Goal: Task Accomplishment & Management: Complete application form

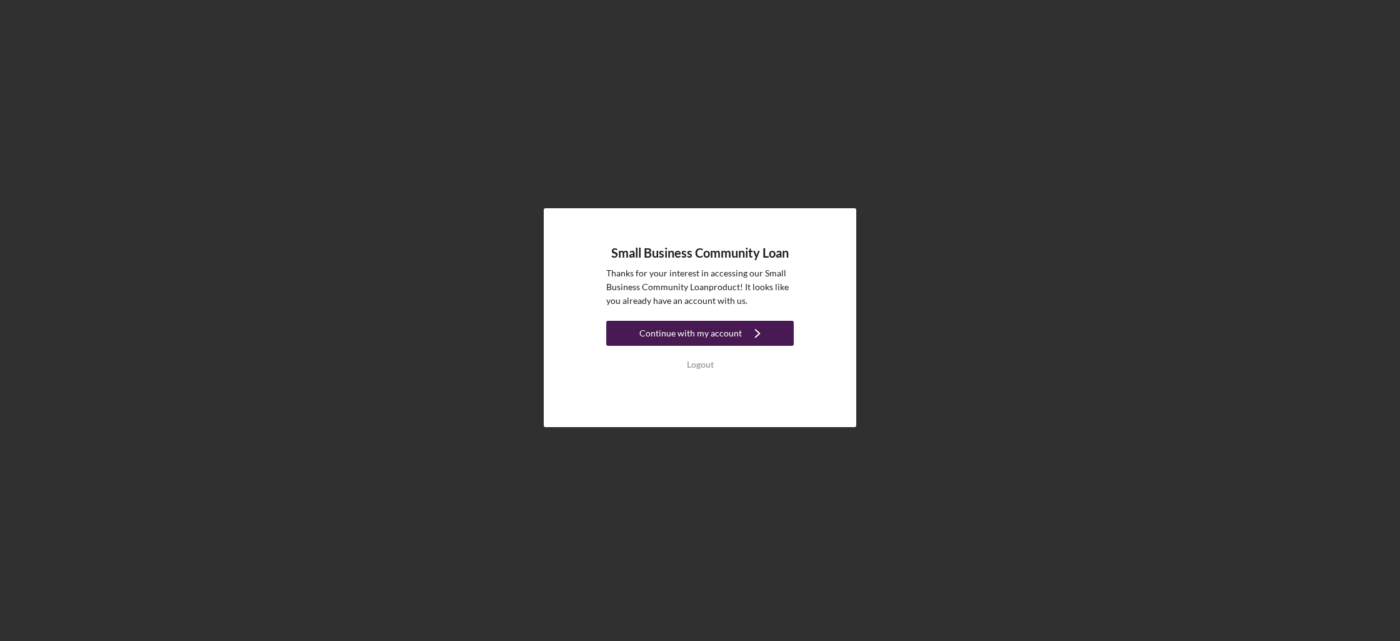
click at [654, 332] on div "Continue with my account" at bounding box center [690, 333] width 102 height 25
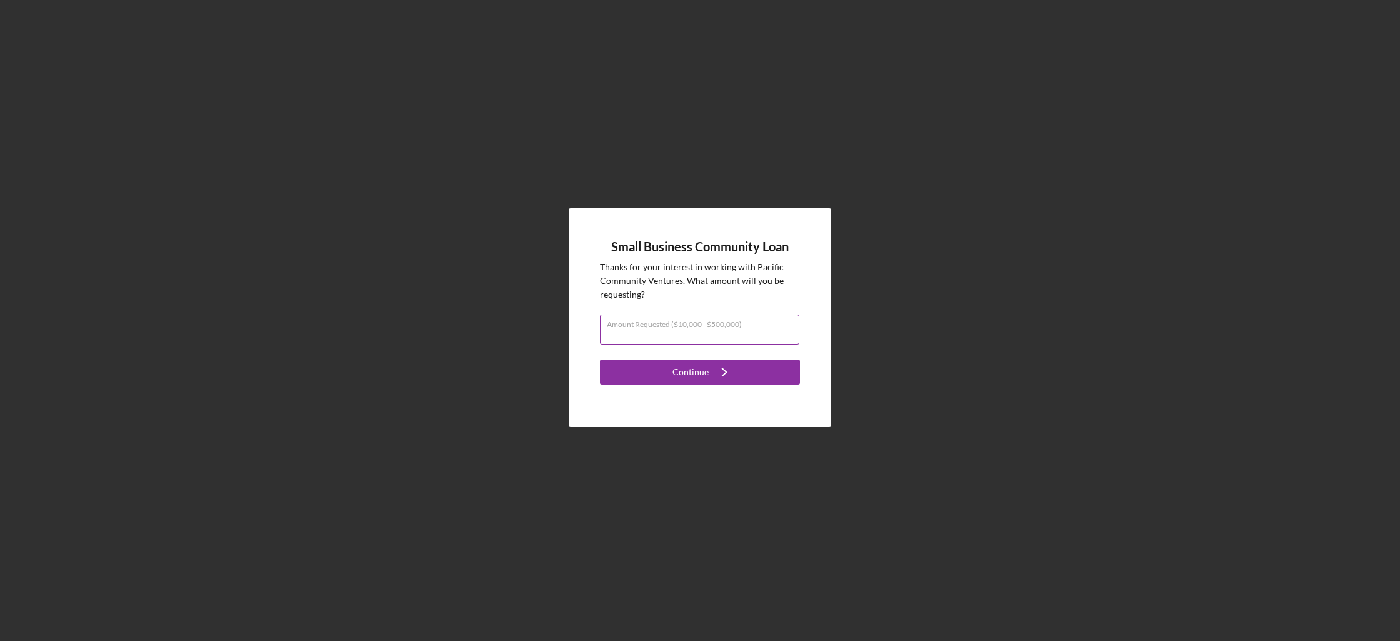
click at [734, 337] on input "Amount Requested ($10,000 - $500,000)" at bounding box center [699, 329] width 199 height 30
type input "$250,000"
click at [767, 371] on button "Continue Icon/Navigate" at bounding box center [700, 371] width 200 height 25
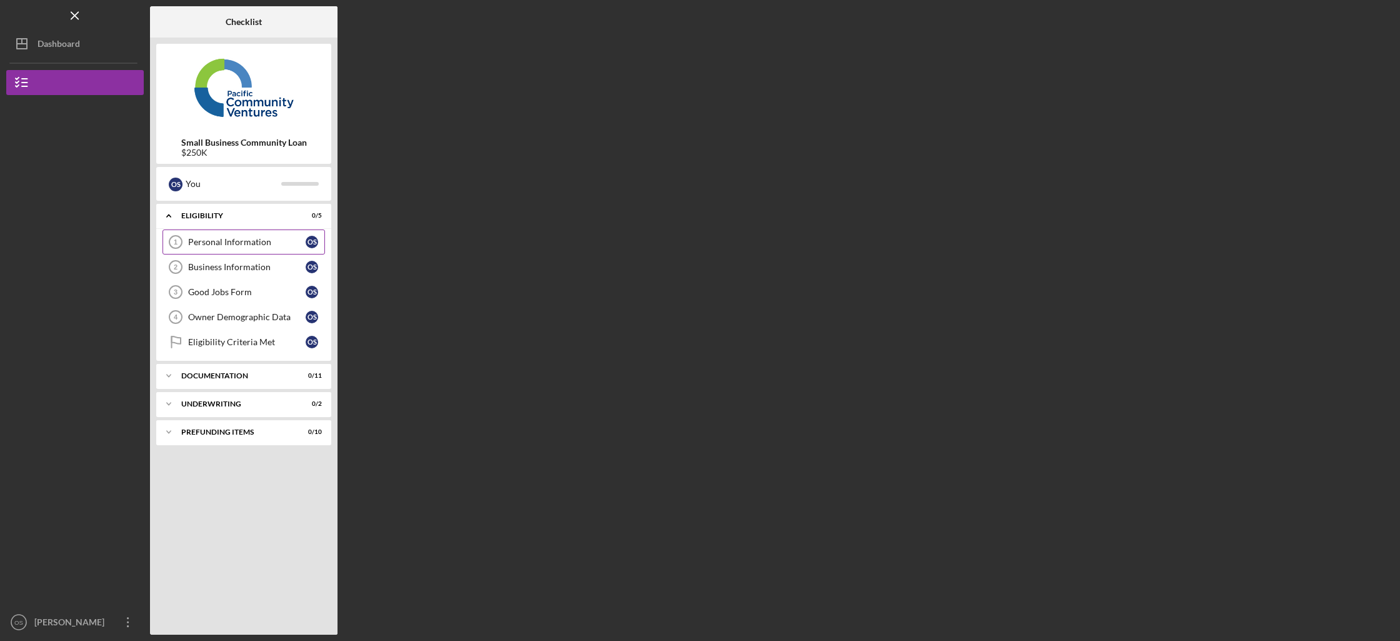
click at [224, 245] on div "Personal Information" at bounding box center [246, 242] width 117 height 10
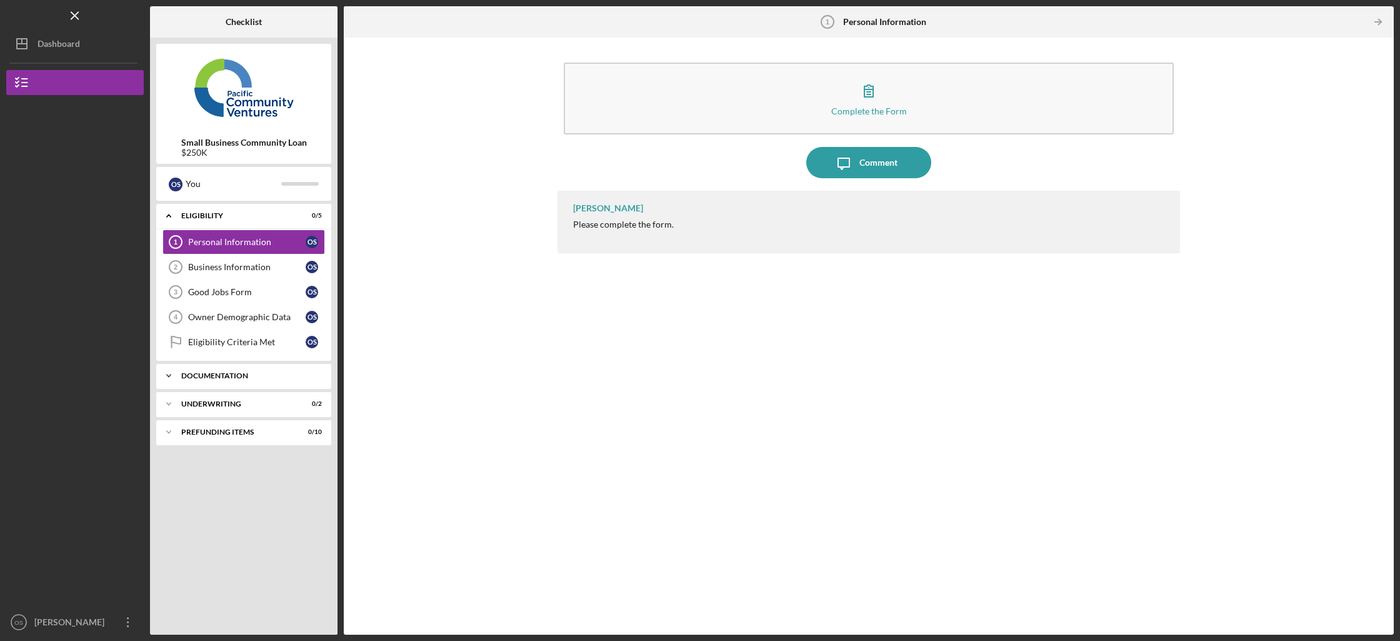
click at [215, 374] on div "Documentation" at bounding box center [248, 375] width 134 height 7
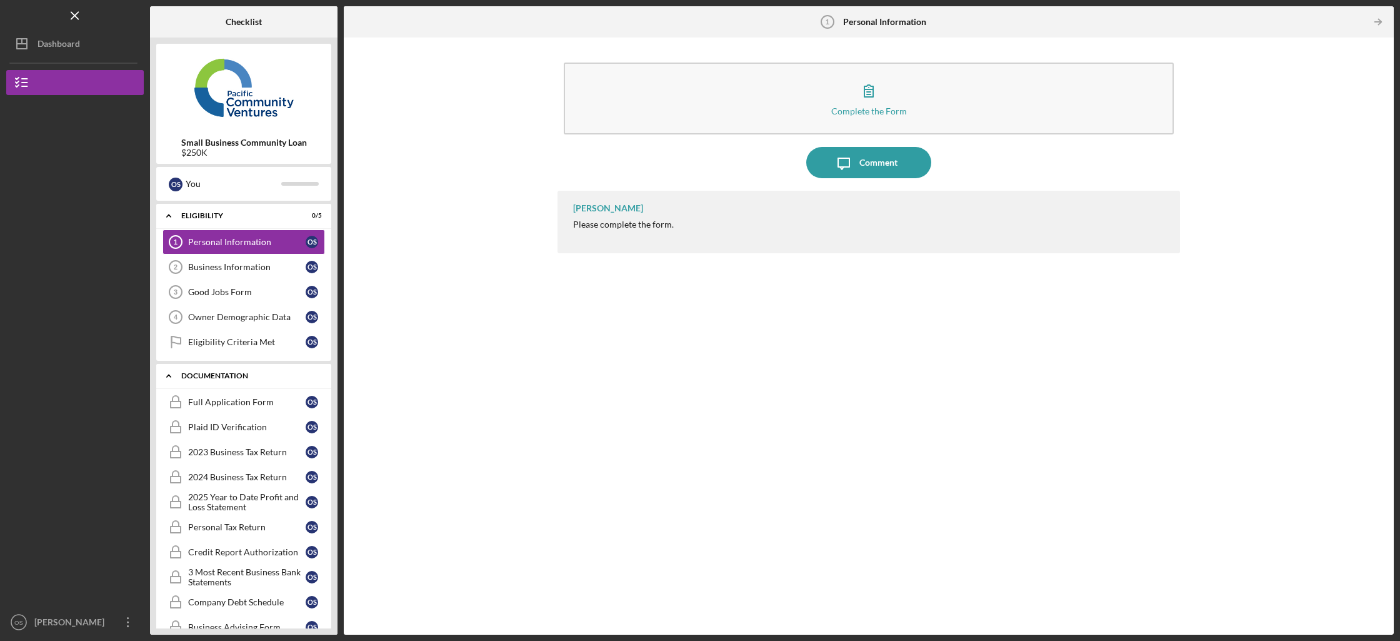
click at [215, 374] on div "Documentation" at bounding box center [248, 375] width 134 height 7
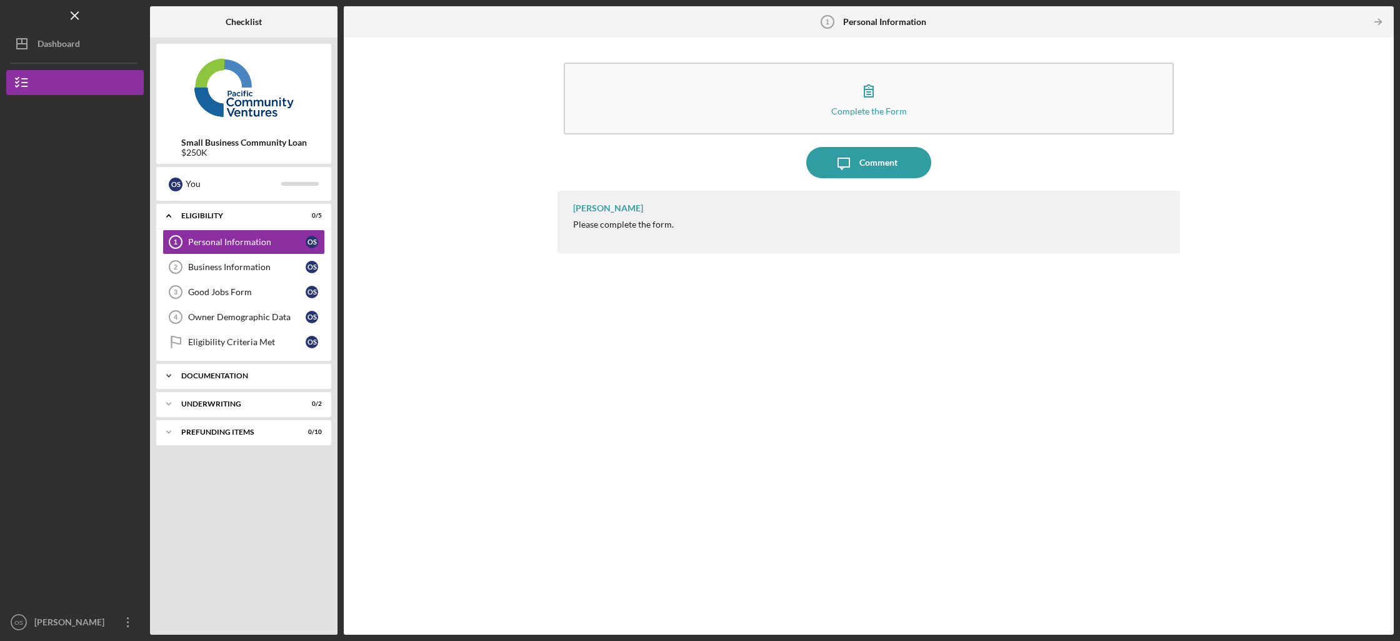
click at [215, 374] on div "Documentation" at bounding box center [248, 375] width 134 height 7
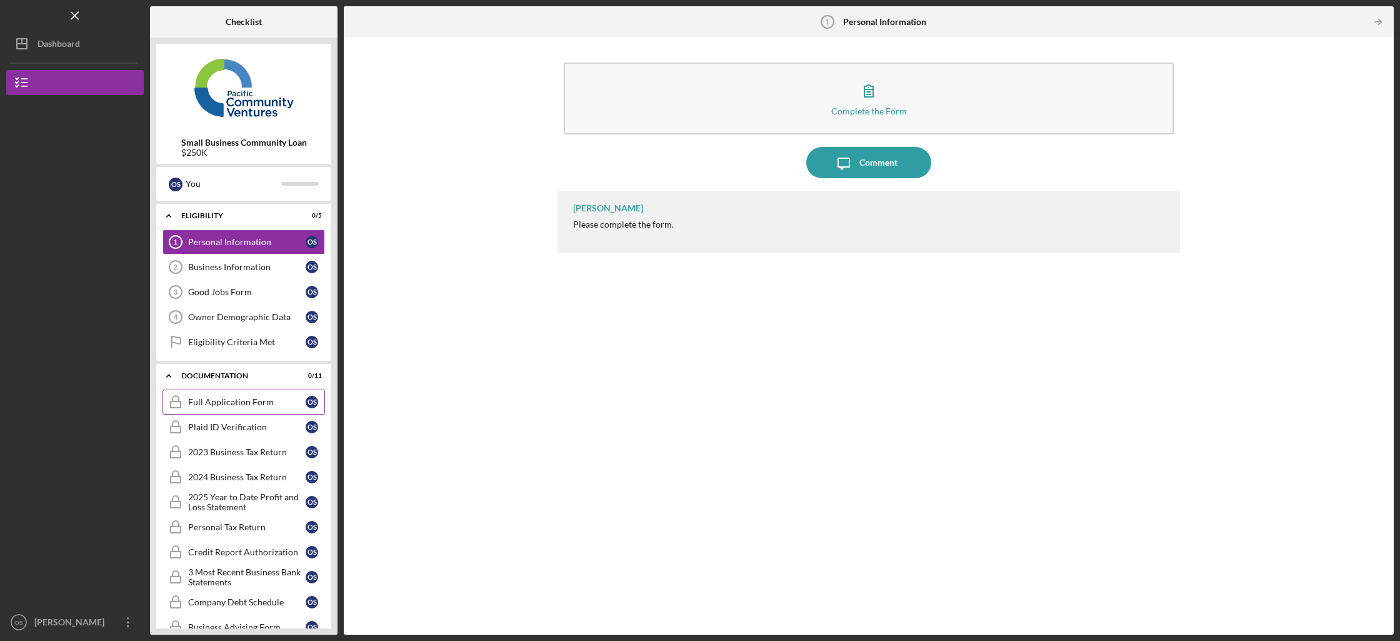
scroll to position [105, 0]
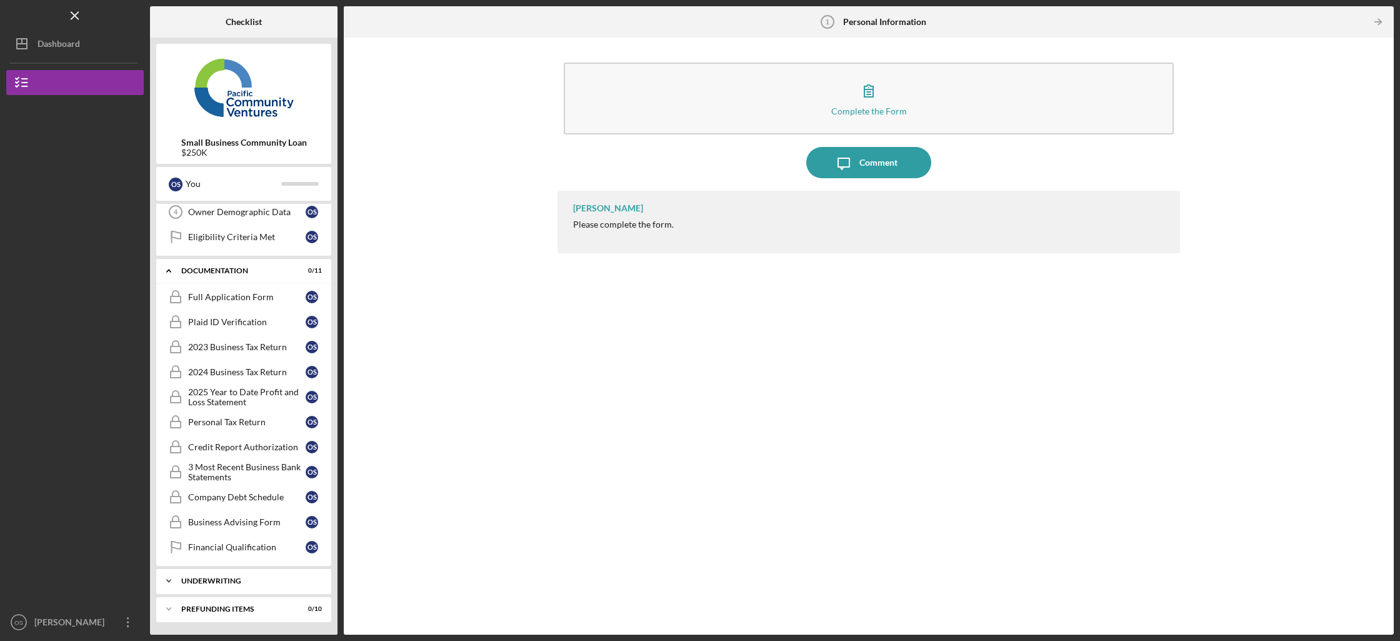
click at [249, 573] on div "Icon/Expander Underwriting 0 / 2" at bounding box center [243, 580] width 175 height 25
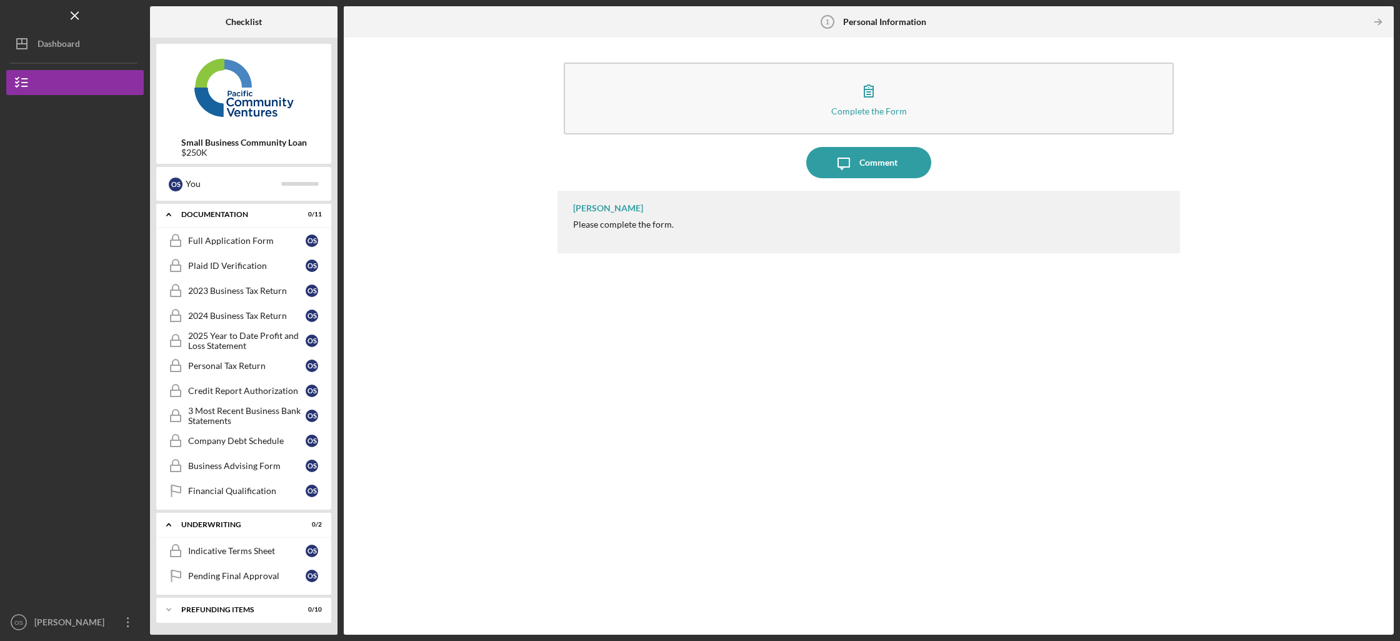
scroll to position [162, 0]
click at [237, 606] on div "Prefunding Items" at bounding box center [248, 608] width 134 height 7
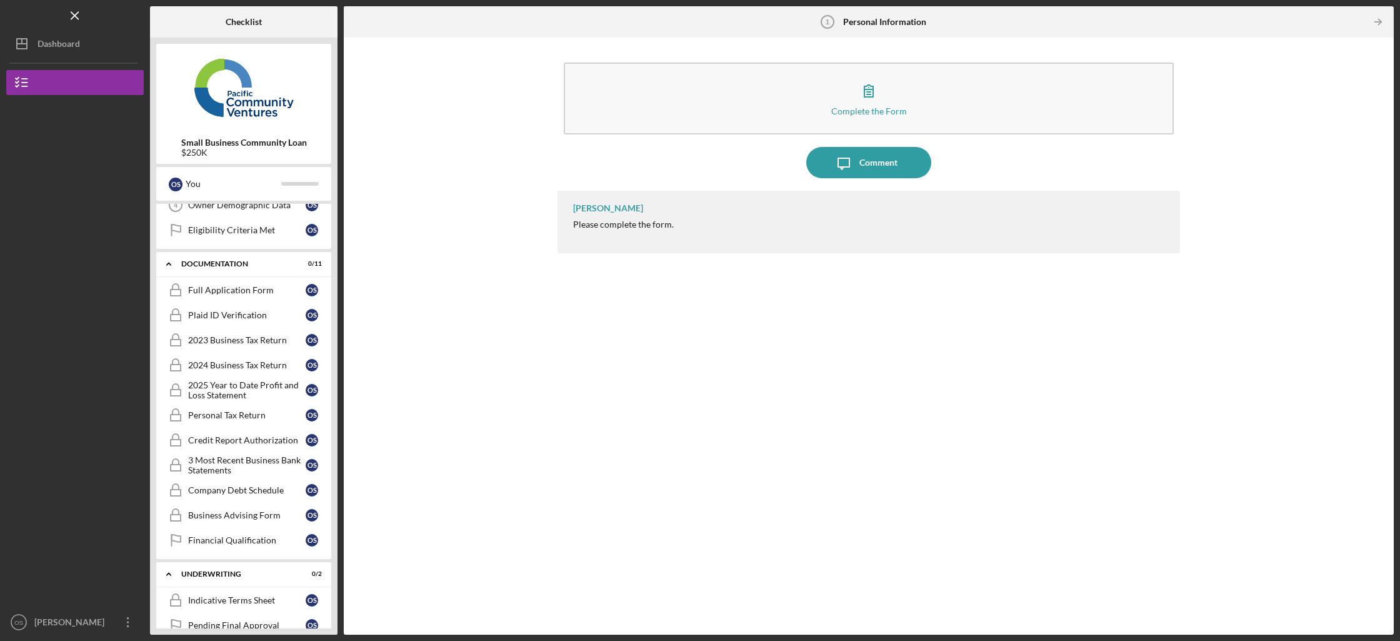
scroll to position [0, 0]
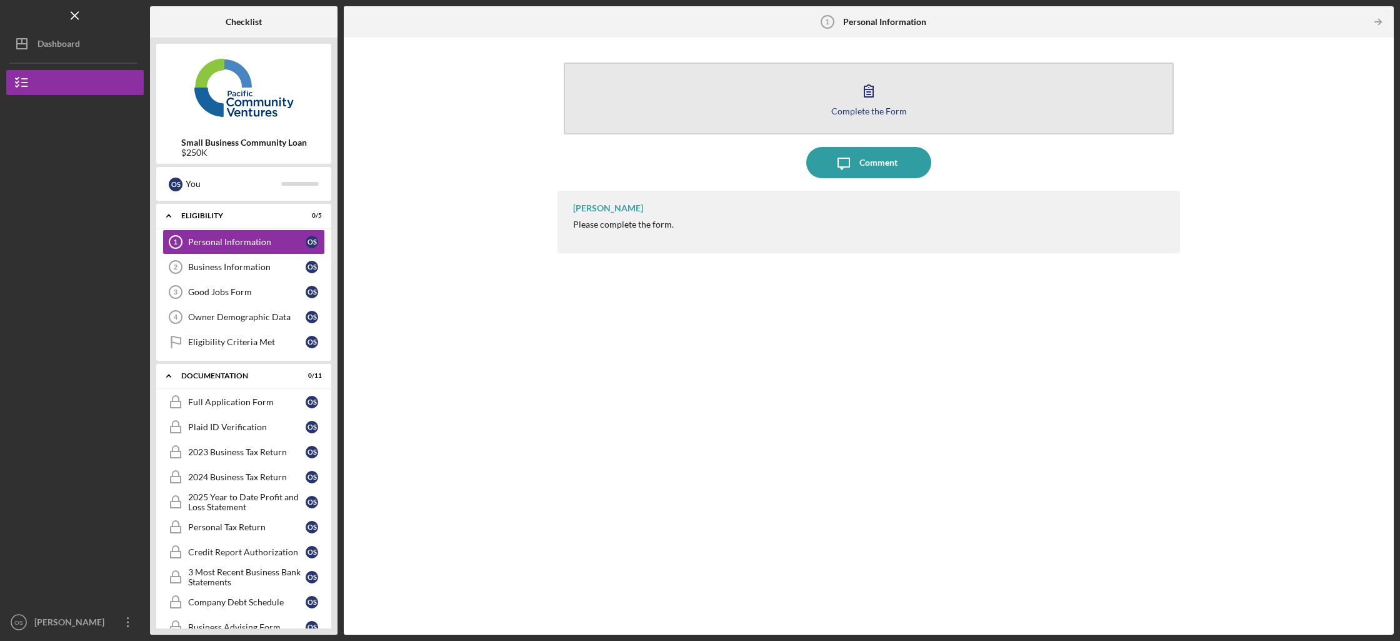
click at [853, 92] on button "Complete the Form Form" at bounding box center [869, 98] width 610 height 72
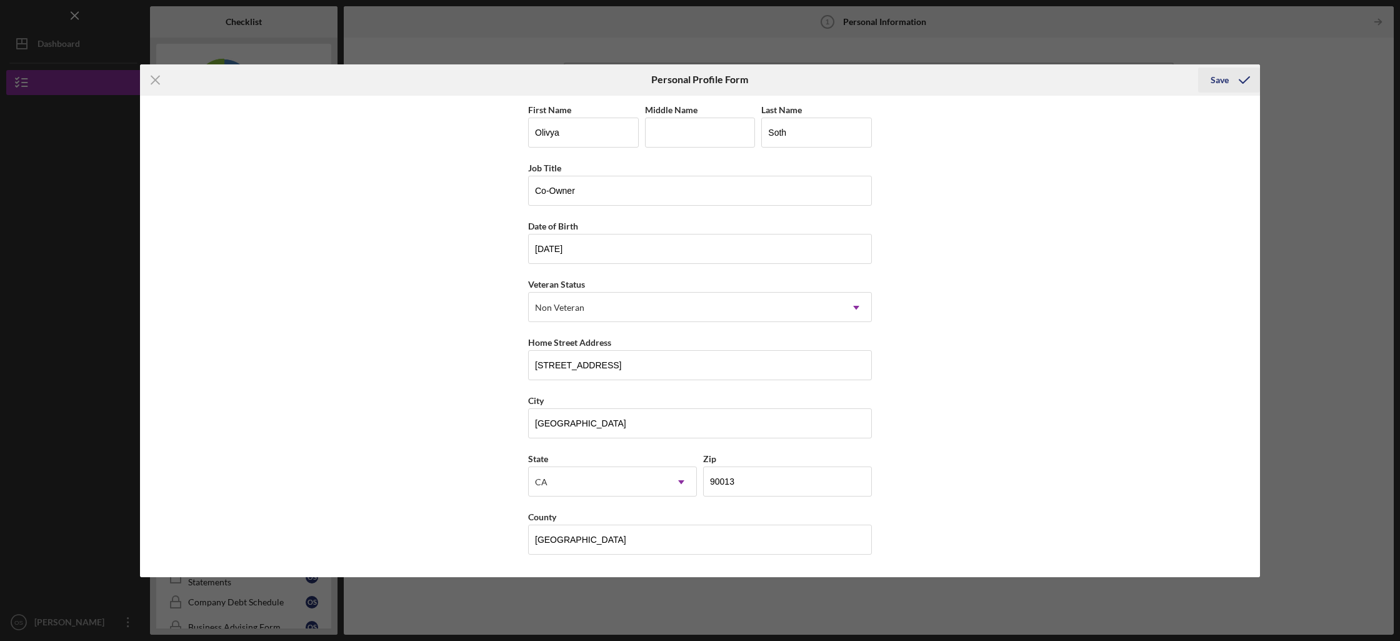
click at [1243, 82] on icon "submit" at bounding box center [1244, 79] width 31 height 31
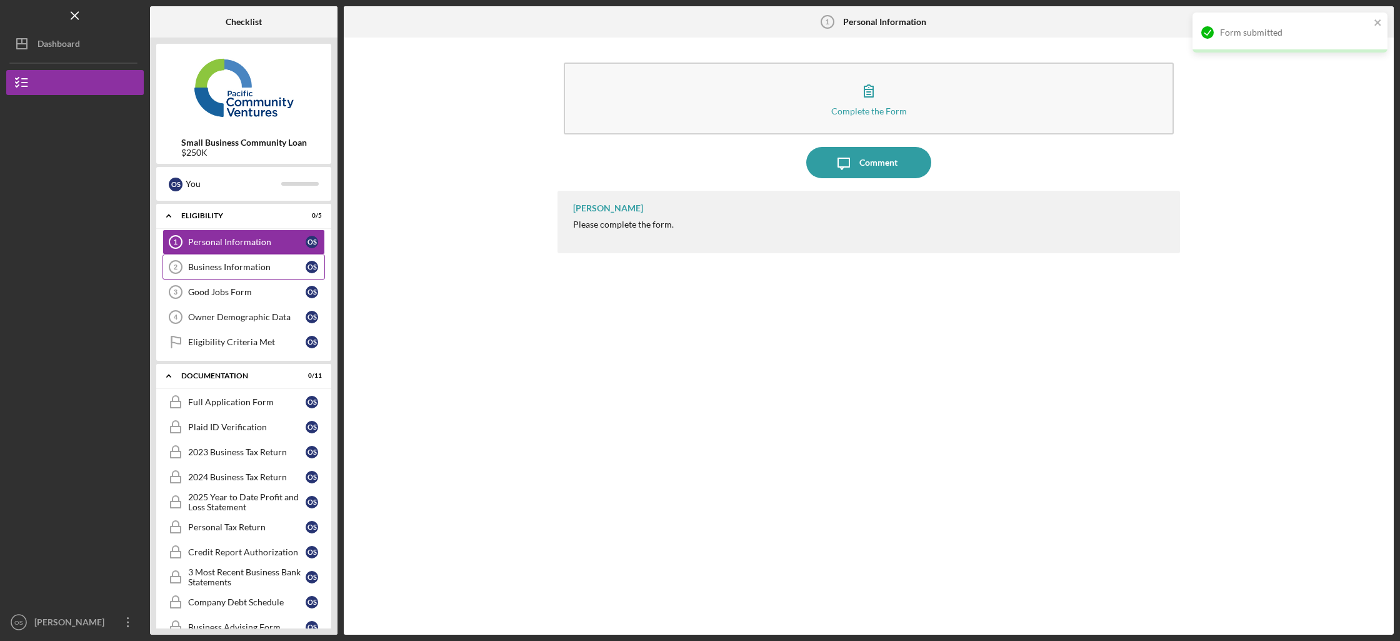
click at [282, 269] on div "Business Information" at bounding box center [246, 267] width 117 height 10
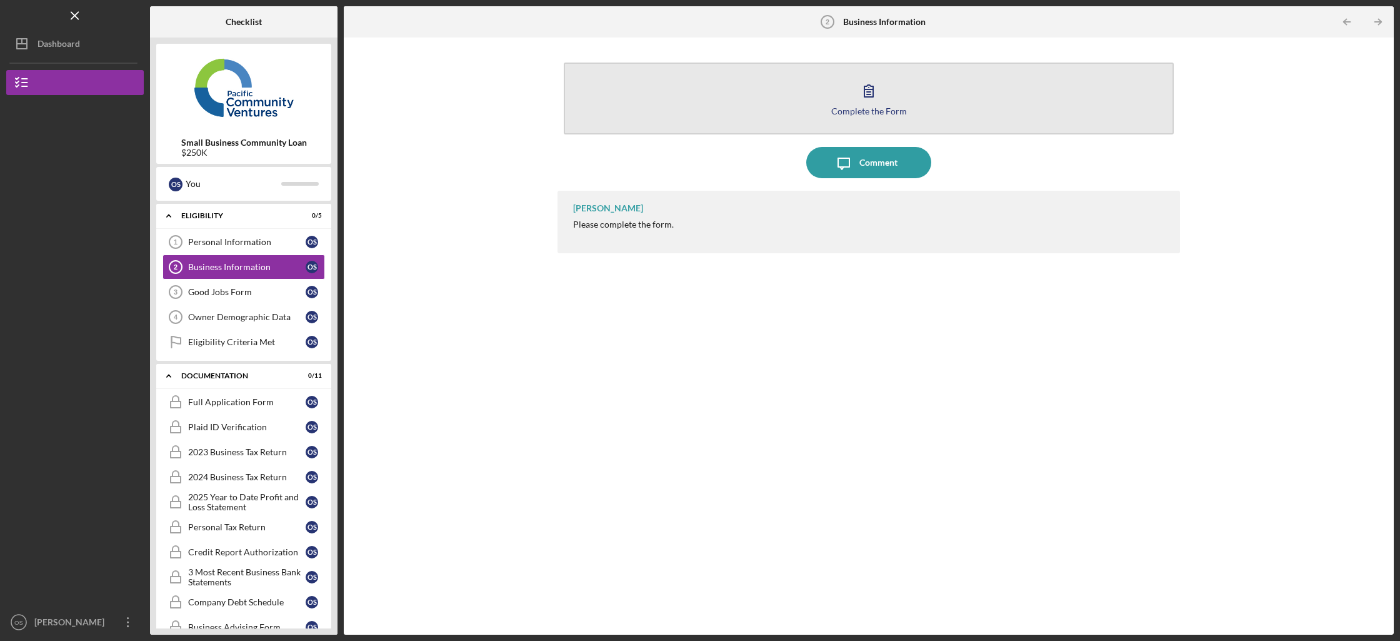
click at [942, 89] on button "Complete the Form Form" at bounding box center [869, 98] width 610 height 72
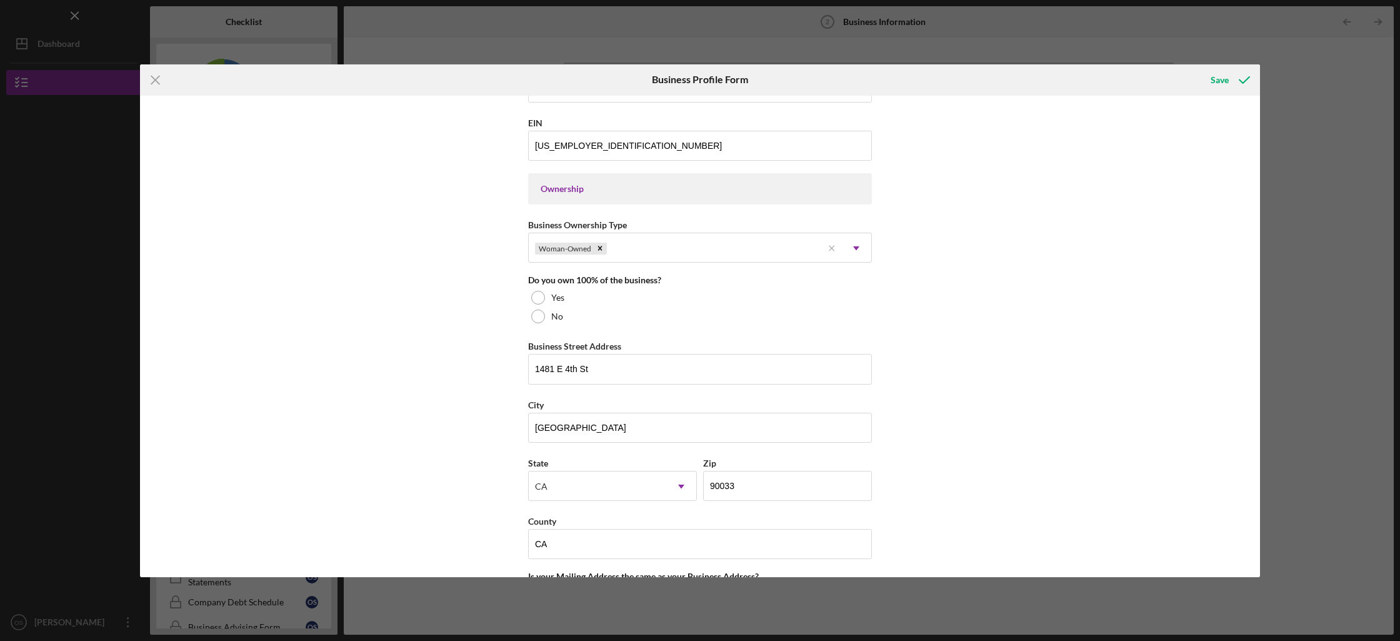
scroll to position [796, 0]
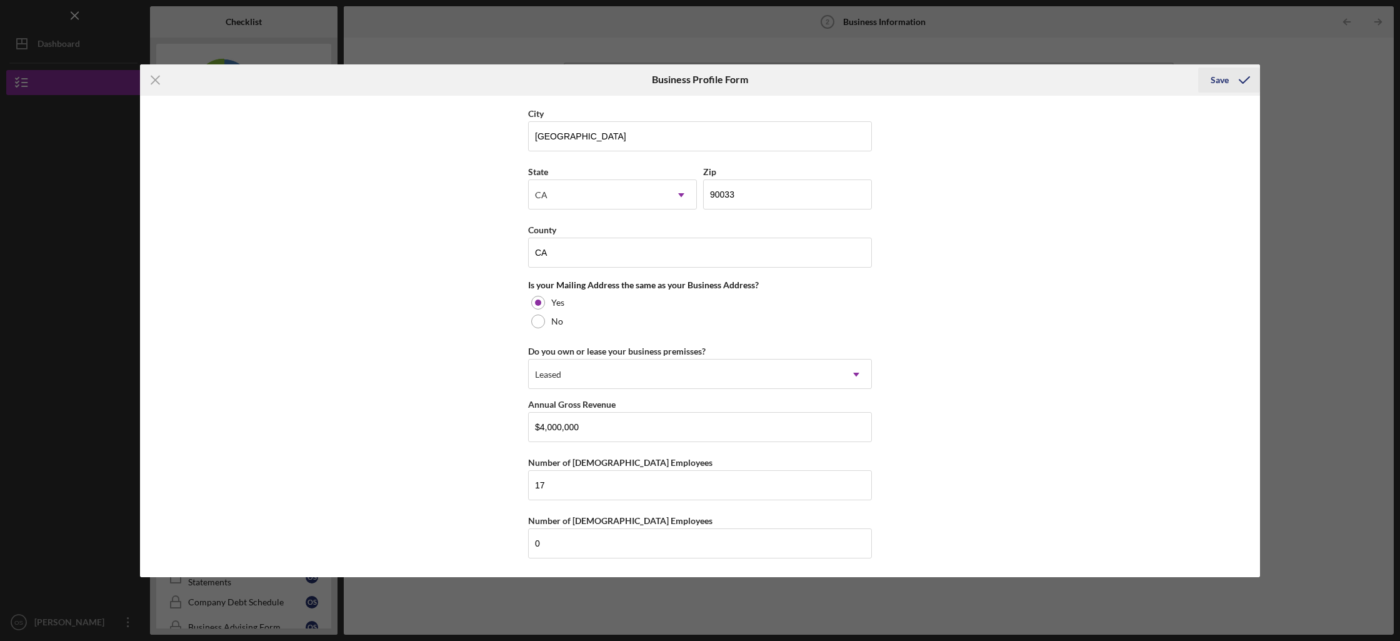
click at [1231, 82] on icon "submit" at bounding box center [1244, 79] width 31 height 31
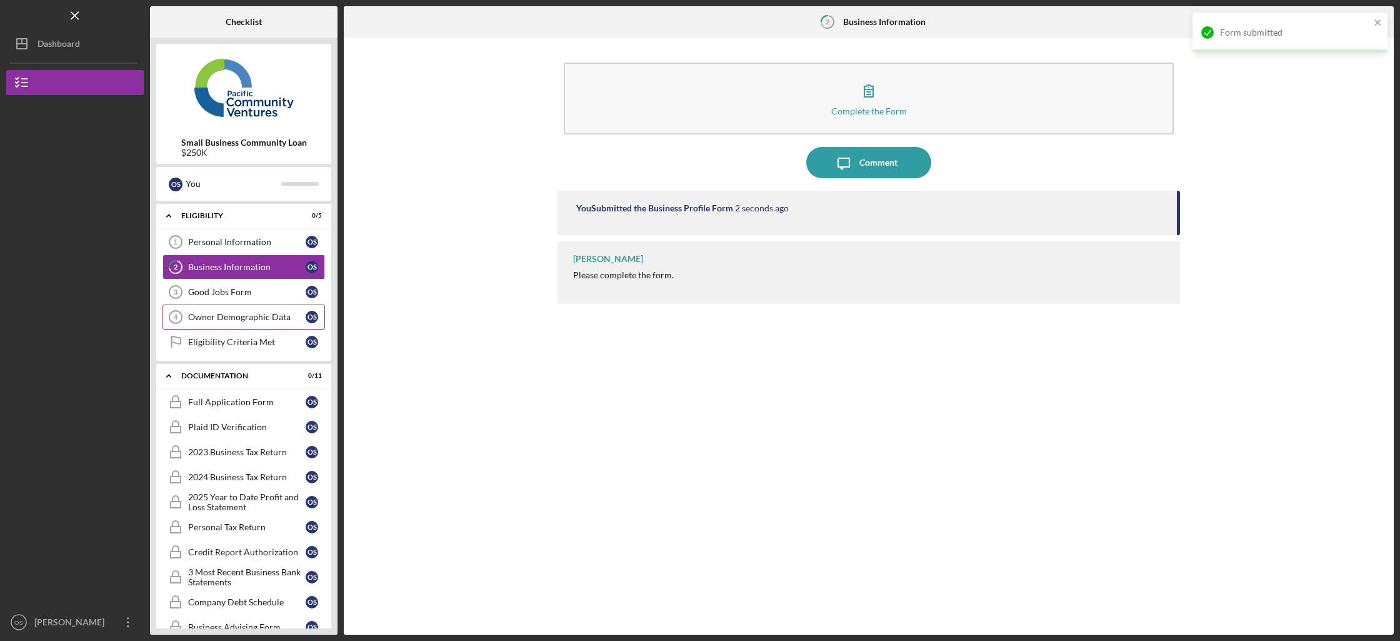
click at [244, 306] on link "Owner Demographic Data 4 Owner Demographic Data O S" at bounding box center [243, 316] width 162 height 25
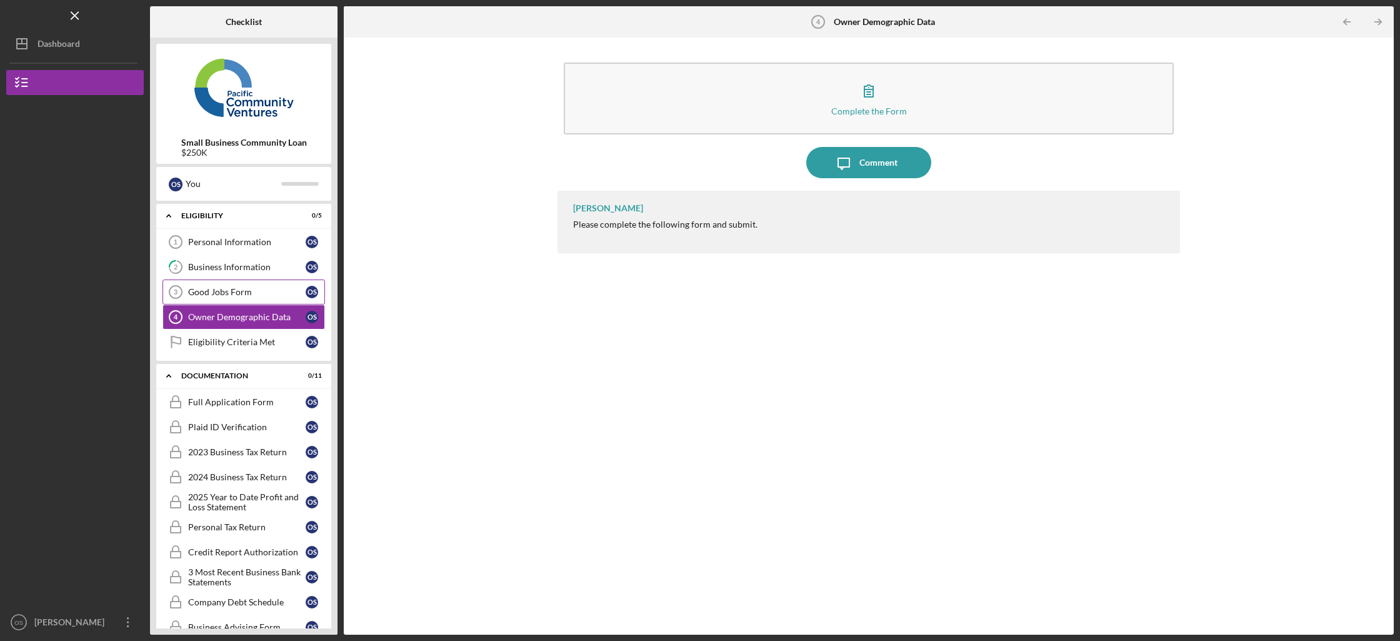
click at [247, 295] on div "Good Jobs Form" at bounding box center [246, 292] width 117 height 10
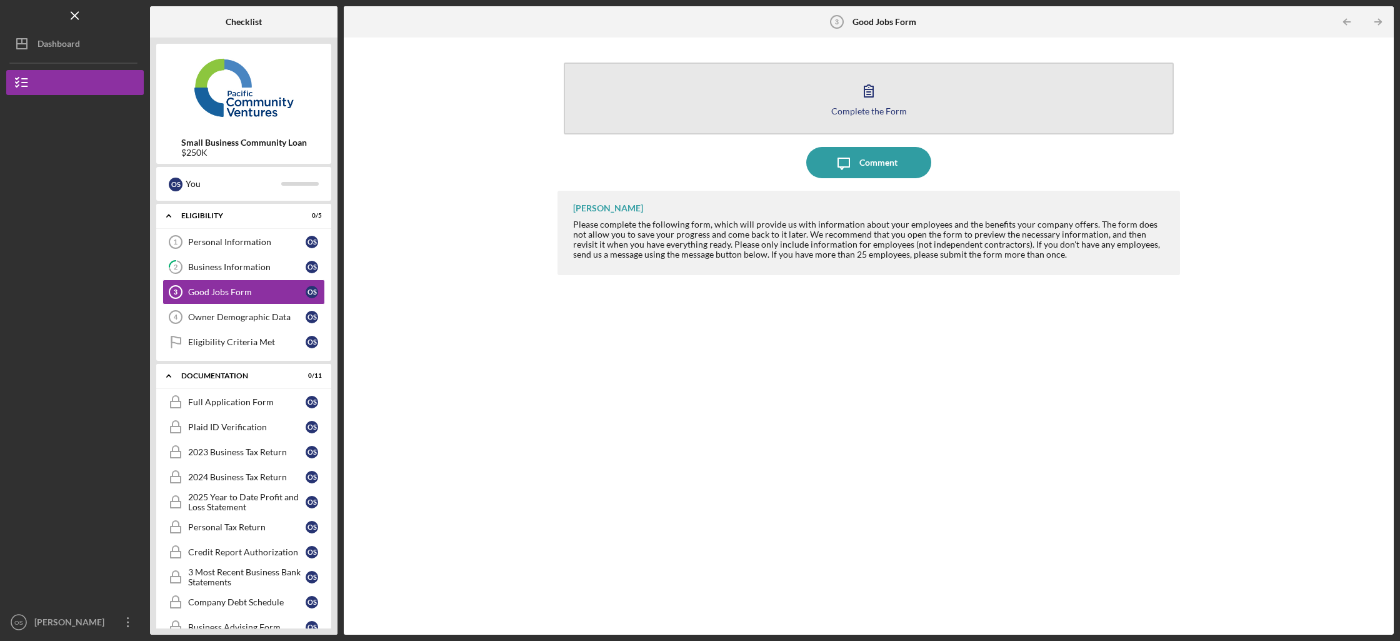
click at [816, 124] on button "Complete the Form Form" at bounding box center [869, 98] width 610 height 72
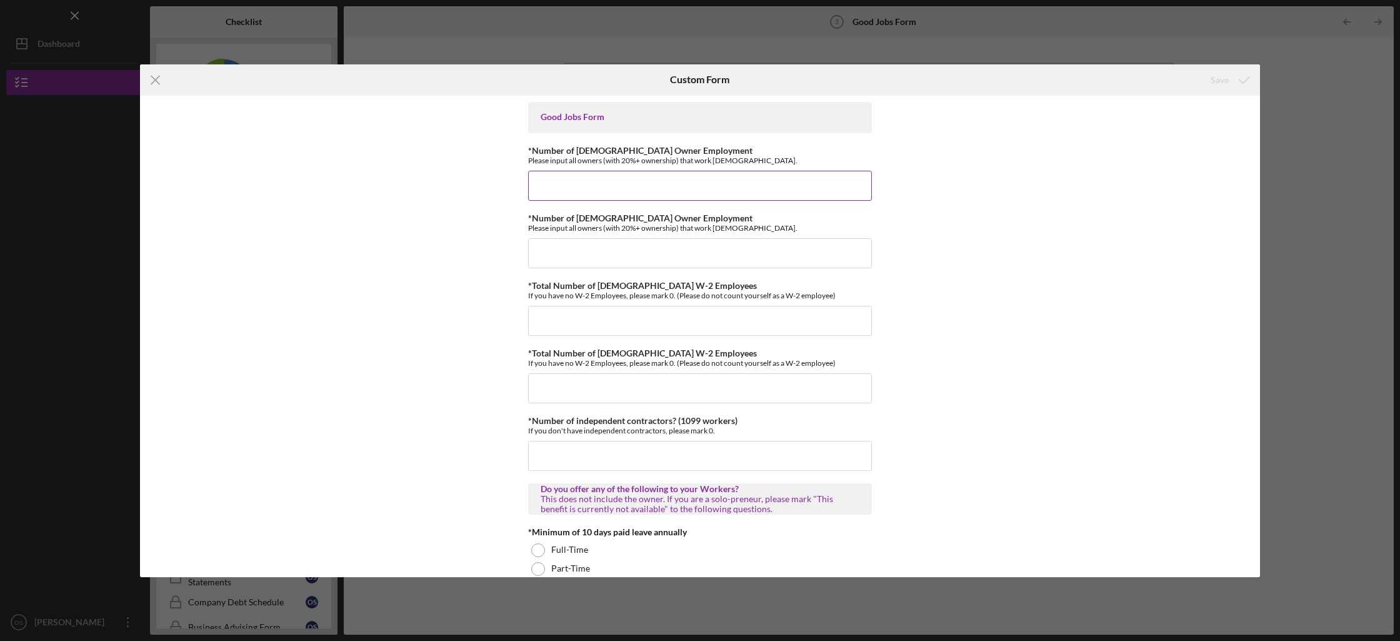
click at [830, 182] on input "*Number of [DEMOGRAPHIC_DATA] Owner Employment" at bounding box center [700, 186] width 344 height 30
type input "2"
click at [796, 247] on input "*Number of [DEMOGRAPHIC_DATA] Owner Employment" at bounding box center [700, 253] width 344 height 30
type input "0"
click at [766, 326] on input "*Total Number of [DEMOGRAPHIC_DATA] W-2 Employees" at bounding box center [700, 321] width 344 height 30
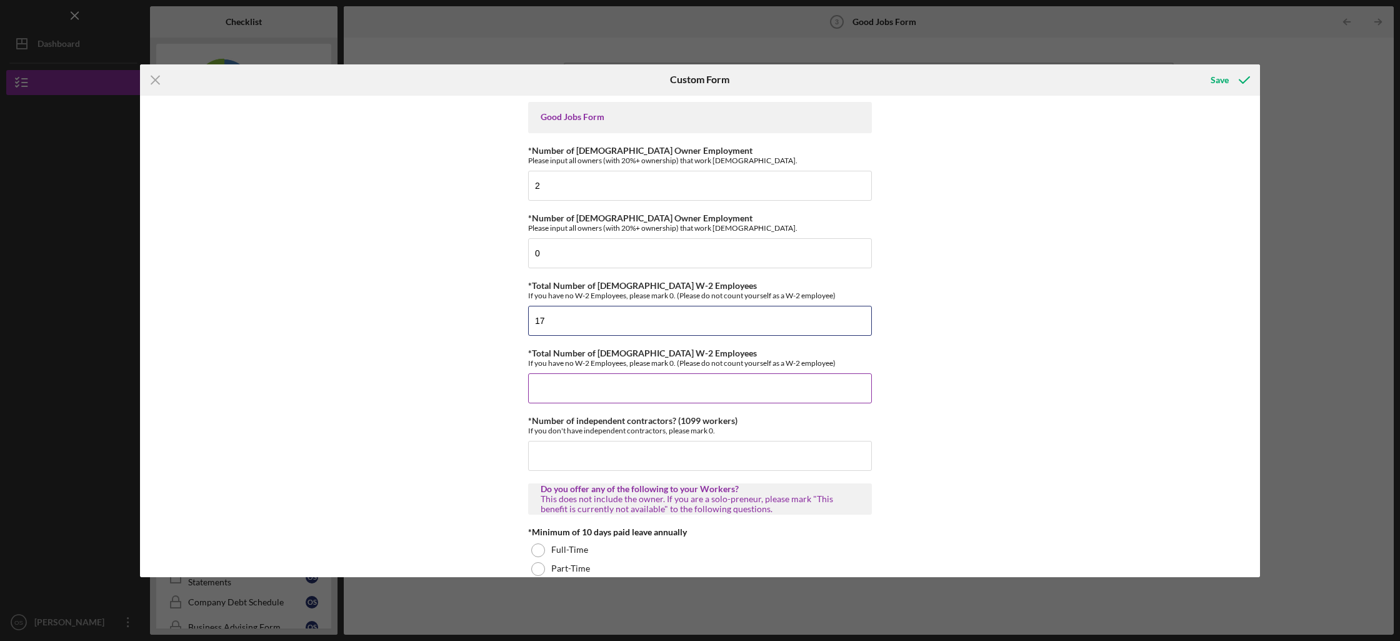
type input "17"
click at [746, 387] on input "*Total Number of [DEMOGRAPHIC_DATA] W-2 Employees" at bounding box center [700, 388] width 344 height 30
type input "0"
click at [719, 444] on input "*Number of independent contractors? (1099 workers)" at bounding box center [700, 456] width 344 height 30
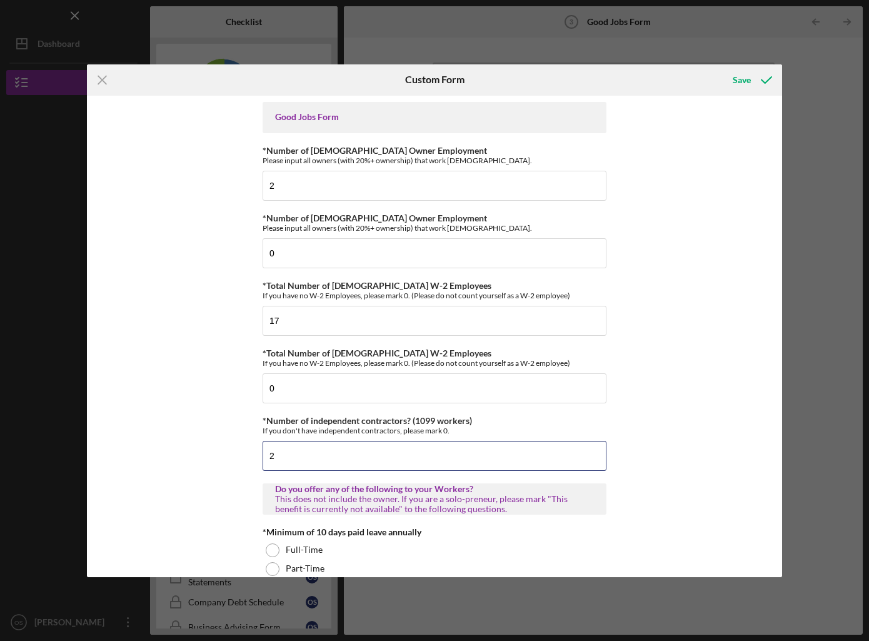
type input "2"
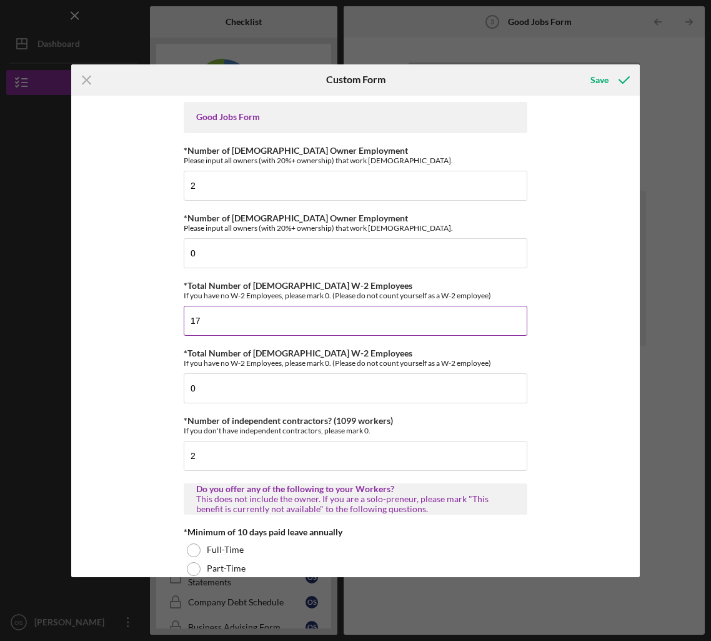
click at [258, 318] on input "17" at bounding box center [356, 321] width 344 height 30
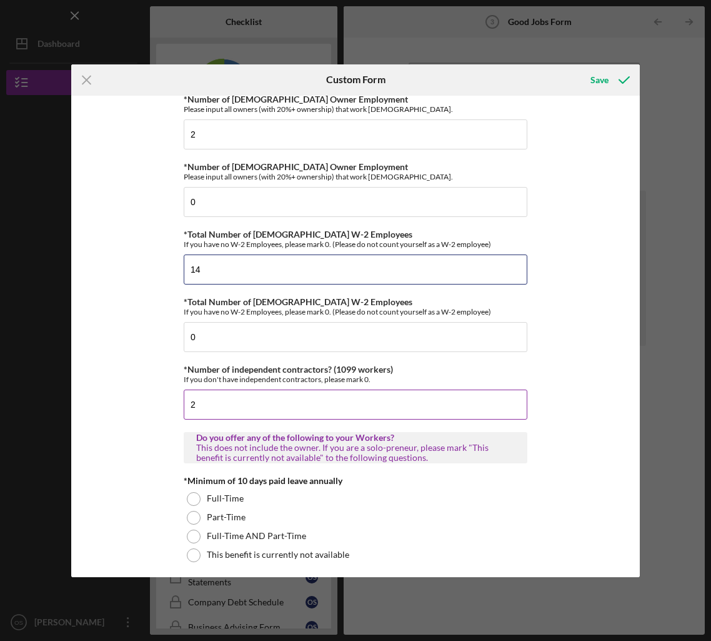
scroll to position [80, 0]
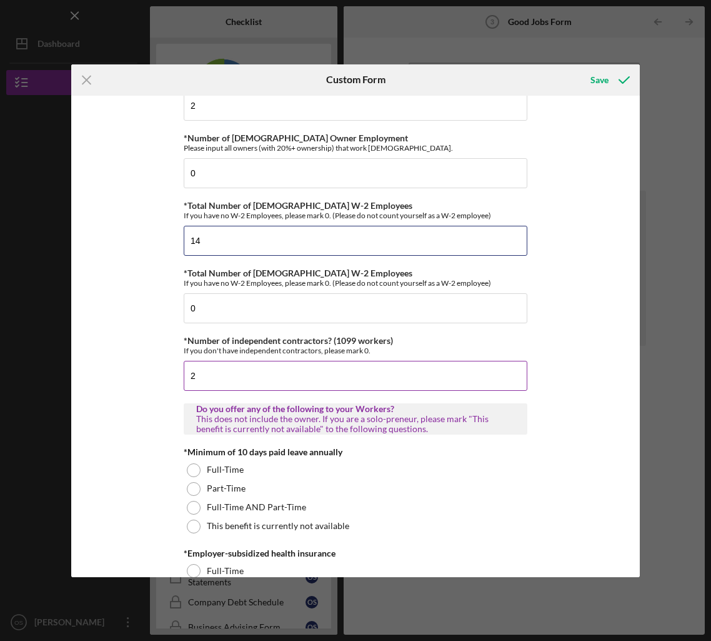
type input "14"
click at [440, 371] on input "2" at bounding box center [356, 376] width 344 height 30
type input "3"
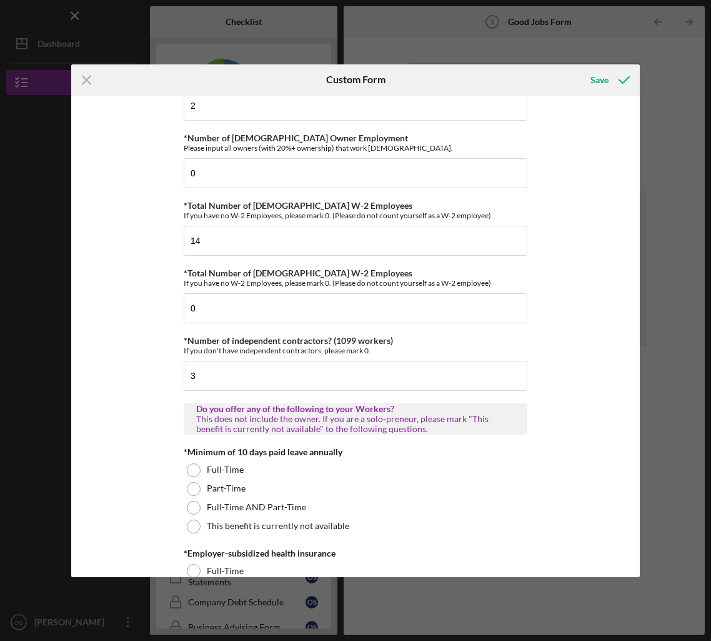
click at [551, 375] on div "Good Jobs Form *Number of [DEMOGRAPHIC_DATA] Owner Employment Please input all …" at bounding box center [355, 336] width 569 height 481
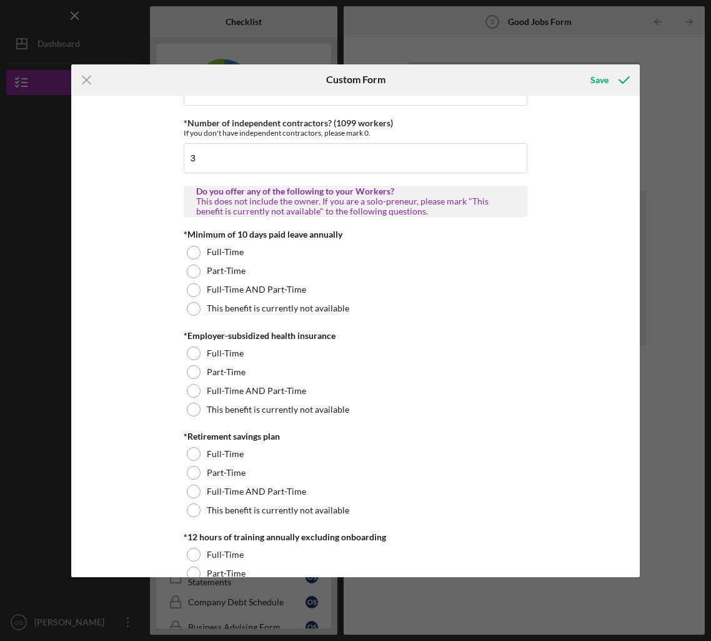
scroll to position [297, 0]
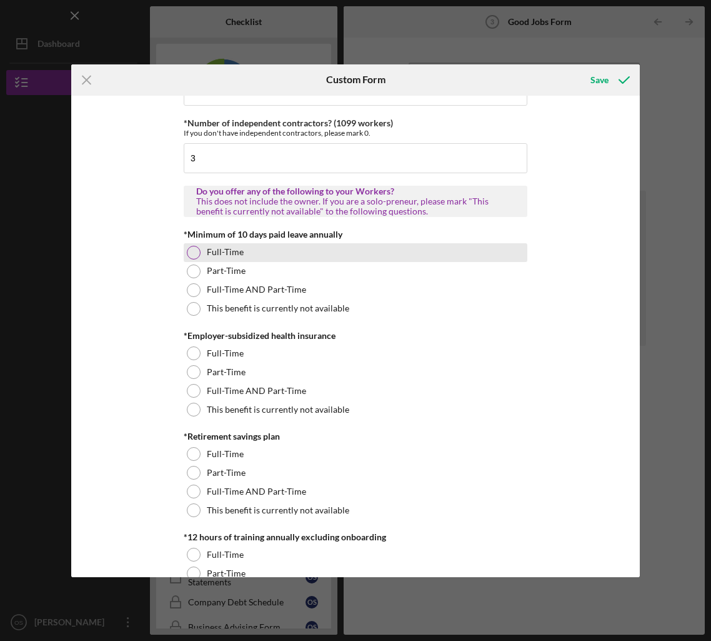
click at [187, 252] on div at bounding box center [194, 253] width 14 height 14
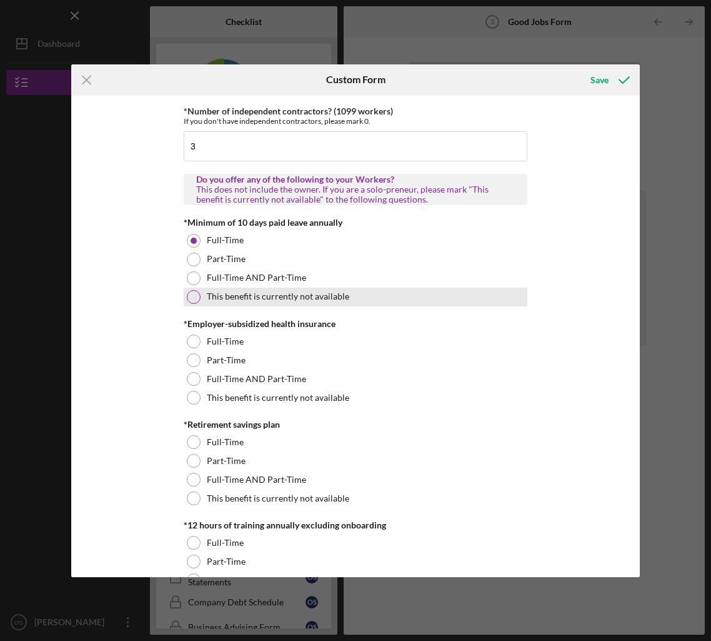
scroll to position [334, 0]
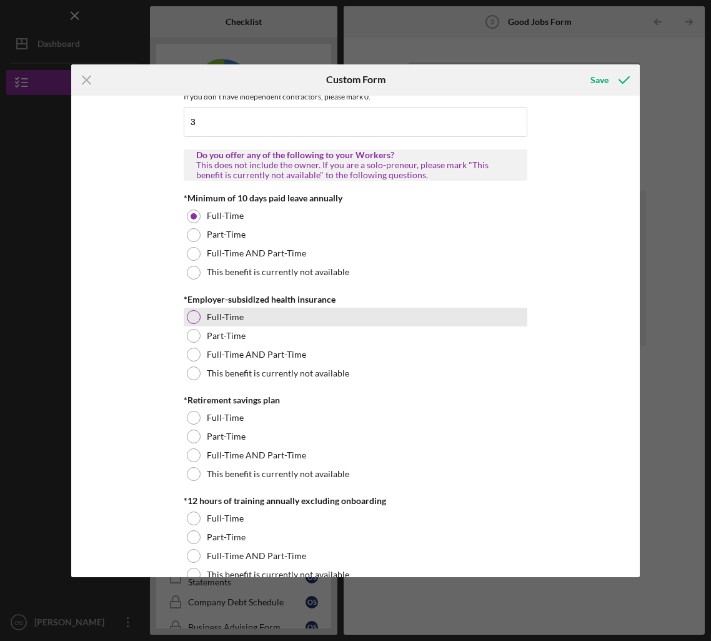
click at [187, 319] on div at bounding box center [194, 317] width 14 height 14
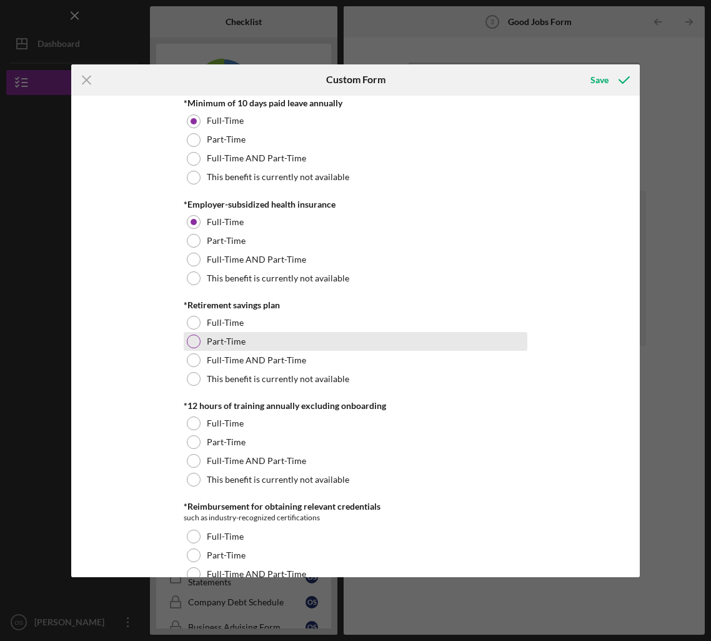
scroll to position [430, 0]
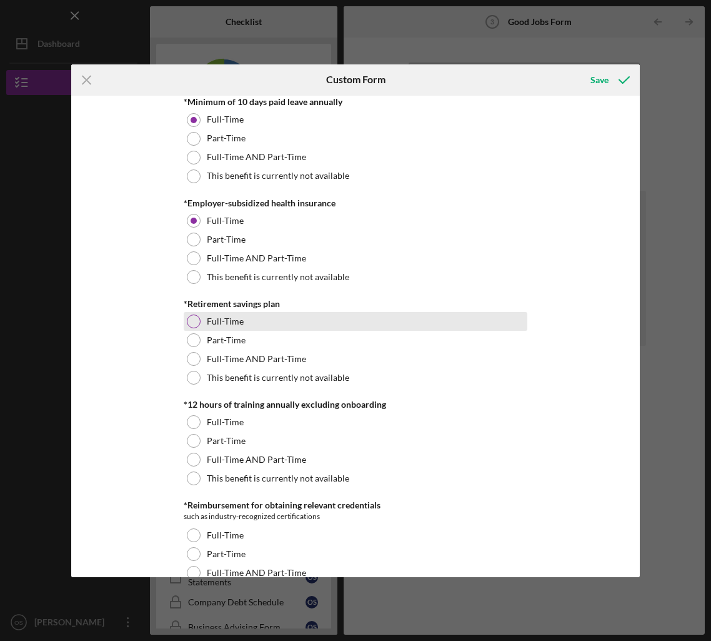
click at [217, 317] on label "Full-Time" at bounding box center [225, 321] width 37 height 10
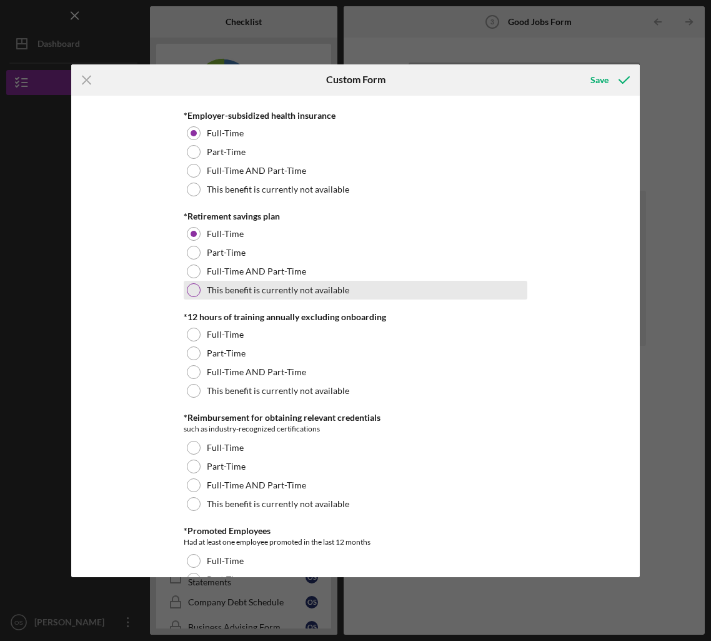
scroll to position [520, 0]
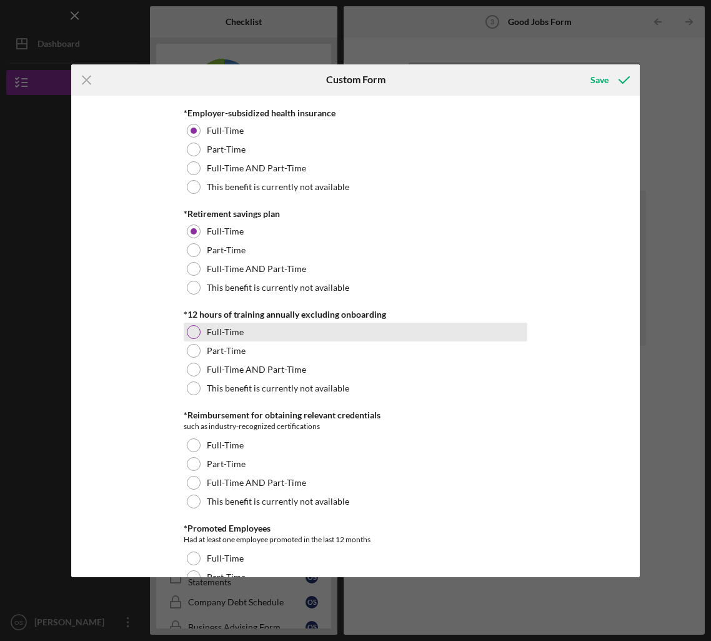
click at [364, 338] on div "Full-Time" at bounding box center [356, 331] width 344 height 19
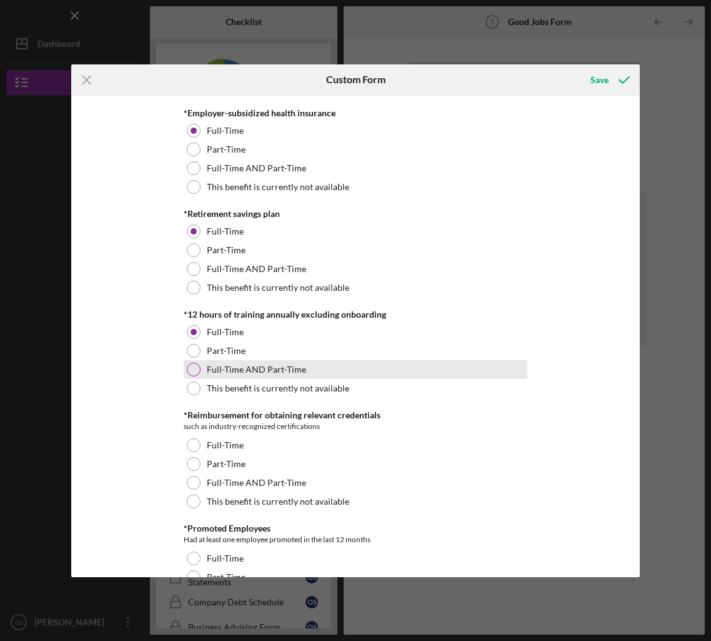
click at [333, 371] on div "Full-Time AND Part-Time" at bounding box center [356, 369] width 344 height 19
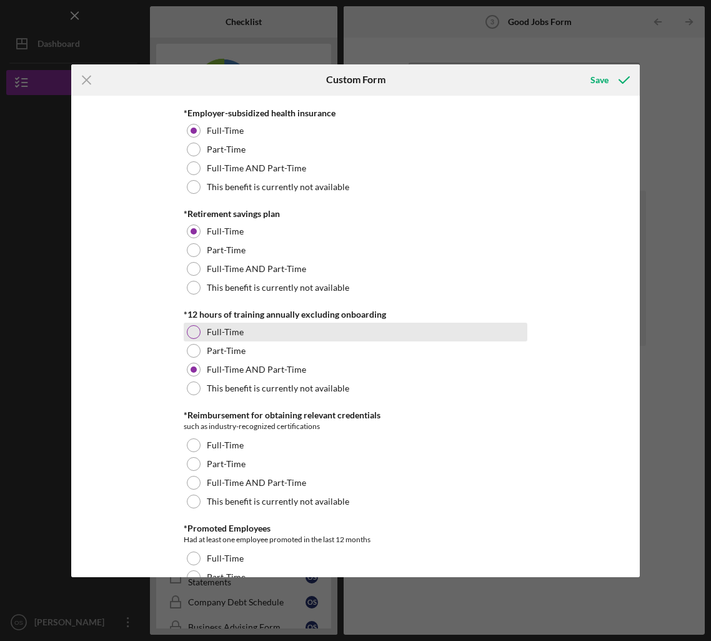
click at [344, 340] on div "Full-Time" at bounding box center [356, 331] width 344 height 19
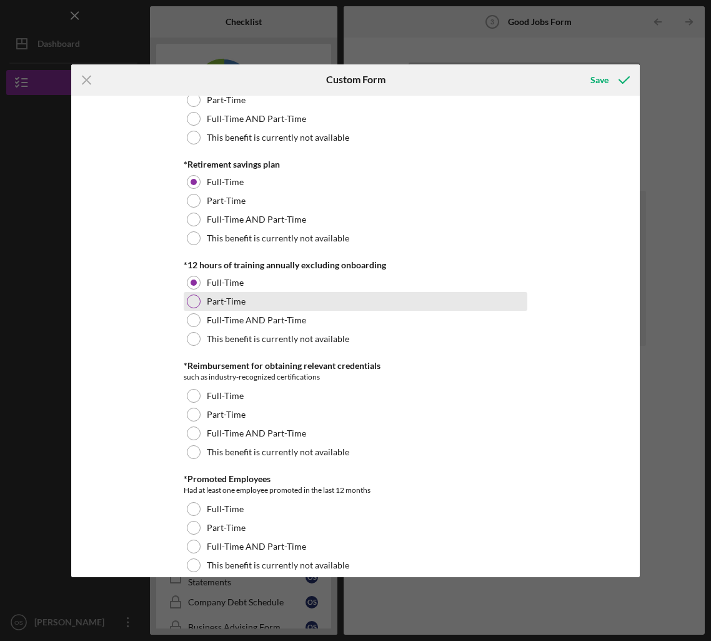
scroll to position [570, 0]
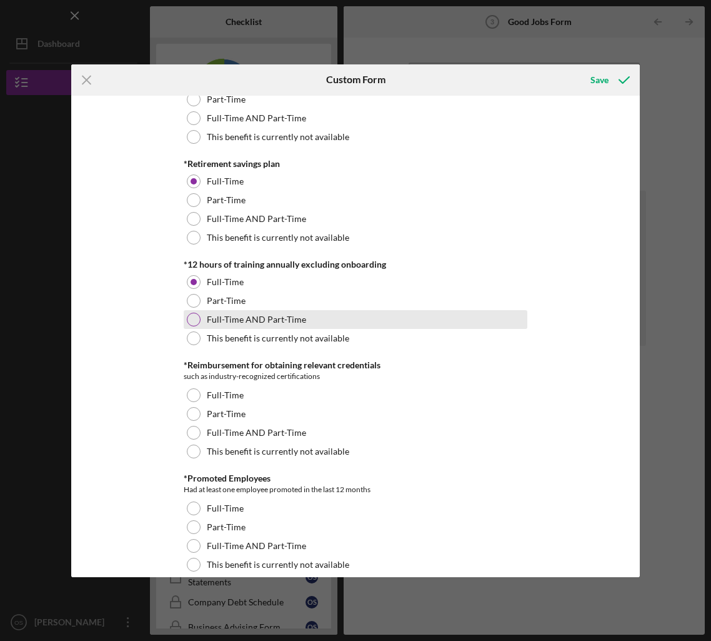
click at [342, 327] on div "Full-Time AND Part-Time" at bounding box center [356, 319] width 344 height 19
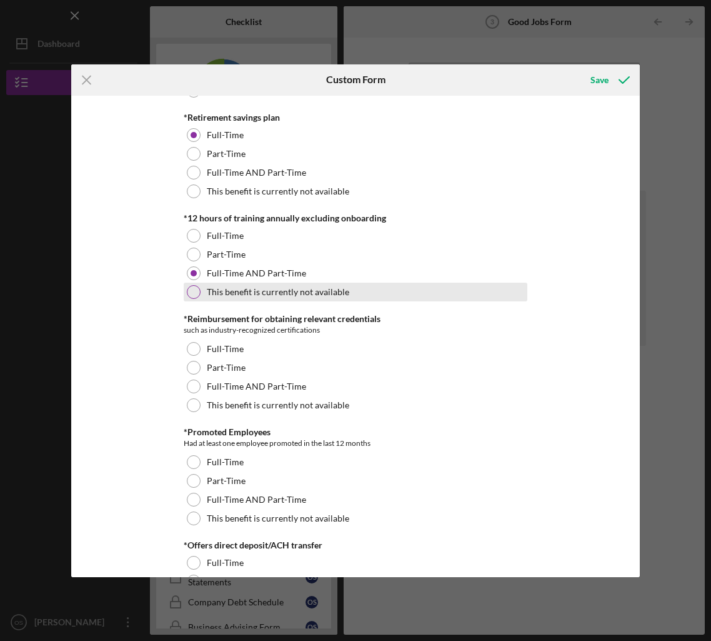
scroll to position [617, 0]
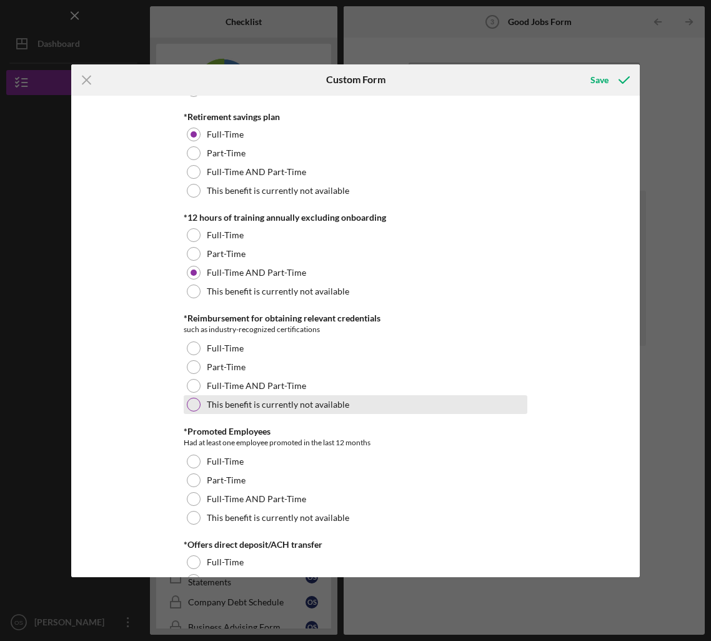
click at [364, 407] on div "This benefit is currently not available" at bounding box center [356, 404] width 344 height 19
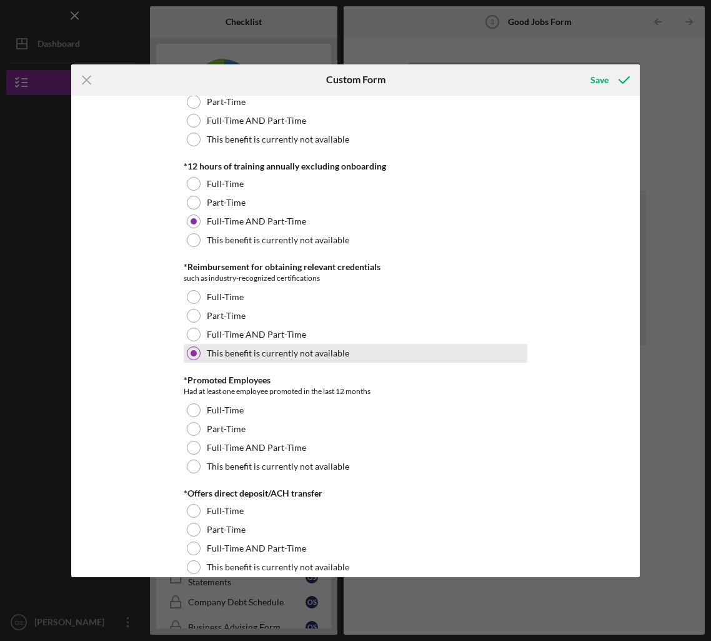
scroll to position [700, 0]
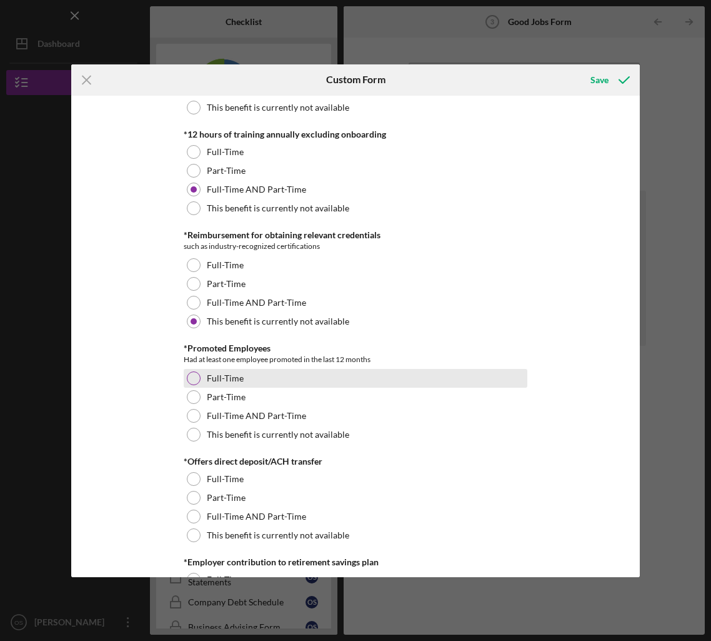
click at [373, 382] on div "Full-Time" at bounding box center [356, 378] width 344 height 19
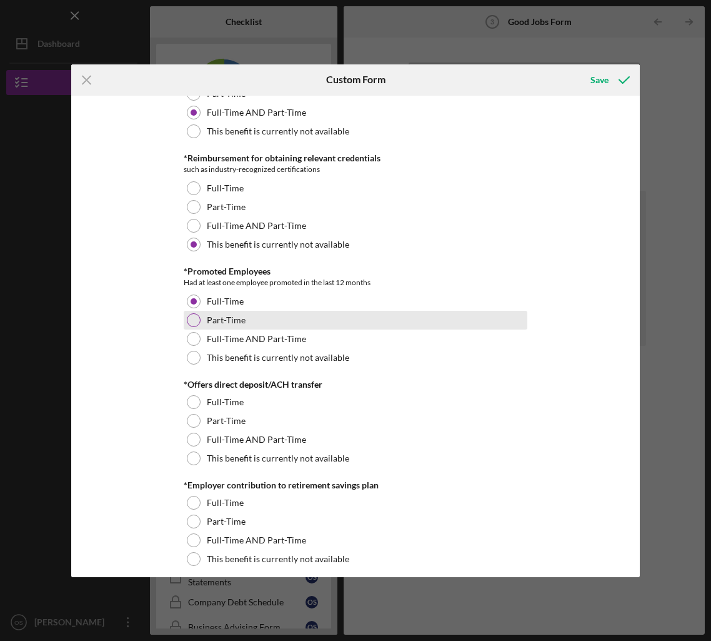
scroll to position [796, 0]
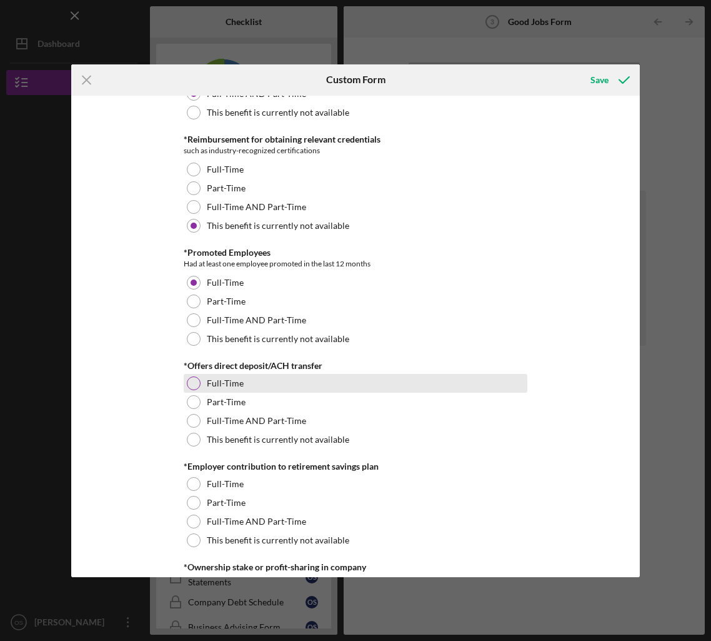
click at [376, 385] on div "Full-Time" at bounding box center [356, 383] width 344 height 19
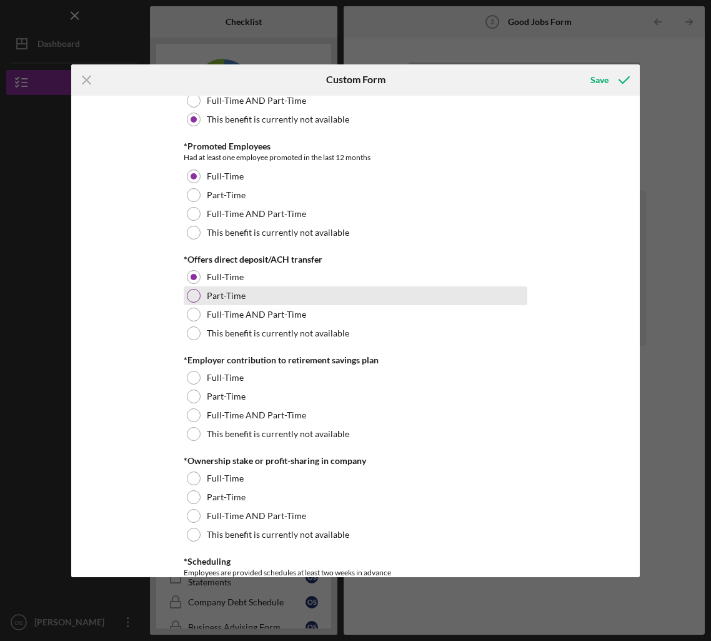
scroll to position [907, 0]
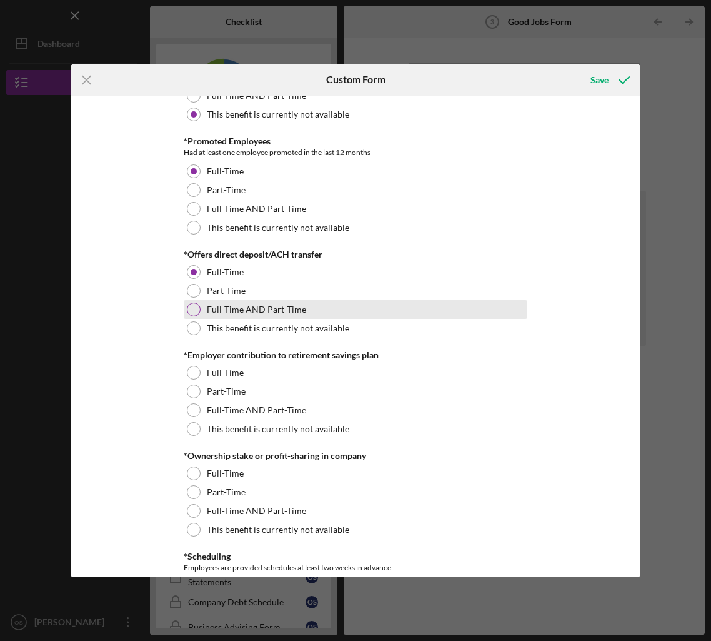
click at [350, 305] on div "Full-Time AND Part-Time" at bounding box center [356, 309] width 344 height 19
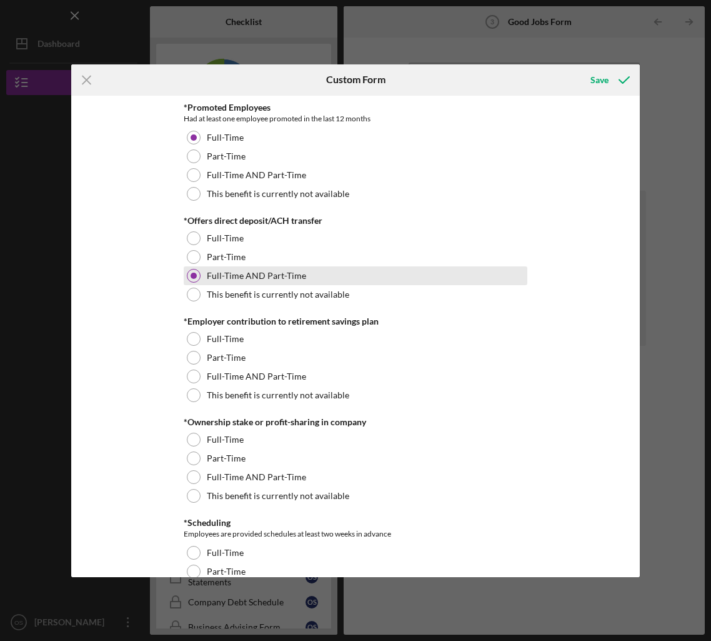
scroll to position [943, 0]
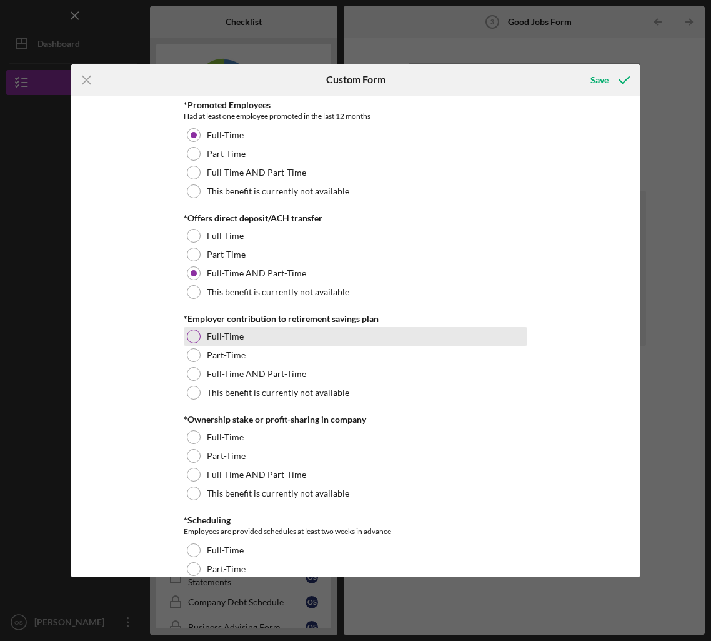
click at [396, 327] on div "Full-Time" at bounding box center [356, 336] width 344 height 19
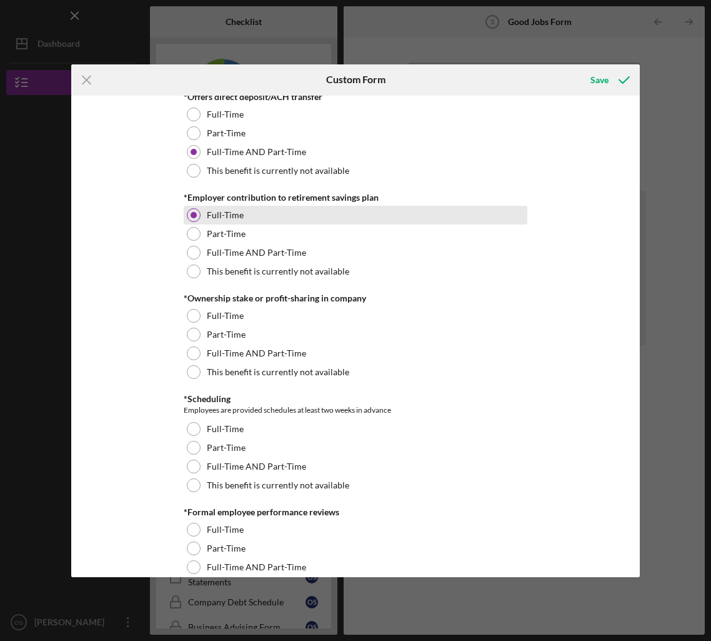
scroll to position [1065, 0]
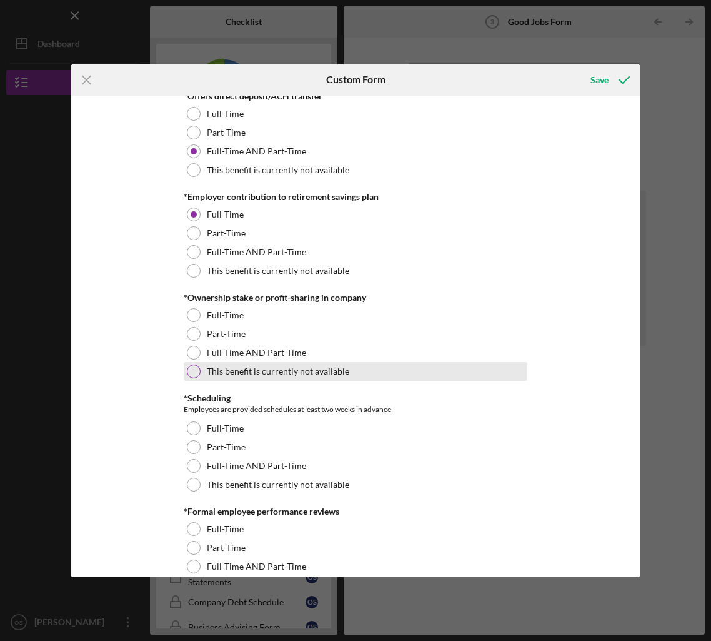
click at [390, 371] on div "This benefit is currently not available" at bounding box center [356, 371] width 344 height 19
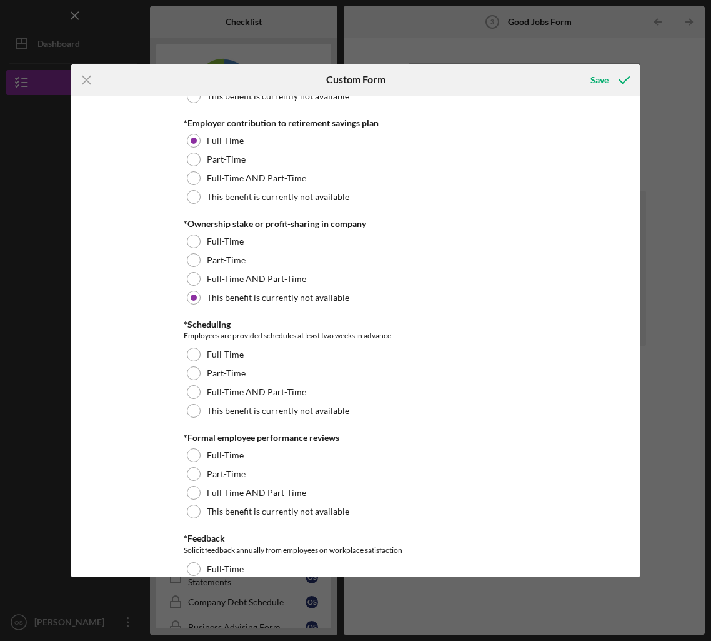
scroll to position [1141, 0]
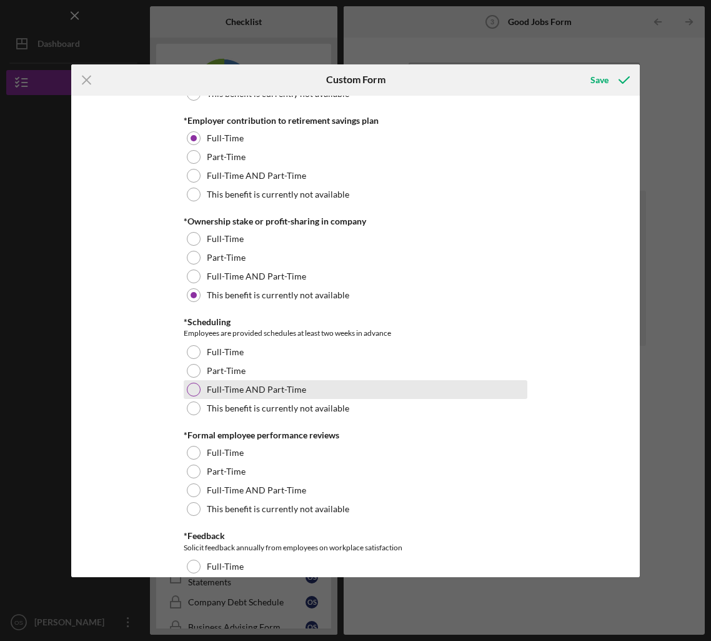
click at [379, 387] on div "Full-Time AND Part-Time" at bounding box center [356, 389] width 344 height 19
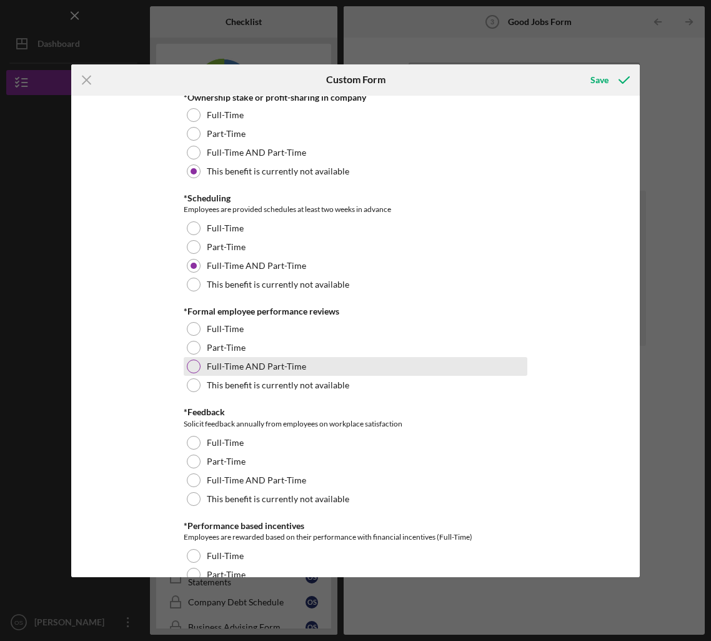
scroll to position [1266, 0]
click at [382, 372] on div "Full-Time AND Part-Time" at bounding box center [356, 365] width 344 height 19
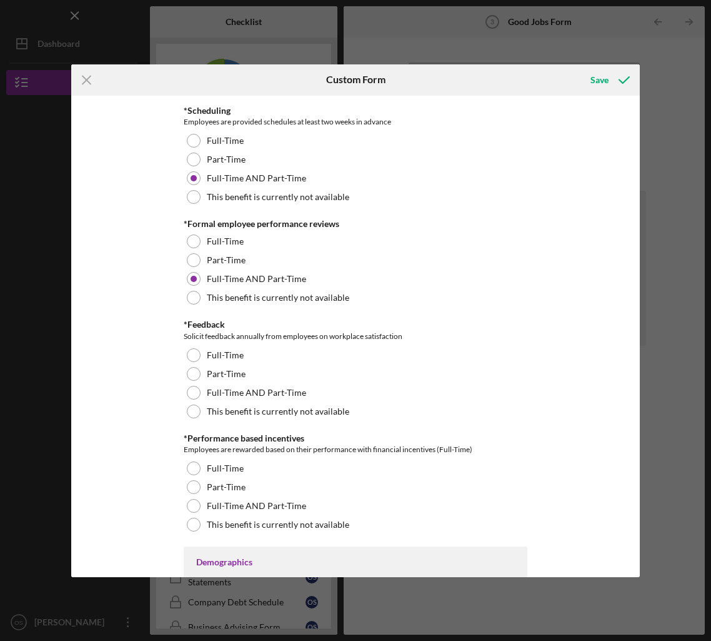
scroll to position [1355, 0]
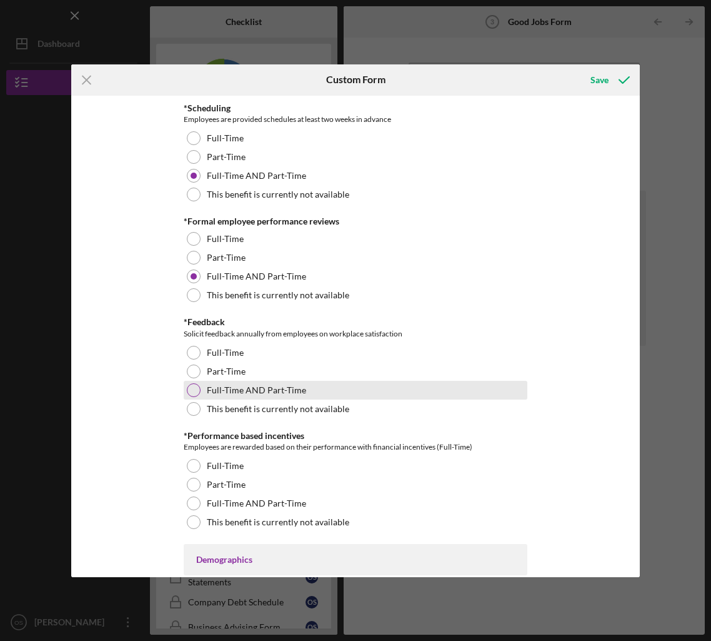
click at [414, 392] on div "Full-Time AND Part-Time" at bounding box center [356, 390] width 344 height 19
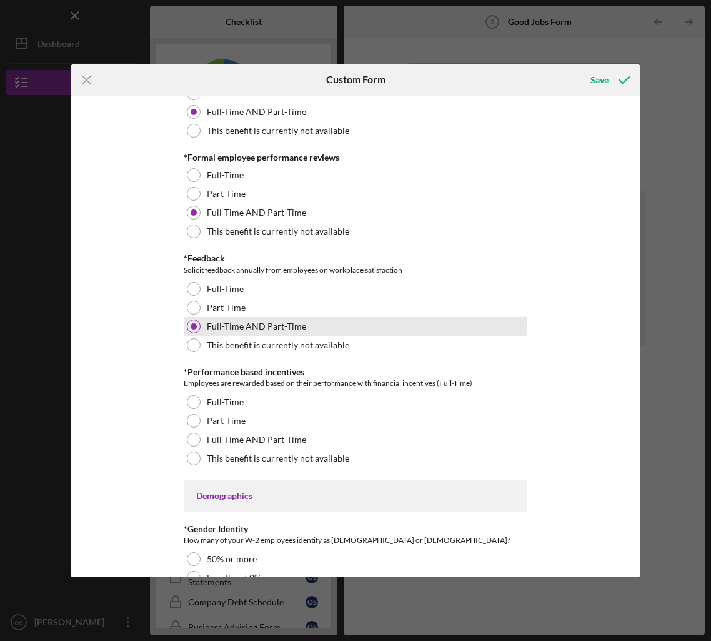
scroll to position [1457, 0]
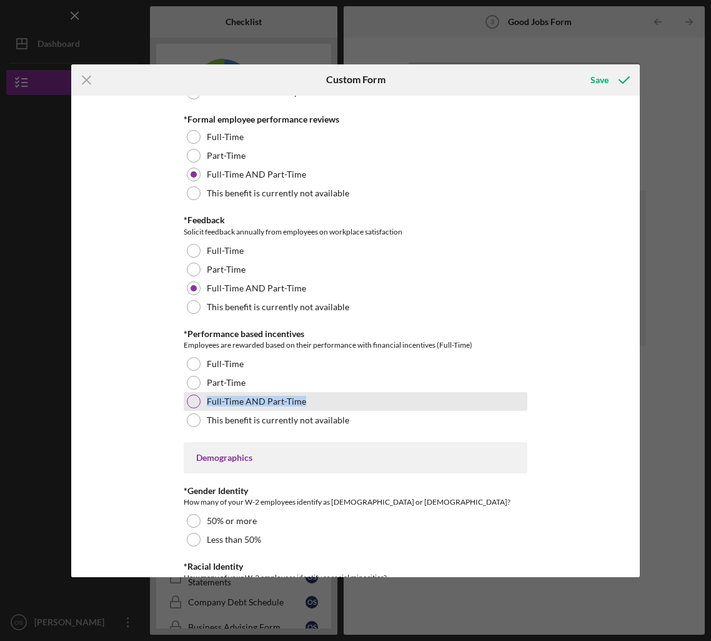
click at [422, 396] on div "Full-Time AND Part-Time" at bounding box center [356, 401] width 344 height 19
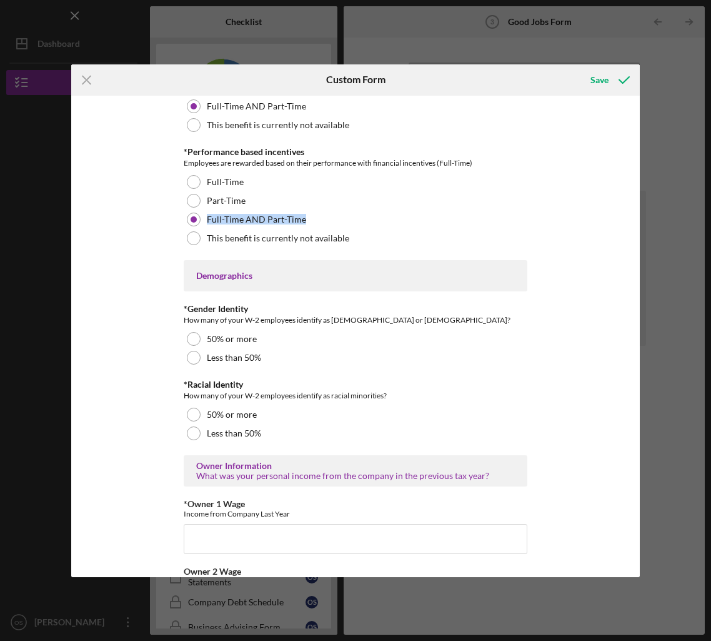
scroll to position [1651, 0]
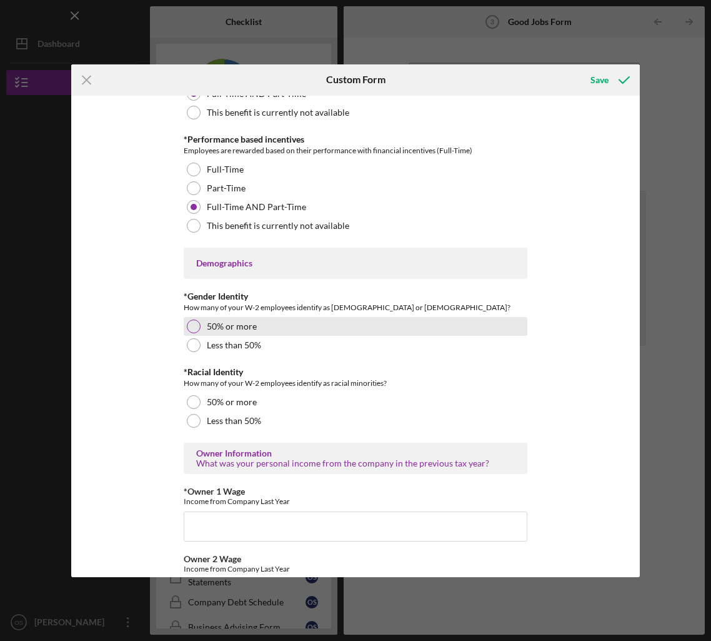
click at [293, 334] on div "50% or more" at bounding box center [356, 326] width 344 height 19
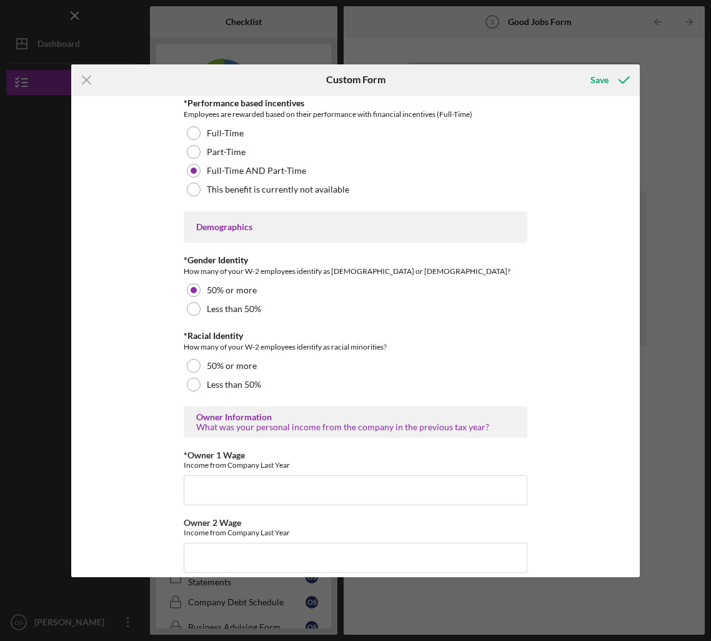
scroll to position [1688, 0]
click at [357, 372] on div "50% or more" at bounding box center [356, 365] width 344 height 19
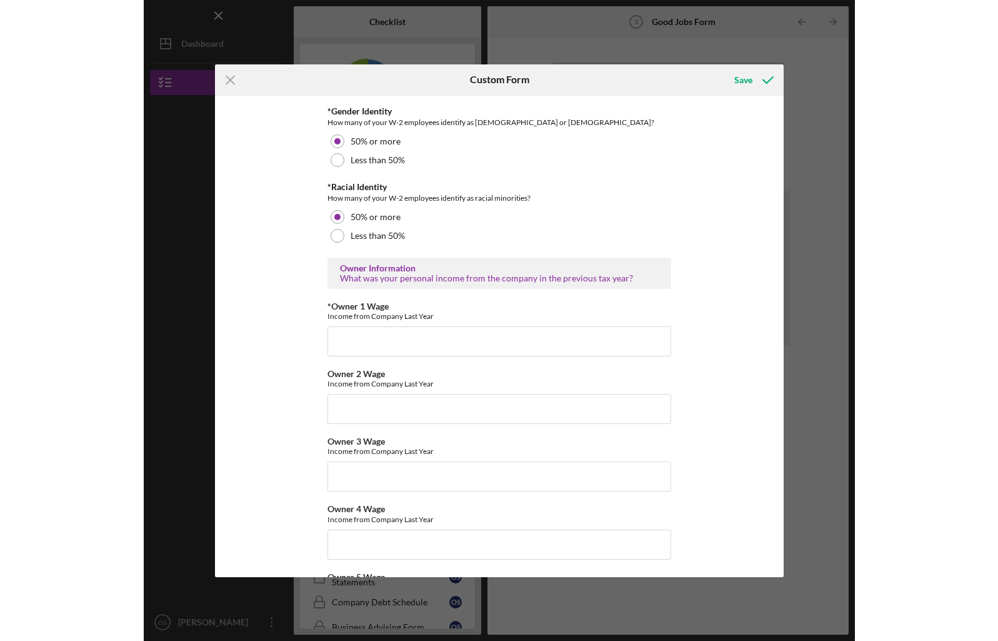
scroll to position [1868, 0]
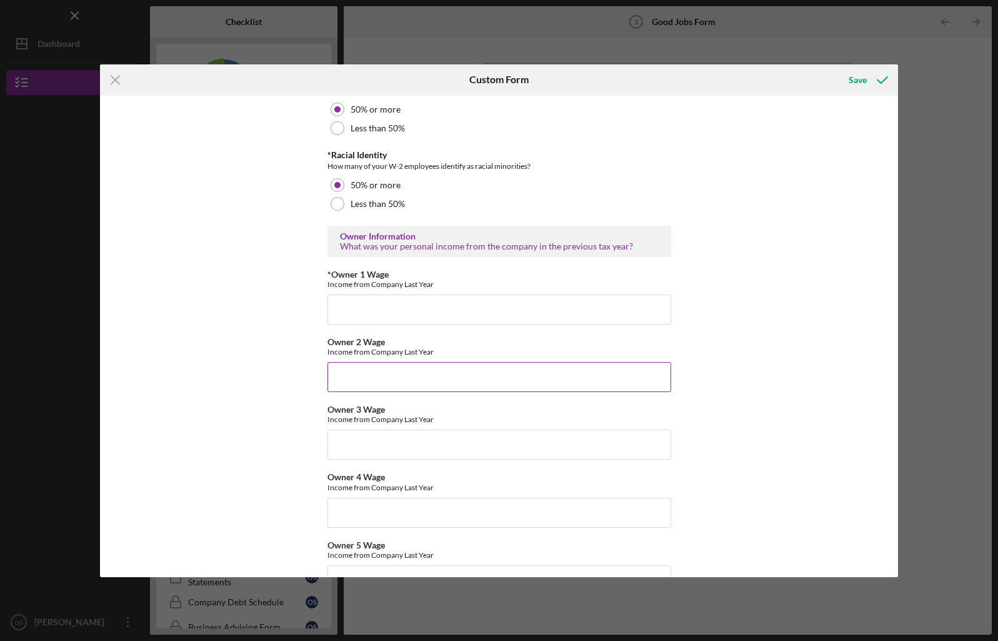
click at [486, 366] on input "Owner 2 Wage" at bounding box center [499, 377] width 344 height 30
type input "$69,790"
click at [420, 301] on input "*Owner 1 Wage" at bounding box center [499, 309] width 344 height 30
click at [609, 294] on input "70131.05" at bounding box center [499, 309] width 344 height 30
type input "70131.05"
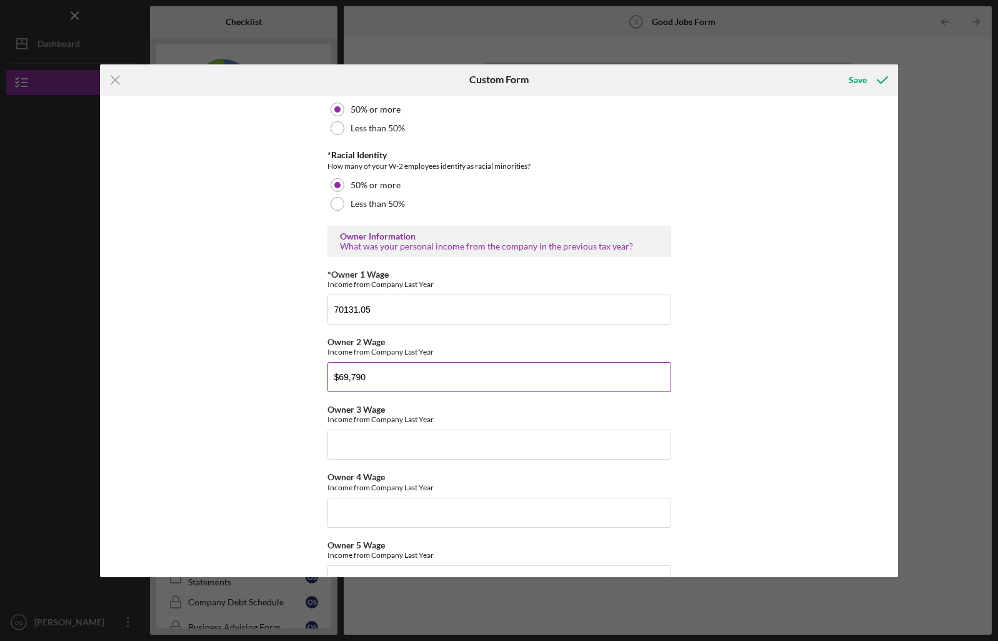
click at [559, 367] on input "$69,790" at bounding box center [499, 377] width 344 height 30
type input "$69,930"
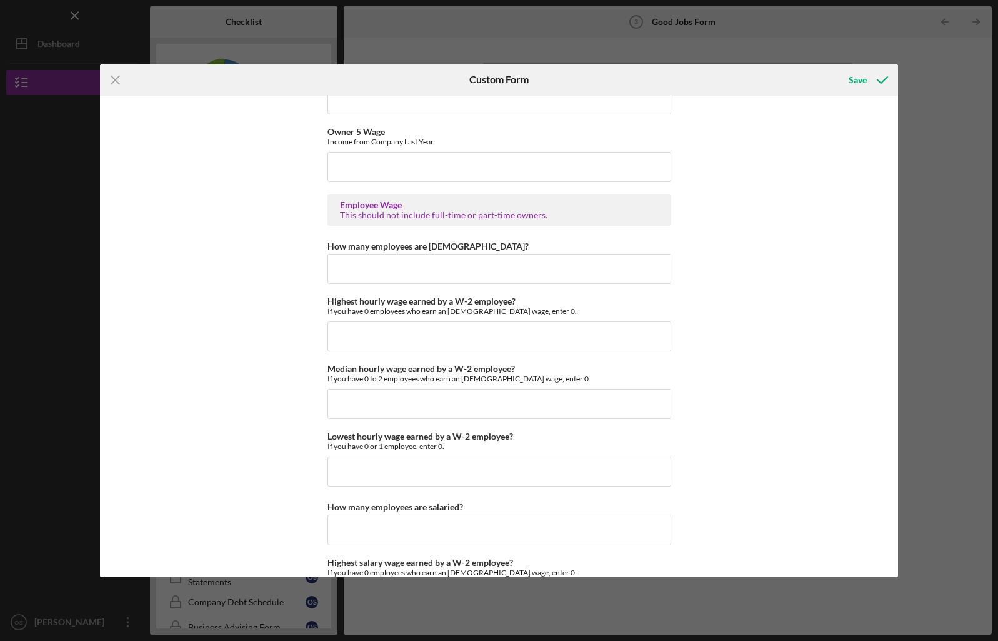
scroll to position [2283, 0]
click at [625, 256] on input "How many employees are [DEMOGRAPHIC_DATA]?" at bounding box center [499, 267] width 344 height 30
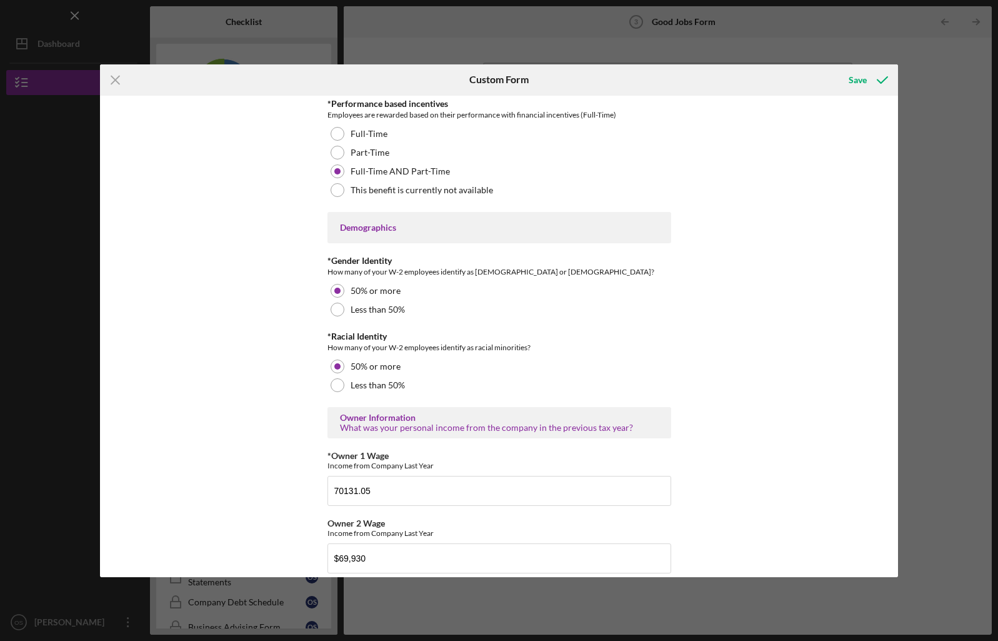
scroll to position [1622, 0]
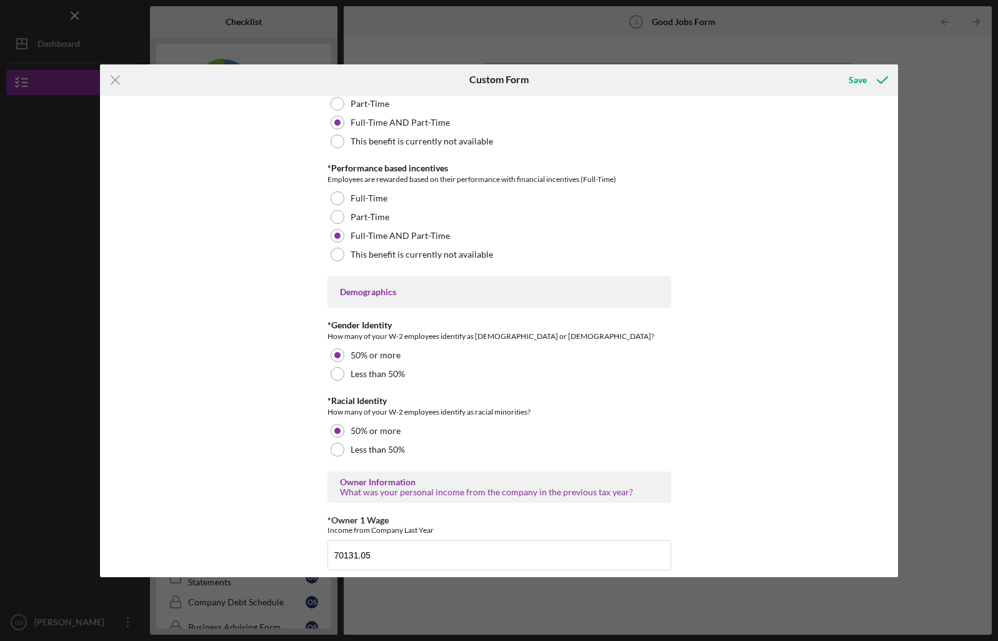
type input "10"
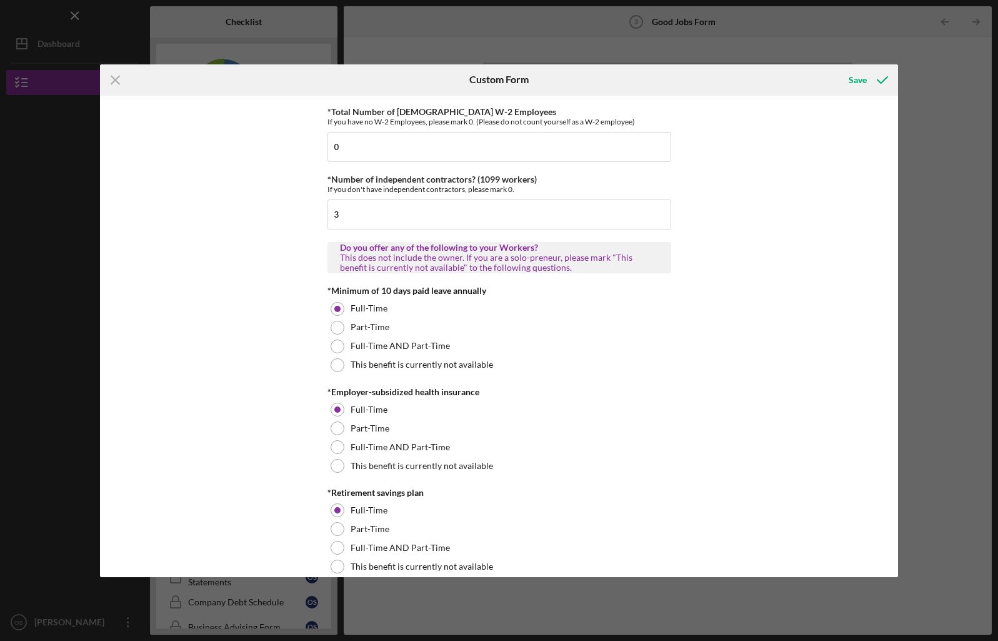
scroll to position [5, 0]
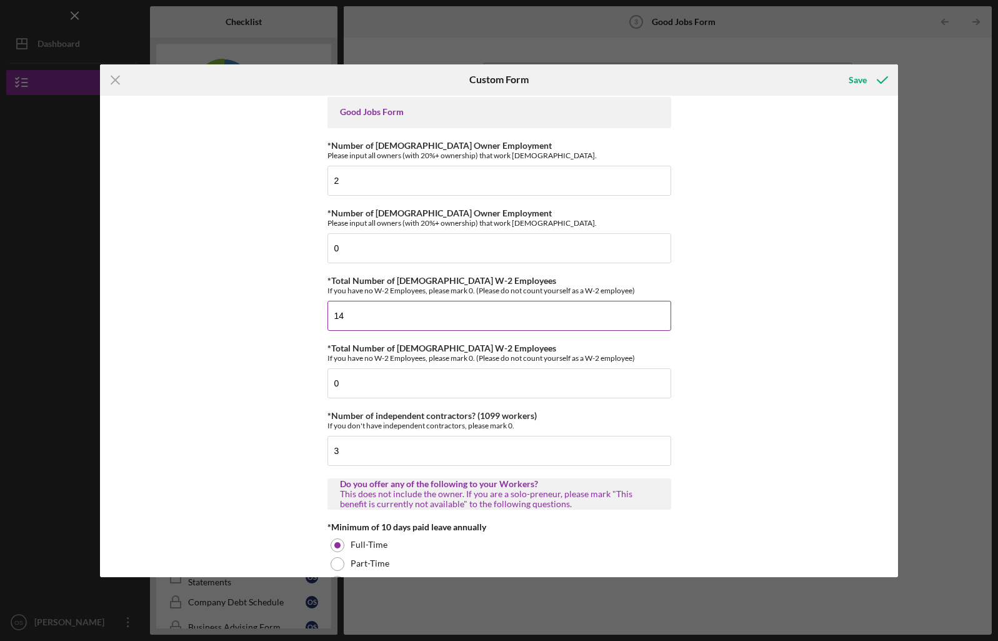
click at [572, 318] on input "14" at bounding box center [499, 316] width 344 height 30
type input "13"
click at [849, 284] on div "Good Jobs Form *Number of [DEMOGRAPHIC_DATA] Owner Employment Please input all …" at bounding box center [499, 336] width 799 height 481
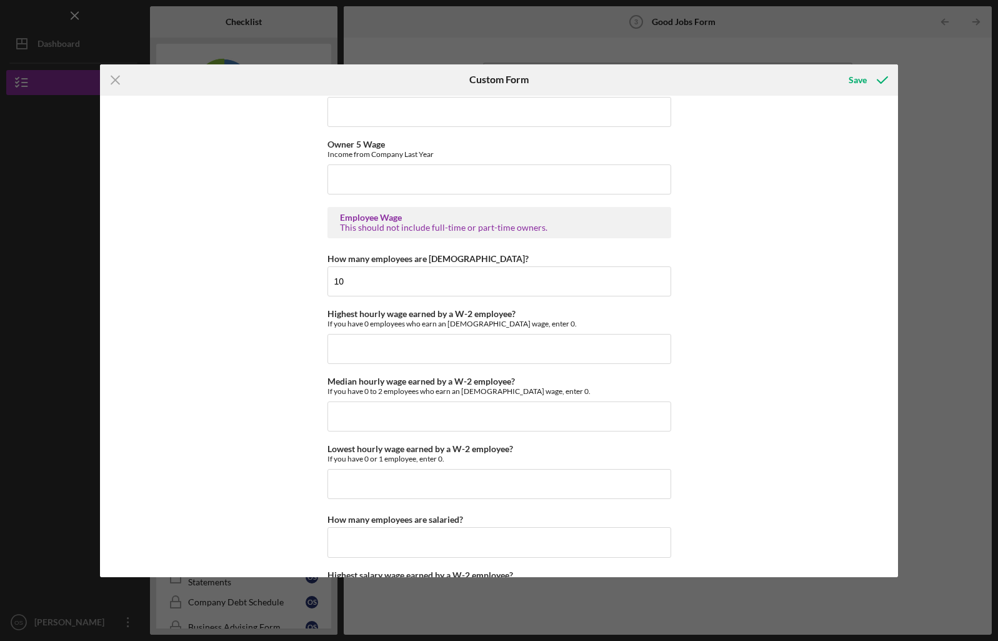
scroll to position [2269, 0]
click at [611, 362] on input "Highest hourly wage earned by a W-2 employee?" at bounding box center [499, 348] width 344 height 30
type input "$26"
click at [726, 325] on div "Good Jobs Form *Number of [DEMOGRAPHIC_DATA] Owner Employment Please input all …" at bounding box center [499, 336] width 799 height 481
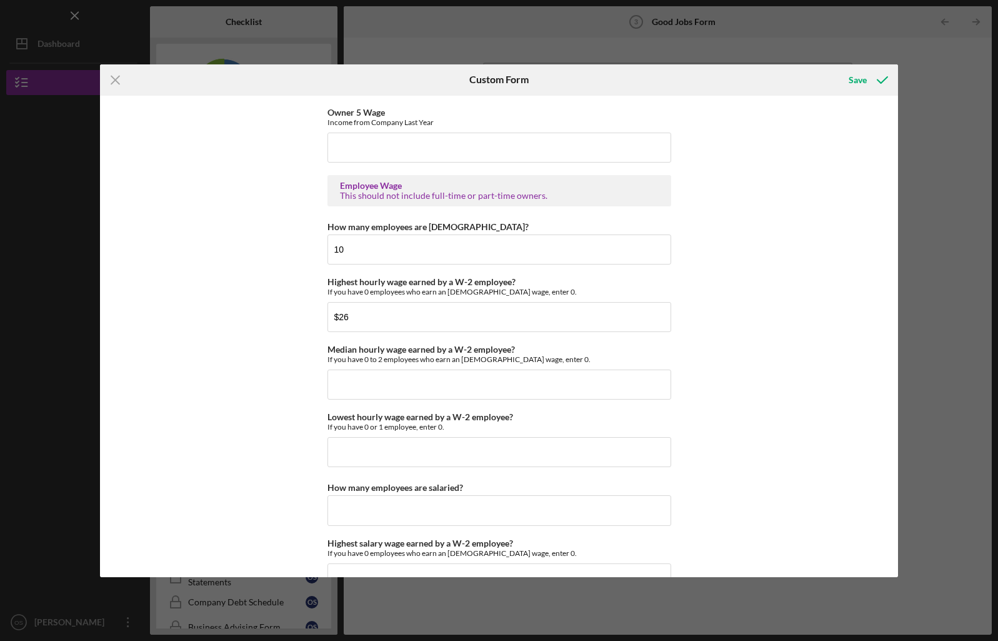
scroll to position [2303, 0]
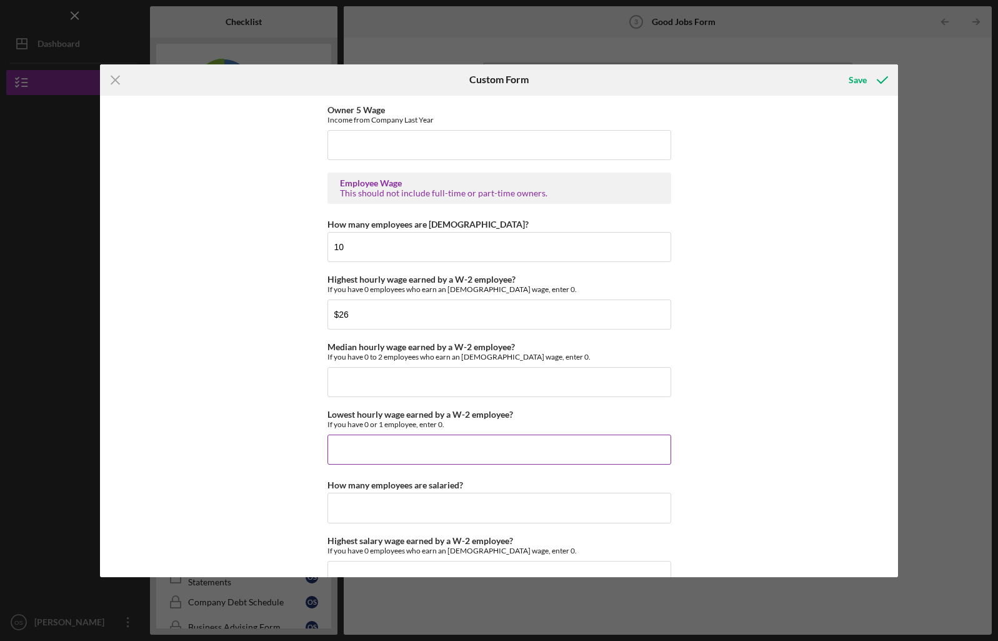
click at [571, 443] on input "Lowest hourly wage earned by a W-2 employee?" at bounding box center [499, 449] width 344 height 30
type input "$1"
click at [468, 501] on input "How many employees are salaried?" at bounding box center [499, 507] width 344 height 30
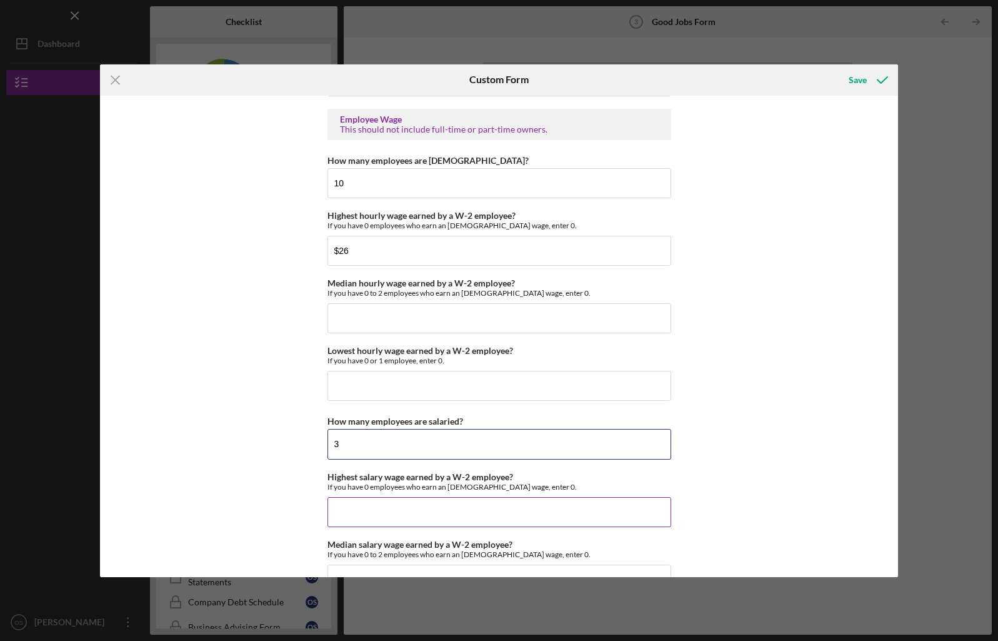
scroll to position [2367, 0]
type input "3"
click at [612, 515] on input "Highest salary wage earned by a W-2 employee?" at bounding box center [499, 512] width 344 height 30
type input "$10,000"
click at [682, 487] on div "Good Jobs Form *Number of [DEMOGRAPHIC_DATA] Owner Employment Please input all …" at bounding box center [499, 336] width 799 height 481
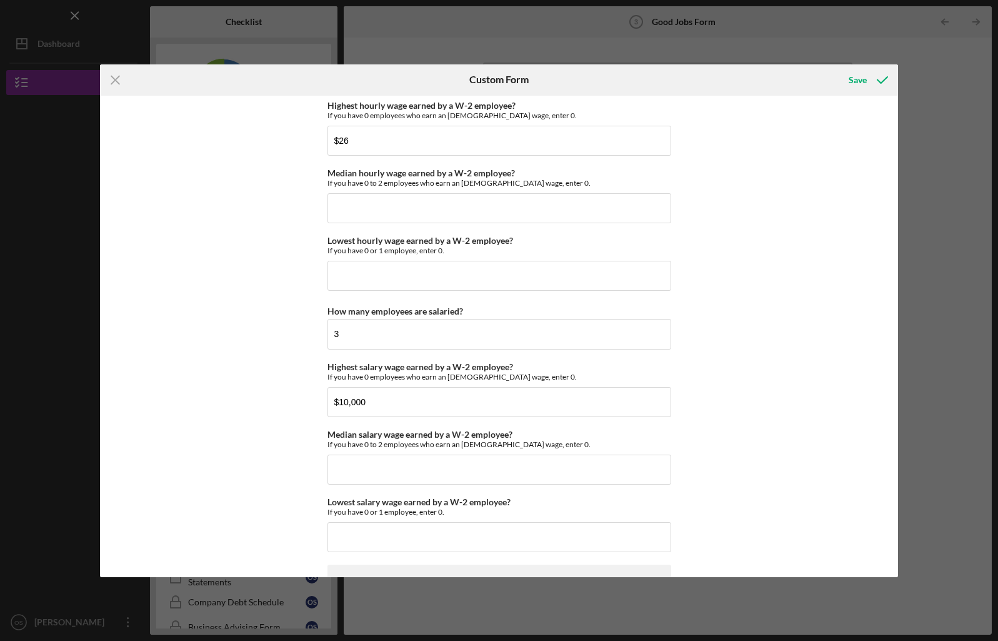
scroll to position [2509, 0]
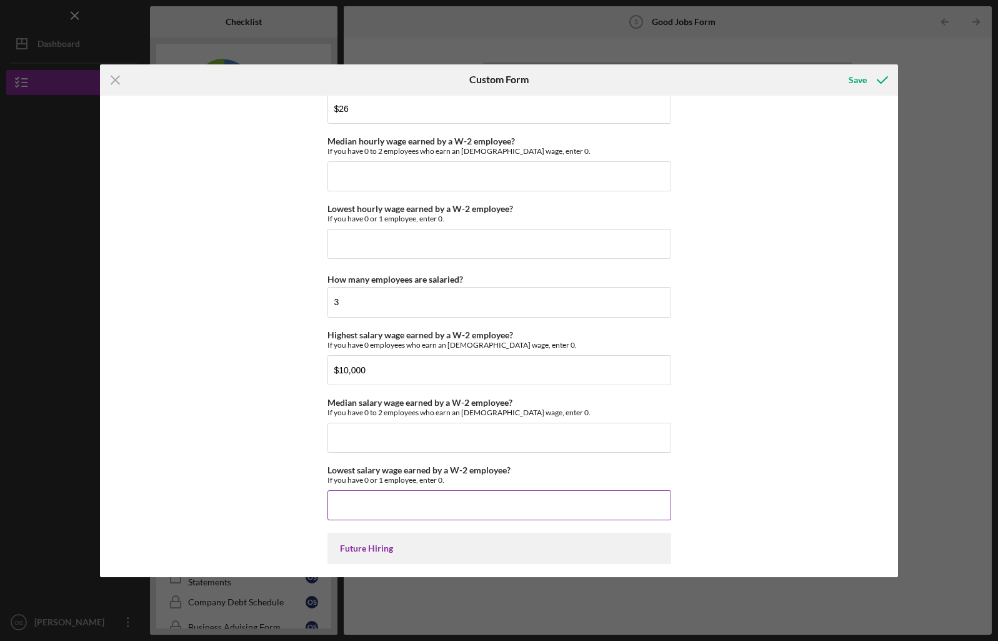
click at [651, 492] on input "Lowest salary wage earned by a W-2 employee?" at bounding box center [499, 505] width 344 height 30
click at [975, 350] on div "Icon/Menu Close Custom Form Save Good Jobs Form *Number of [DEMOGRAPHIC_DATA] O…" at bounding box center [499, 320] width 998 height 641
click at [360, 504] on input "Lowest salary wage earned by a W-2 employee?" at bounding box center [499, 505] width 344 height 30
type input "$4"
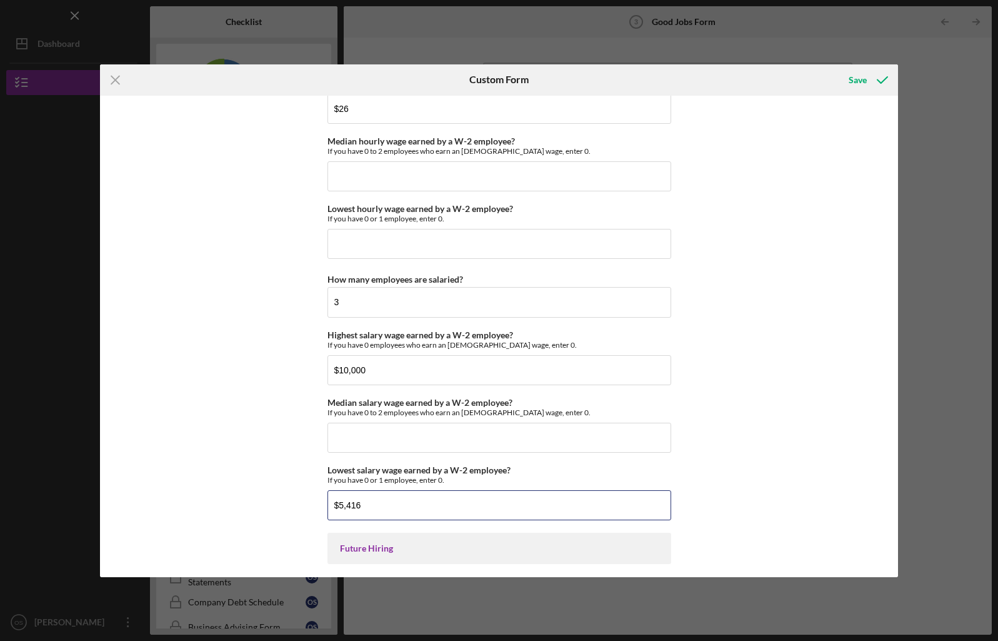
type input "$5,416"
click at [371, 442] on input "Median salary wage earned by a W-2 employee?" at bounding box center [499, 437] width 344 height 30
click at [741, 431] on div "Good Jobs Form *Number of [DEMOGRAPHIC_DATA] Owner Employment Please input all …" at bounding box center [499, 336] width 799 height 481
click at [374, 432] on input "$7,805" at bounding box center [499, 437] width 344 height 30
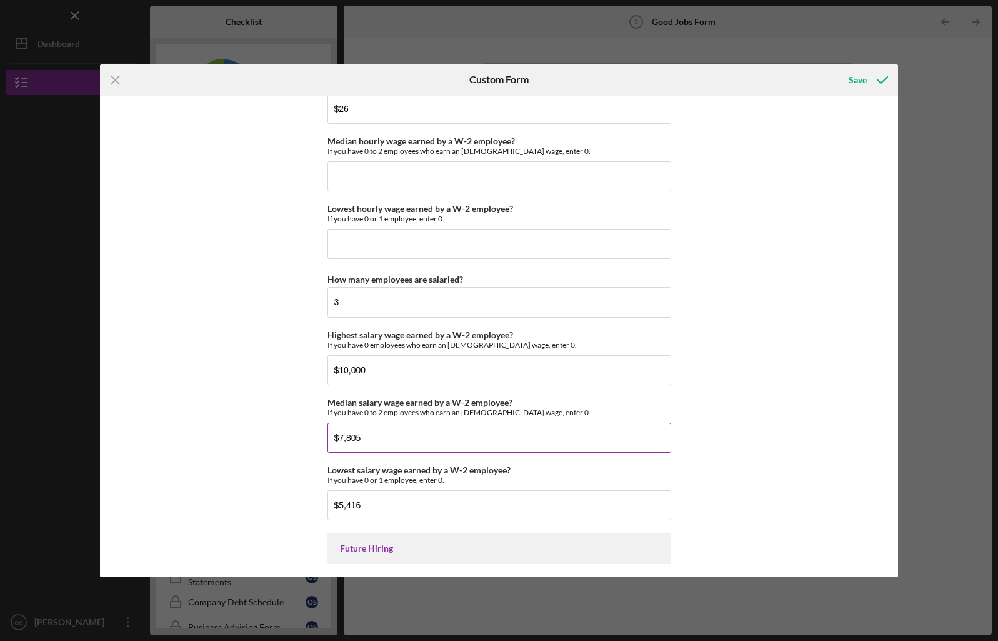
click at [374, 432] on input "$7,805" at bounding box center [499, 437] width 344 height 30
type input "$8,000"
click at [716, 456] on div "Good Jobs Form *Number of [DEMOGRAPHIC_DATA] Owner Employment Please input all …" at bounding box center [499, 336] width 799 height 481
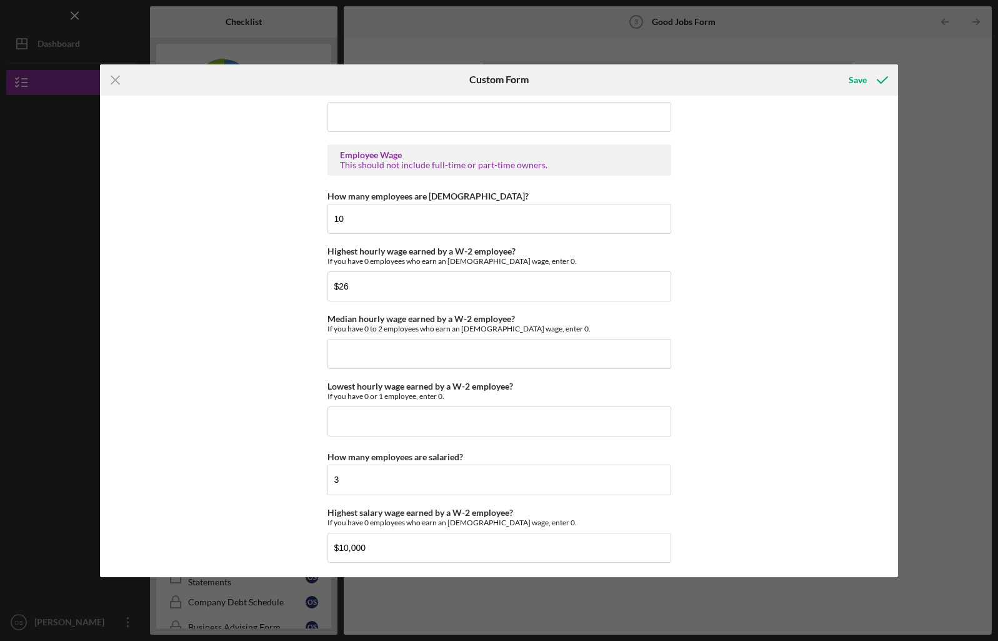
scroll to position [2369, 0]
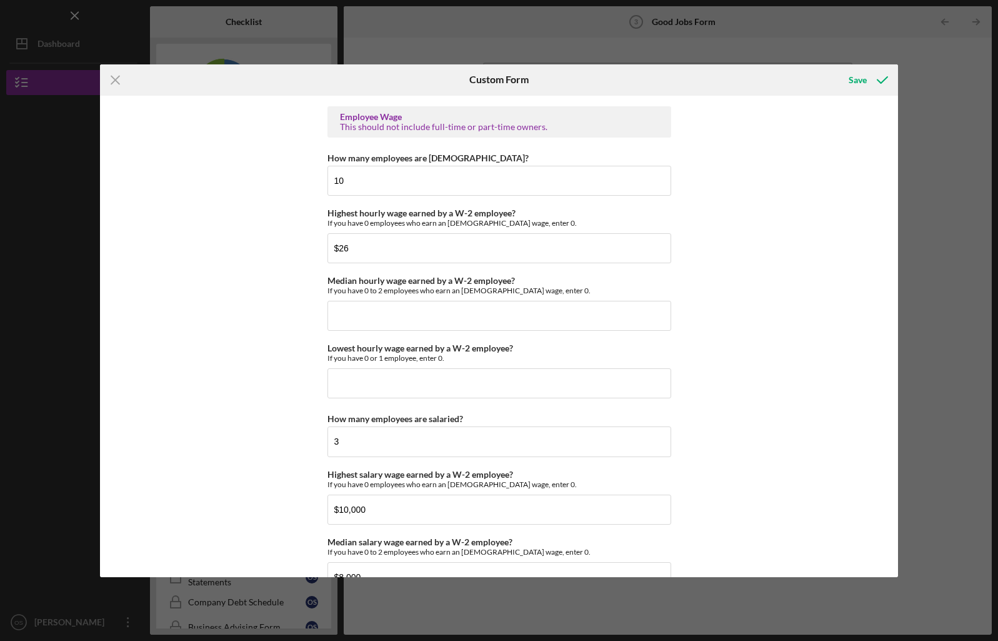
click at [369, 395] on input "Lowest hourly wage earned by a W-2 employee?" at bounding box center [499, 383] width 344 height 30
type input "$19"
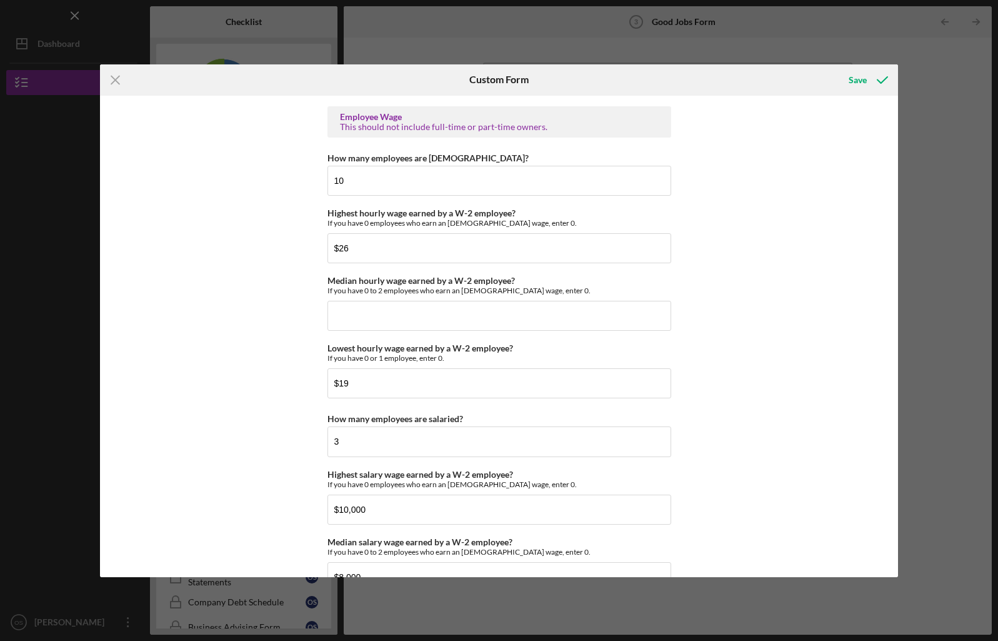
click at [804, 353] on div "Good Jobs Form *Number of [DEMOGRAPHIC_DATA] Owner Employment Please input all …" at bounding box center [499, 336] width 799 height 481
click at [479, 316] on input "Median hourly wage earned by a W-2 employee?" at bounding box center [499, 316] width 344 height 30
type input "$22"
click at [758, 370] on div "Good Jobs Form *Number of [DEMOGRAPHIC_DATA] Owner Employment Please input all …" at bounding box center [499, 336] width 799 height 481
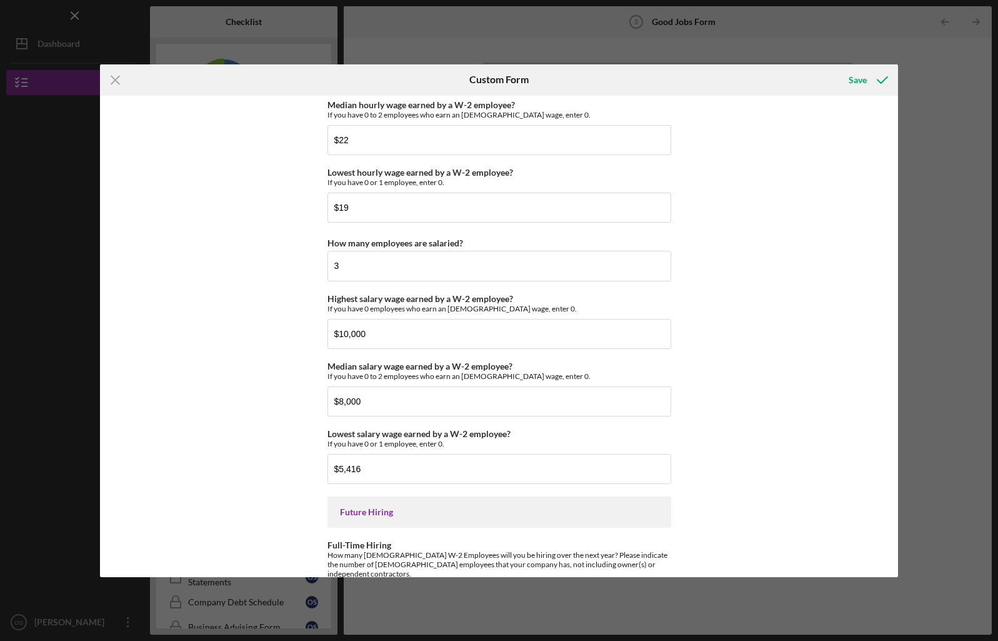
scroll to position [2669, 0]
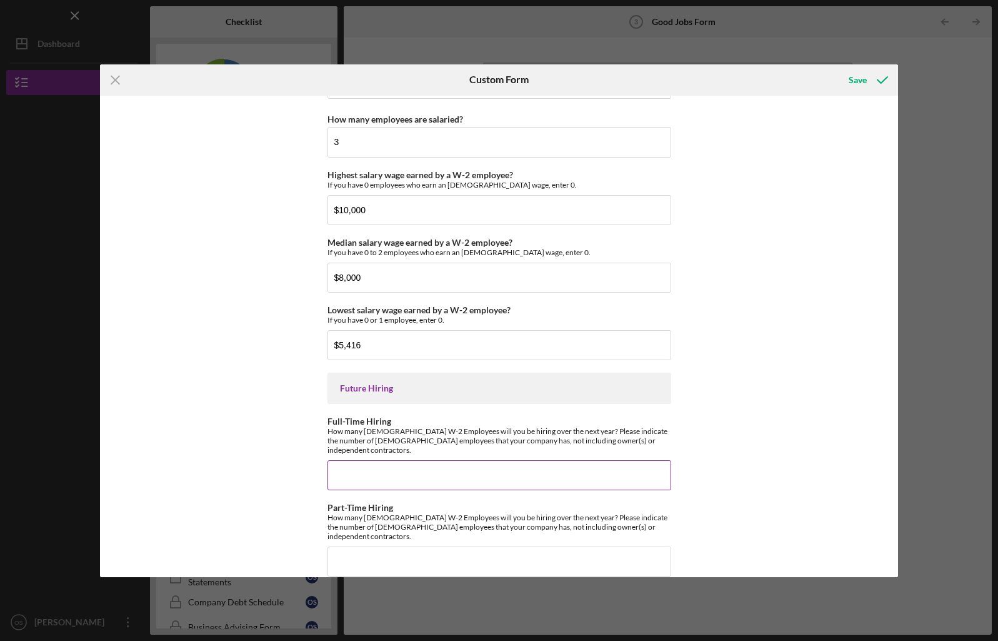
click at [600, 466] on input "Full-Time Hiring" at bounding box center [499, 475] width 344 height 30
click at [603, 554] on input "Part-Time Hiring" at bounding box center [499, 561] width 344 height 30
type input "0"
click at [531, 464] on input "Full-Time Hiring" at bounding box center [499, 475] width 344 height 30
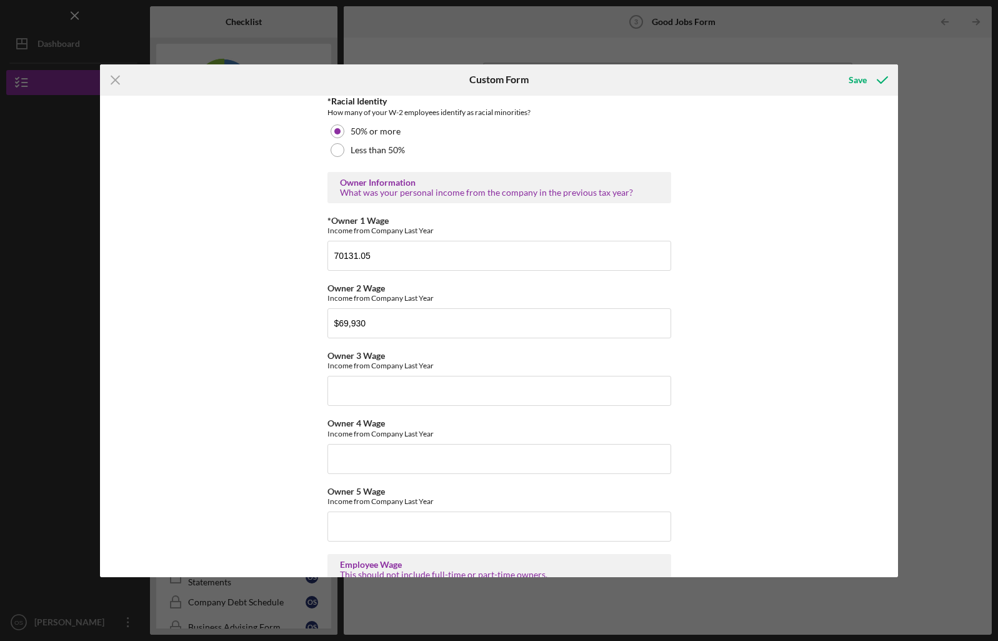
scroll to position [1906, 0]
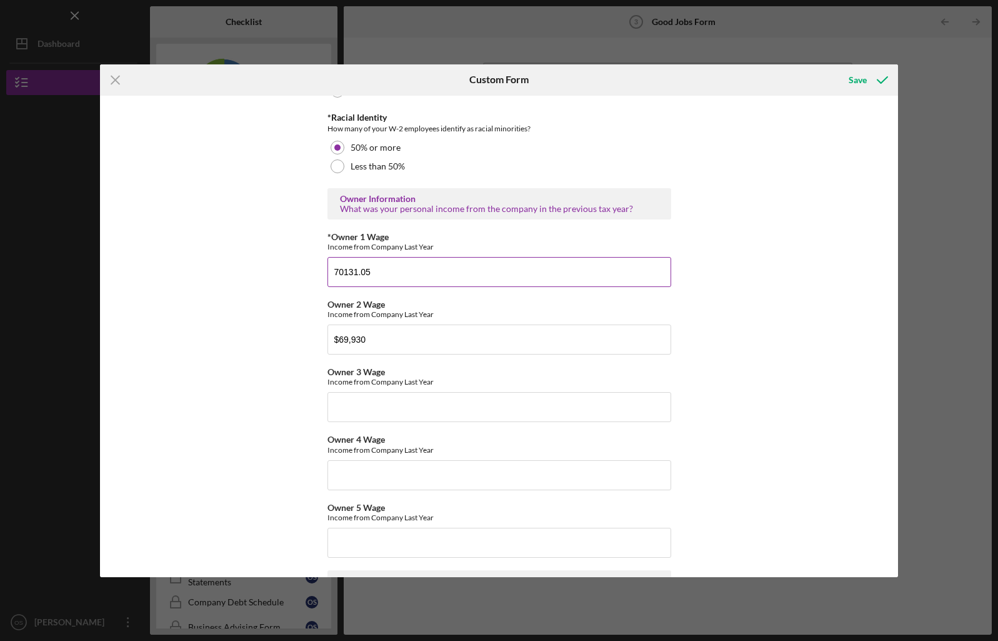
type input "1"
click at [598, 272] on input "70131.05" at bounding box center [499, 272] width 344 height 30
click at [765, 268] on div "Good Jobs Form *Number of [DEMOGRAPHIC_DATA] Owner Employment Please input all …" at bounding box center [499, 336] width 799 height 481
drag, startPoint x: 335, startPoint y: 279, endPoint x: 328, endPoint y: 279, distance: 6.9
click at [328, 279] on input "70131" at bounding box center [499, 272] width 344 height 30
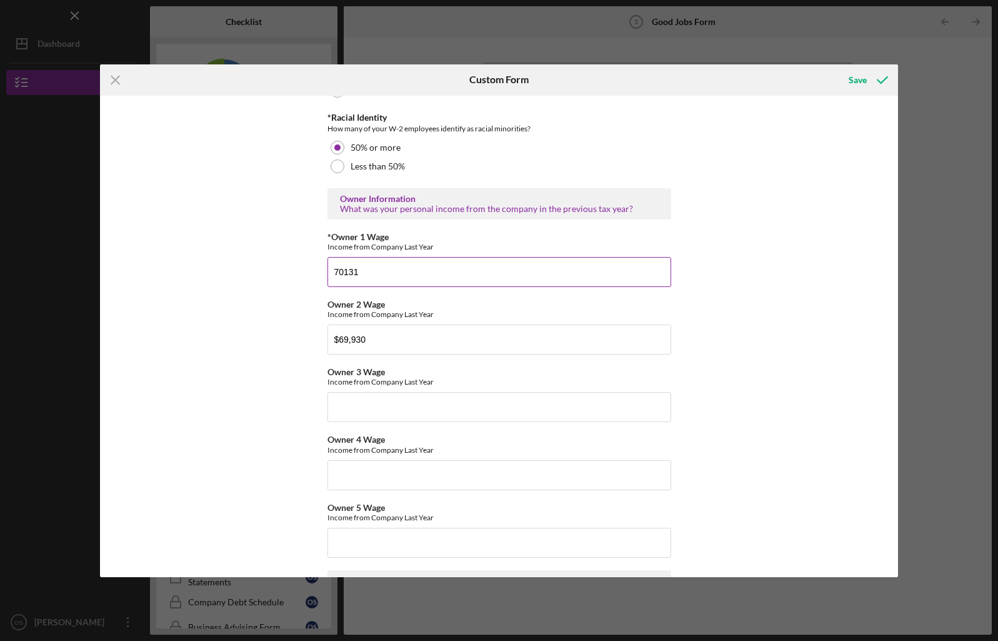
click at [327, 274] on input "70131" at bounding box center [499, 272] width 344 height 30
type input "$70131"
click at [750, 229] on div "Good Jobs Form *Number of [DEMOGRAPHIC_DATA] Owner Employment Please input all …" at bounding box center [499, 336] width 799 height 481
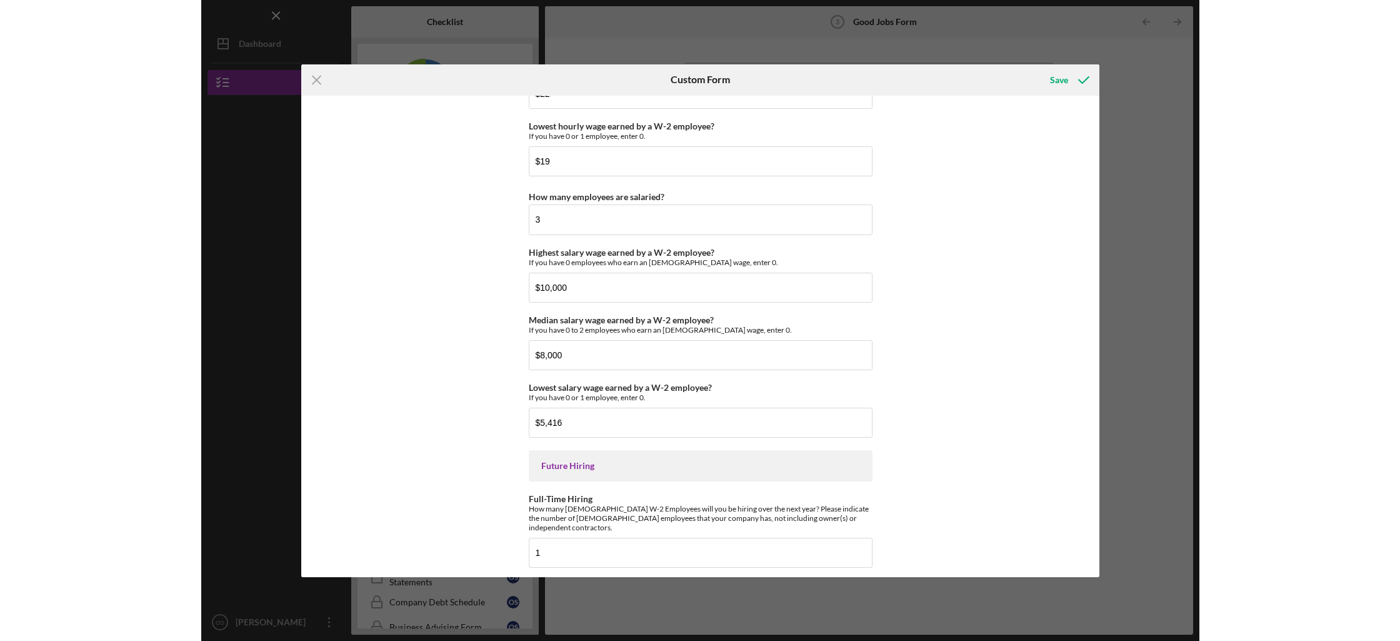
scroll to position [2669, 0]
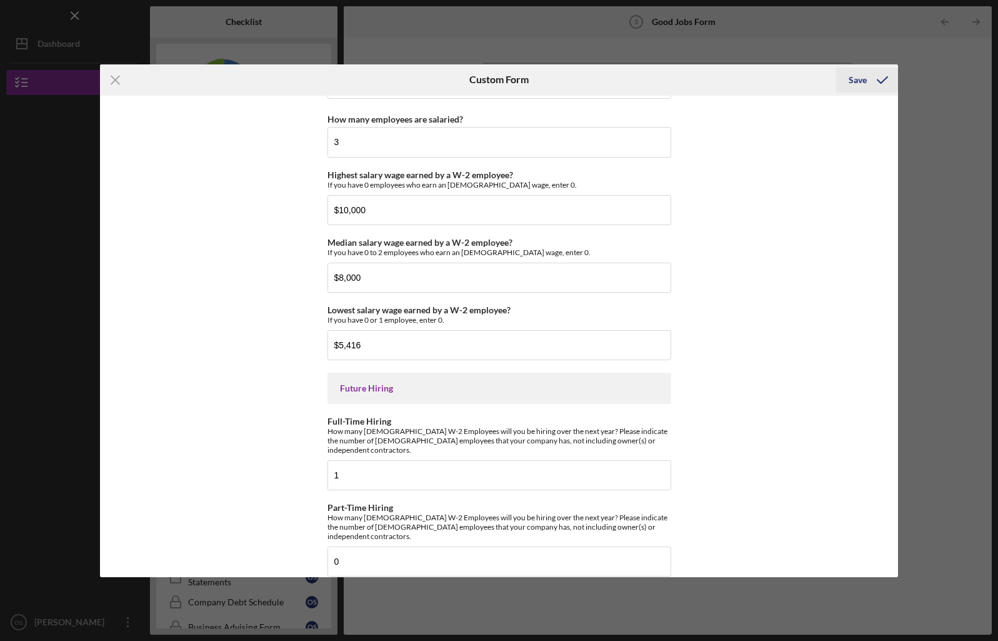
click at [879, 70] on icon "submit" at bounding box center [882, 79] width 31 height 31
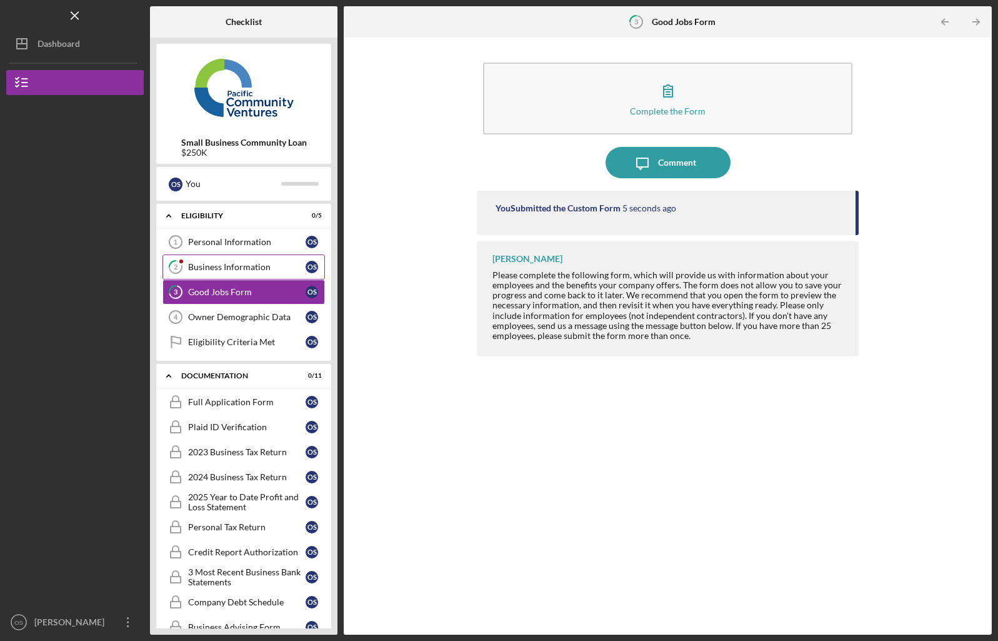
click at [229, 264] on div "Business Information" at bounding box center [246, 267] width 117 height 10
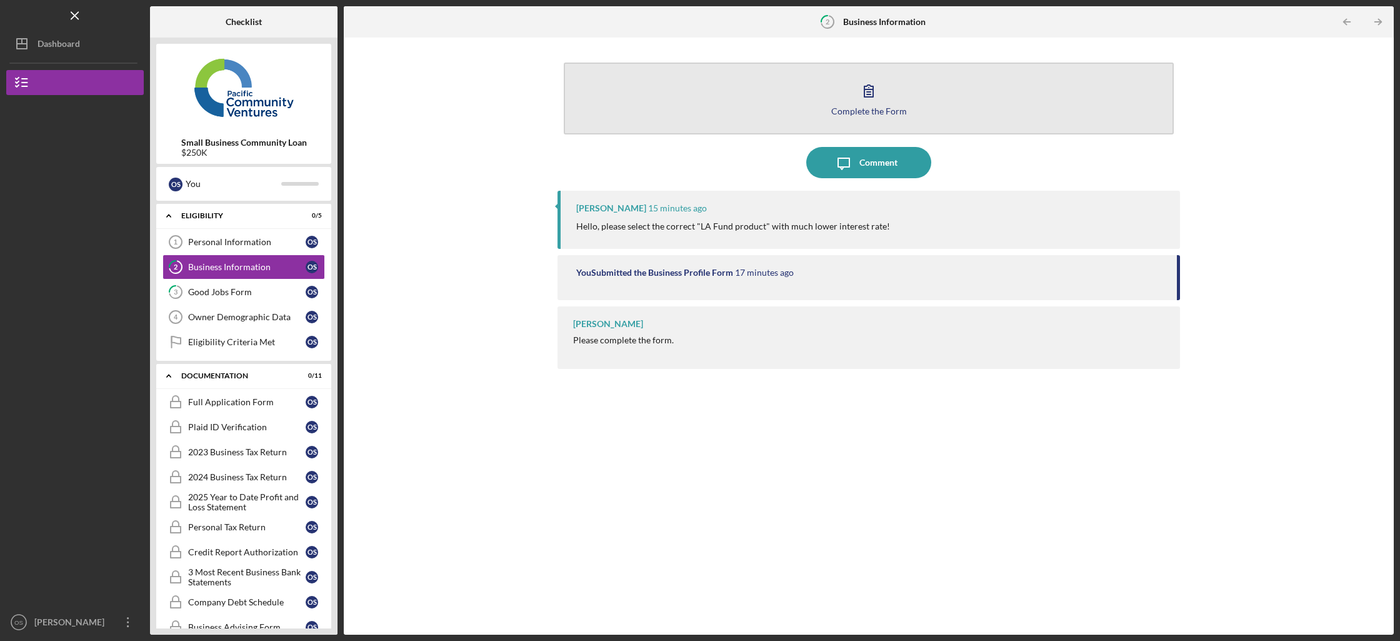
click at [764, 85] on button "Complete the Form Form" at bounding box center [869, 98] width 610 height 72
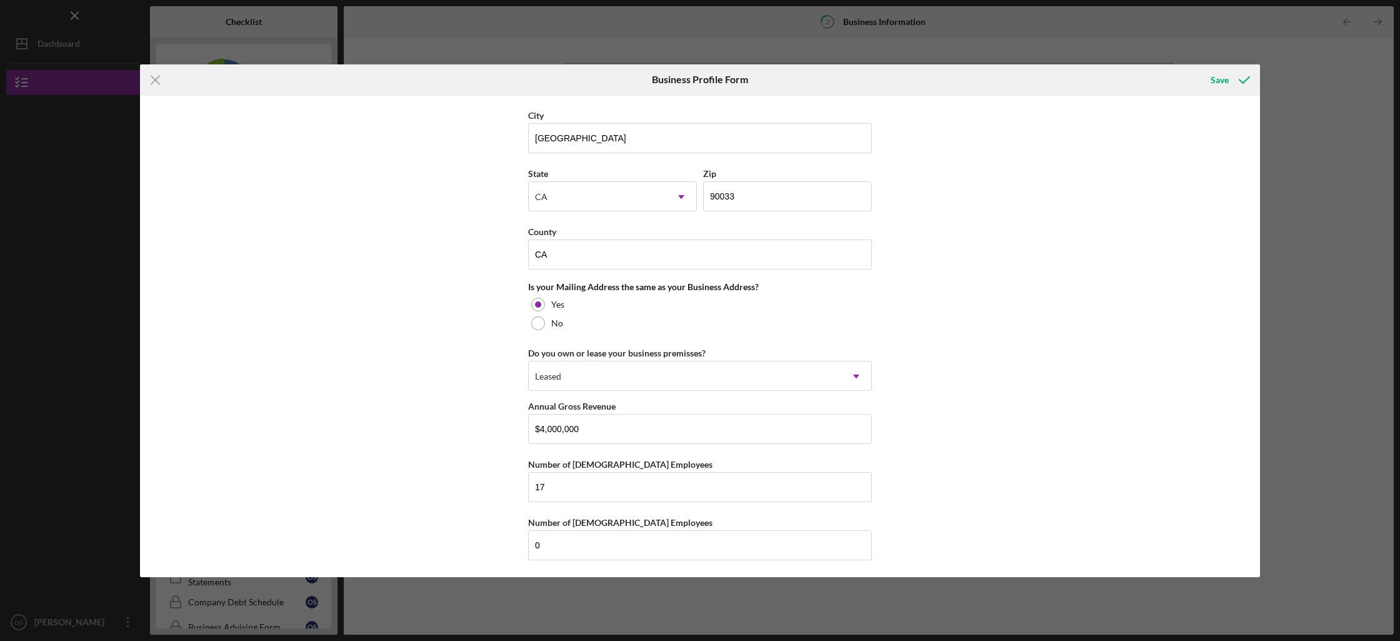
scroll to position [794, 0]
click at [672, 489] on input "17" at bounding box center [700, 487] width 344 height 30
type input "13"
click at [874, 410] on div "Business Name Slime OG DBA OG SLIMES Business Start Date [DATE] Legal Structure…" at bounding box center [700, 336] width 1120 height 481
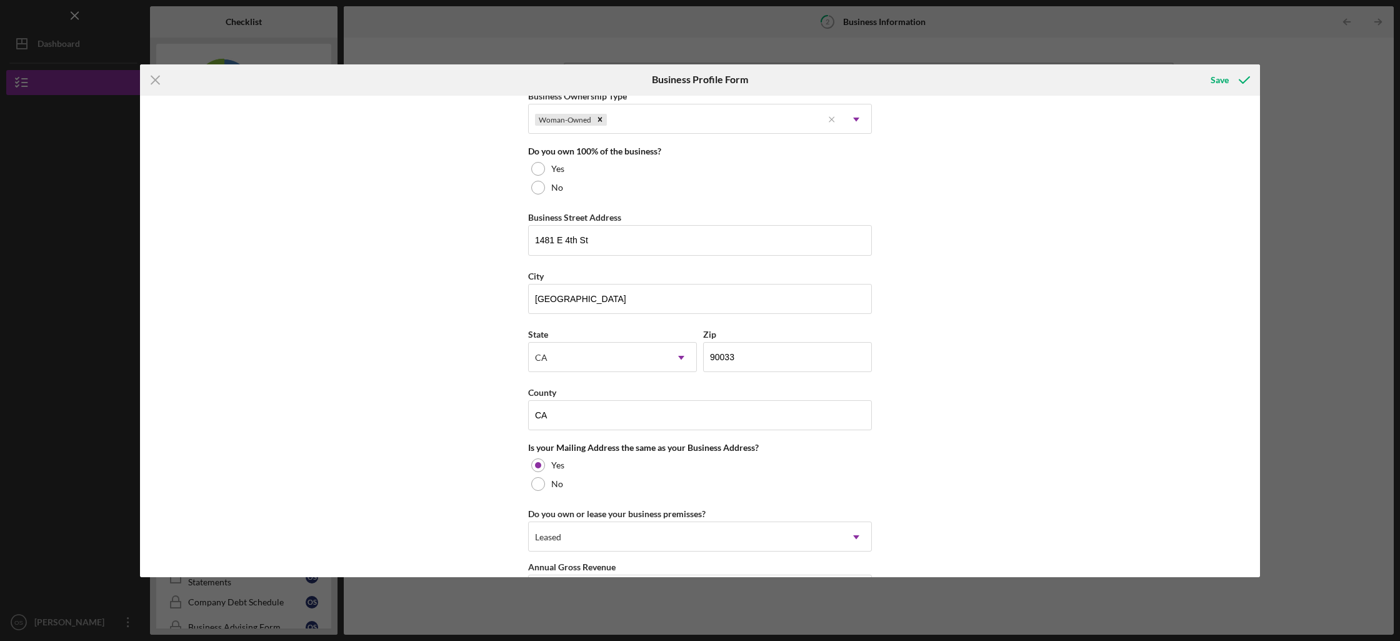
scroll to position [635, 0]
click at [552, 184] on label "No" at bounding box center [557, 186] width 12 height 10
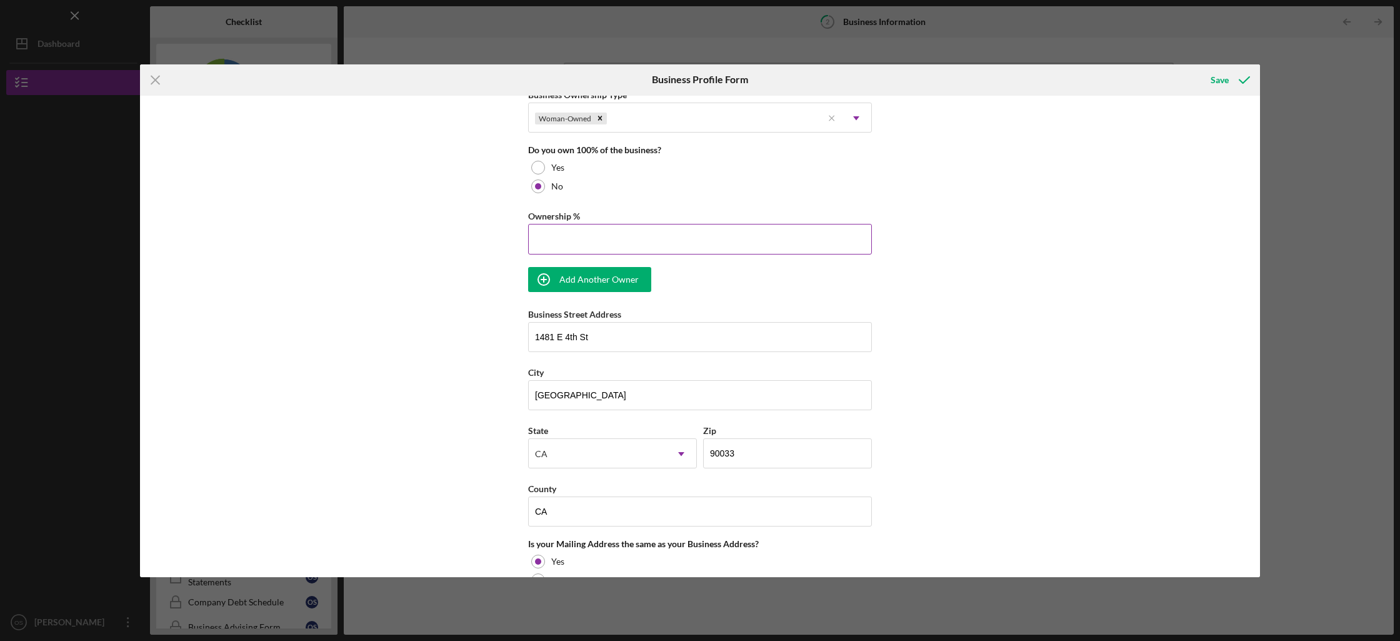
click at [802, 239] on input "Ownership %" at bounding box center [700, 239] width 344 height 30
type input "50.00%"
click at [595, 291] on div "Business Name Slime OG DBA OG SLIMES Business Start Date [DATE] Legal Structure…" at bounding box center [700, 148] width 344 height 1363
click at [601, 284] on div "Add Another Owner" at bounding box center [598, 279] width 79 height 25
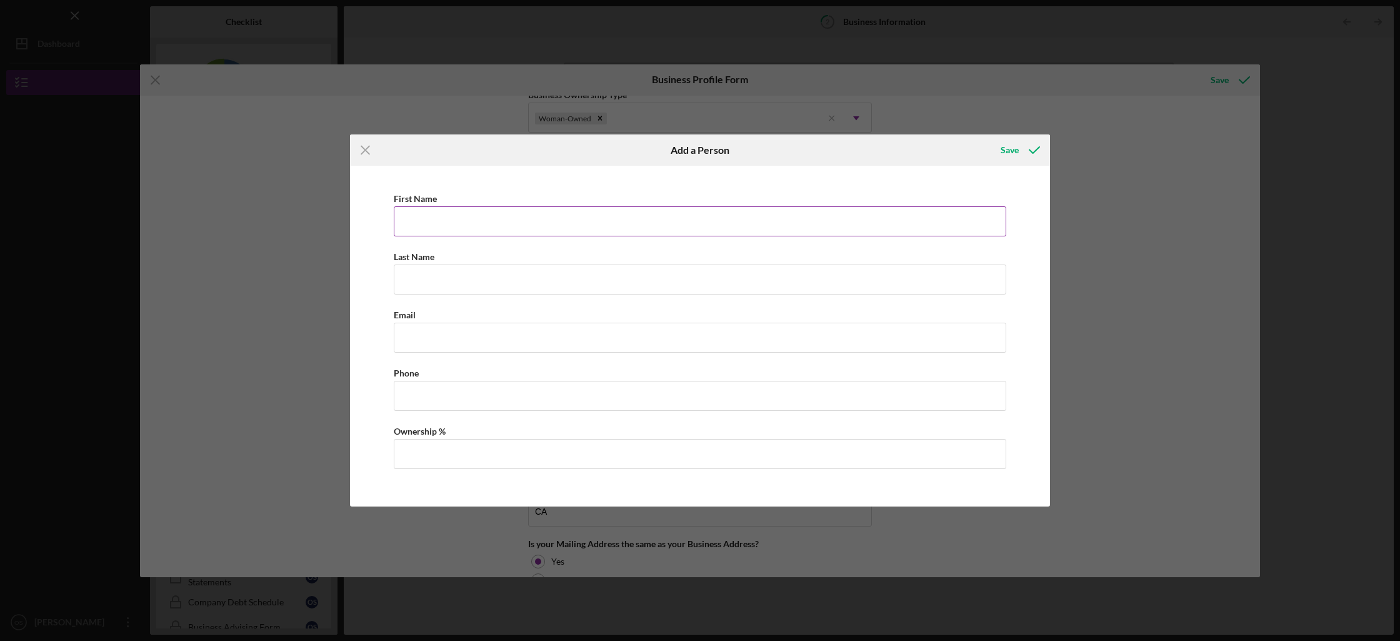
click at [561, 217] on input "First Name" at bounding box center [700, 221] width 612 height 30
type input "[PERSON_NAME]"
type input "Ly"
type input "o"
type input "[PERSON_NAME][EMAIL_ADDRESS][DOMAIN_NAME]"
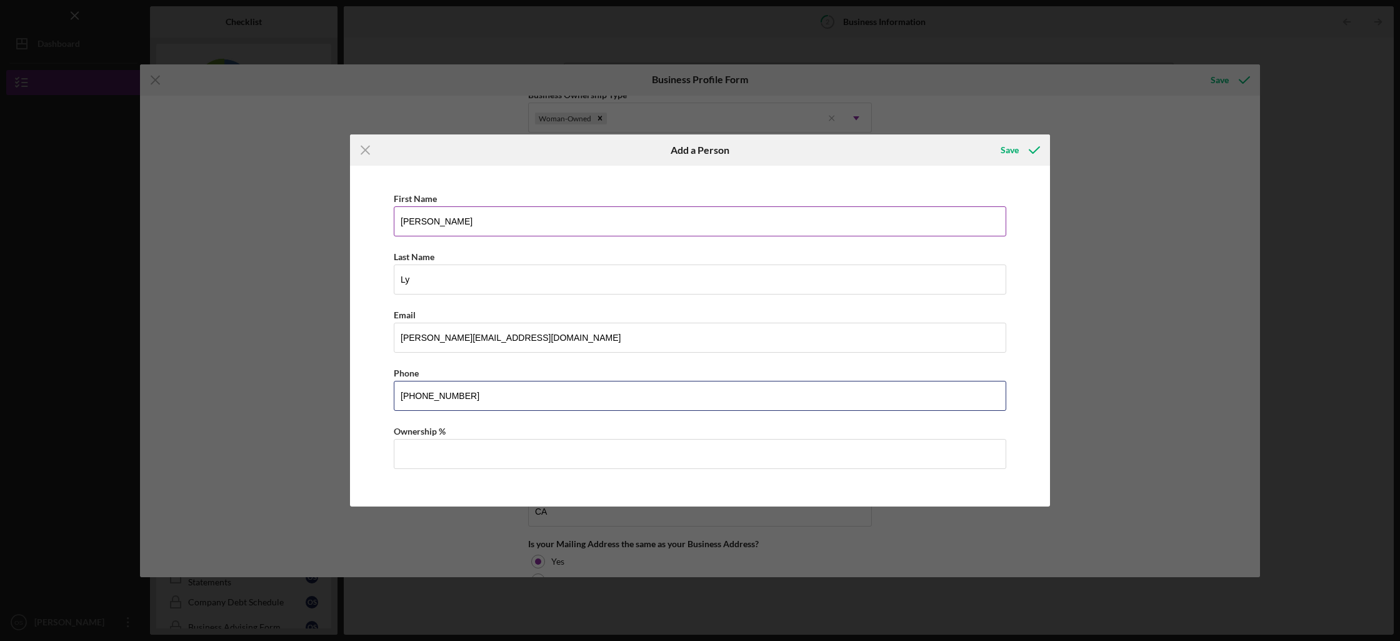
type input "[PHONE_NUMBER]"
type input "50.00%"
click at [1012, 156] on div "Save" at bounding box center [1010, 149] width 18 height 25
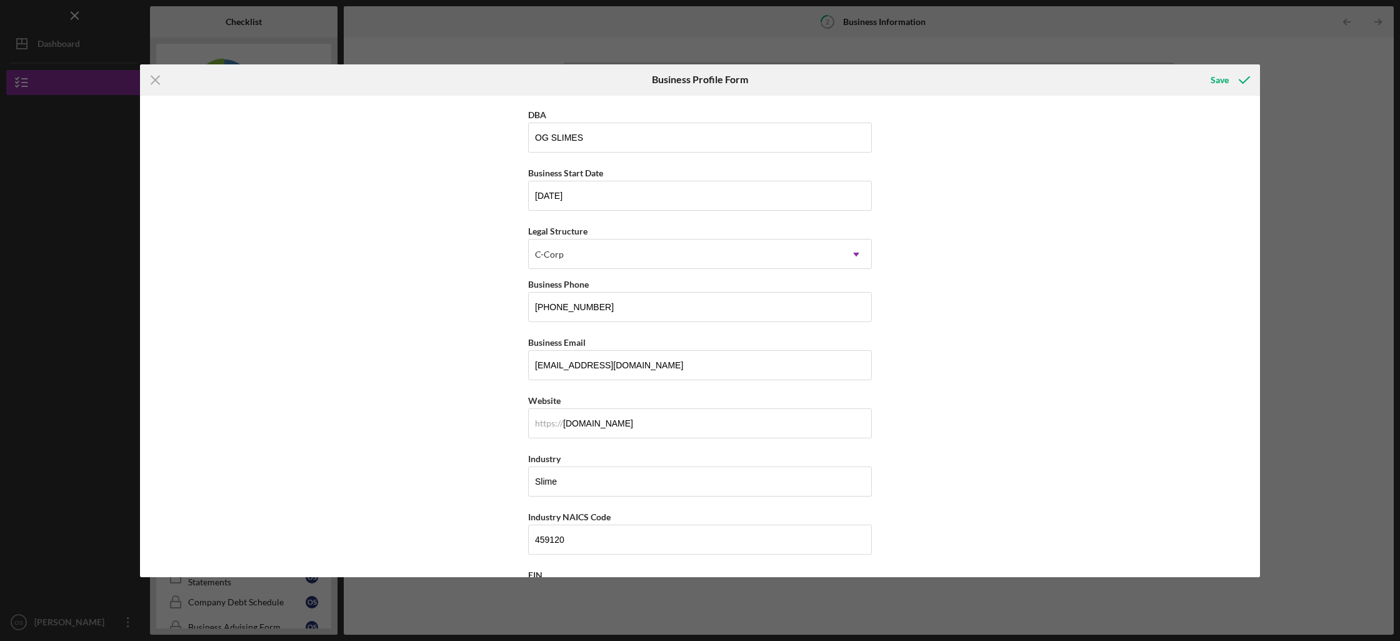
scroll to position [0, 0]
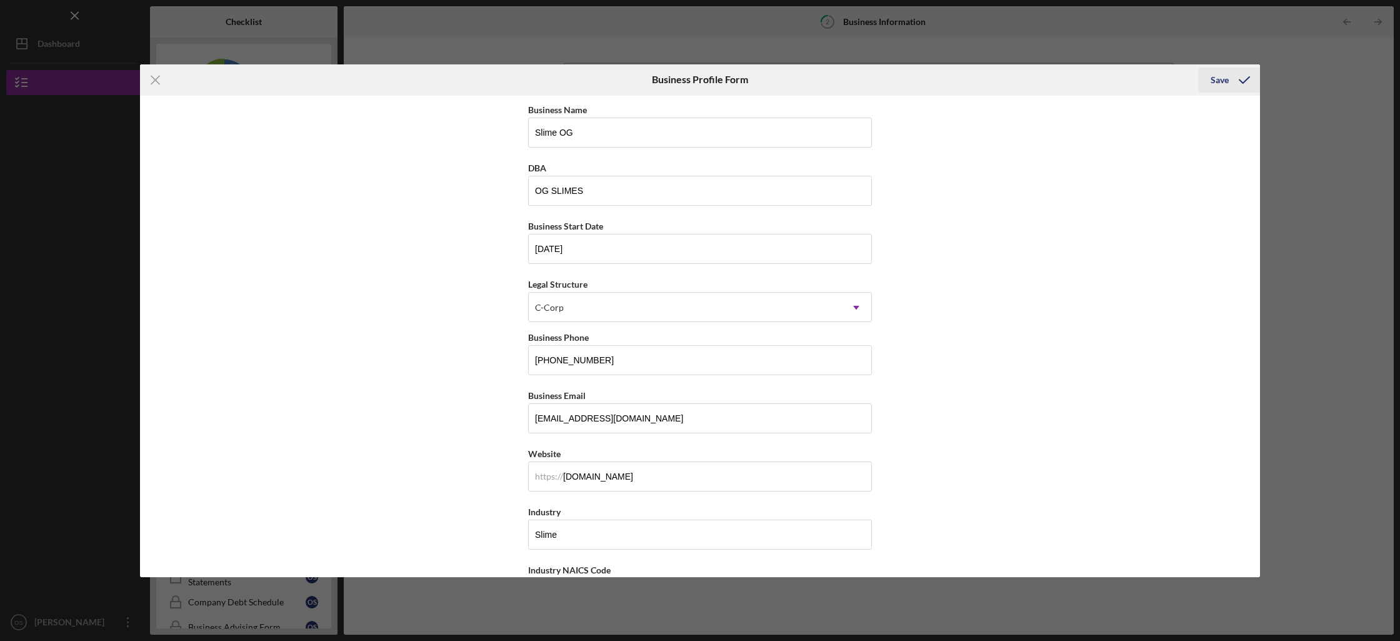
click at [1215, 82] on div "Save" at bounding box center [1220, 79] width 18 height 25
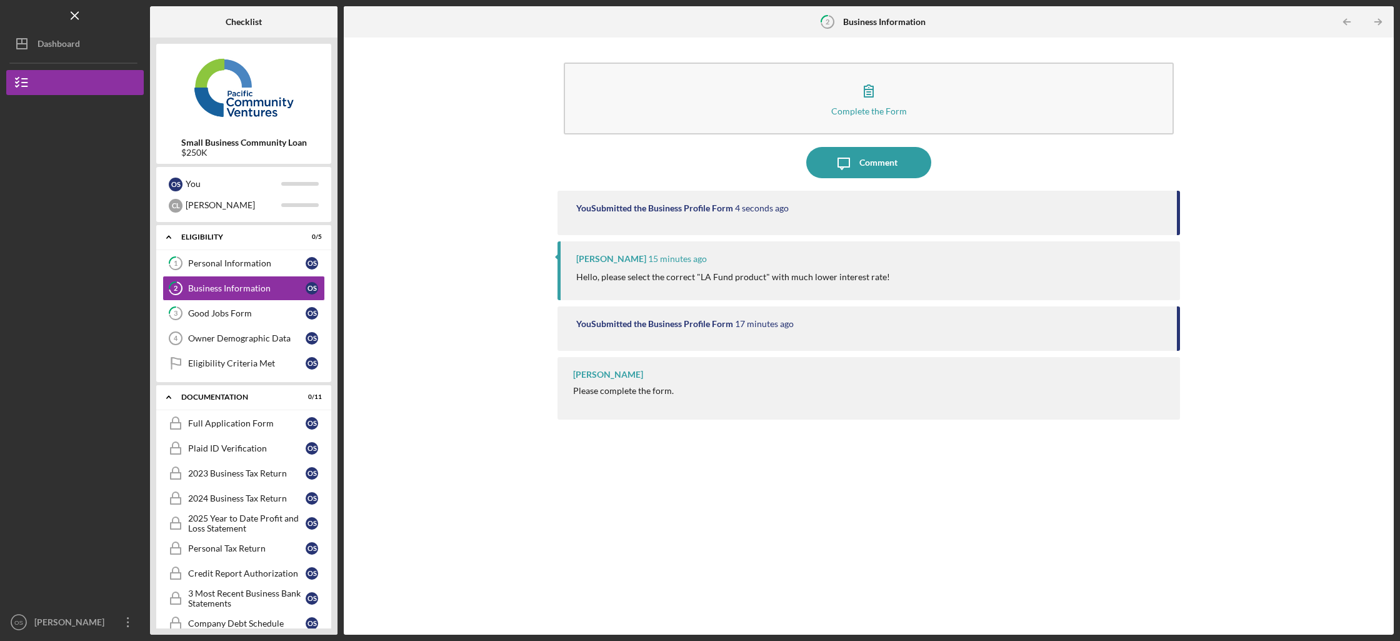
click at [776, 295] on div "[PERSON_NAME] 15 minutes ago Hello, please select the correct "LA Fund product"…" at bounding box center [868, 270] width 622 height 58
click at [97, 53] on button "Icon/Dashboard Dashboard" at bounding box center [74, 43] width 137 height 25
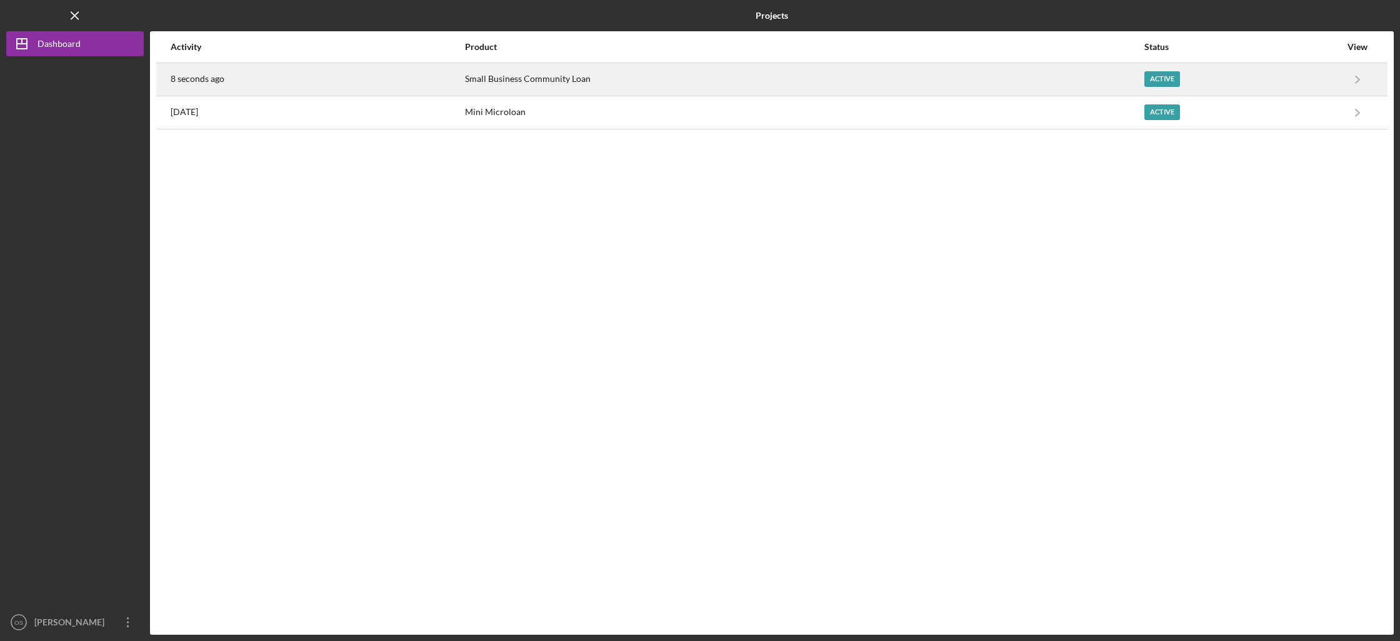
click at [416, 80] on div "8 seconds ago" at bounding box center [317, 79] width 293 height 31
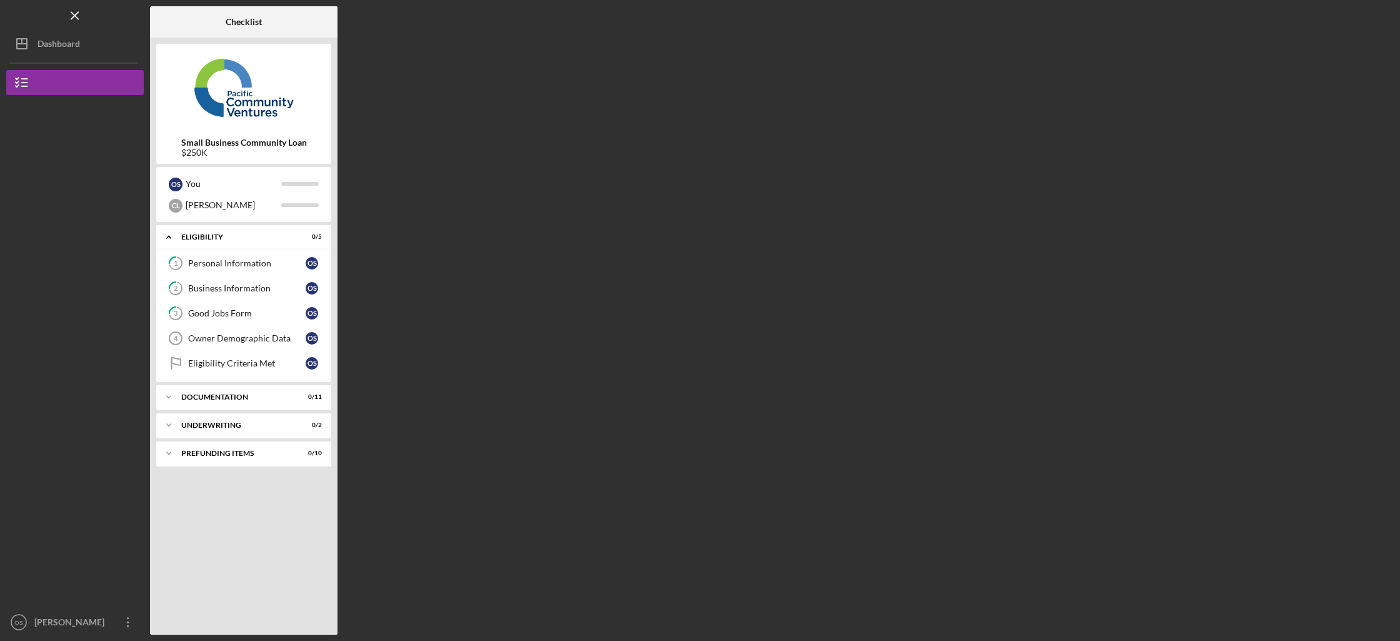
click at [184, 142] on b "Small Business Community Loan" at bounding box center [244, 142] width 126 height 10
click at [207, 69] on img at bounding box center [243, 87] width 175 height 75
click at [199, 260] on div "Personal Information" at bounding box center [246, 263] width 117 height 10
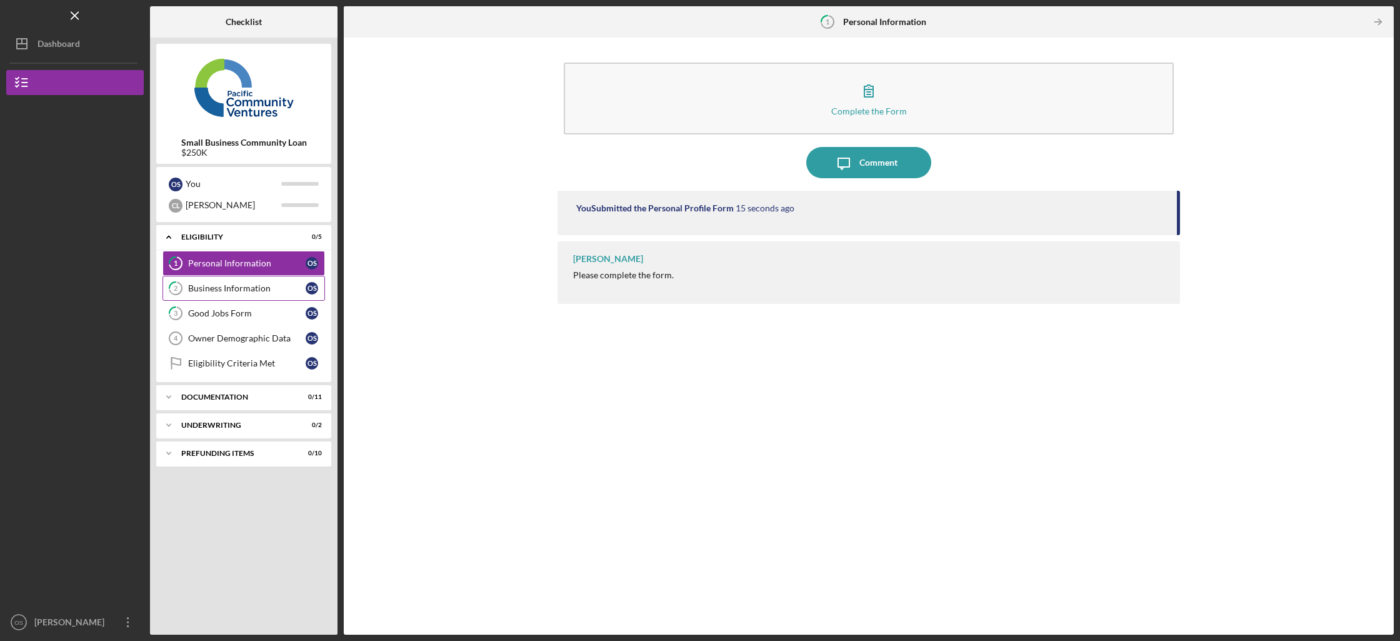
click at [241, 278] on link "2 Business Information O S" at bounding box center [243, 288] width 162 height 25
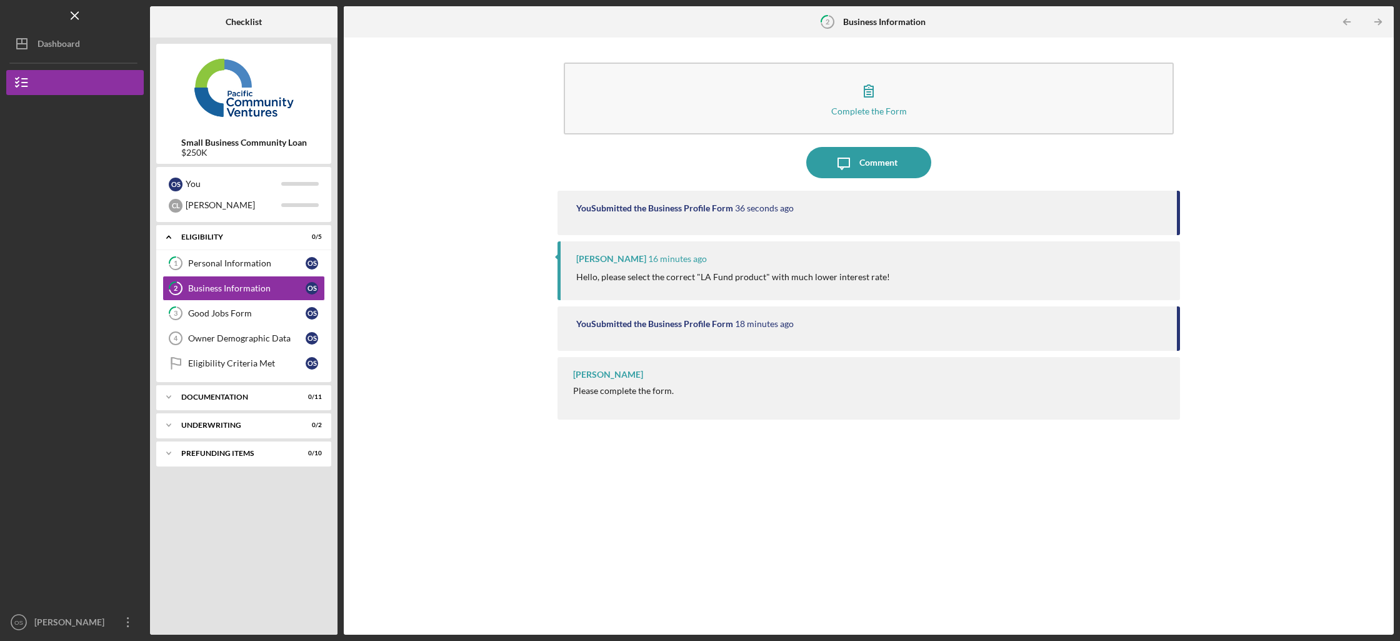
click at [707, 261] on div "[PERSON_NAME] 16 minutes ago" at bounding box center [871, 259] width 591 height 10
drag, startPoint x: 684, startPoint y: 256, endPoint x: 624, endPoint y: 307, distance: 78.9
click at [624, 307] on div "You Submitted the Business Profile Form 37 seconds ago [PERSON_NAME] 16 minutes…" at bounding box center [868, 403] width 622 height 425
click at [624, 307] on div "You Submitted the Business Profile Form 18 minutes ago" at bounding box center [868, 328] width 622 height 44
click at [135, 614] on icon "Icon/Overflow" at bounding box center [127, 621] width 31 height 31
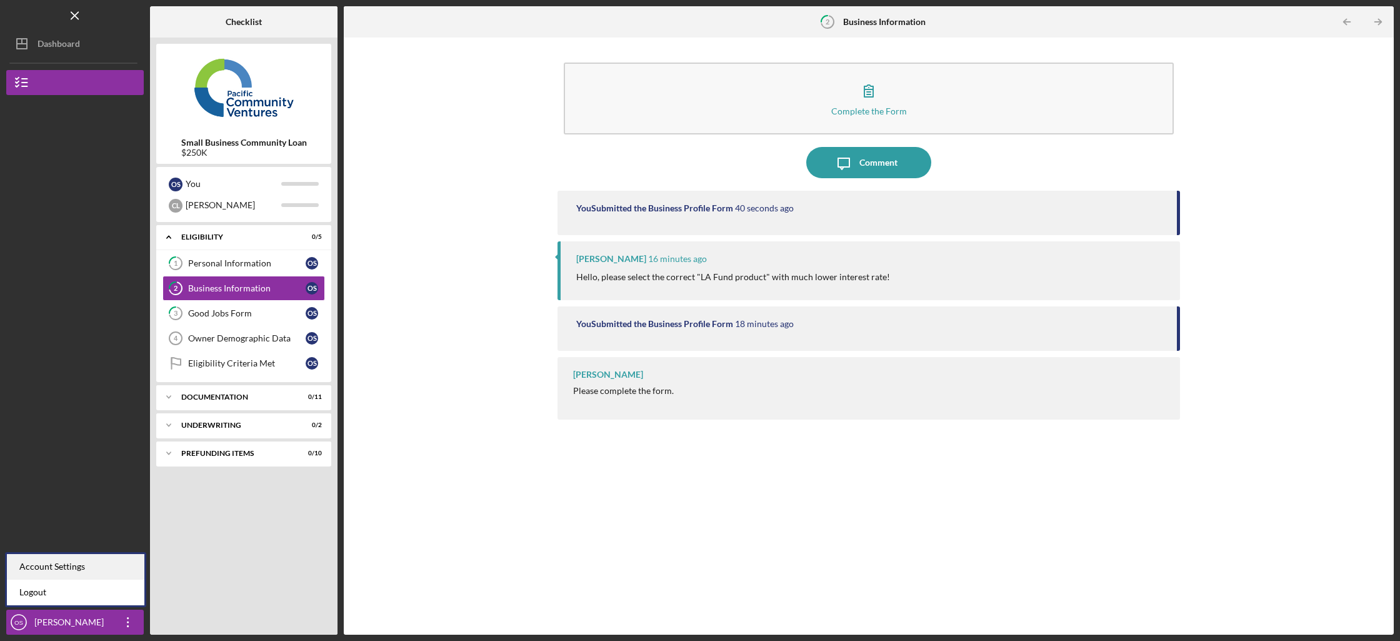
click at [76, 556] on div "Account Settings" at bounding box center [75, 567] width 137 height 26
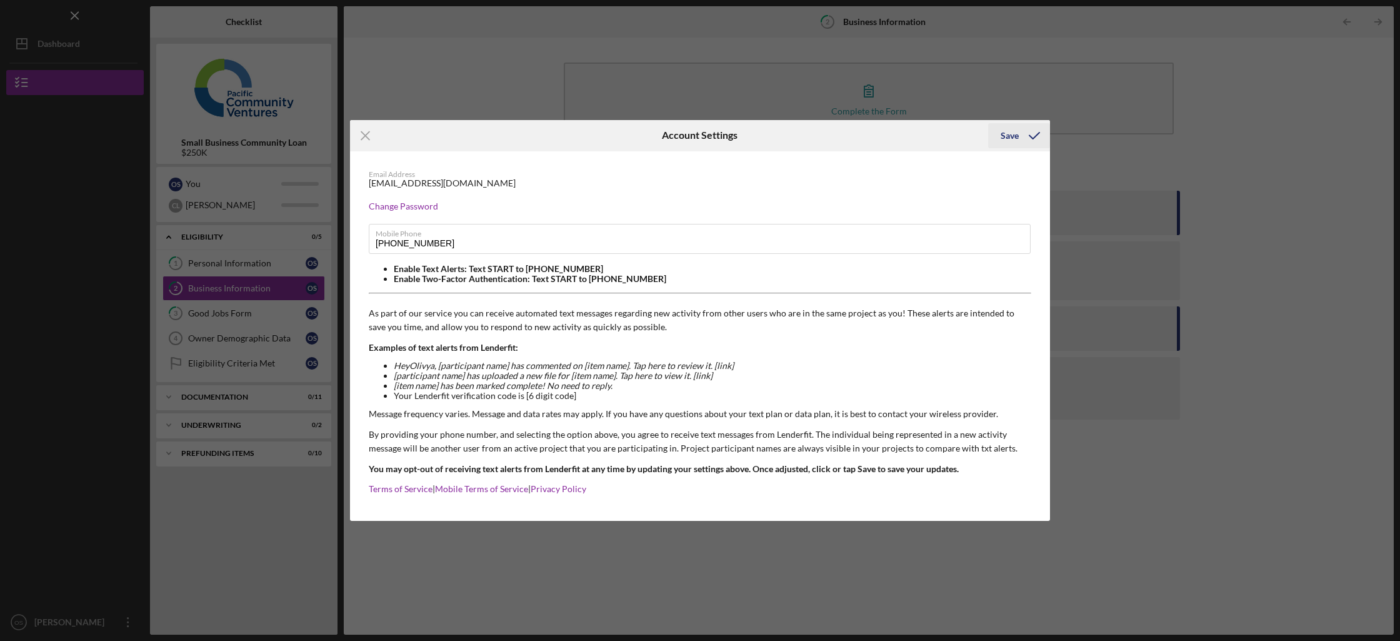
click at [1019, 133] on icon "submit" at bounding box center [1034, 135] width 31 height 31
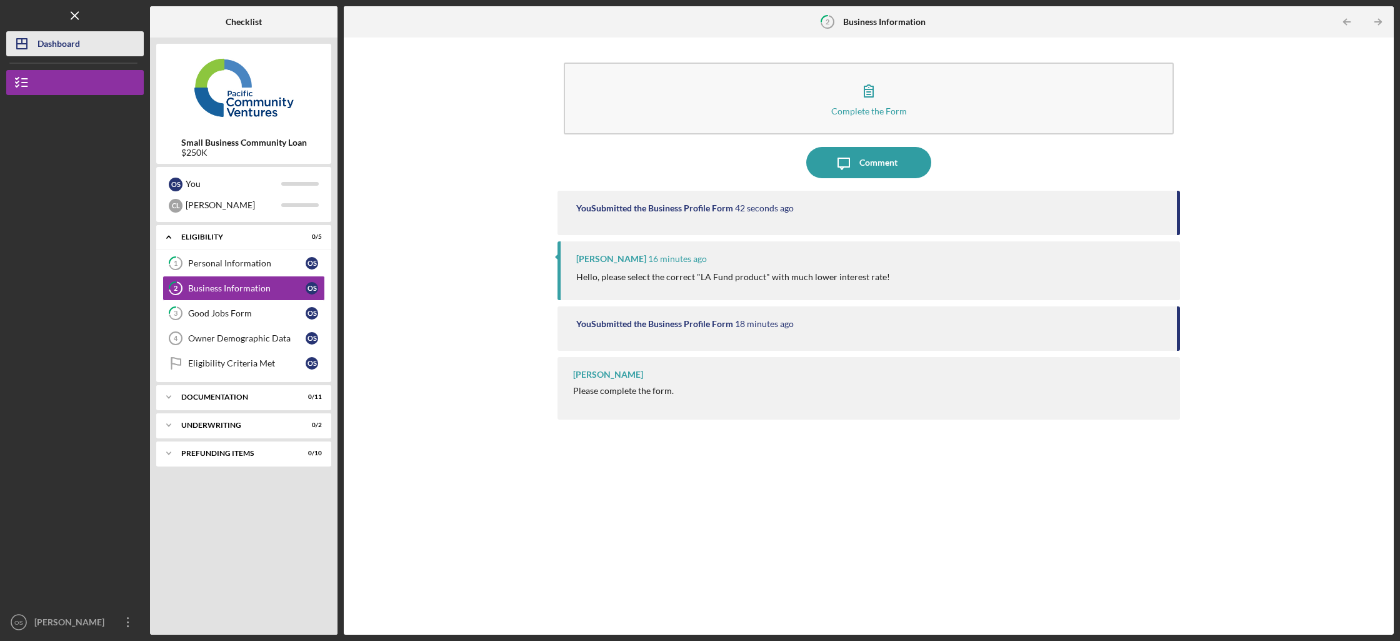
click at [72, 36] on div "Dashboard" at bounding box center [58, 45] width 42 height 28
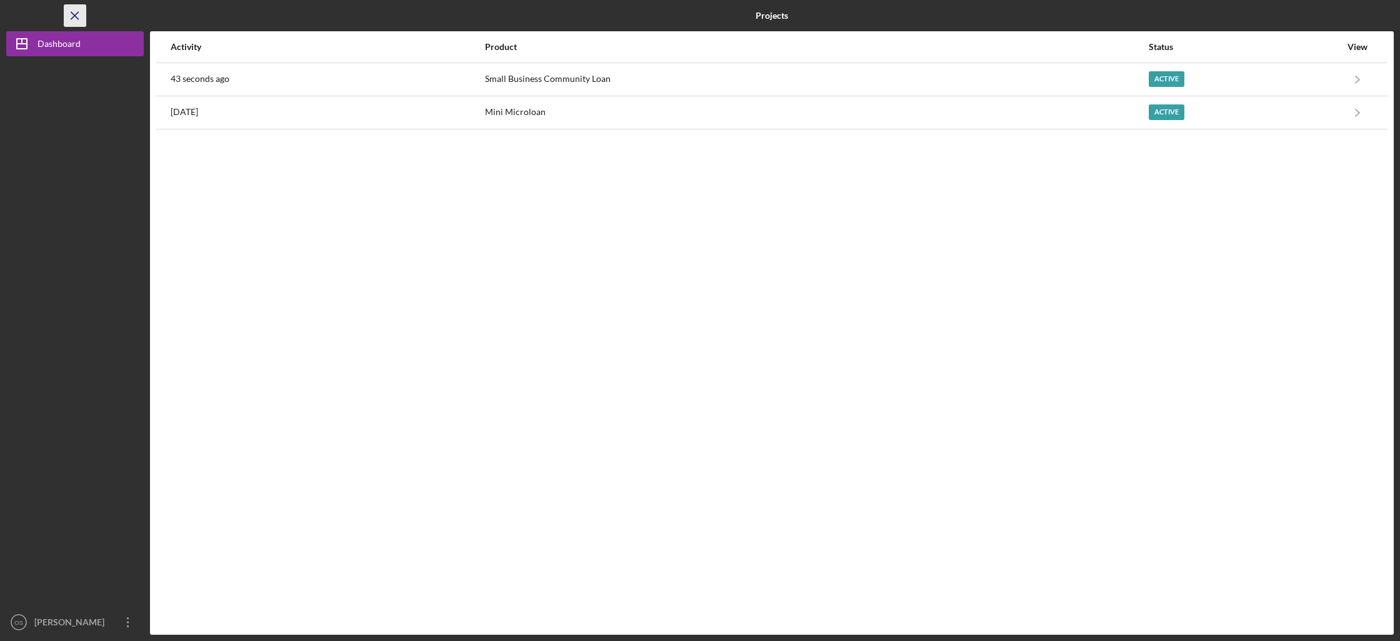
click at [74, 16] on line "button" at bounding box center [74, 15] width 7 height 7
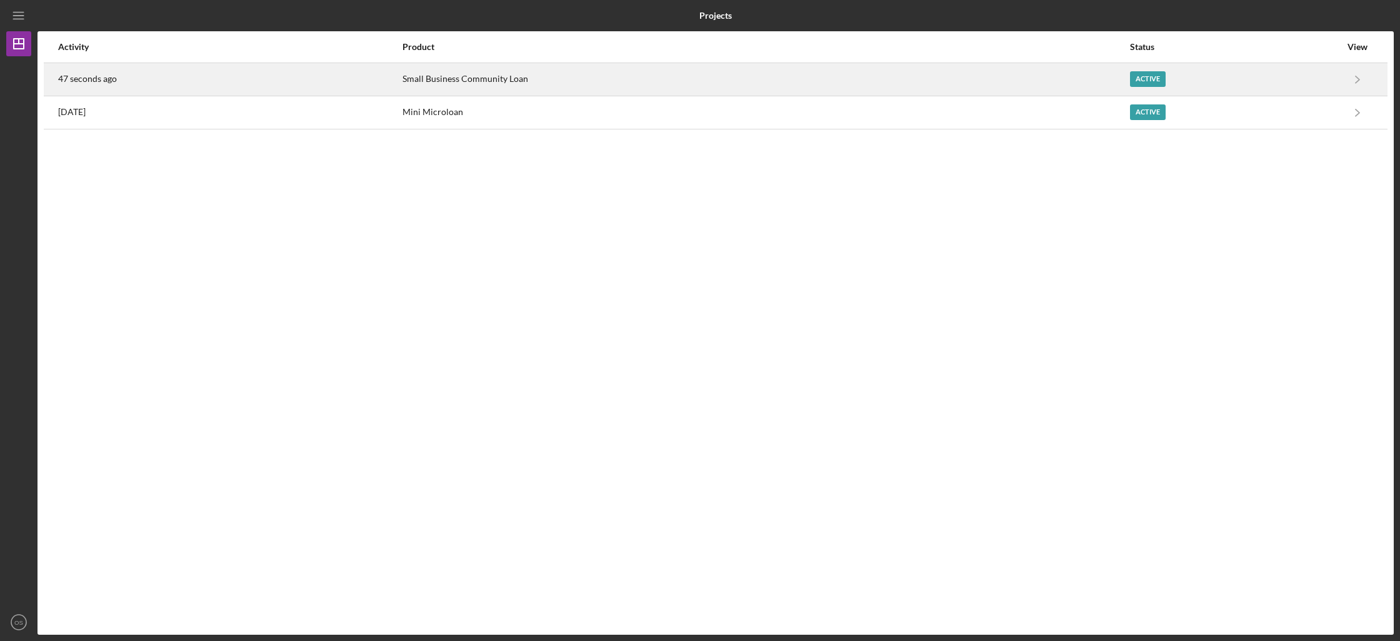
click at [187, 86] on div "47 seconds ago" at bounding box center [229, 79] width 343 height 31
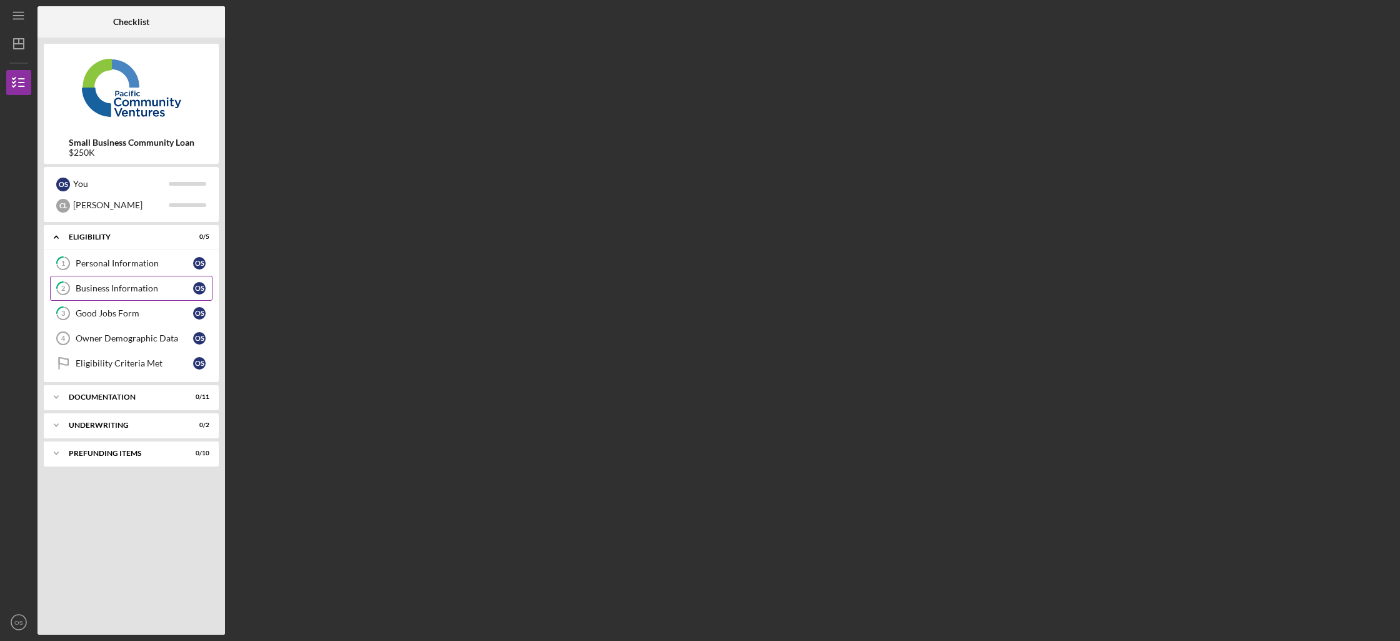
click at [121, 296] on link "2 Business Information O S" at bounding box center [131, 288] width 162 height 25
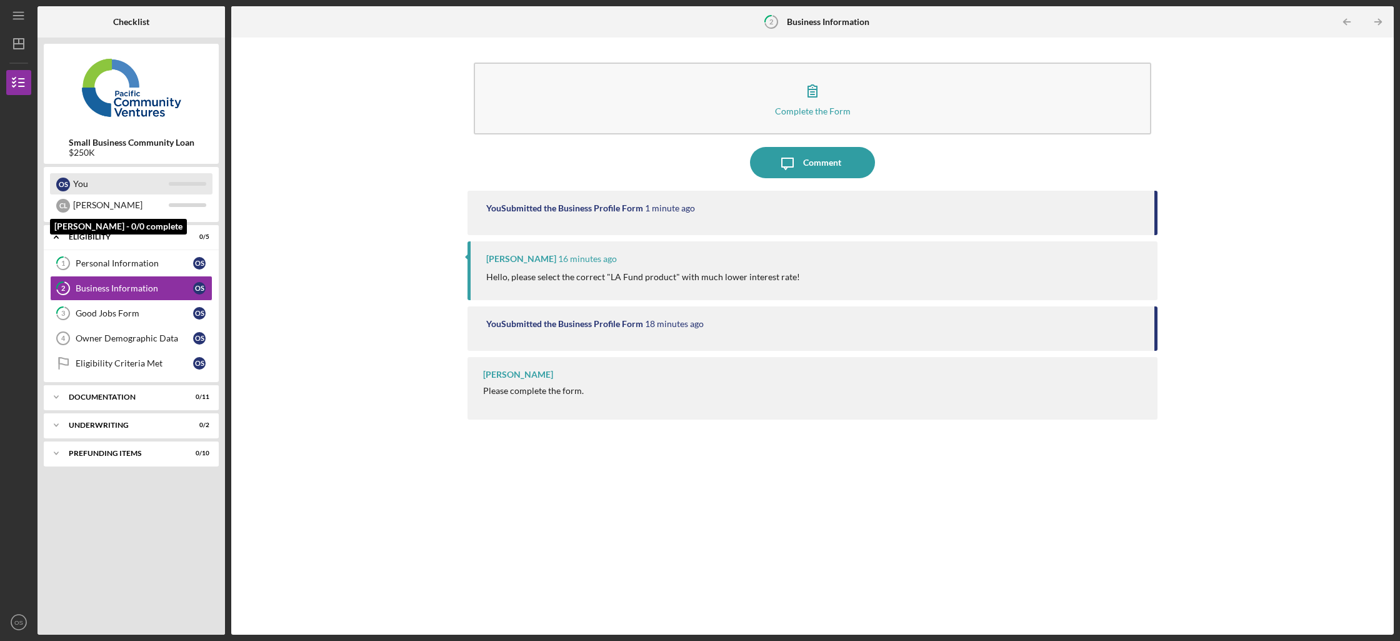
click at [117, 192] on div "You" at bounding box center [121, 183] width 96 height 21
click at [127, 189] on div "You" at bounding box center [121, 183] width 96 height 21
click at [119, 208] on div "[PERSON_NAME]" at bounding box center [121, 204] width 96 height 21
click at [123, 258] on div "Personal Information" at bounding box center [134, 263] width 117 height 10
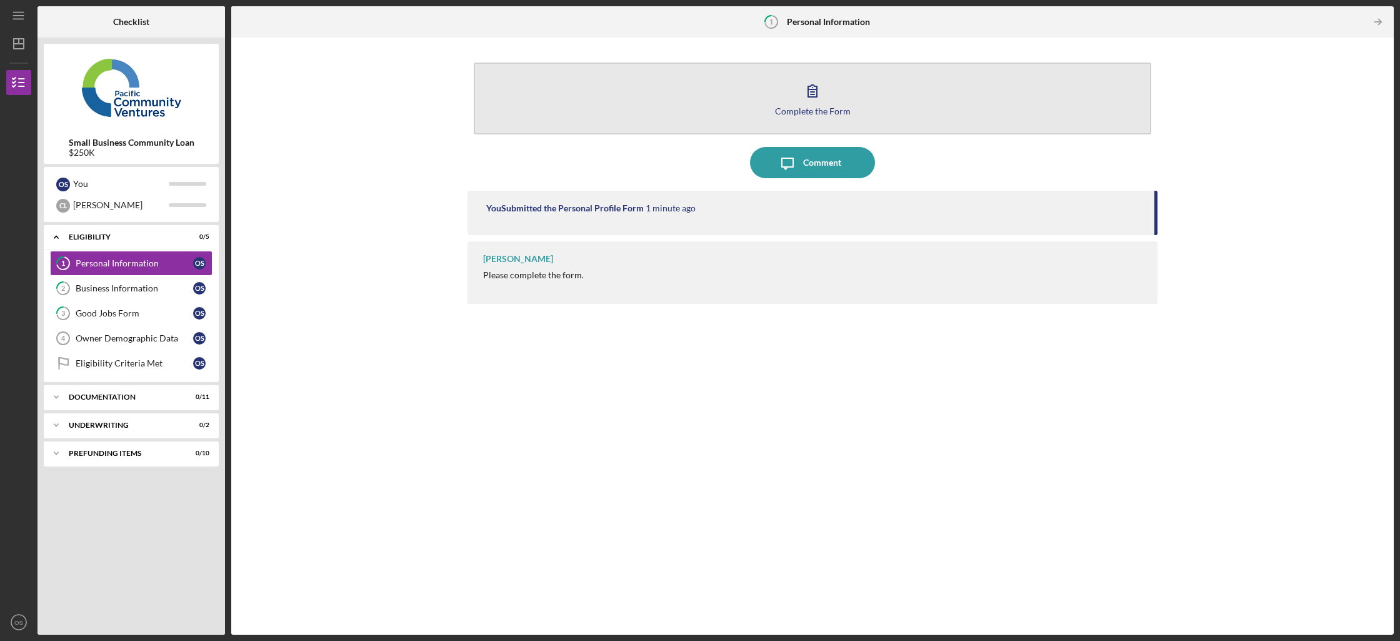
click at [721, 119] on button "Complete the Form Form" at bounding box center [812, 98] width 677 height 72
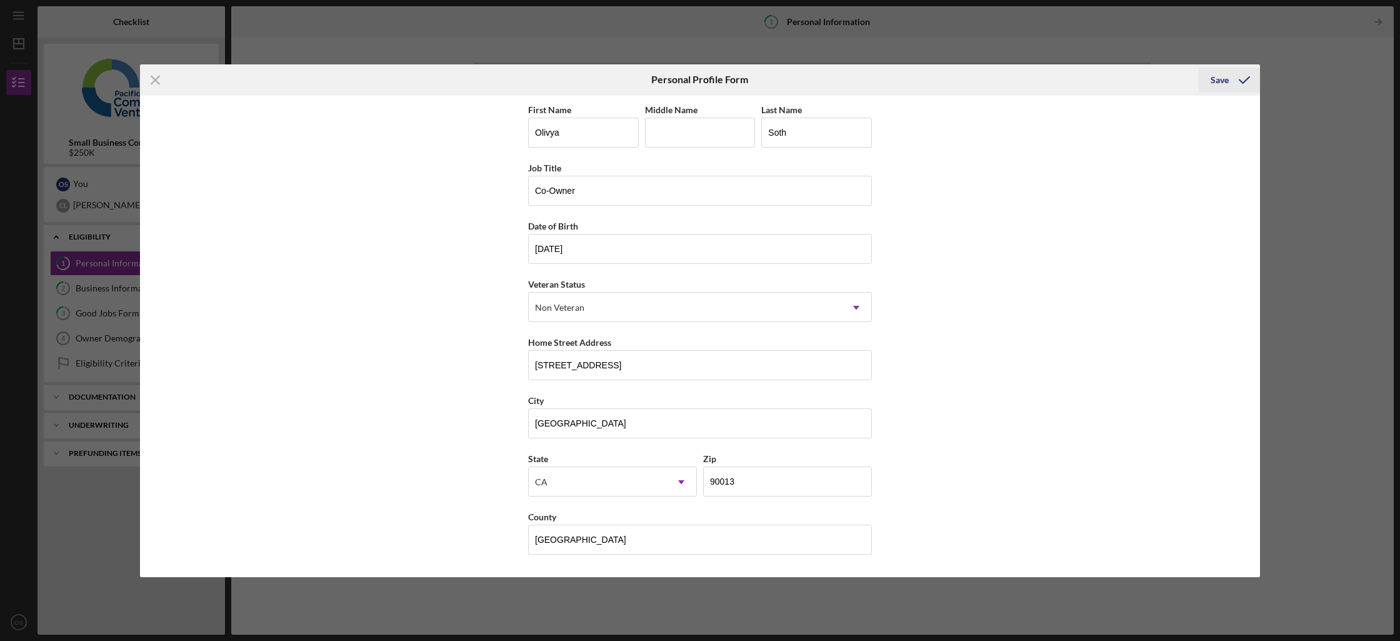
click at [1213, 77] on div "Save" at bounding box center [1220, 79] width 18 height 25
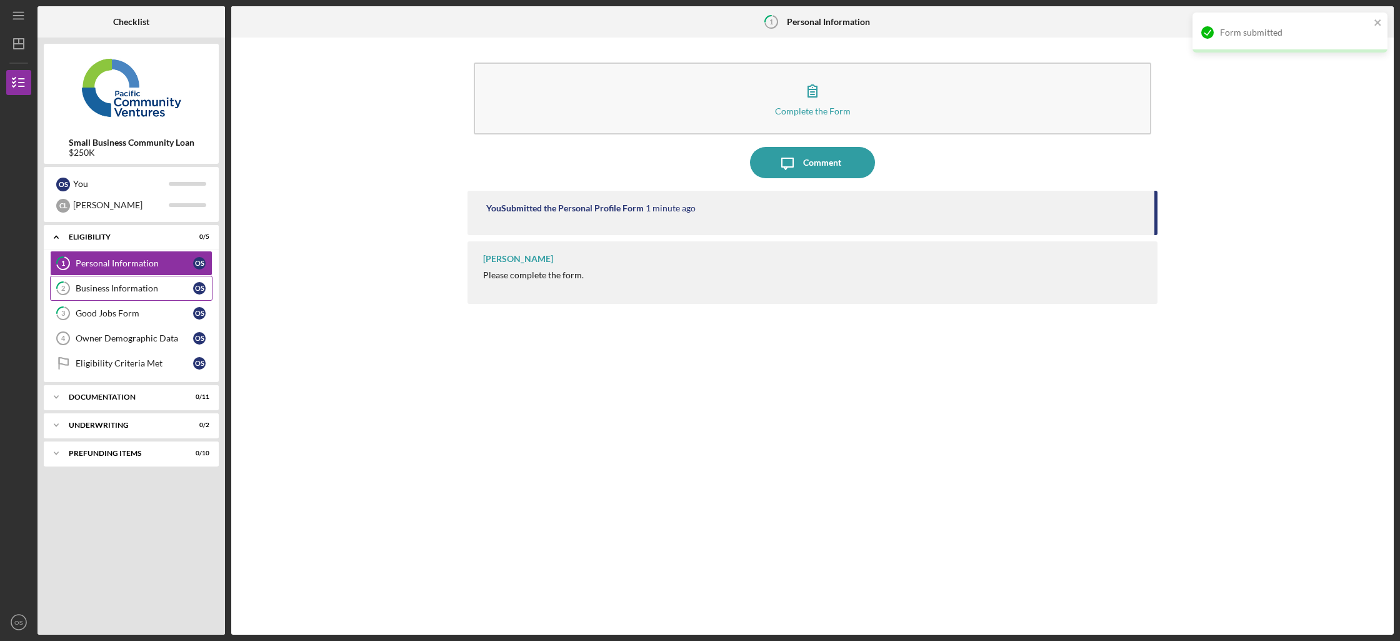
click at [111, 288] on div "Business Information" at bounding box center [134, 288] width 117 height 10
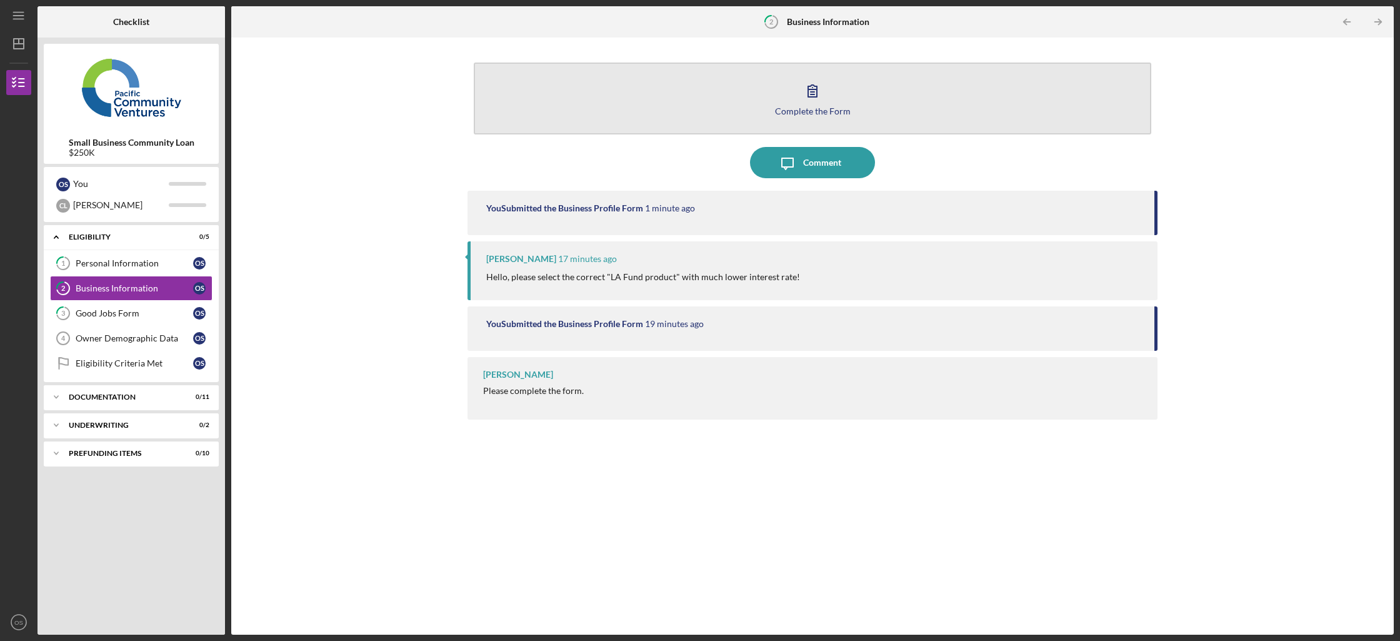
click at [757, 117] on button "Complete the Form Form" at bounding box center [812, 98] width 677 height 72
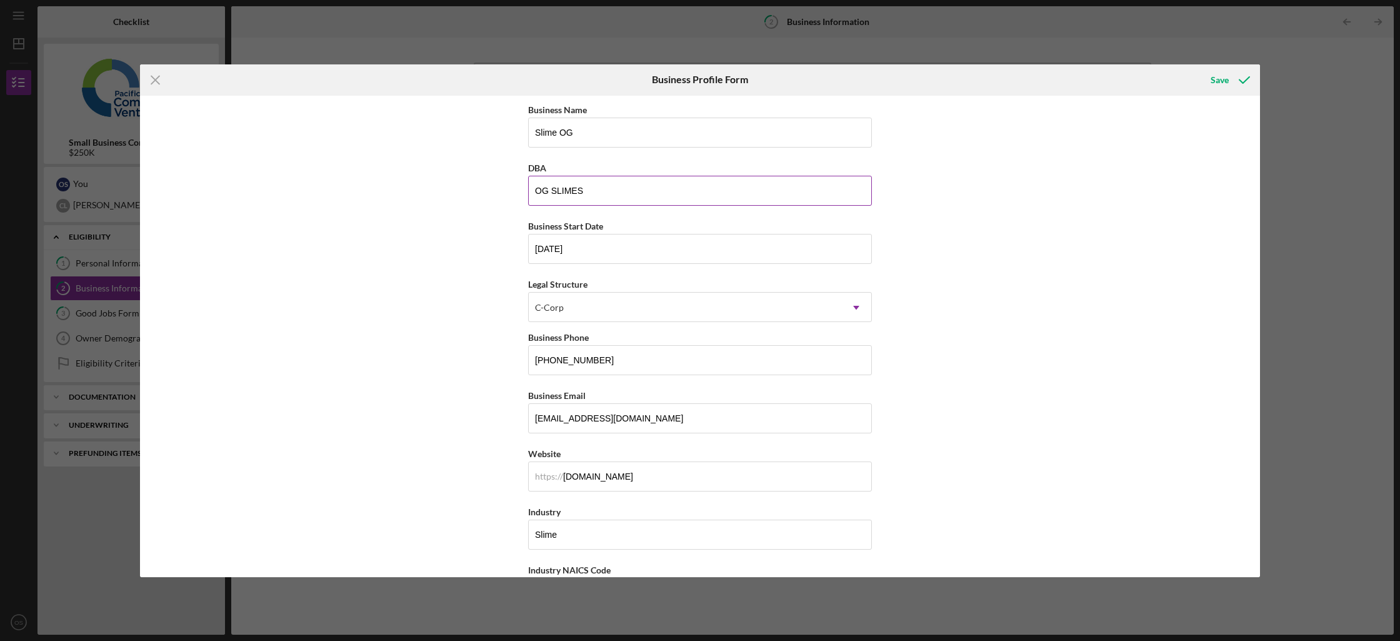
click at [682, 202] on input "OG SLIMES" at bounding box center [700, 191] width 344 height 30
click at [658, 121] on input "Slime OG" at bounding box center [700, 132] width 344 height 30
click at [662, 125] on input "Slime OG" at bounding box center [700, 132] width 344 height 30
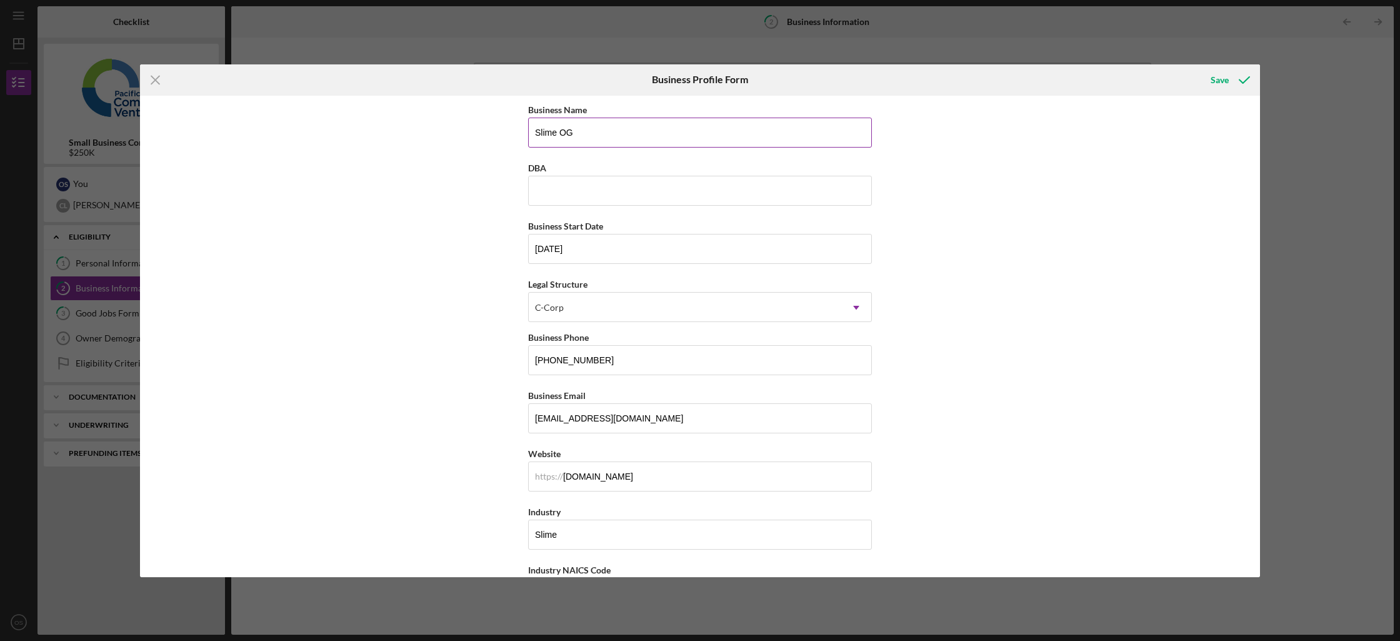
click at [666, 128] on input "Slime OG" at bounding box center [700, 132] width 344 height 30
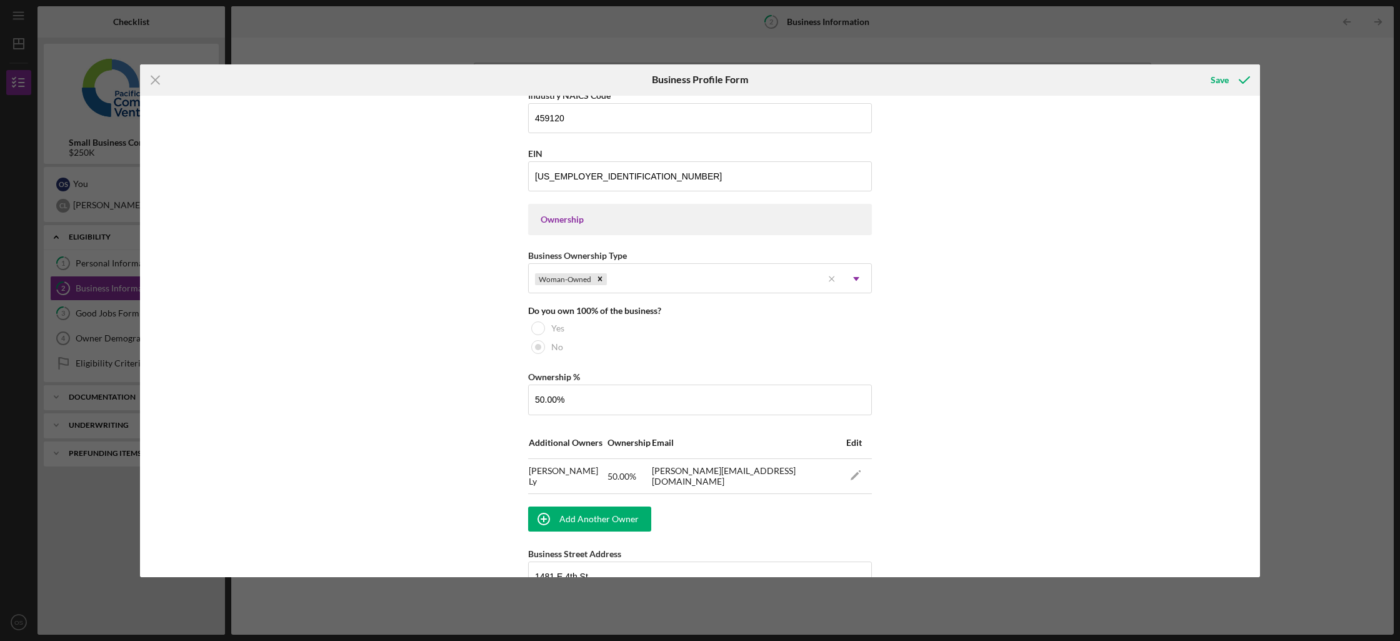
scroll to position [475, 0]
type input "Slime OG Inc"
click at [729, 226] on div "Ownership" at bounding box center [700, 218] width 344 height 31
click at [567, 223] on div "Ownership" at bounding box center [700, 219] width 319 height 10
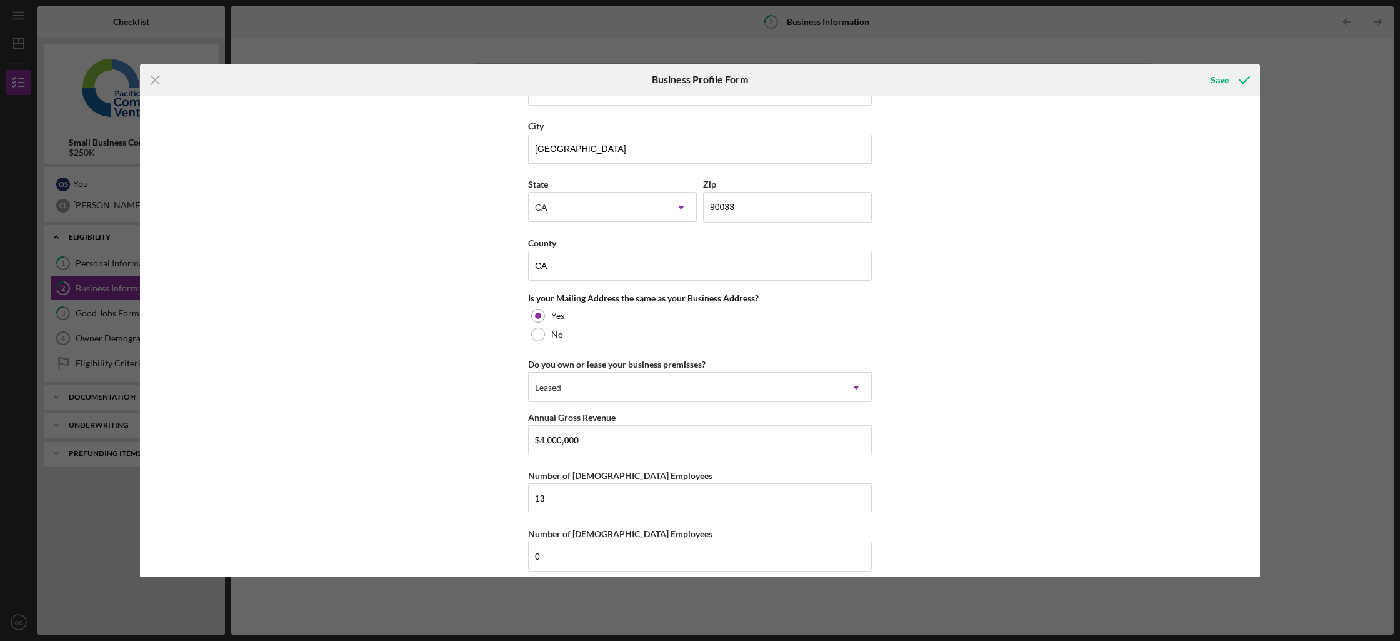
scroll to position [972, 0]
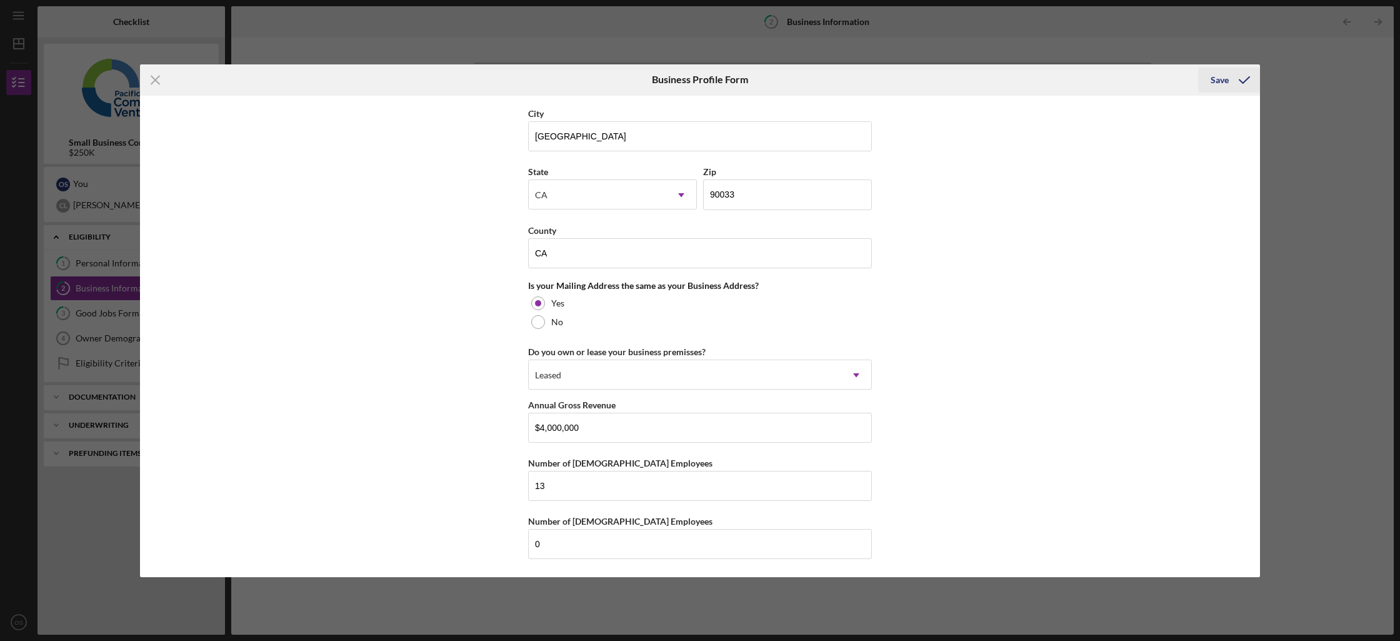
click at [1211, 79] on div "Save" at bounding box center [1220, 79] width 18 height 25
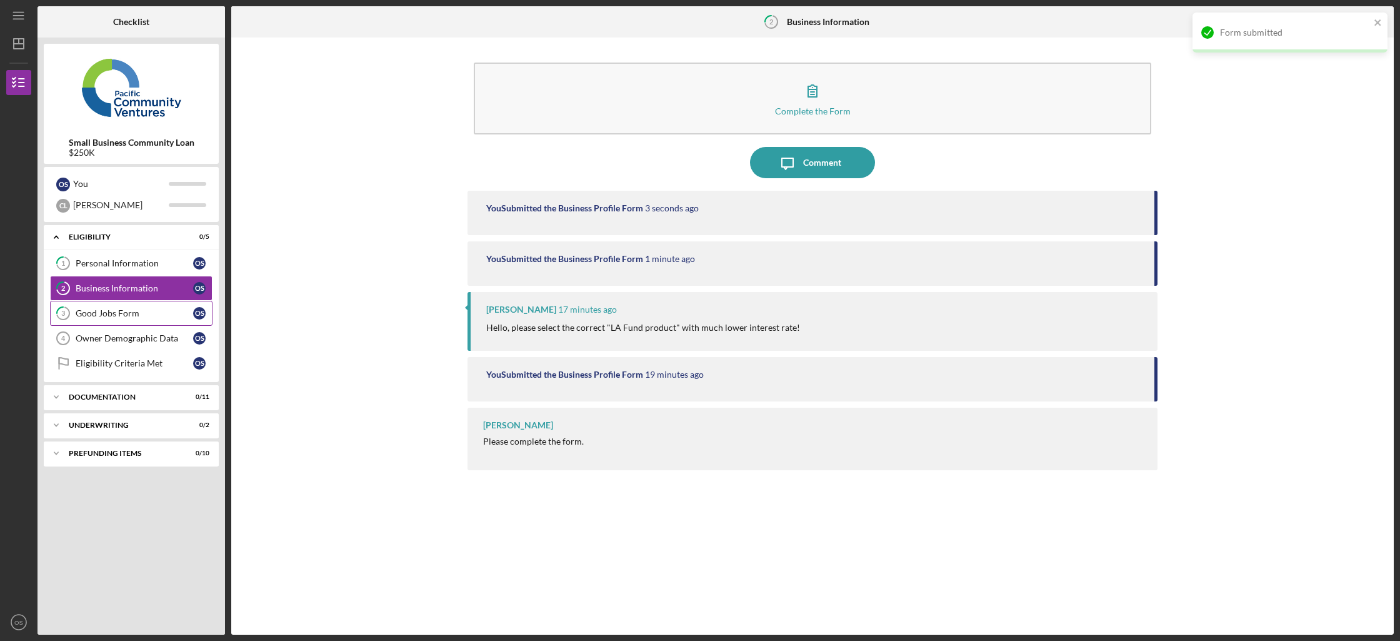
click at [156, 314] on div "Good Jobs Form" at bounding box center [134, 313] width 117 height 10
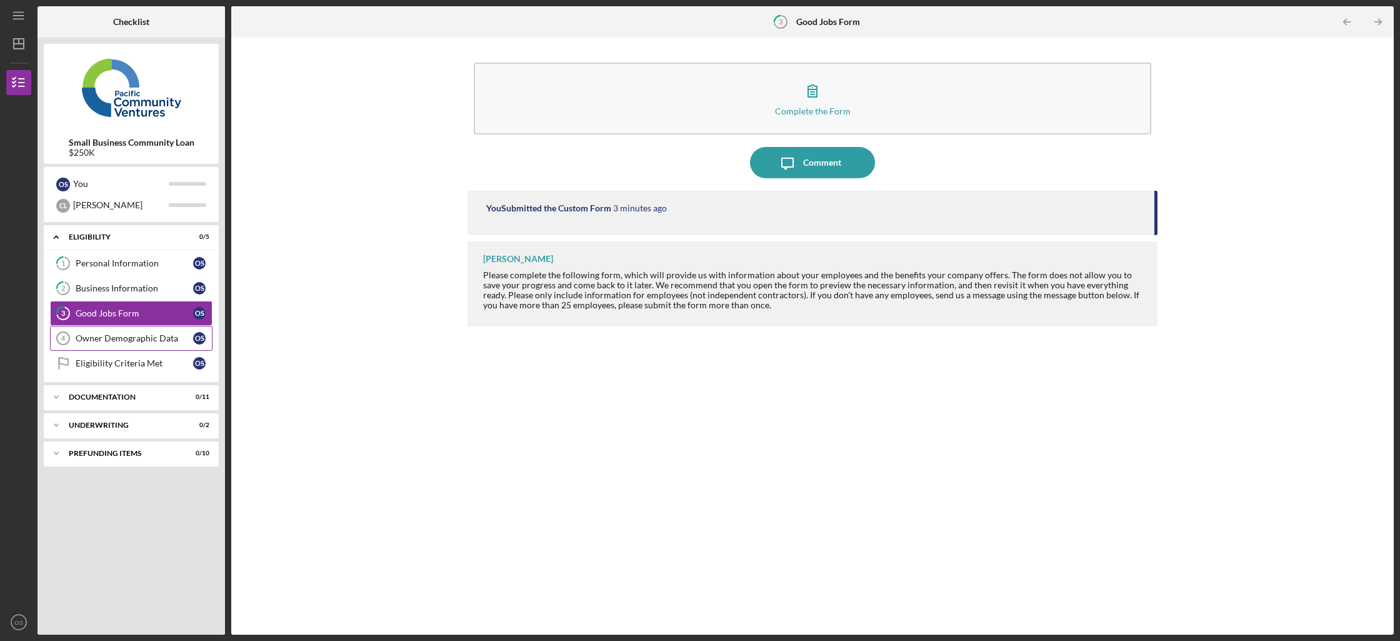
click at [112, 332] on link "Owner Demographic Data 4 Owner Demographic Data O S" at bounding box center [131, 338] width 162 height 25
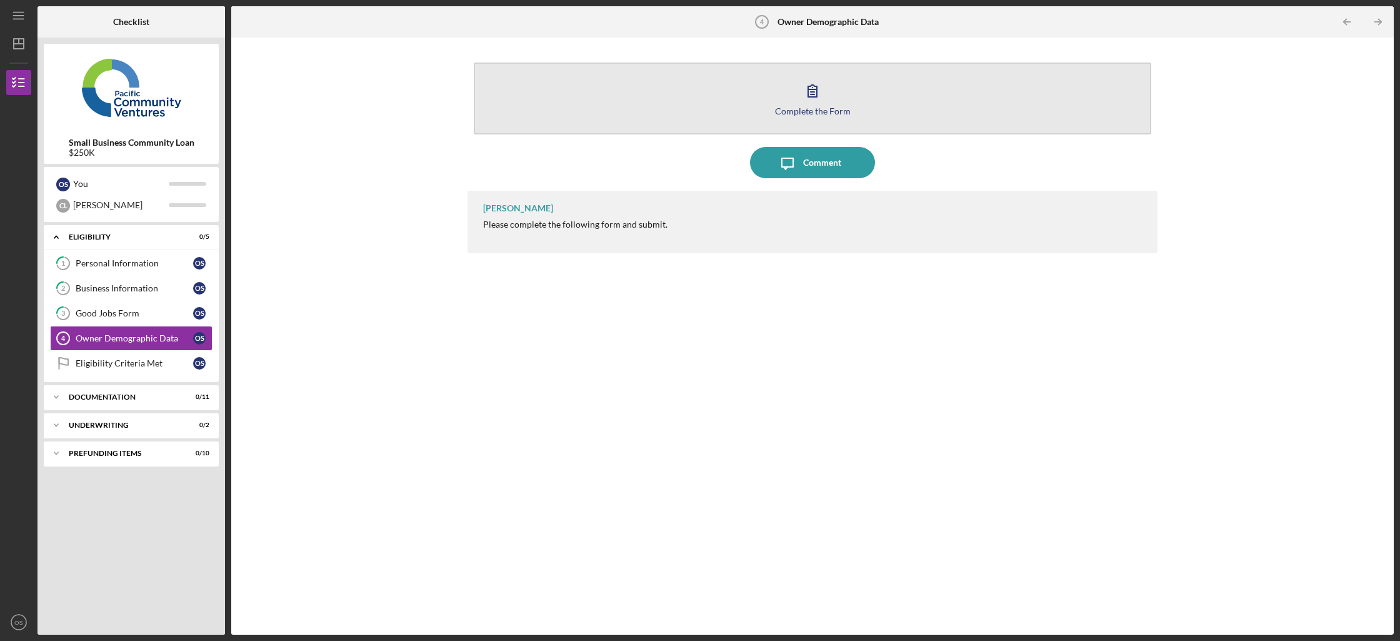
click at [804, 109] on div "Complete the Form" at bounding box center [813, 110] width 76 height 9
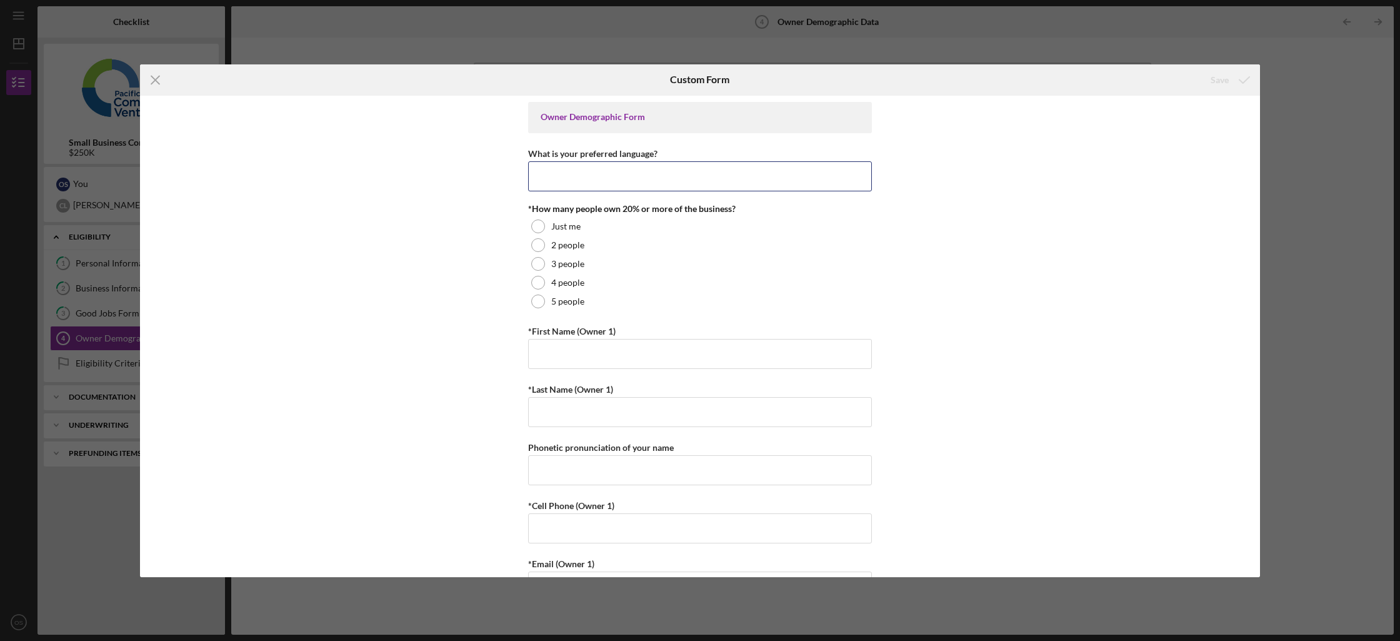
drag, startPoint x: 745, startPoint y: 186, endPoint x: 745, endPoint y: 198, distance: 12.5
type input "English"
click at [577, 247] on label "2 people" at bounding box center [567, 245] width 33 height 10
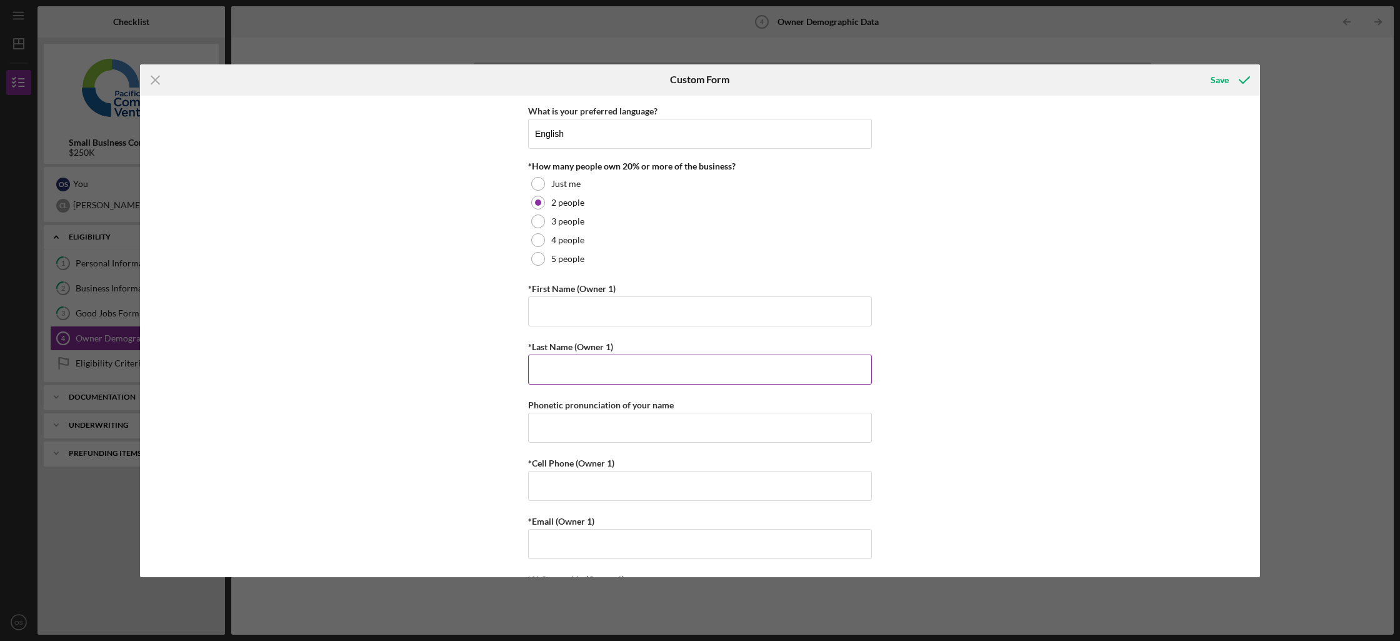
scroll to position [45, 0]
click at [772, 321] on input "*First Name (Owner 1)" at bounding box center [700, 309] width 344 height 30
type input "O"
type input "C"
type input "Olivya"
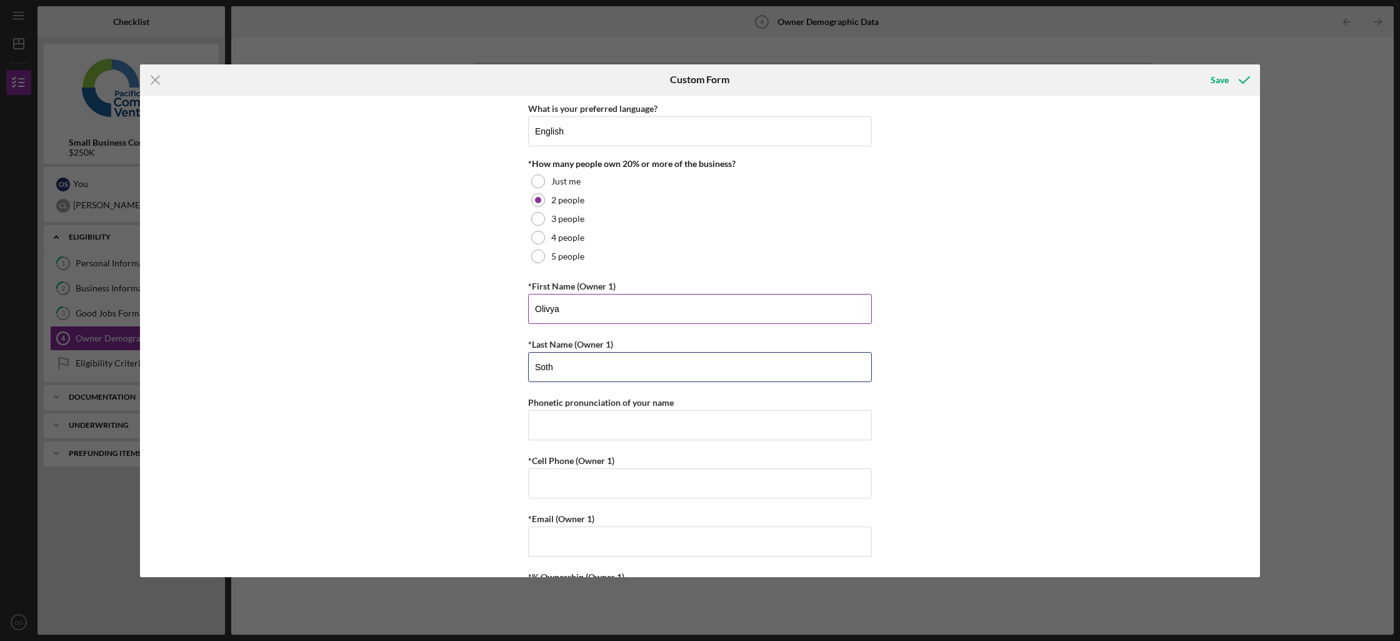
type input "Soth"
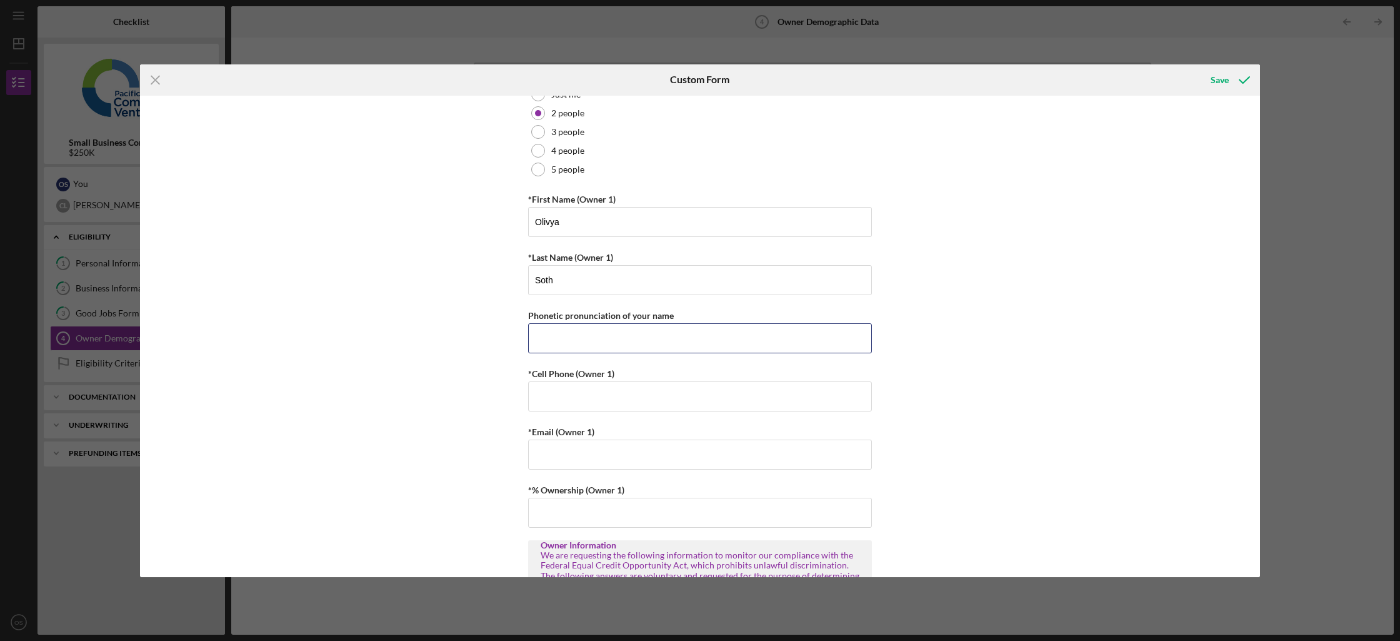
scroll to position [327, 0]
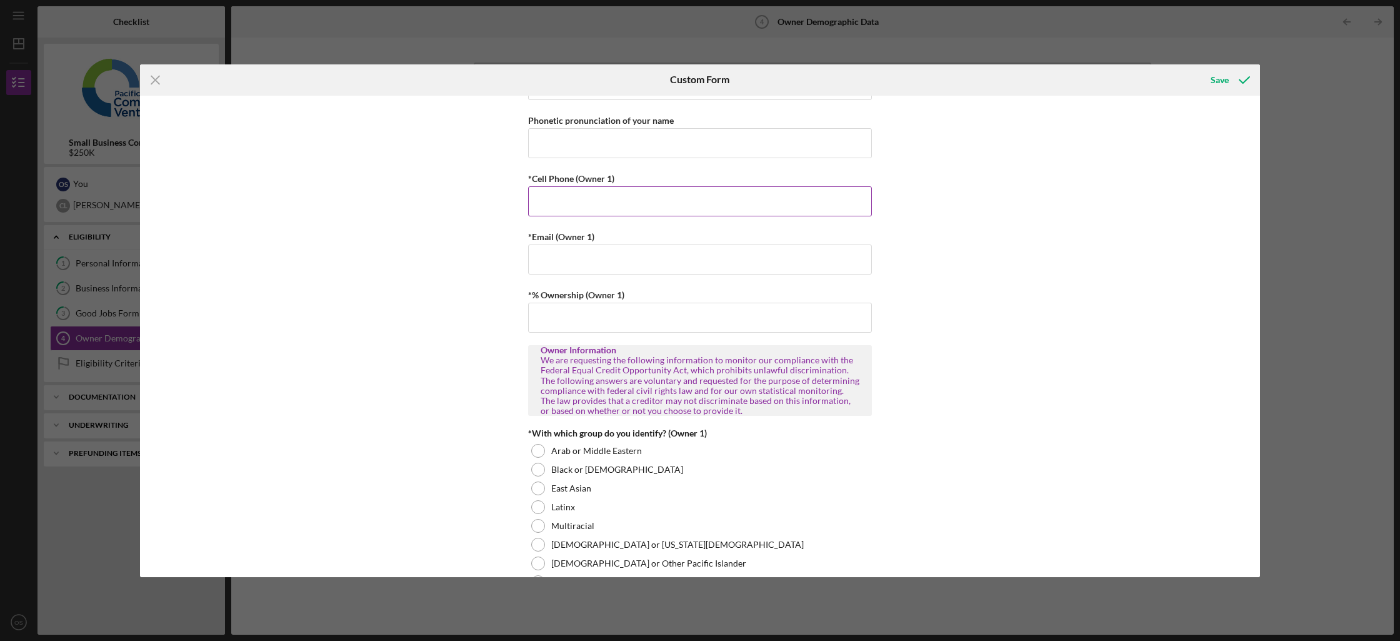
click at [624, 206] on input "*Cell Phone (Owner 1)" at bounding box center [700, 201] width 344 height 30
type input "[PHONE_NUMBER]"
type input "[EMAIL_ADDRESS][DOMAIN_NAME]"
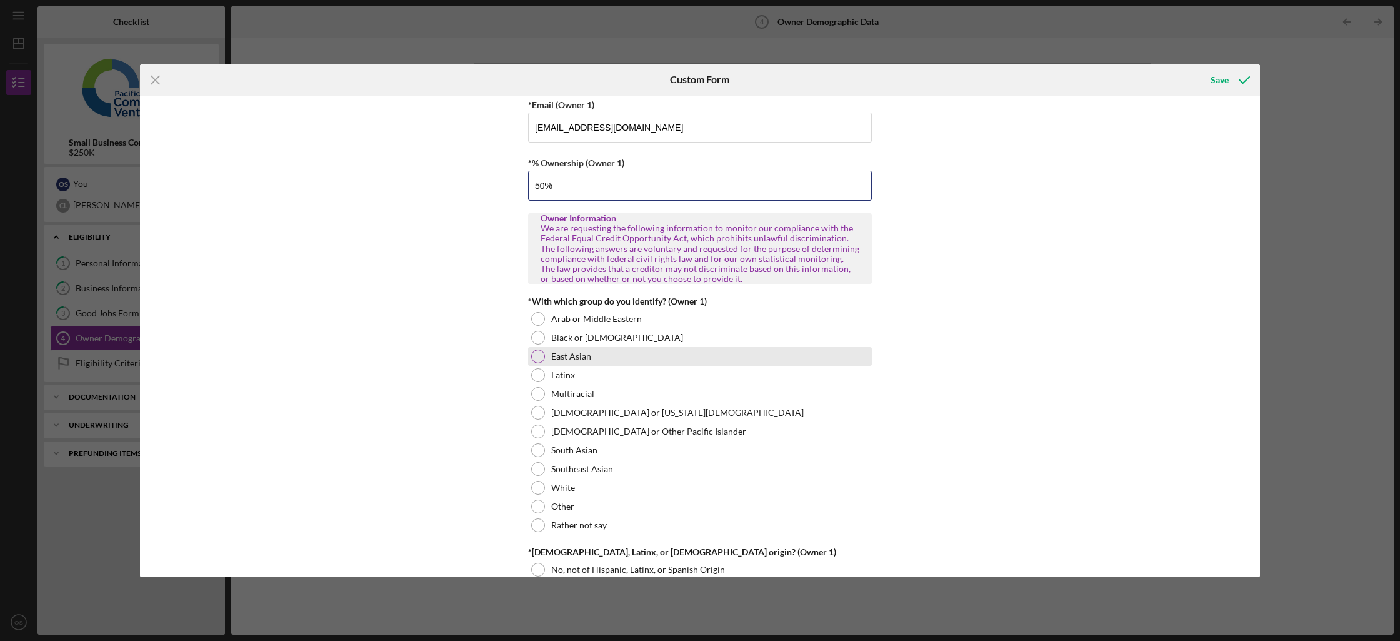
scroll to position [461, 0]
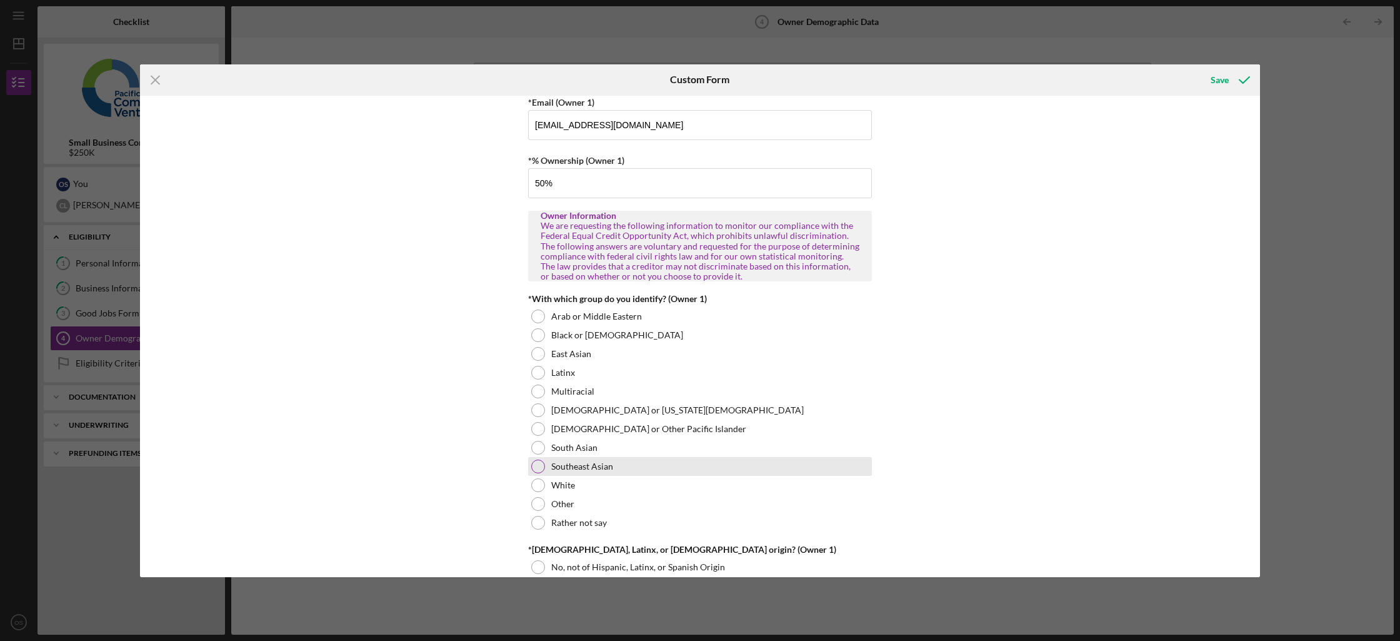
type input "50.00000%"
click at [658, 459] on div "Southeast Asian" at bounding box center [700, 466] width 344 height 19
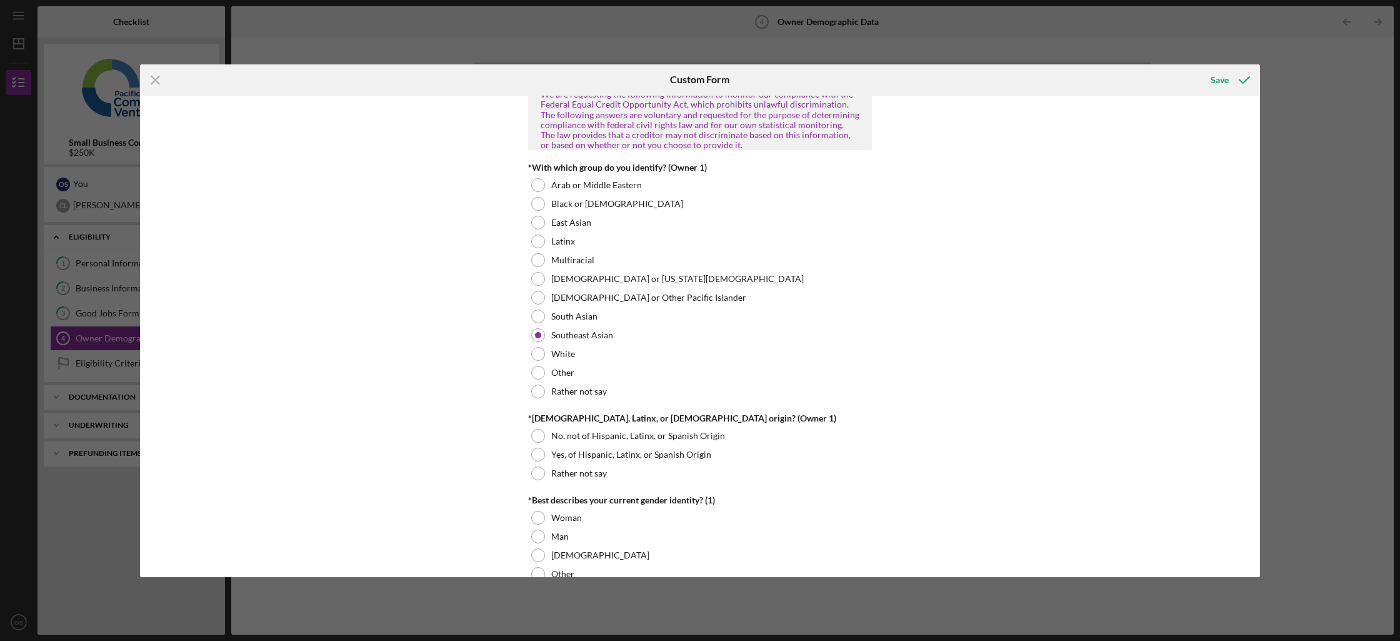
scroll to position [609, 0]
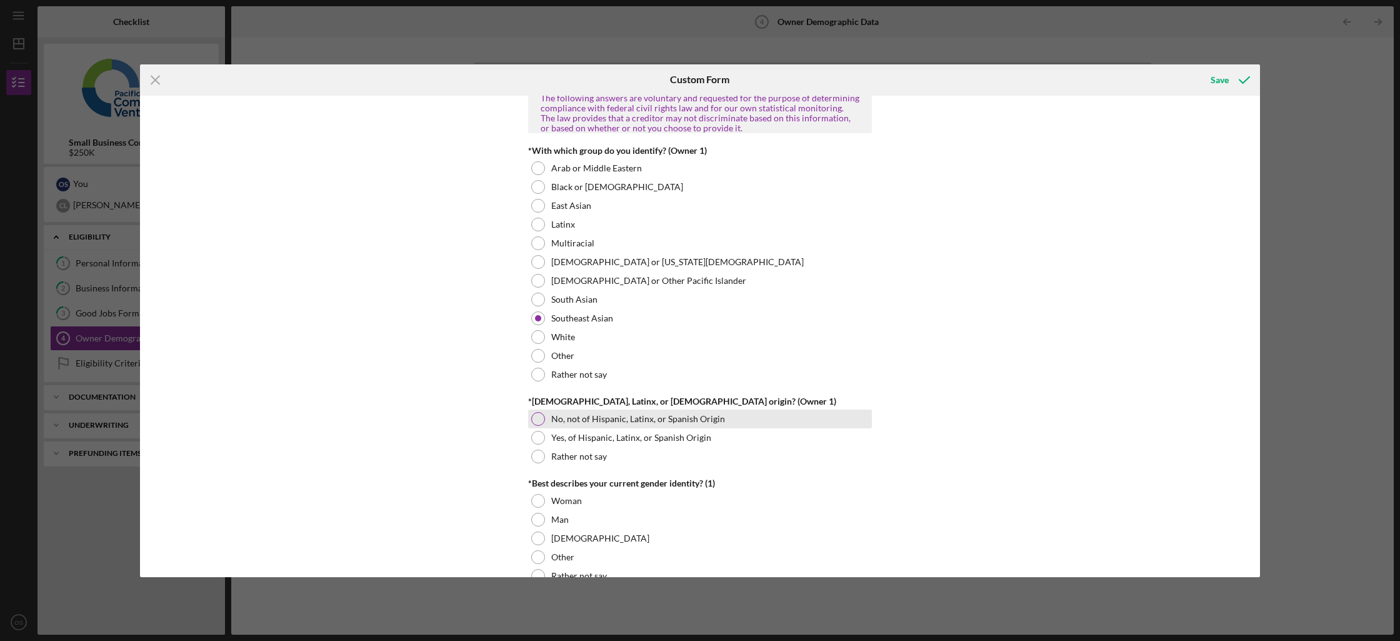
click at [628, 418] on label "No, not of Hispanic, Latinx, or Spanish Origin" at bounding box center [638, 419] width 174 height 10
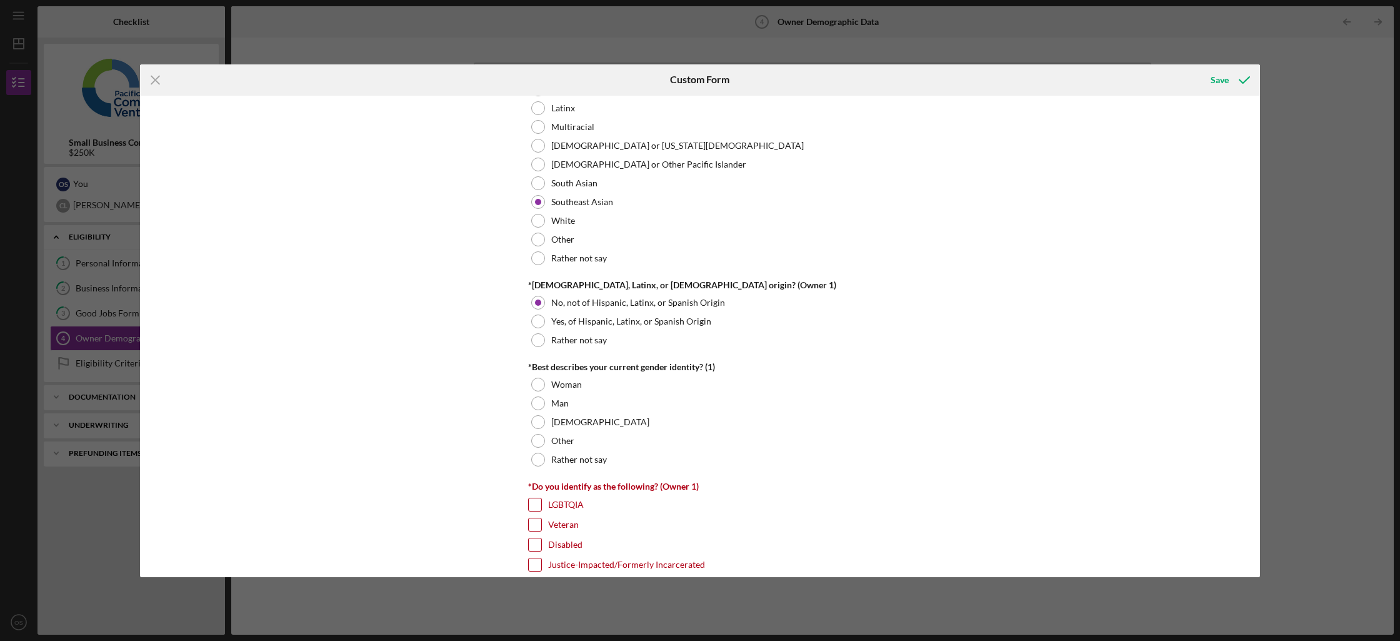
scroll to position [727, 0]
click at [551, 387] on label "Woman" at bounding box center [566, 383] width 31 height 10
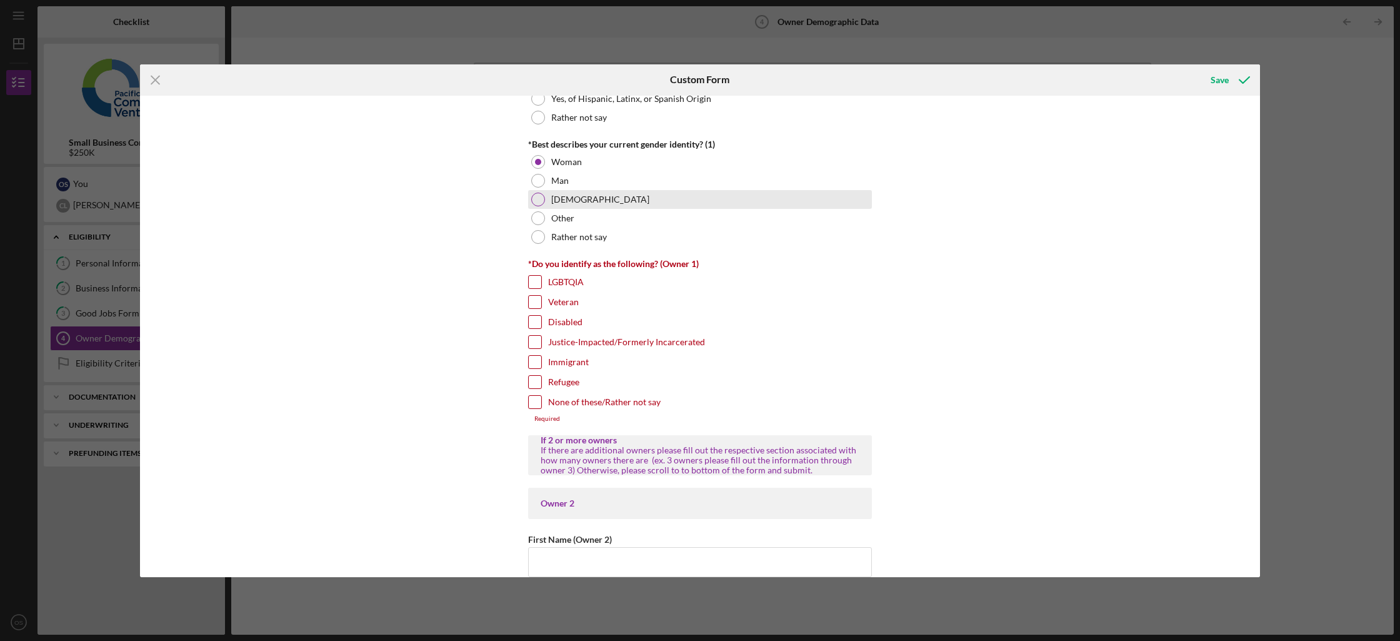
scroll to position [961, 0]
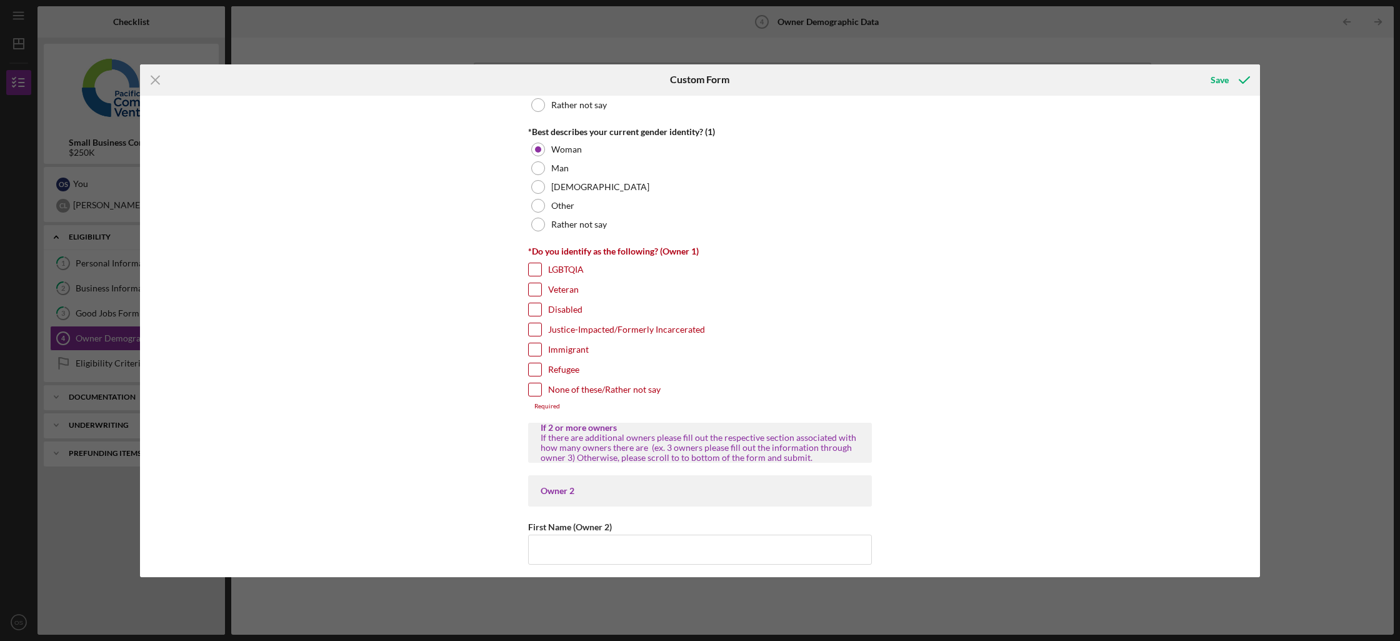
click at [624, 392] on label "None of these/Rather not say" at bounding box center [604, 389] width 112 height 12
click at [541, 392] on input "None of these/Rather not say" at bounding box center [535, 389] width 12 height 12
checkbox input "true"
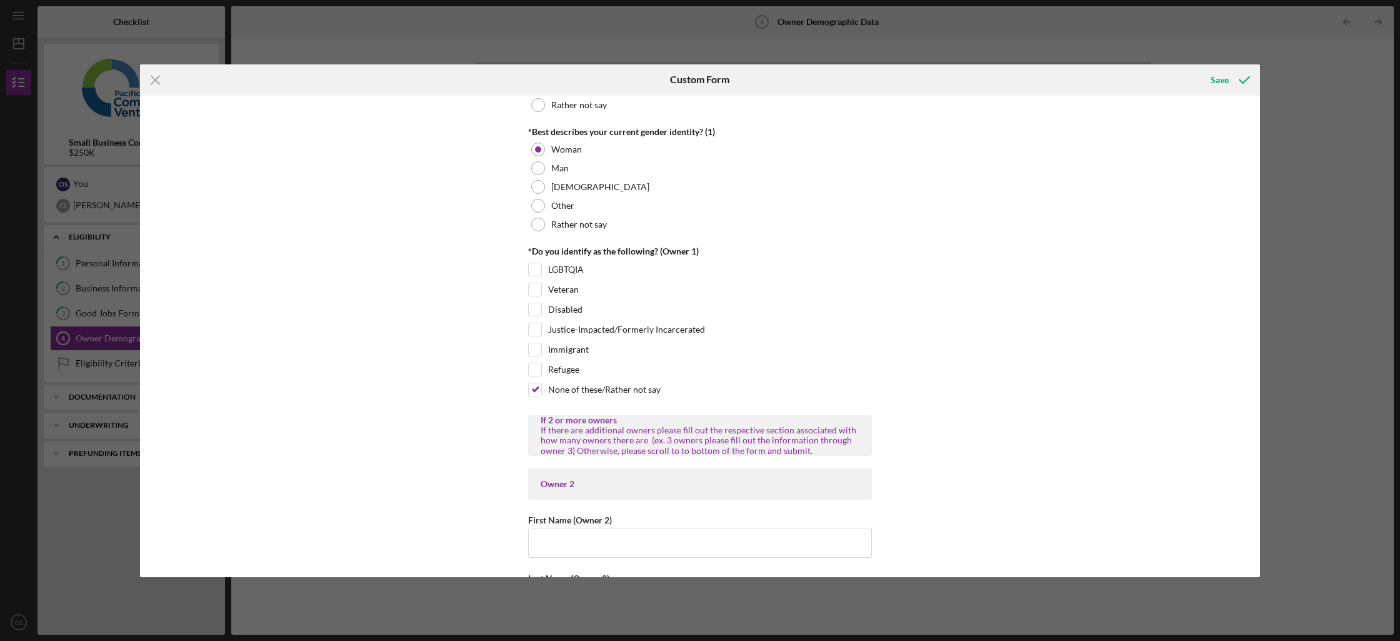
scroll to position [1163, 0]
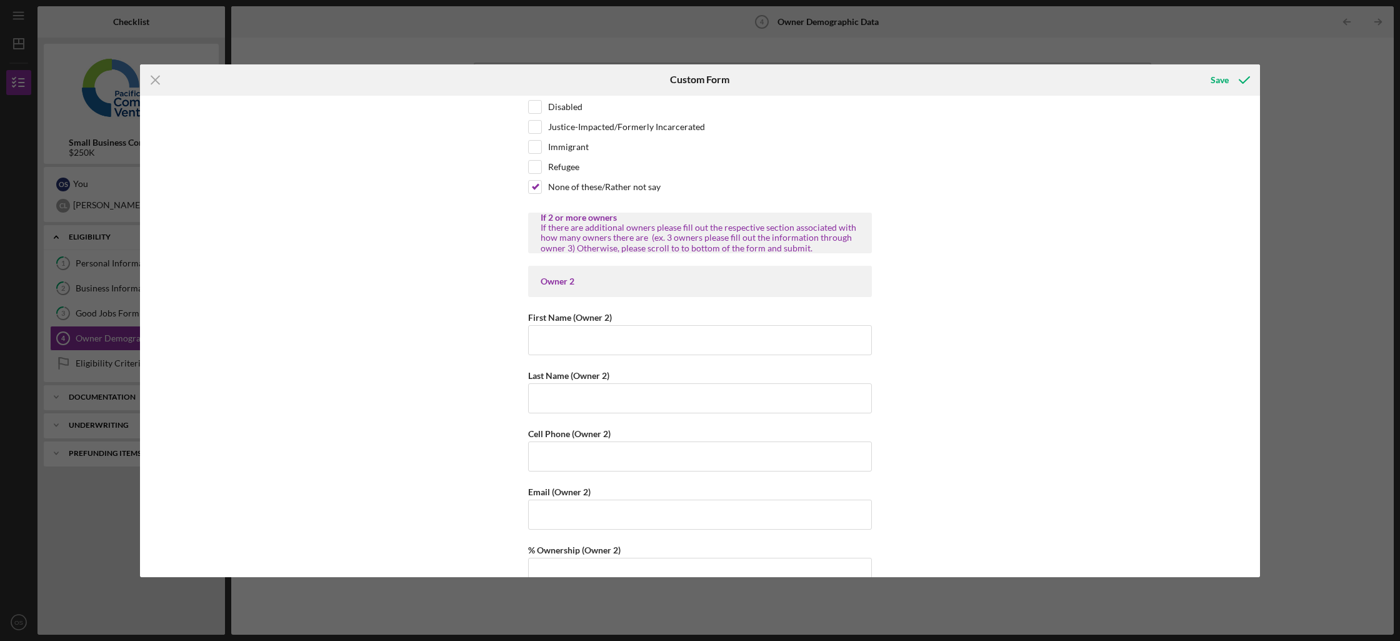
click at [653, 349] on input "First Name (Owner 2)" at bounding box center [700, 340] width 344 height 30
type input "[PERSON_NAME]"
type input "Ly"
type input "[PHONE_NUMBER]"
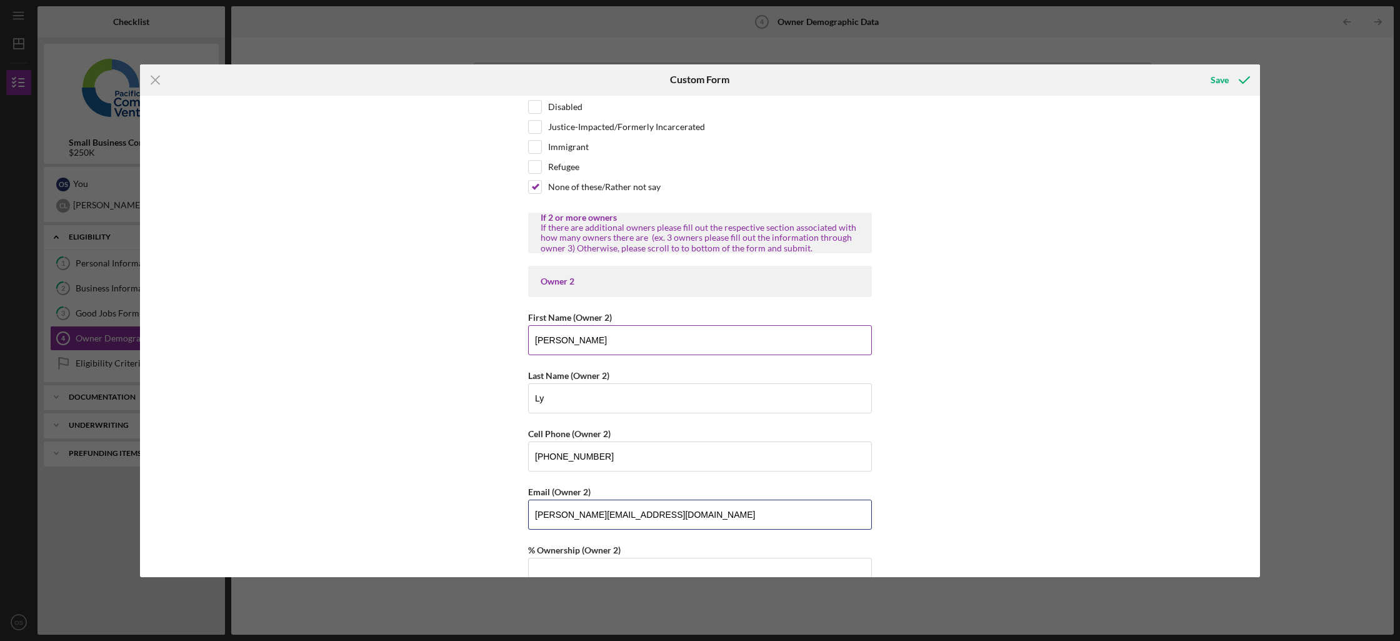
type input "[PERSON_NAME][EMAIL_ADDRESS][DOMAIN_NAME]"
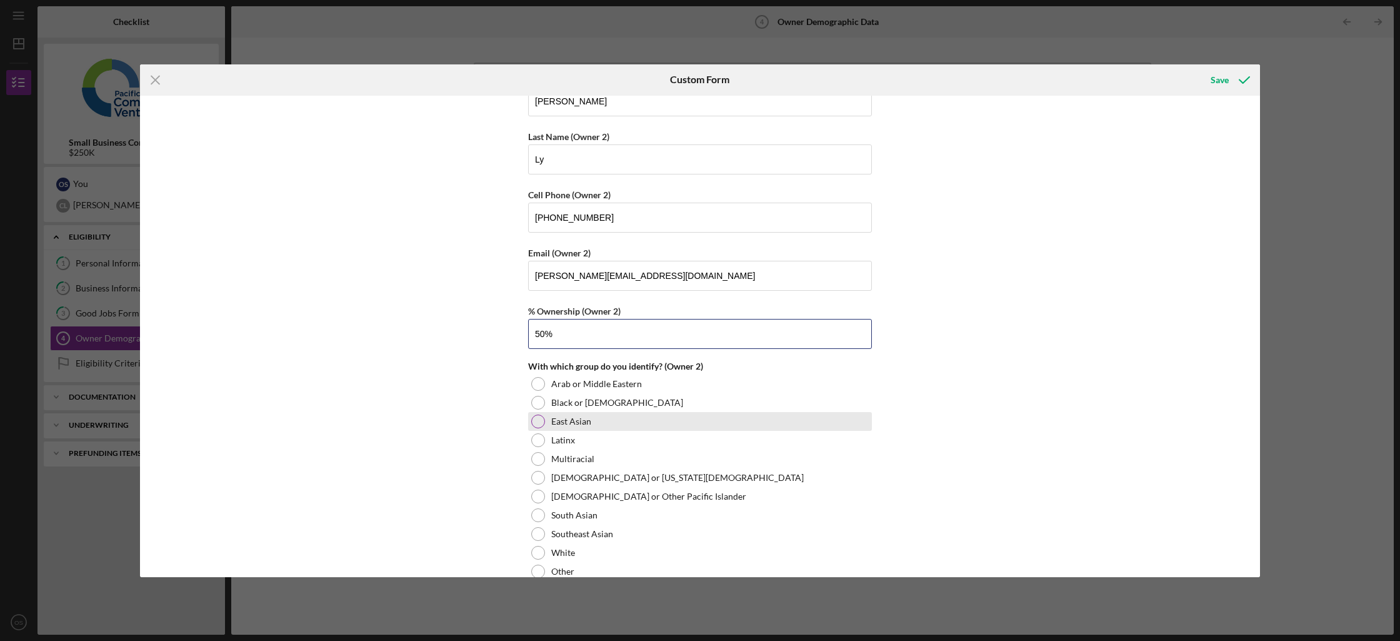
scroll to position [1406, 0]
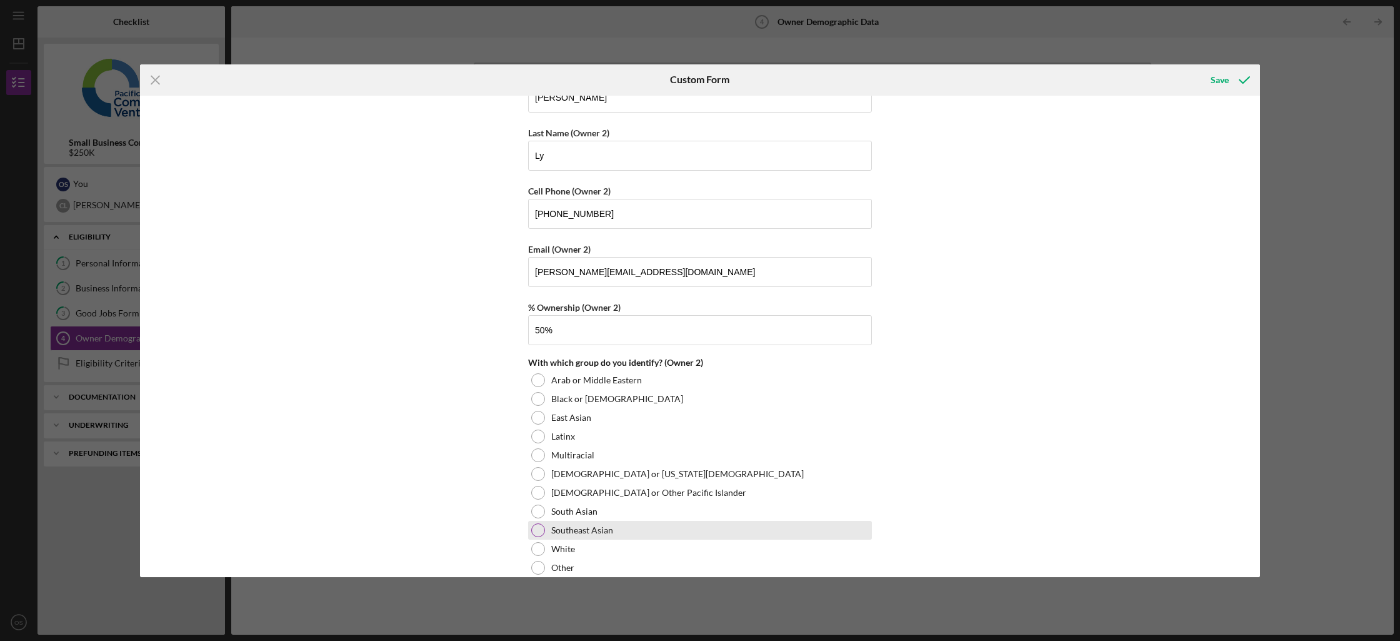
type input "50.00000%"
click at [596, 531] on label "Southeast Asian" at bounding box center [582, 530] width 62 height 10
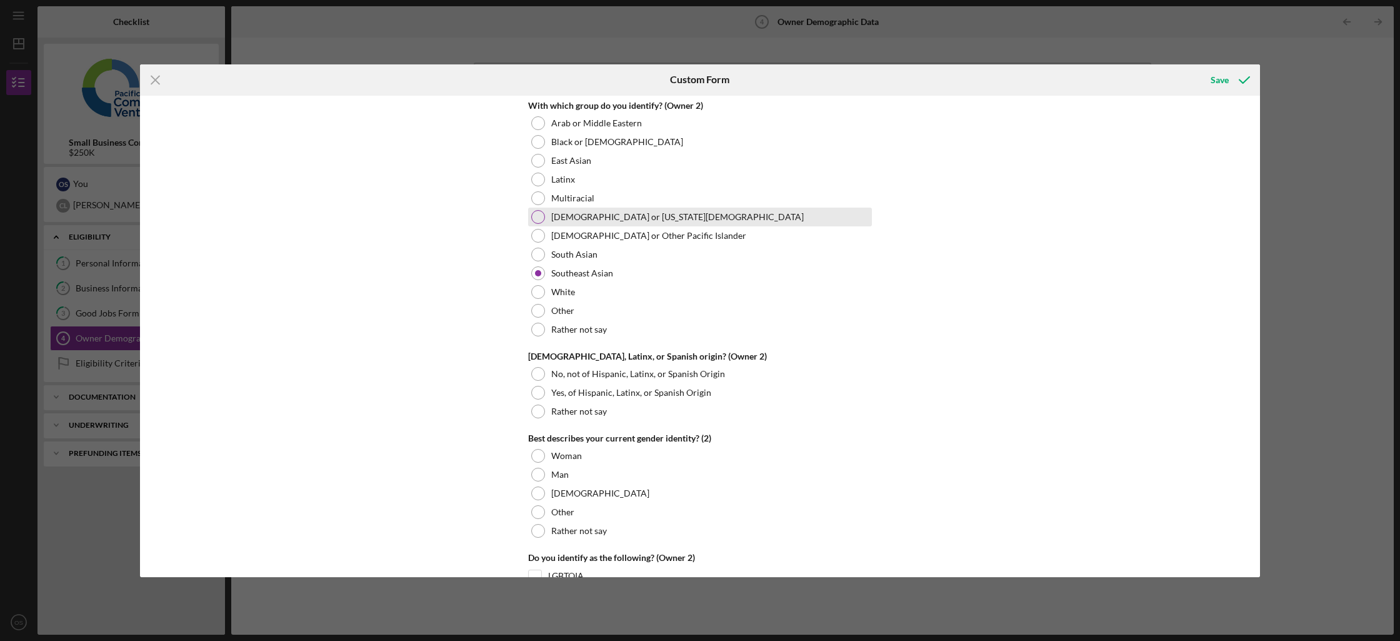
scroll to position [1737, 0]
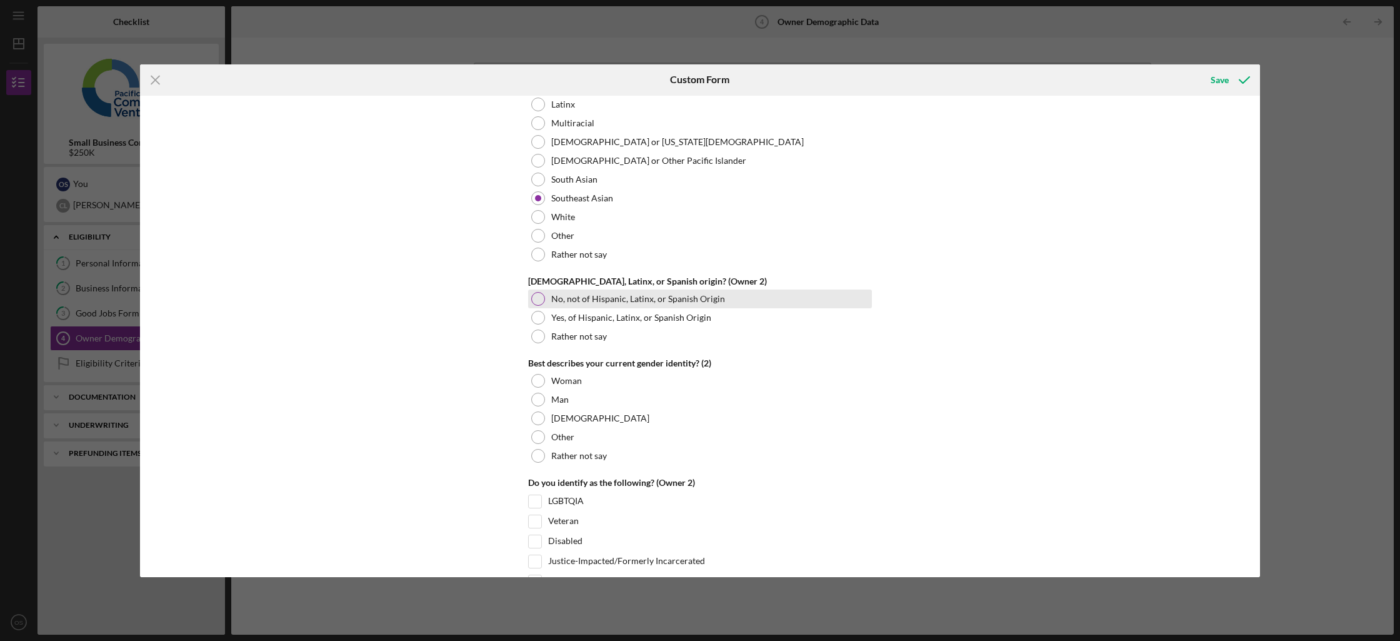
click at [648, 300] on label "No, not of Hispanic, Latinx, or Spanish Origin" at bounding box center [638, 299] width 174 height 10
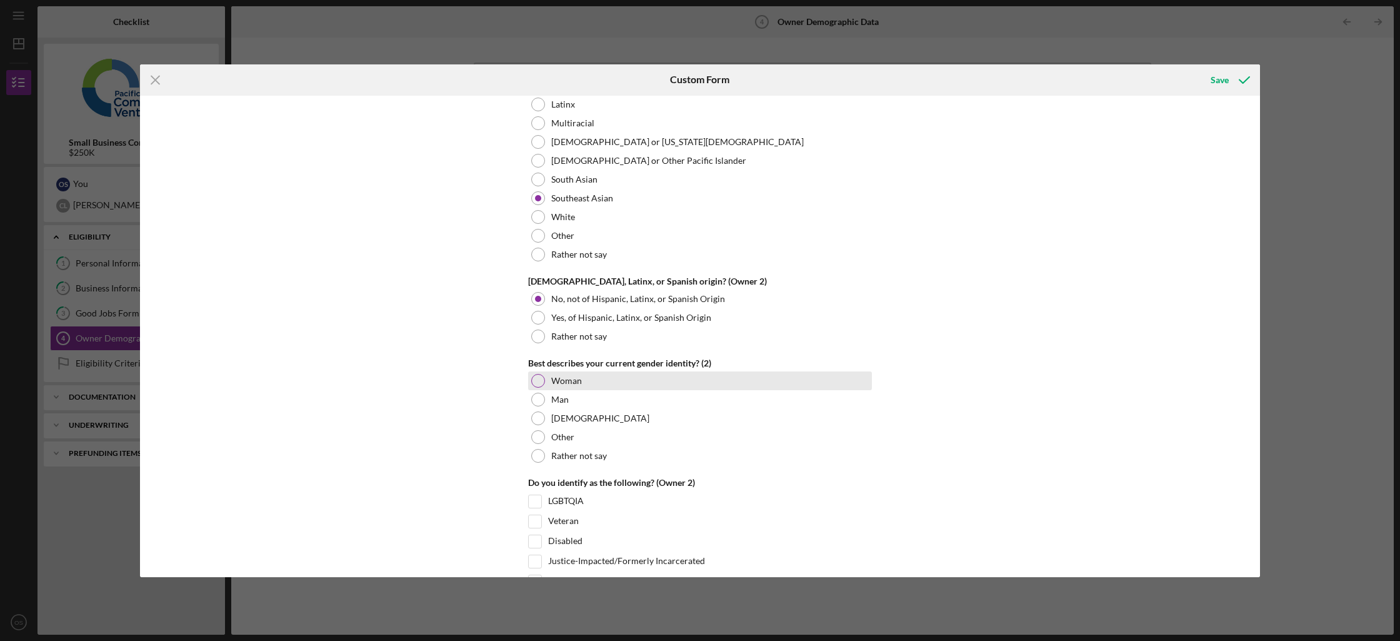
click at [611, 382] on div "Woman" at bounding box center [700, 380] width 344 height 19
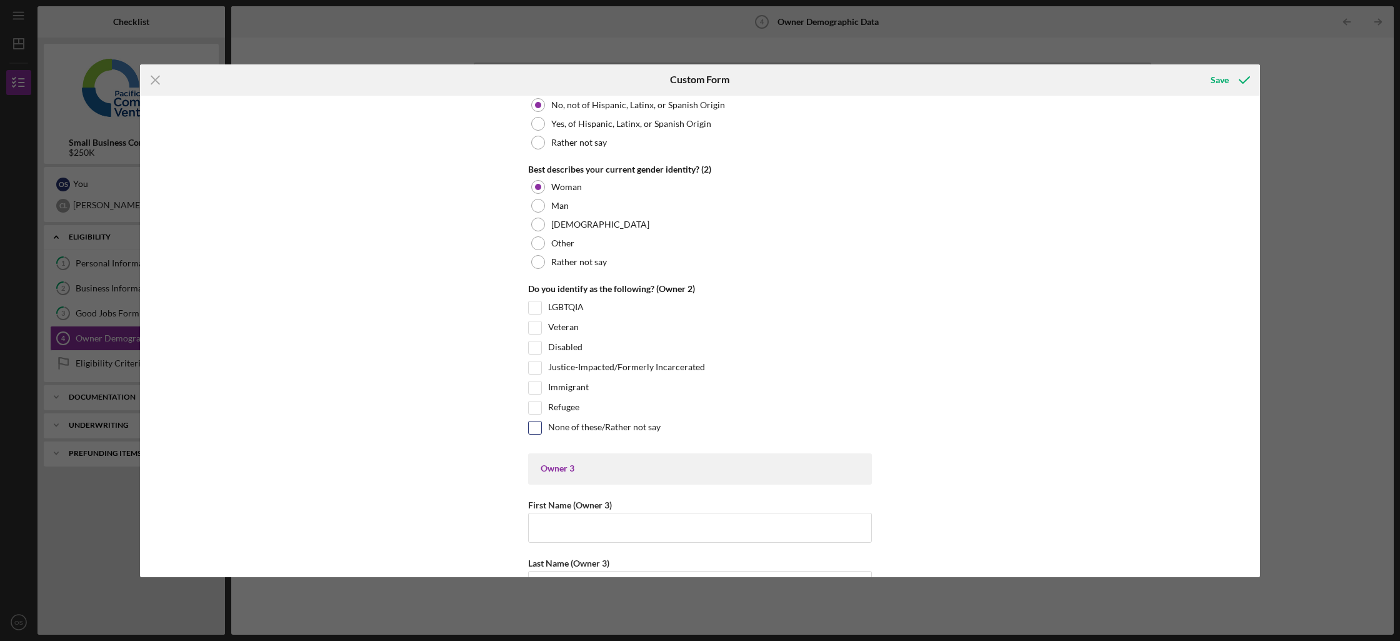
click at [617, 426] on label "None of these/Rather not say" at bounding box center [604, 427] width 112 height 12
click at [541, 426] on input "None of these/Rather not say" at bounding box center [535, 427] width 12 height 12
checkbox input "true"
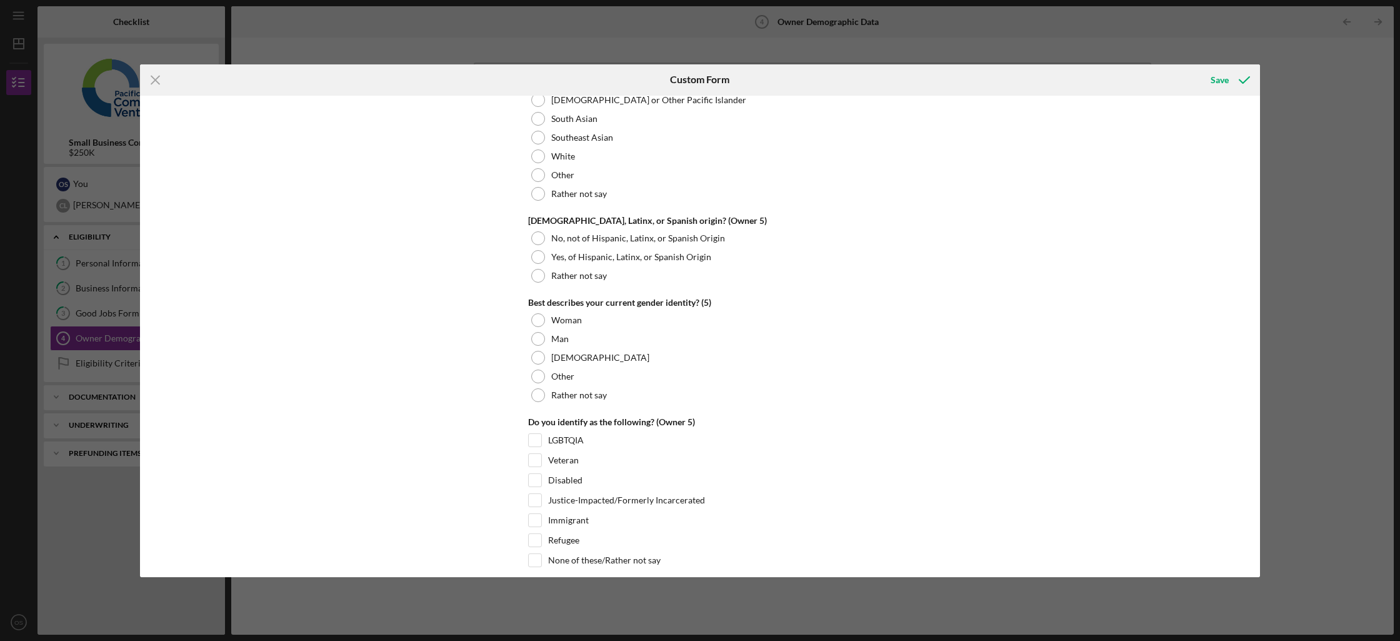
scroll to position [4680, 0]
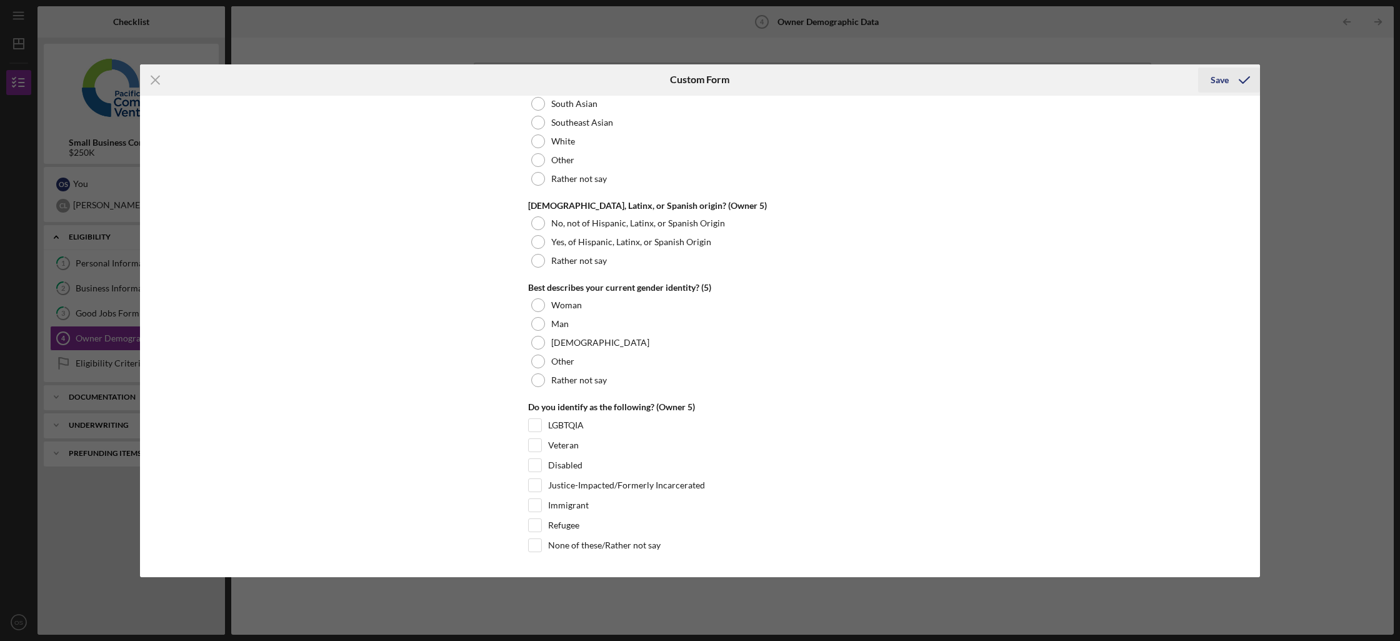
click at [1248, 72] on icon "submit" at bounding box center [1244, 79] width 31 height 31
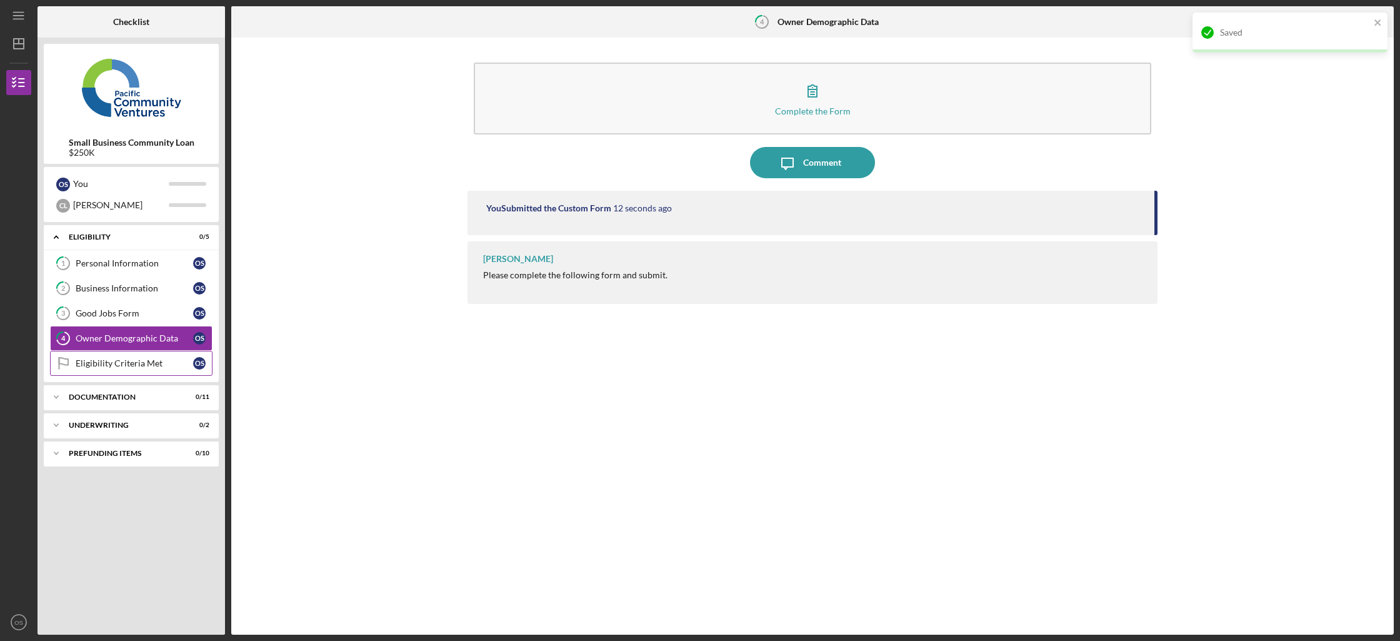
click at [130, 362] on div "Eligibility Criteria Met" at bounding box center [134, 363] width 117 height 10
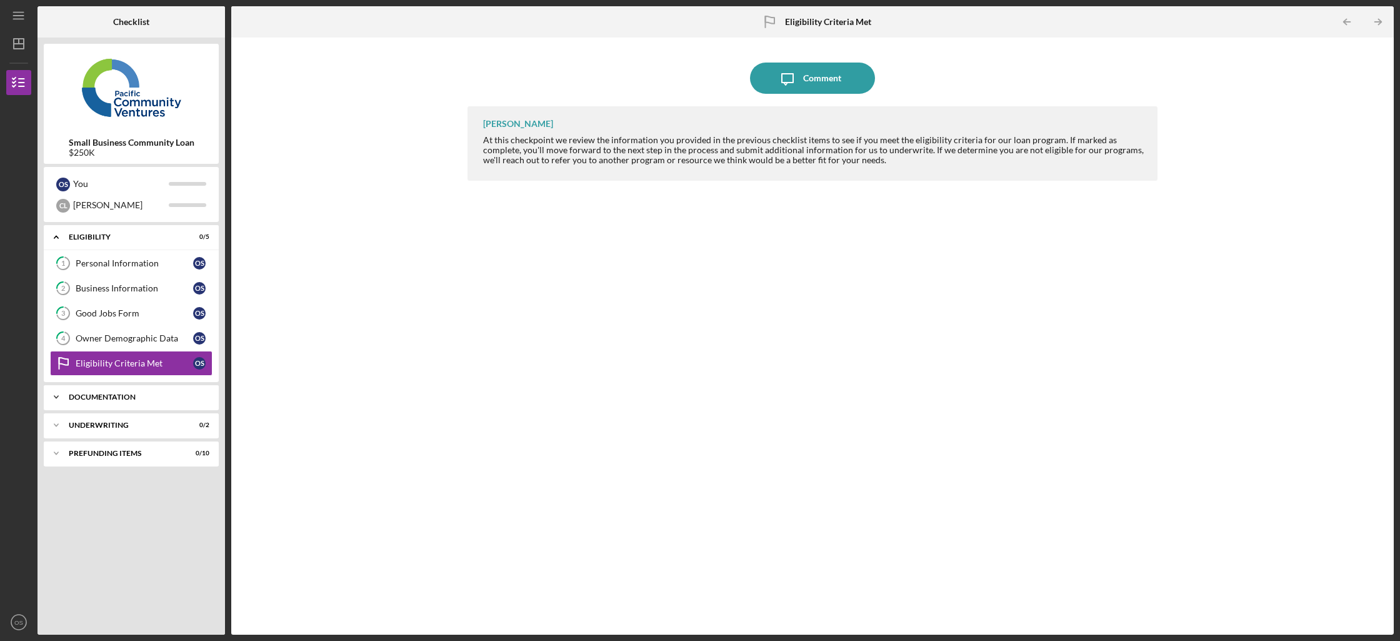
click at [105, 400] on div "Icon/Expander Documentation 0 / 11" at bounding box center [131, 396] width 175 height 25
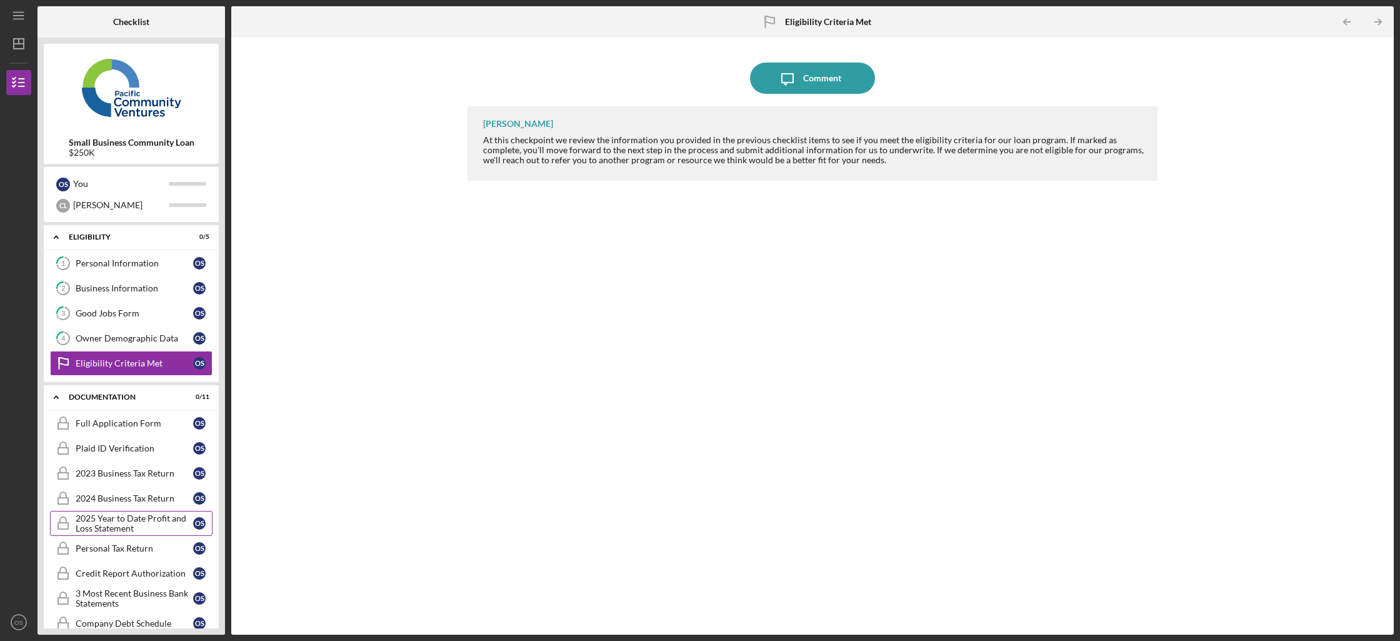
scroll to position [126, 0]
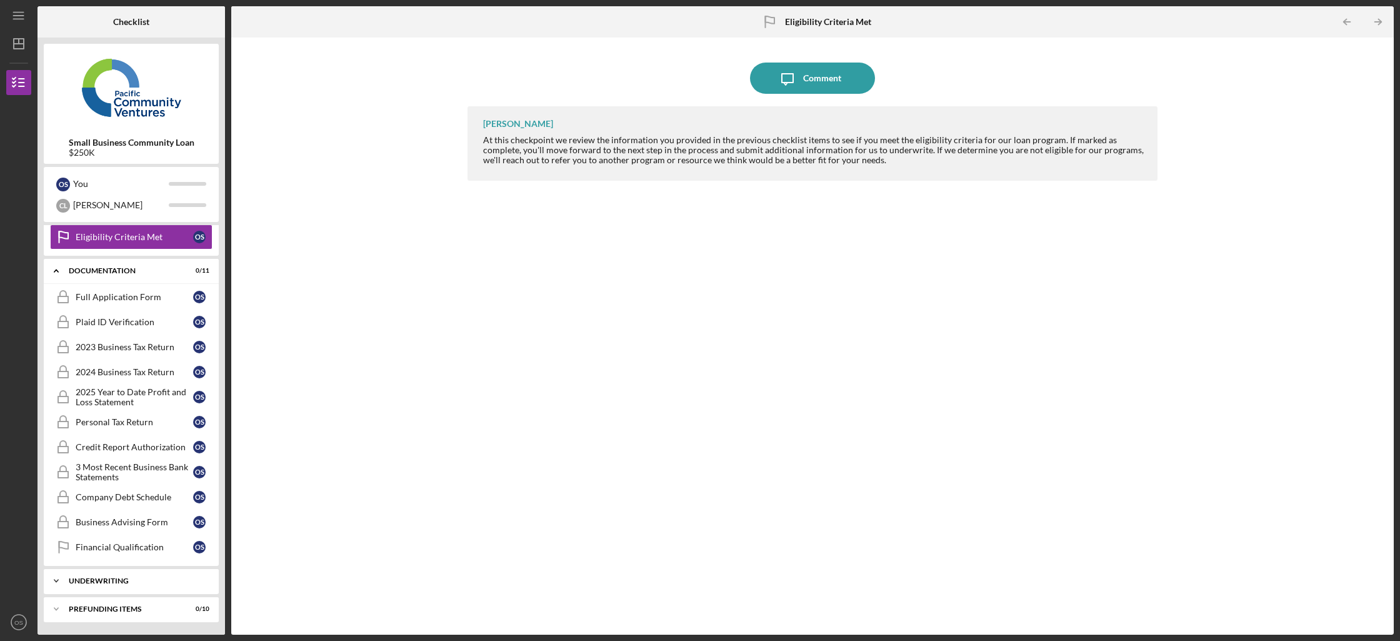
click at [144, 574] on div "Icon/Expander Underwriting 0 / 2" at bounding box center [131, 580] width 175 height 25
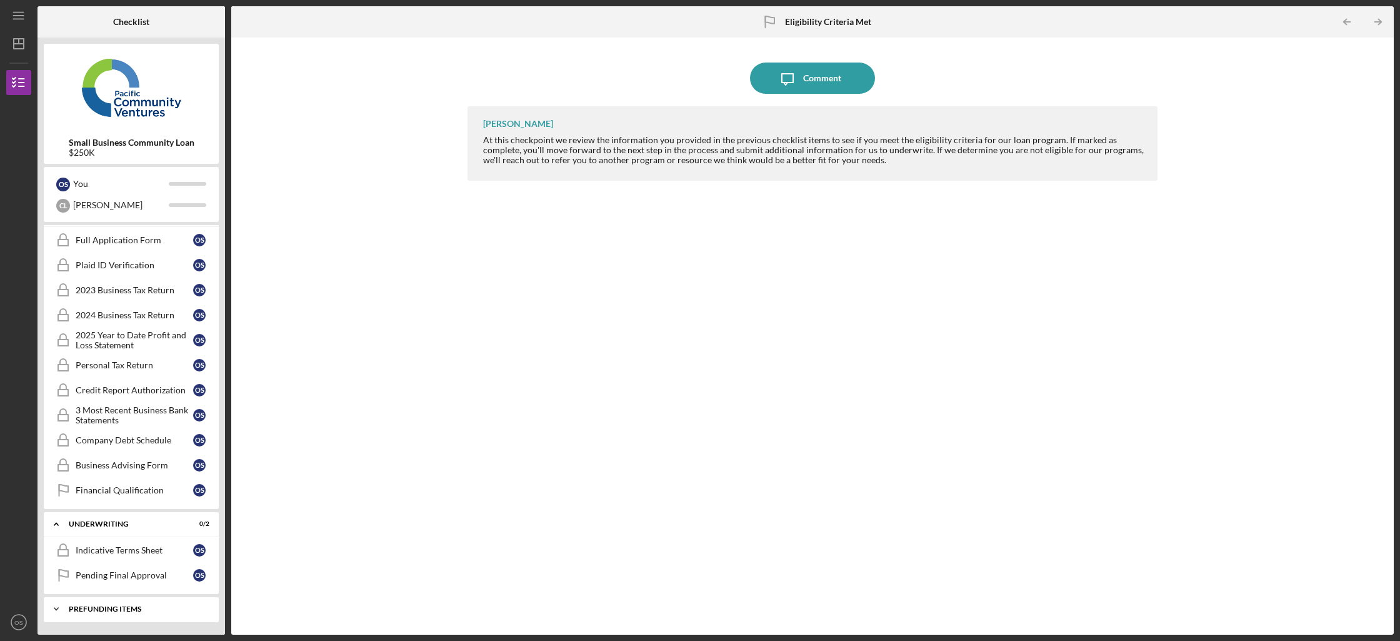
click at [120, 610] on div "Prefunding Items" at bounding box center [136, 608] width 134 height 7
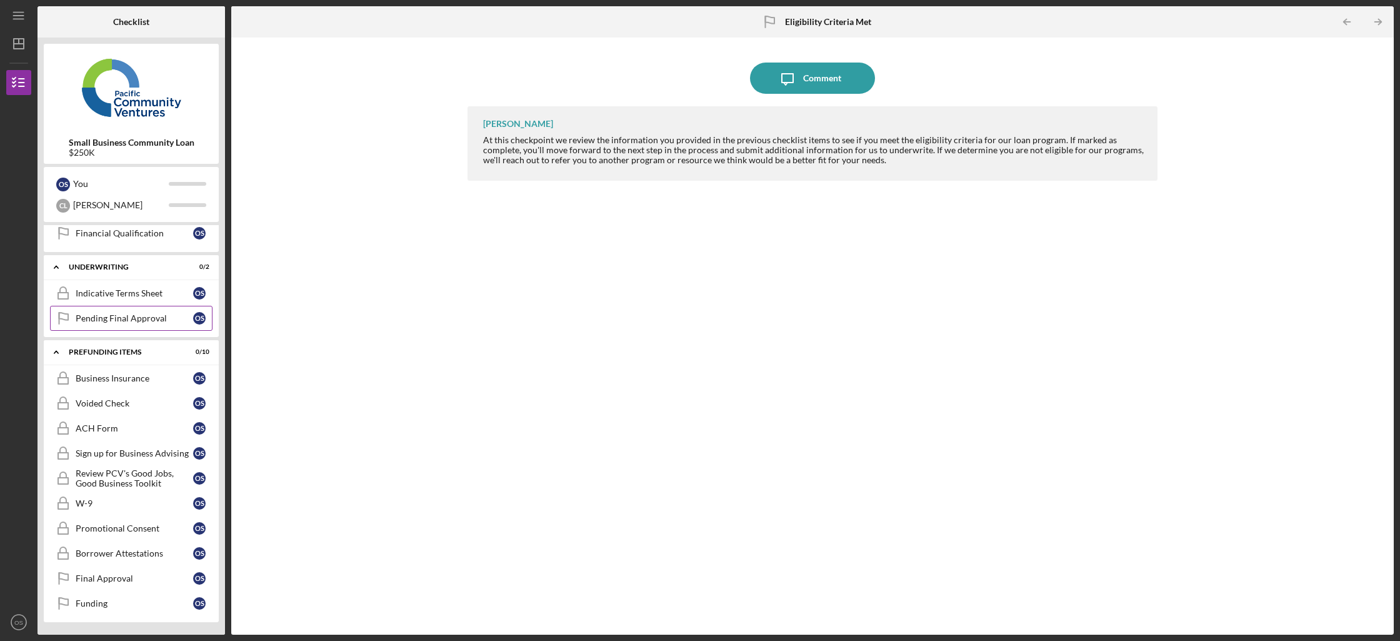
scroll to position [0, 0]
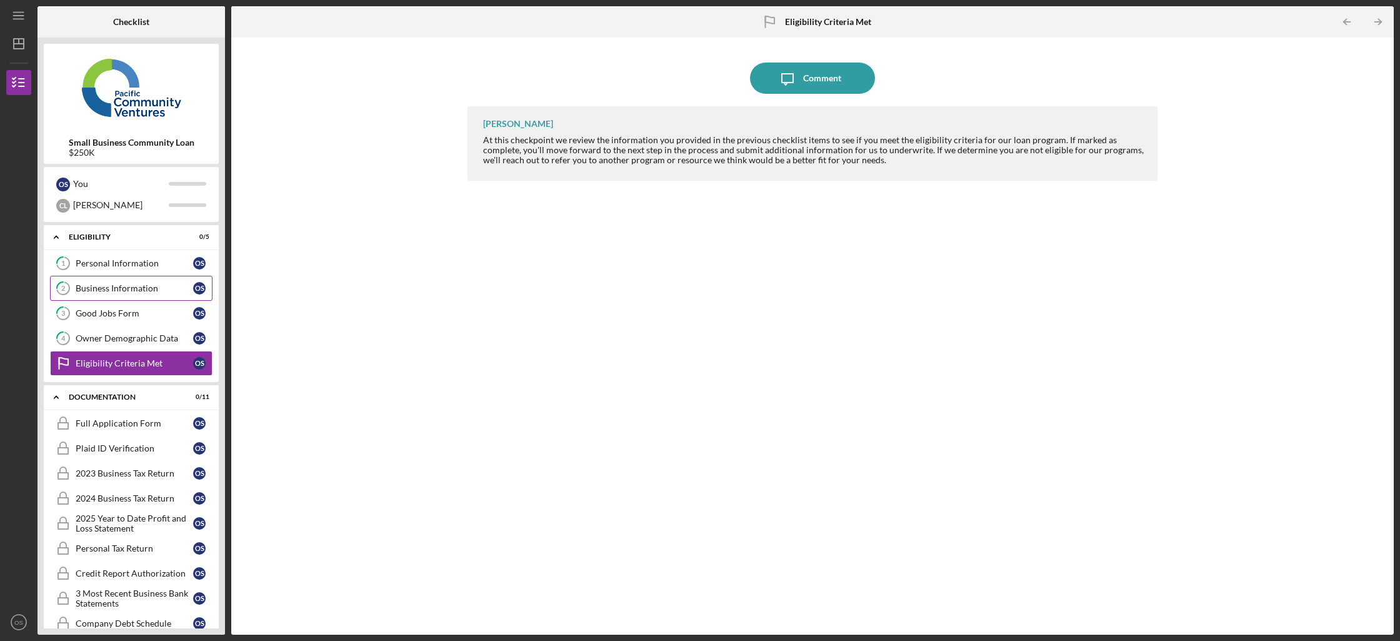
click at [134, 284] on div "Business Information" at bounding box center [134, 288] width 117 height 10
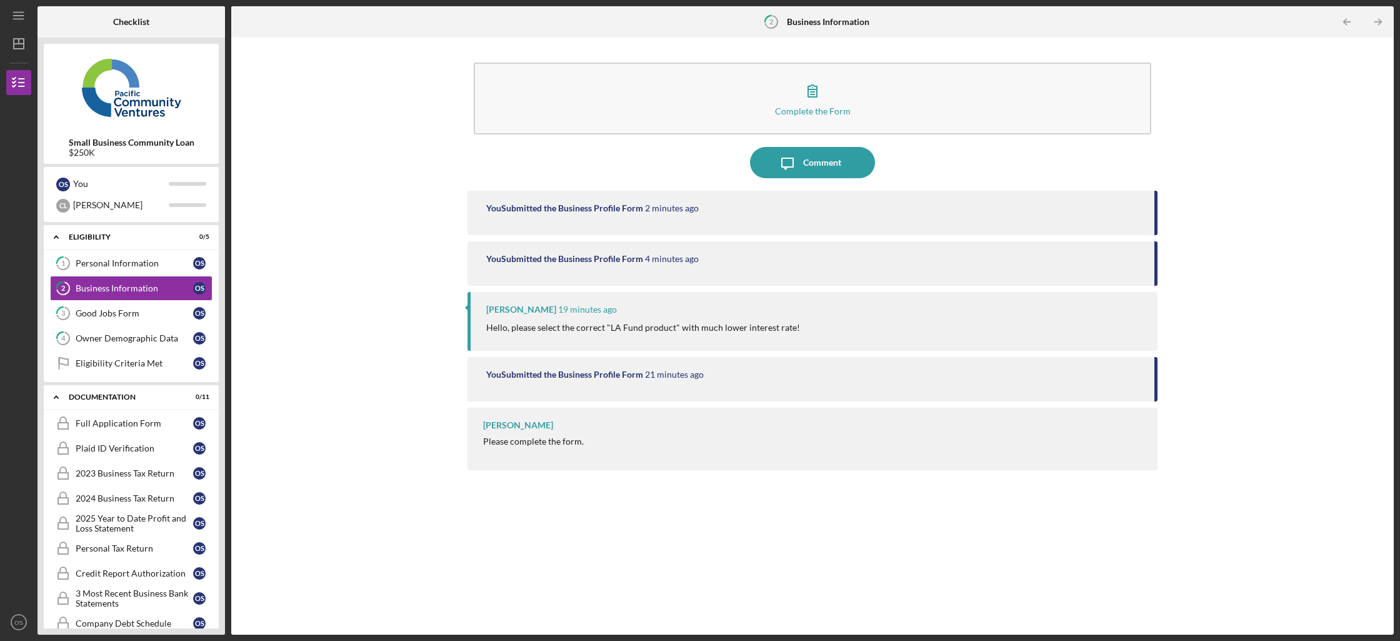
click at [111, 109] on img at bounding box center [131, 87] width 175 height 75
click at [11, 54] on icon "Icon/Dashboard" at bounding box center [18, 43] width 31 height 31
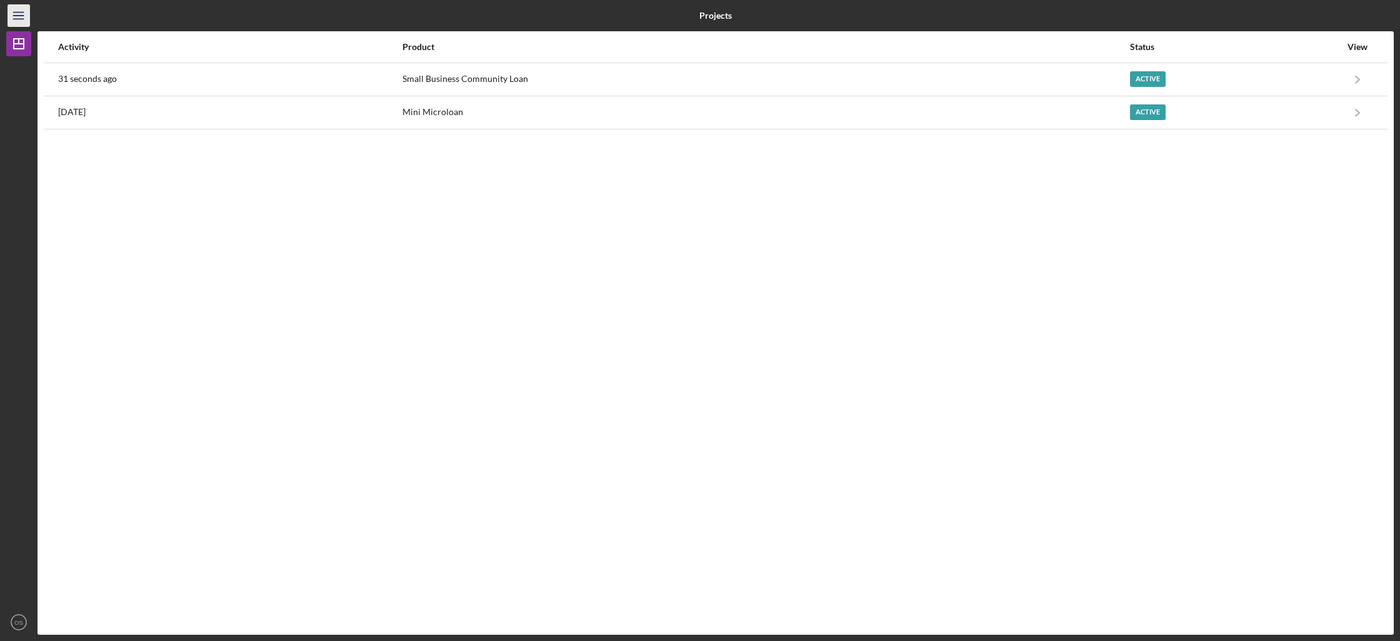
click at [21, 11] on icon "Icon/Menu" at bounding box center [19, 16] width 28 height 28
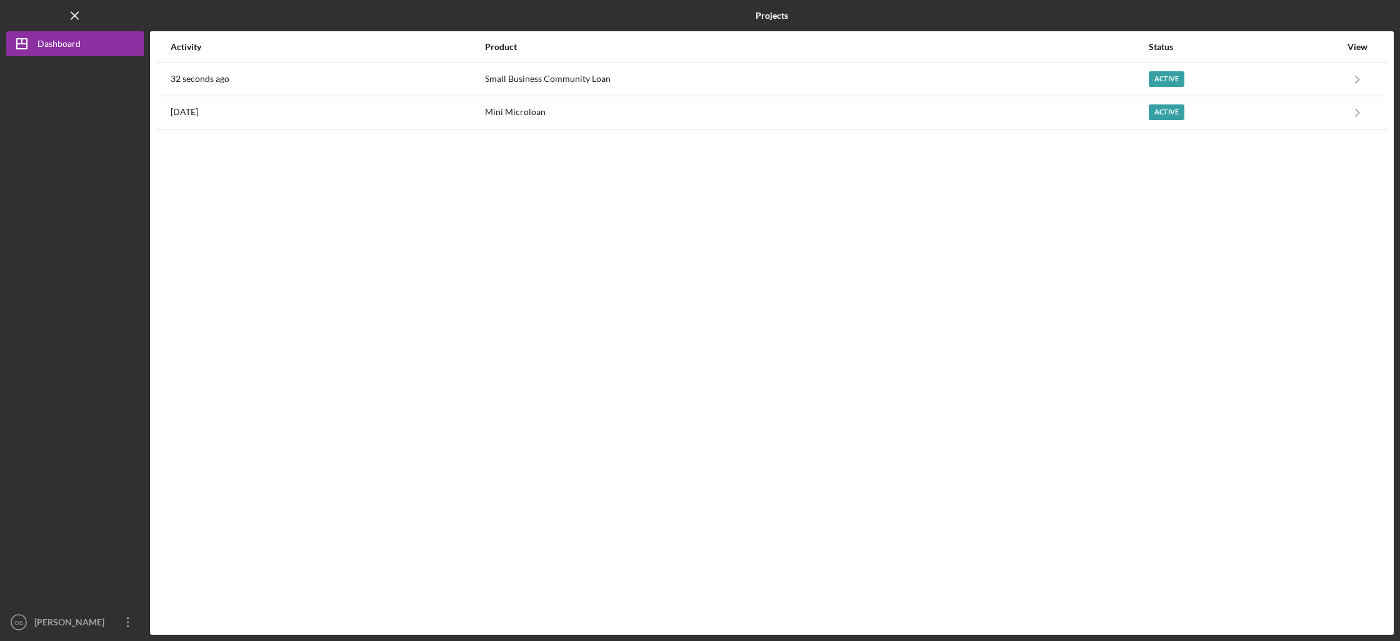
click at [21, 11] on div "Logo-Reversed Created with Sketch. Icon/Menu Close" at bounding box center [74, 15] width 137 height 31
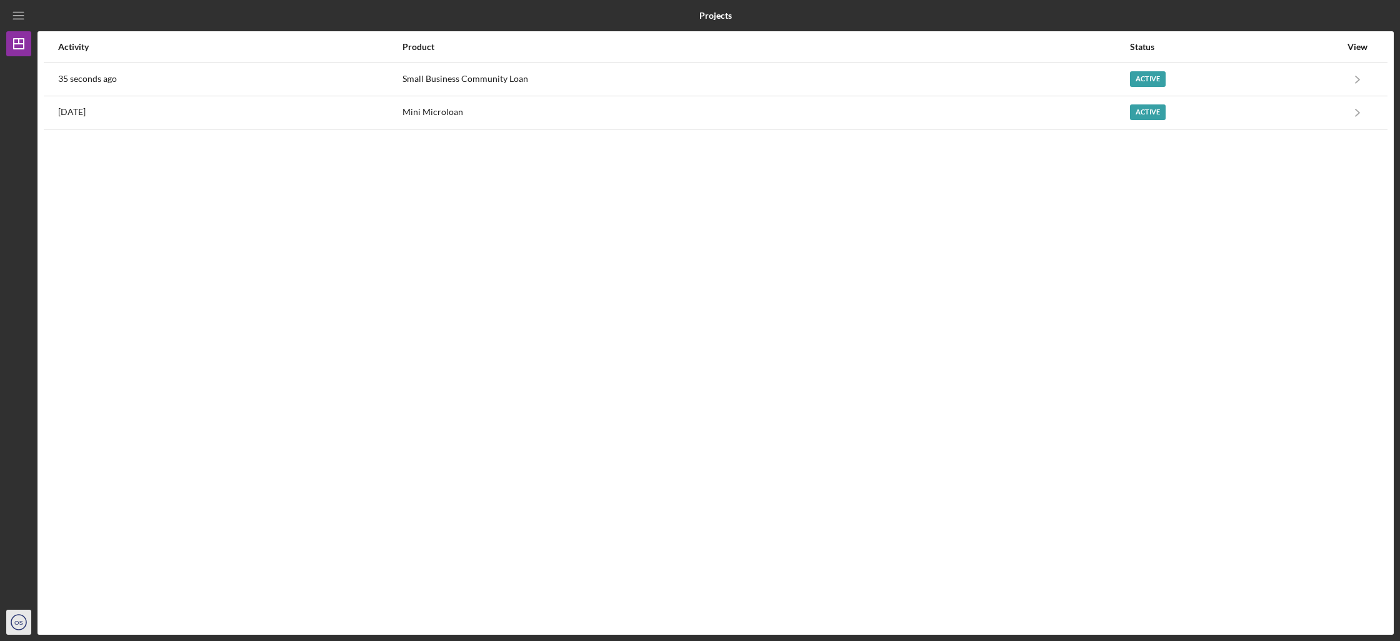
click at [27, 627] on icon "OS" at bounding box center [18, 621] width 25 height 31
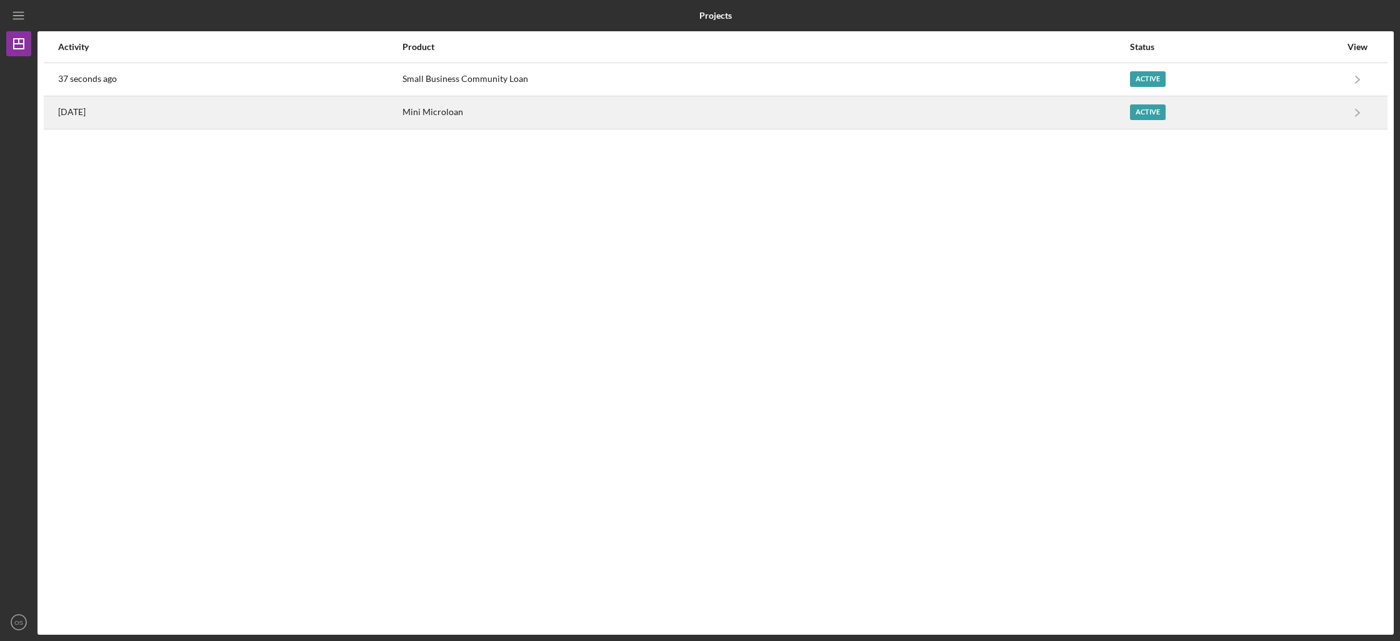
click at [422, 110] on div "Mini Microloan" at bounding box center [765, 112] width 727 height 31
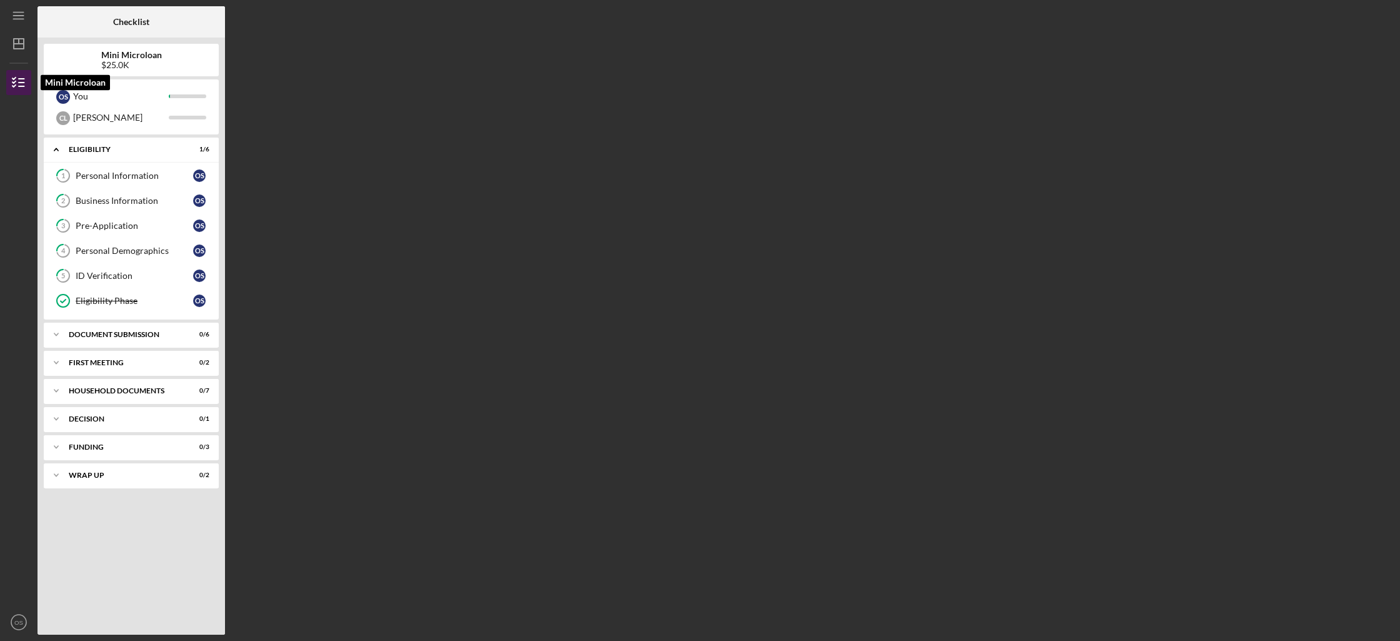
click at [14, 77] on icon "button" at bounding box center [18, 82] width 31 height 31
click at [18, 53] on icon "Icon/Dashboard" at bounding box center [18, 43] width 31 height 31
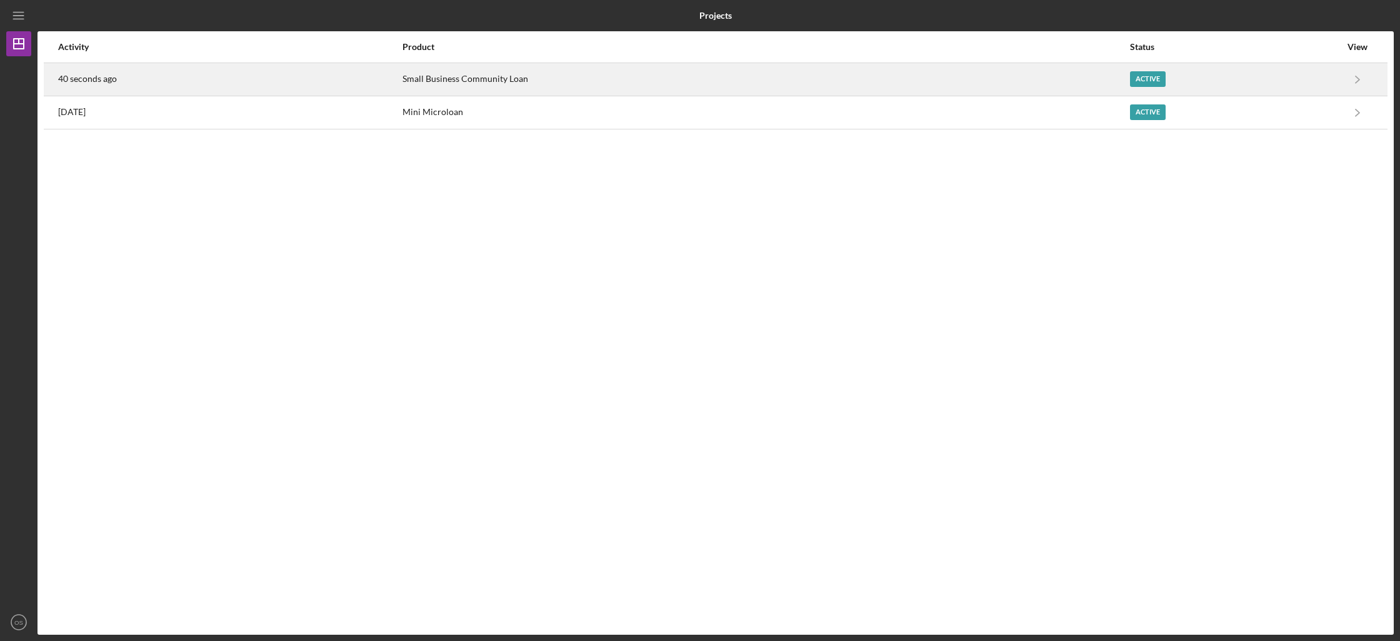
click at [144, 68] on div "40 seconds ago" at bounding box center [229, 79] width 343 height 31
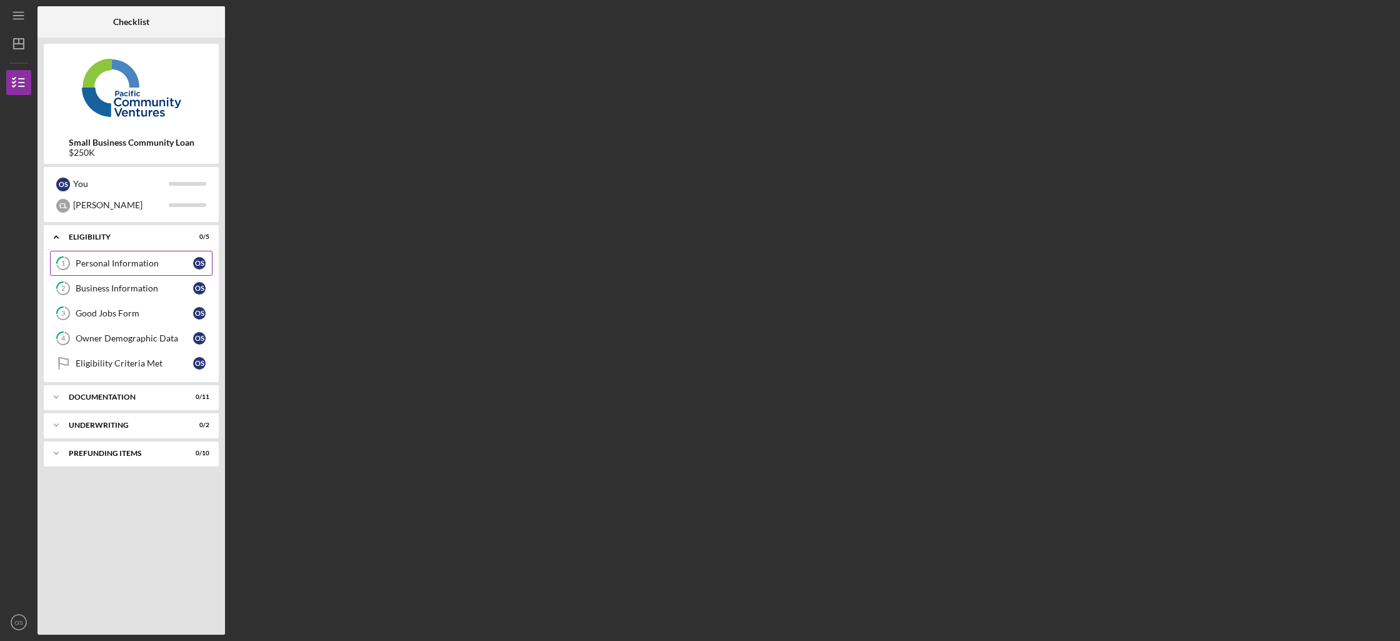
click at [134, 269] on link "1 Personal Information O S" at bounding box center [131, 263] width 162 height 25
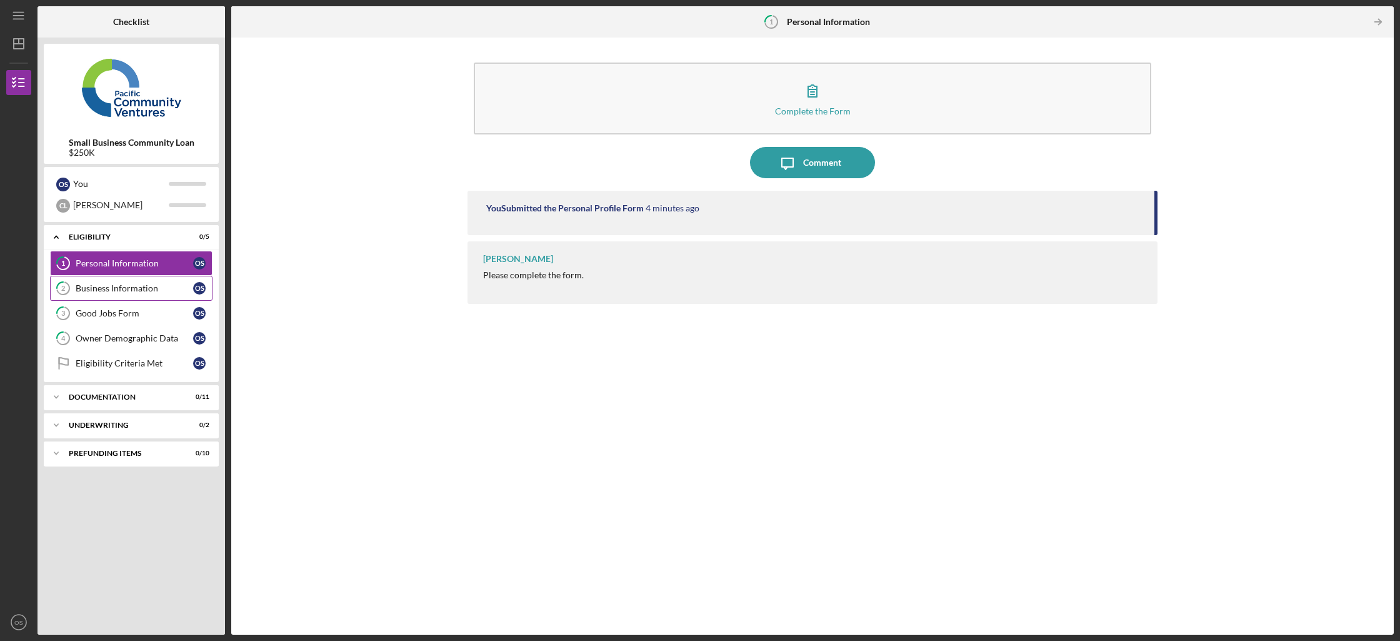
click at [132, 294] on link "2 Business Information O S" at bounding box center [131, 288] width 162 height 25
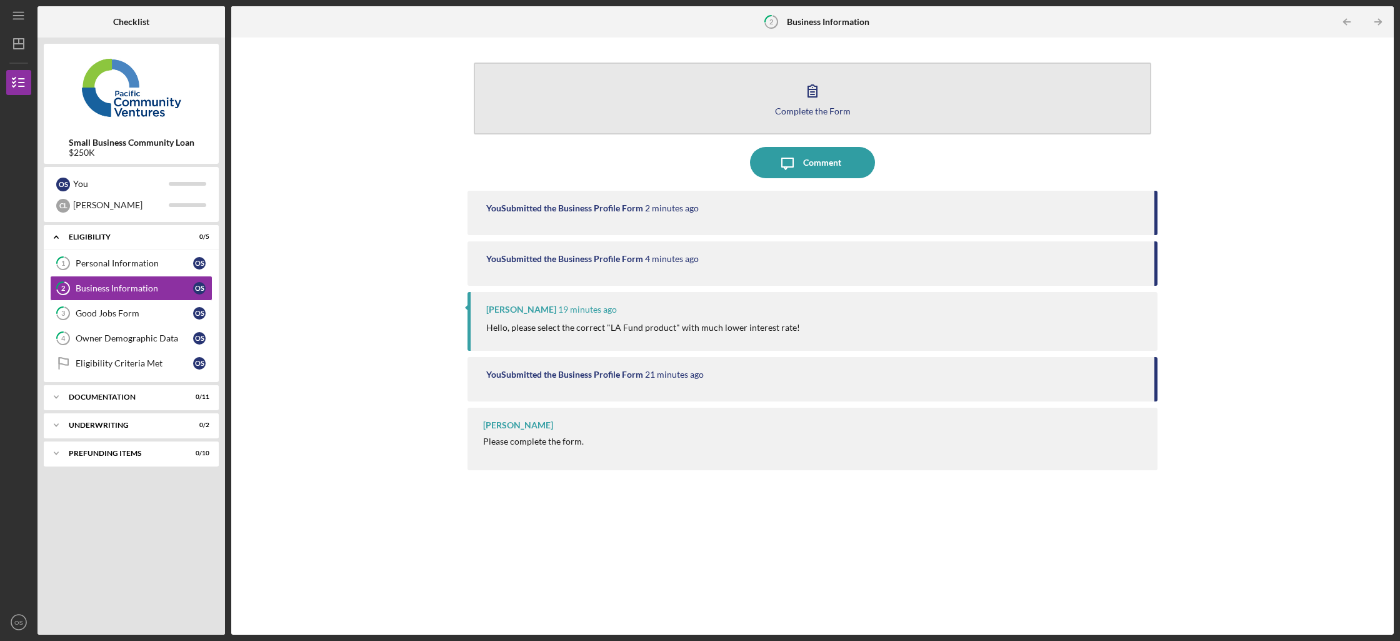
click at [989, 112] on button "Complete the Form Form" at bounding box center [812, 98] width 677 height 72
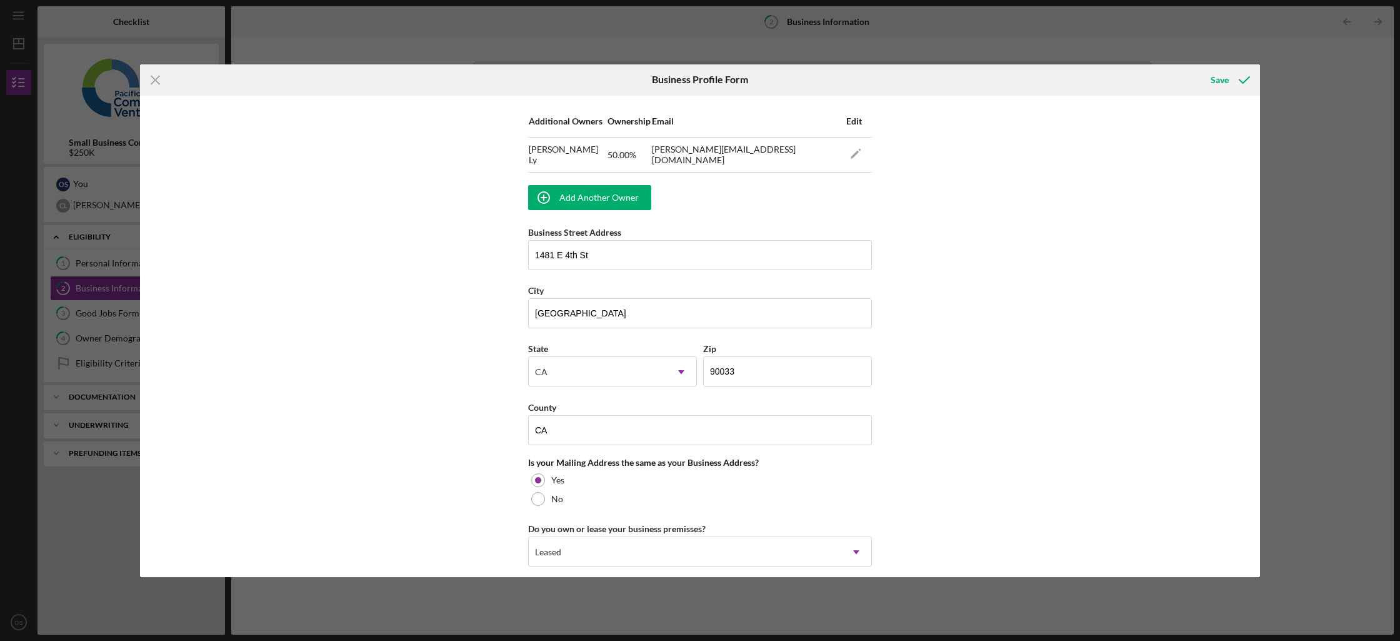
scroll to position [972, 0]
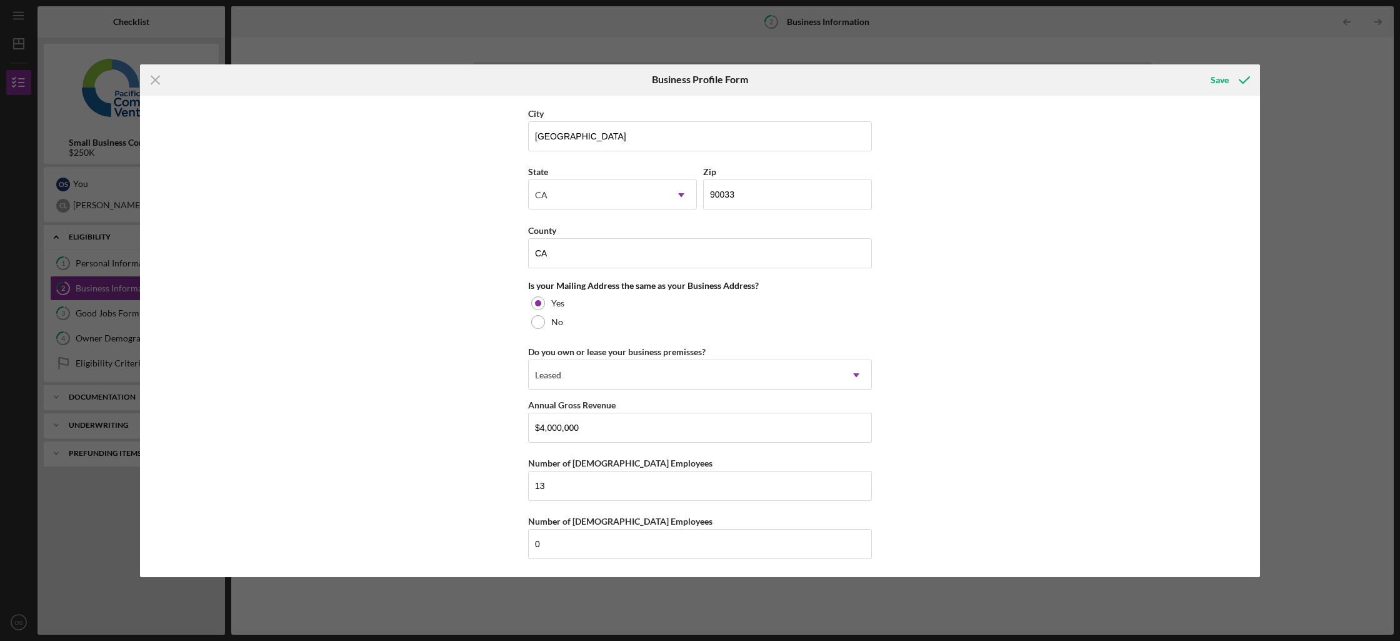
click at [1311, 313] on div "Icon/Menu Close Business Profile Form Save Business Name Slime OG Inc DBA Busin…" at bounding box center [700, 320] width 1400 height 641
click at [161, 70] on icon "Icon/Menu Close" at bounding box center [155, 79] width 31 height 31
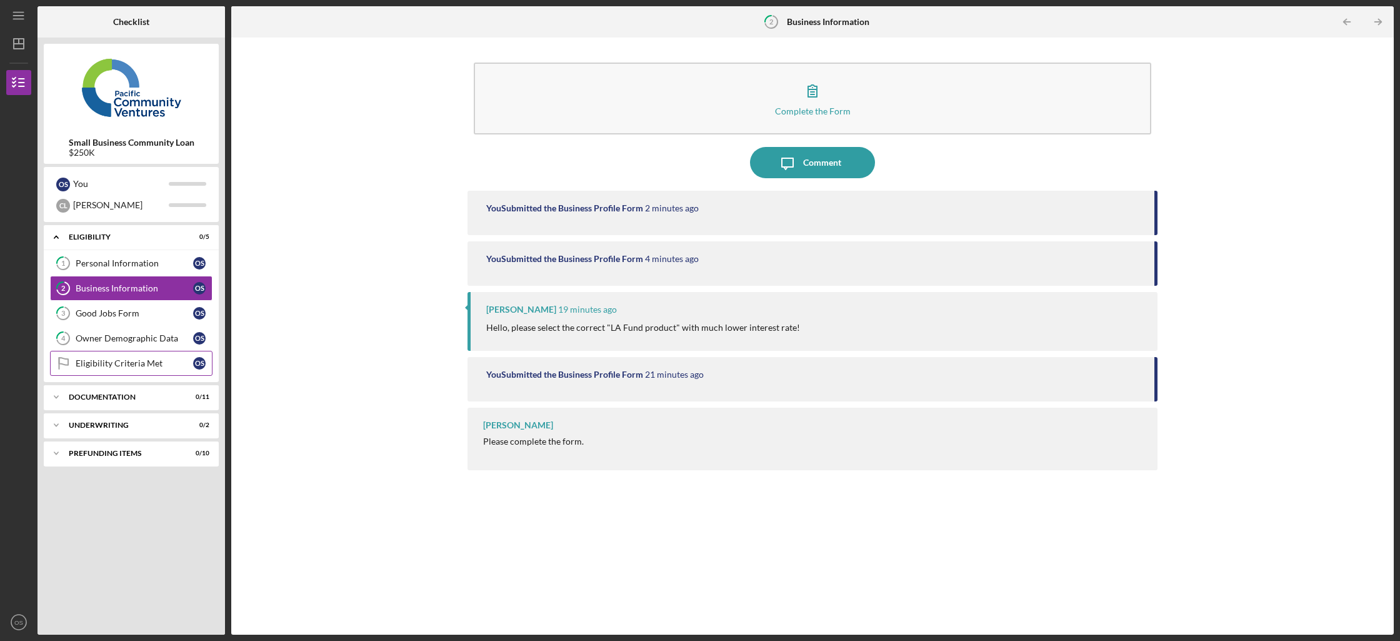
click at [141, 369] on link "Eligibility Criteria Met Eligibility Criteria Met O S" at bounding box center [131, 363] width 162 height 25
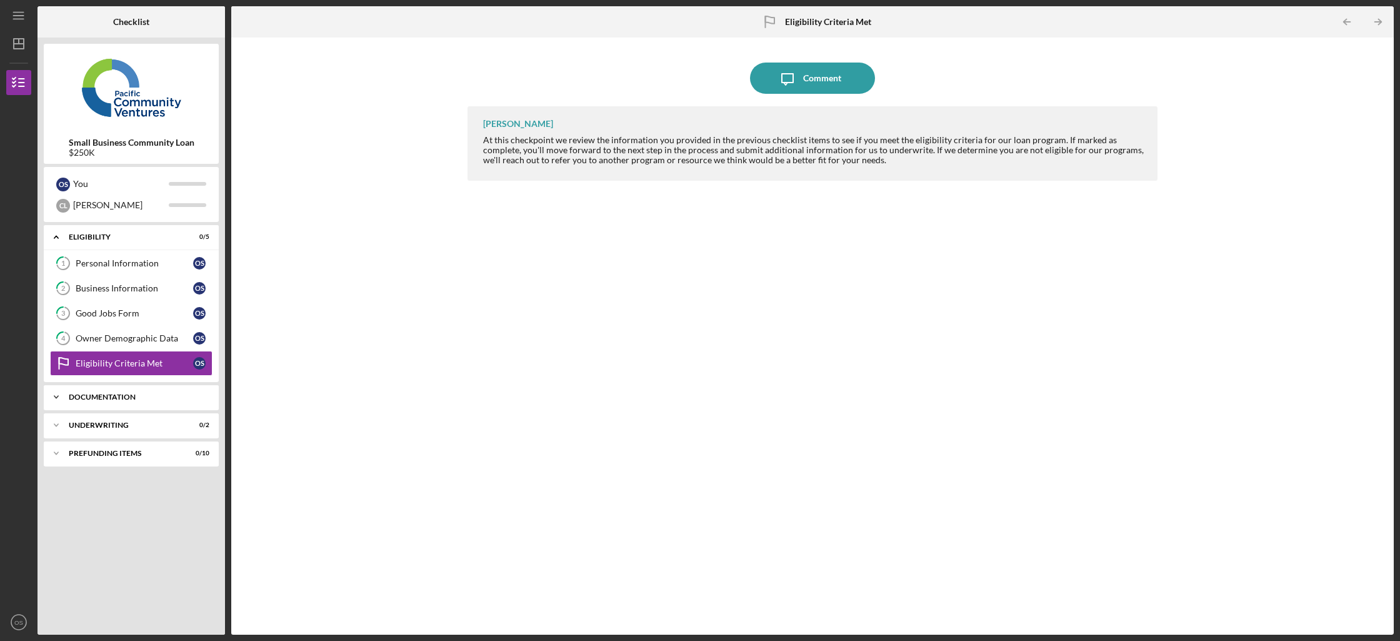
click at [139, 396] on div "Documentation" at bounding box center [136, 396] width 134 height 7
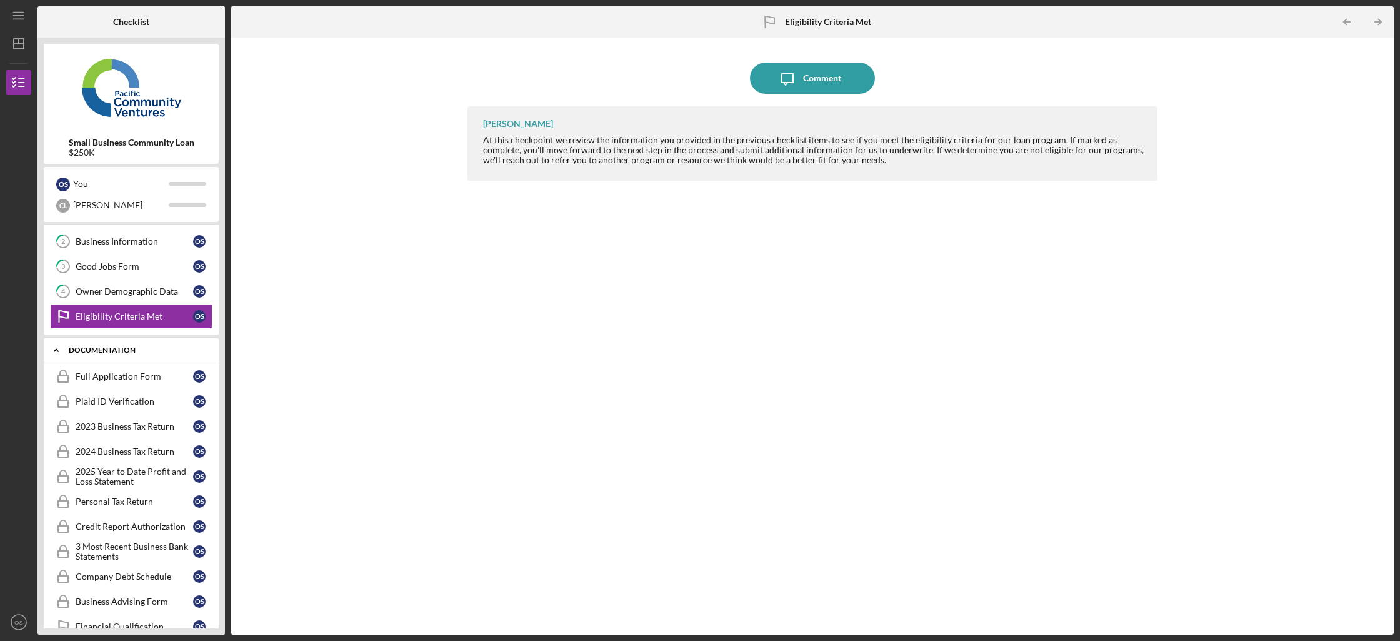
scroll to position [126, 0]
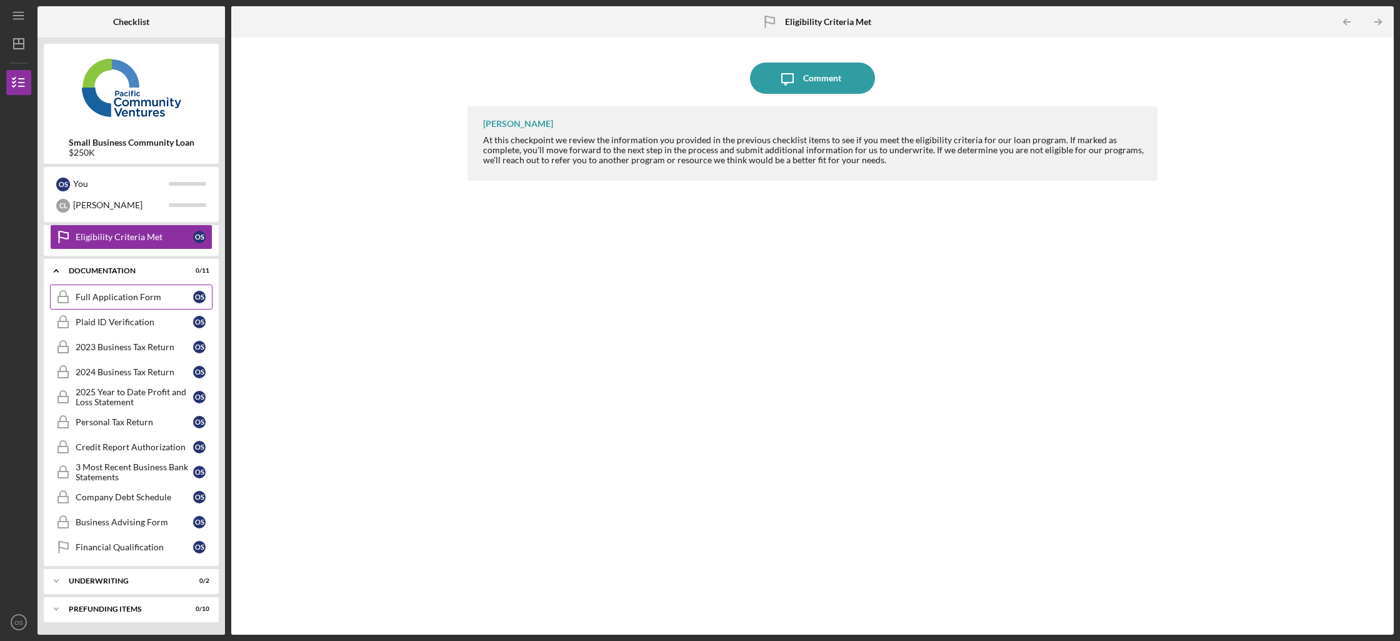
click at [131, 294] on div "Full Application Form" at bounding box center [134, 297] width 117 height 10
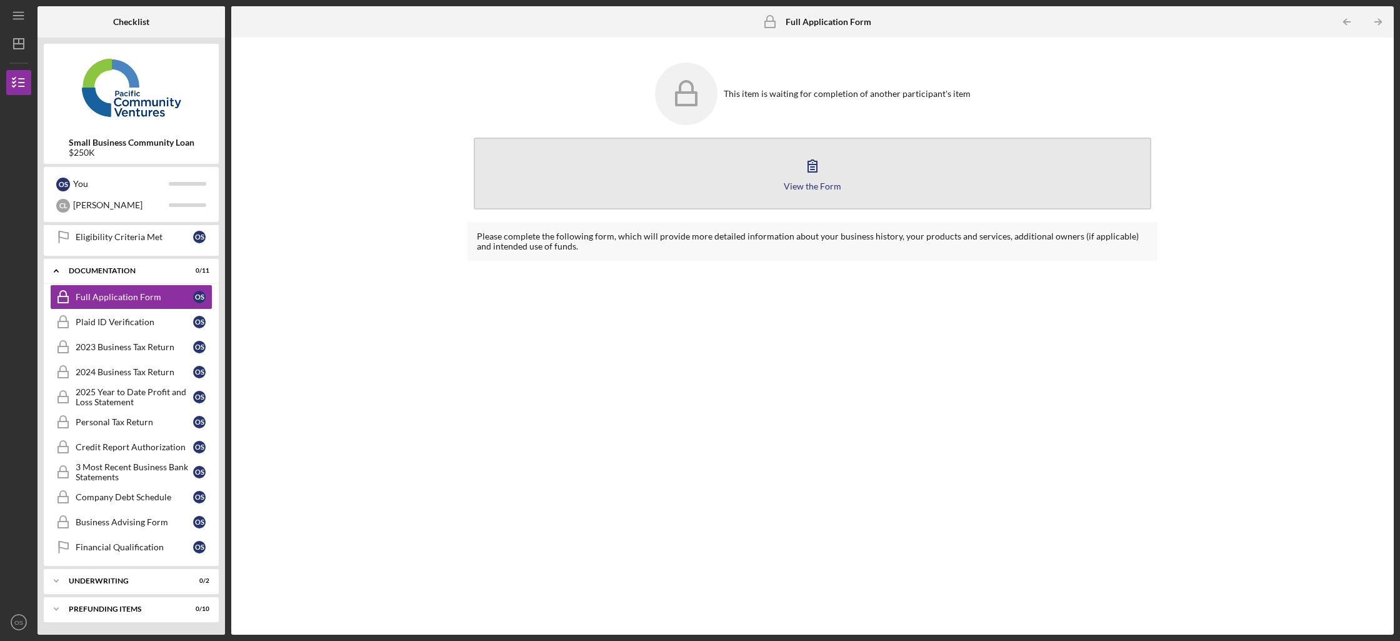
click at [714, 183] on button "View the Form Form" at bounding box center [812, 173] width 677 height 72
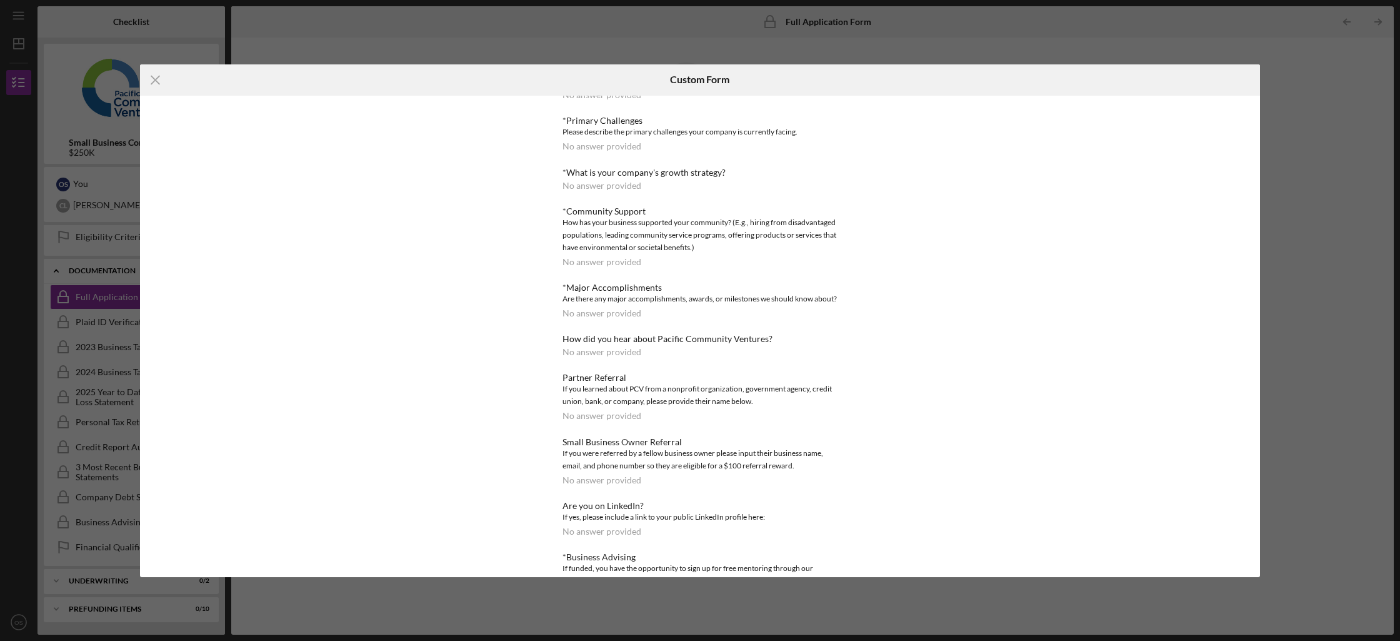
scroll to position [551, 0]
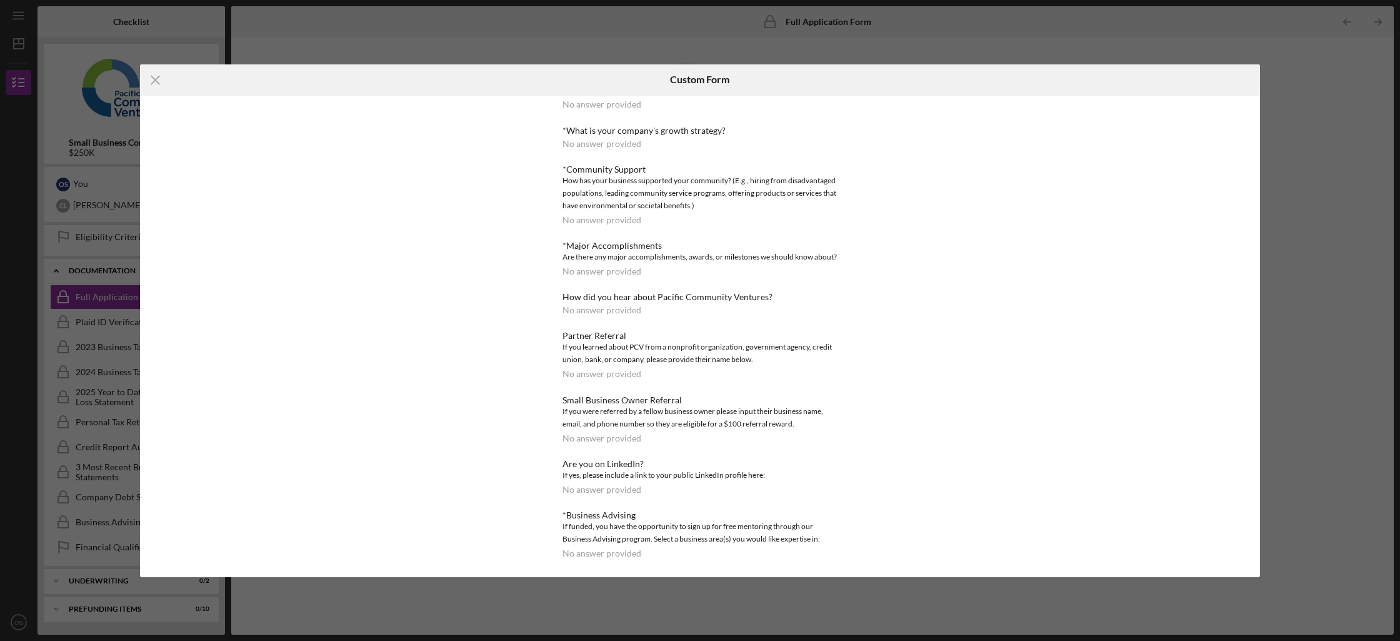
click at [591, 302] on div "How did you hear about Pacific Community Ventures? No answer provided" at bounding box center [699, 303] width 275 height 23
click at [614, 288] on div "Loan Request *Requested Loan Amount No answer provided *Use of Proceeds No answ…" at bounding box center [699, 54] width 275 height 1007
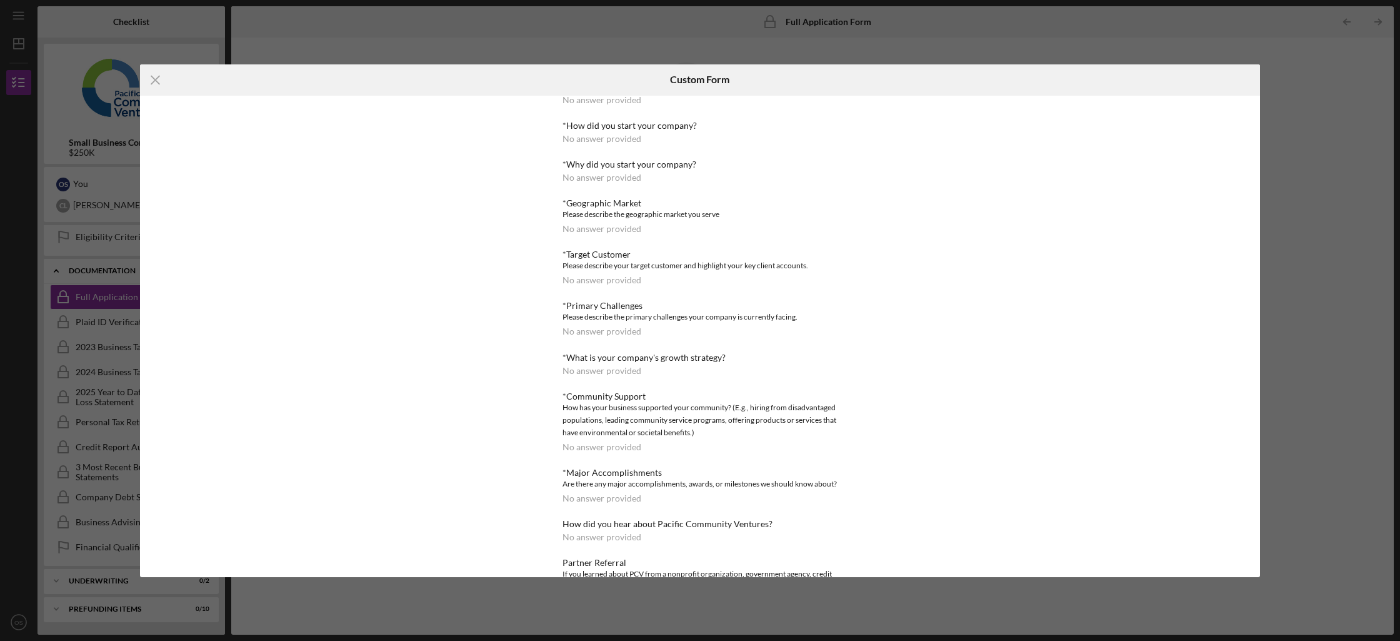
scroll to position [0, 0]
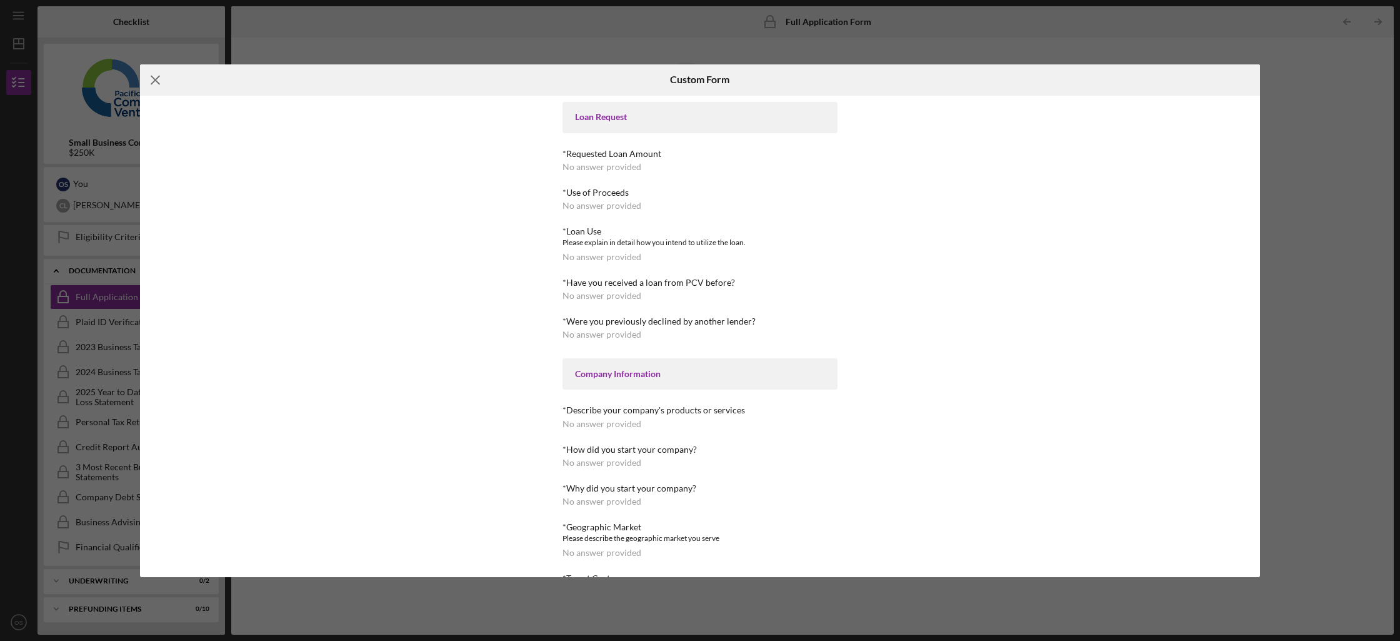
click at [161, 71] on icon "Icon/Menu Close" at bounding box center [155, 79] width 31 height 31
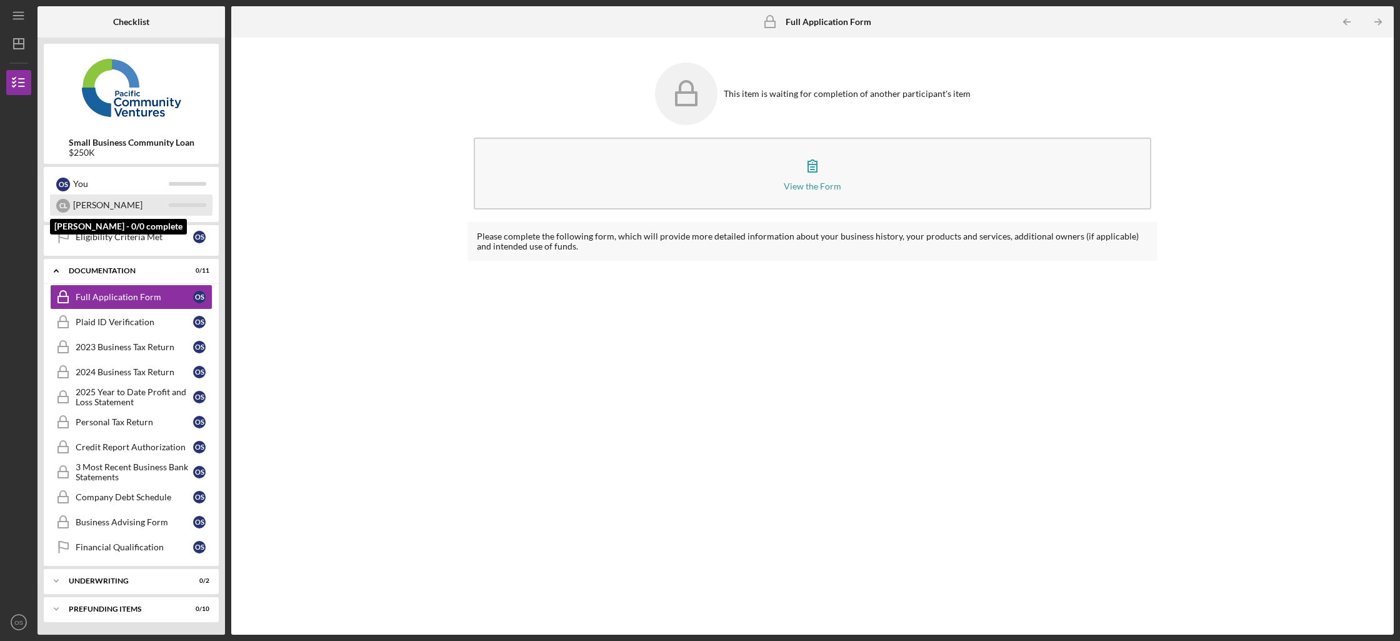
click at [136, 211] on div "[PERSON_NAME]" at bounding box center [121, 204] width 96 height 21
click at [162, 317] on div "Plaid ID Verification" at bounding box center [134, 322] width 117 height 10
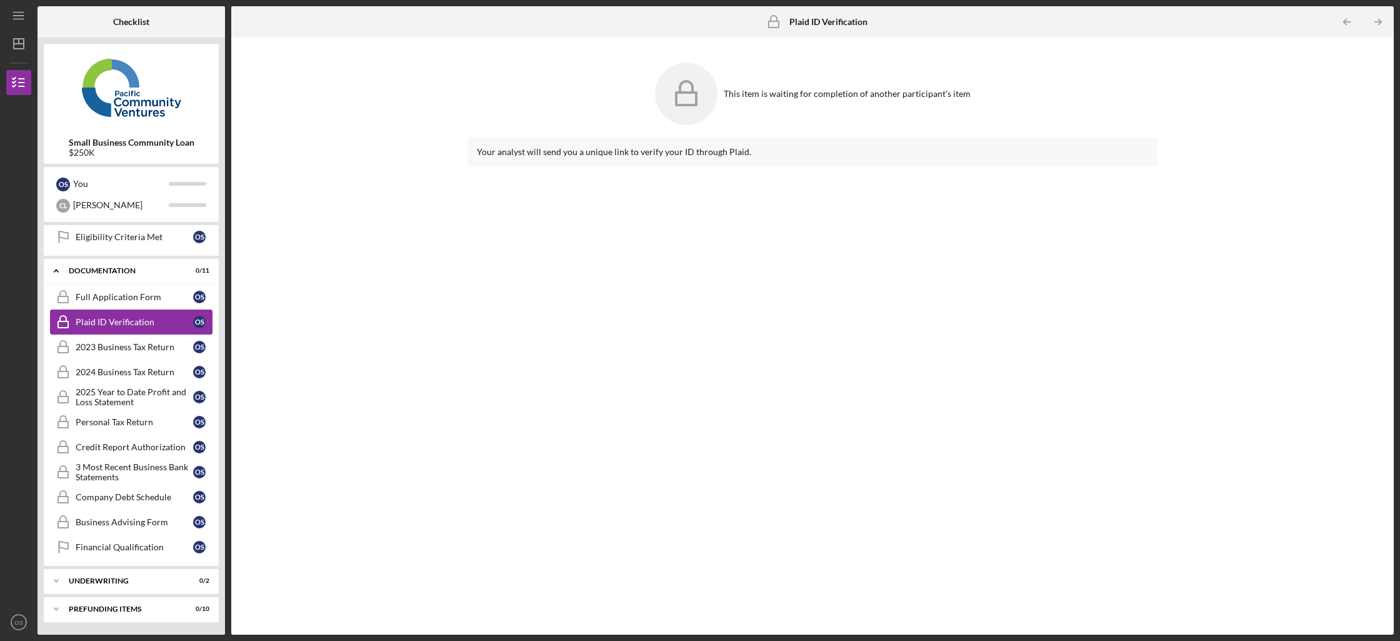
click at [167, 334] on link "Plaid ID Verification Plaid ID Verification O S" at bounding box center [131, 321] width 162 height 25
click at [166, 350] on div "2023 Business Tax Return" at bounding box center [134, 347] width 117 height 10
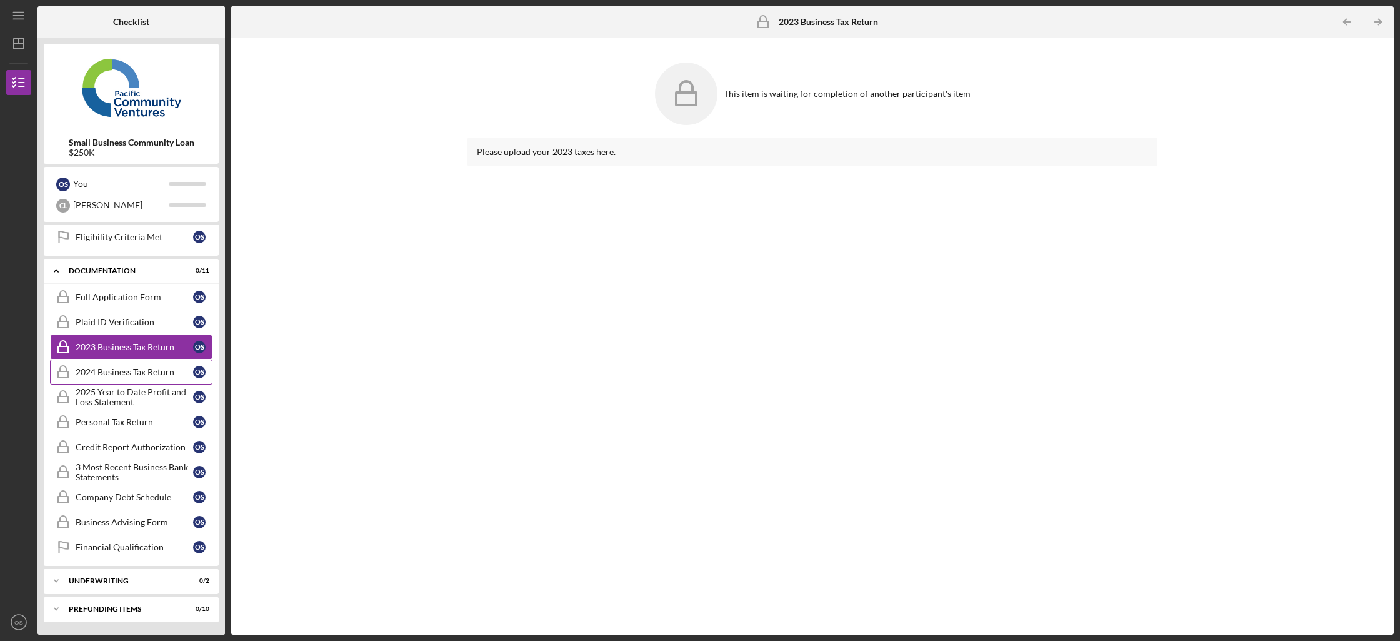
click at [153, 361] on link "2024 Business Tax Return 2024 Business Tax Return O S" at bounding box center [131, 371] width 162 height 25
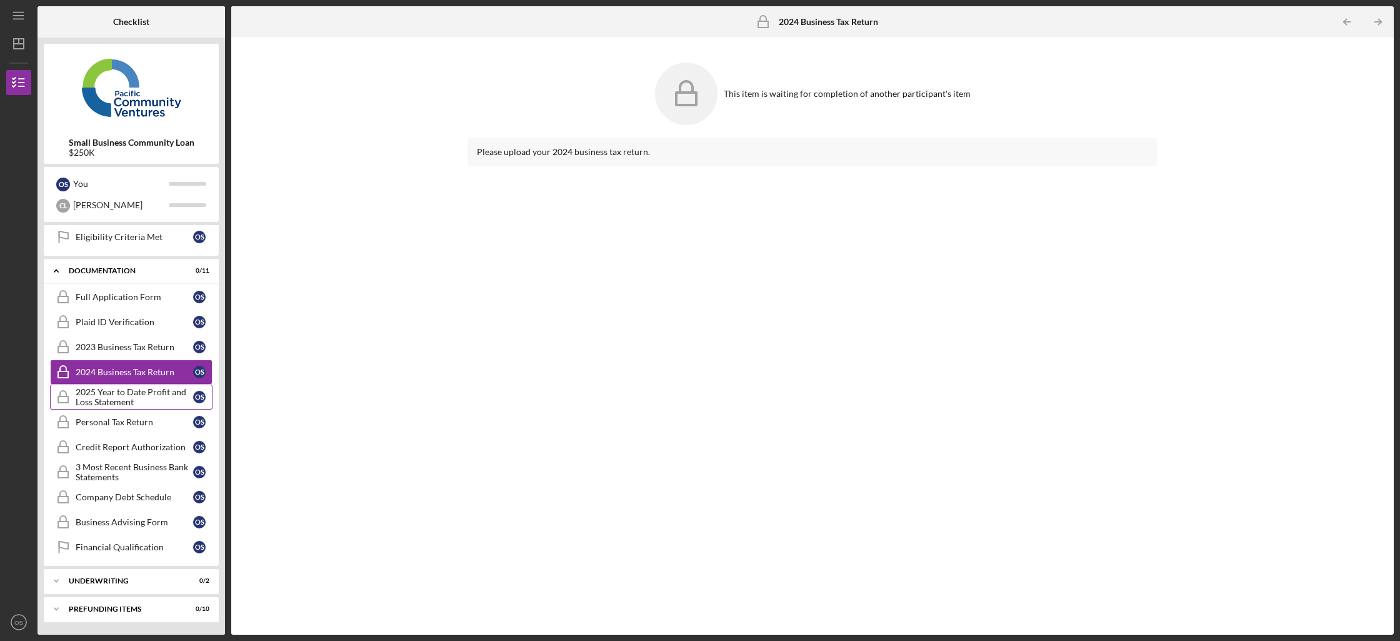
click at [137, 397] on div "2025 Year to Date Profit and Loss Statement" at bounding box center [134, 397] width 117 height 20
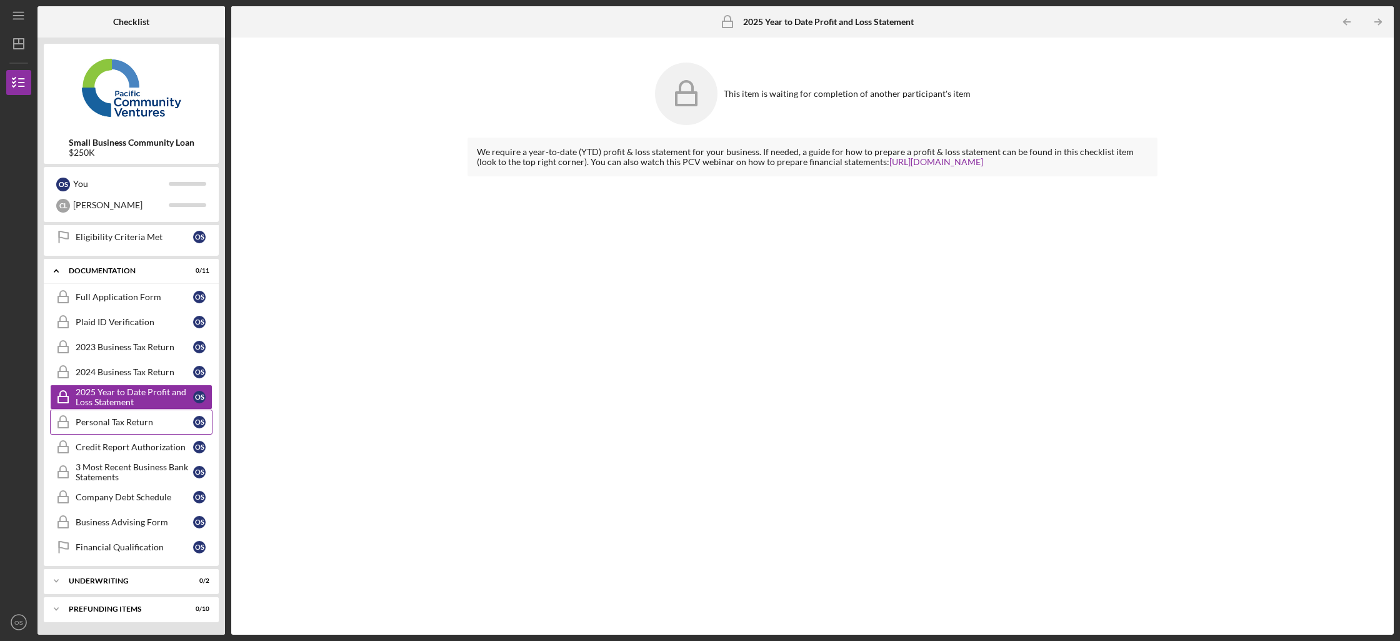
click at [129, 427] on link "Personal Tax Return Personal Tax Return O S" at bounding box center [131, 421] width 162 height 25
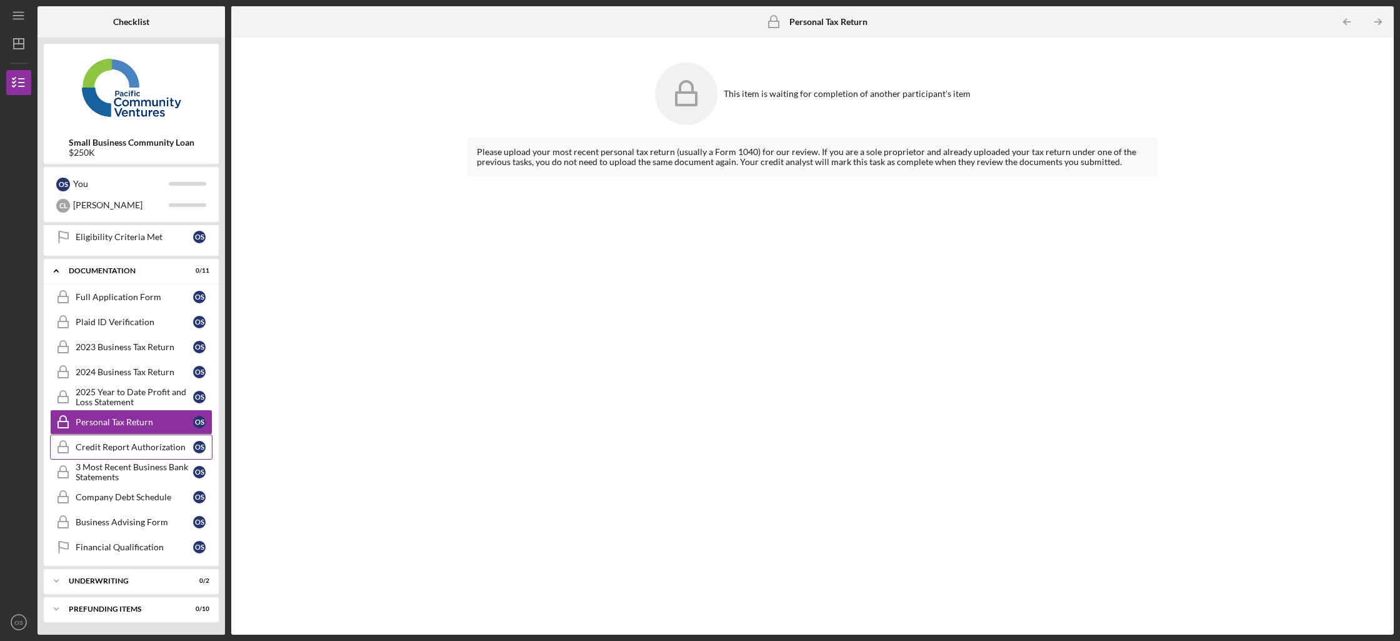
click at [127, 436] on link "Credit Report Authorization Credit Report Authorization O S" at bounding box center [131, 446] width 162 height 25
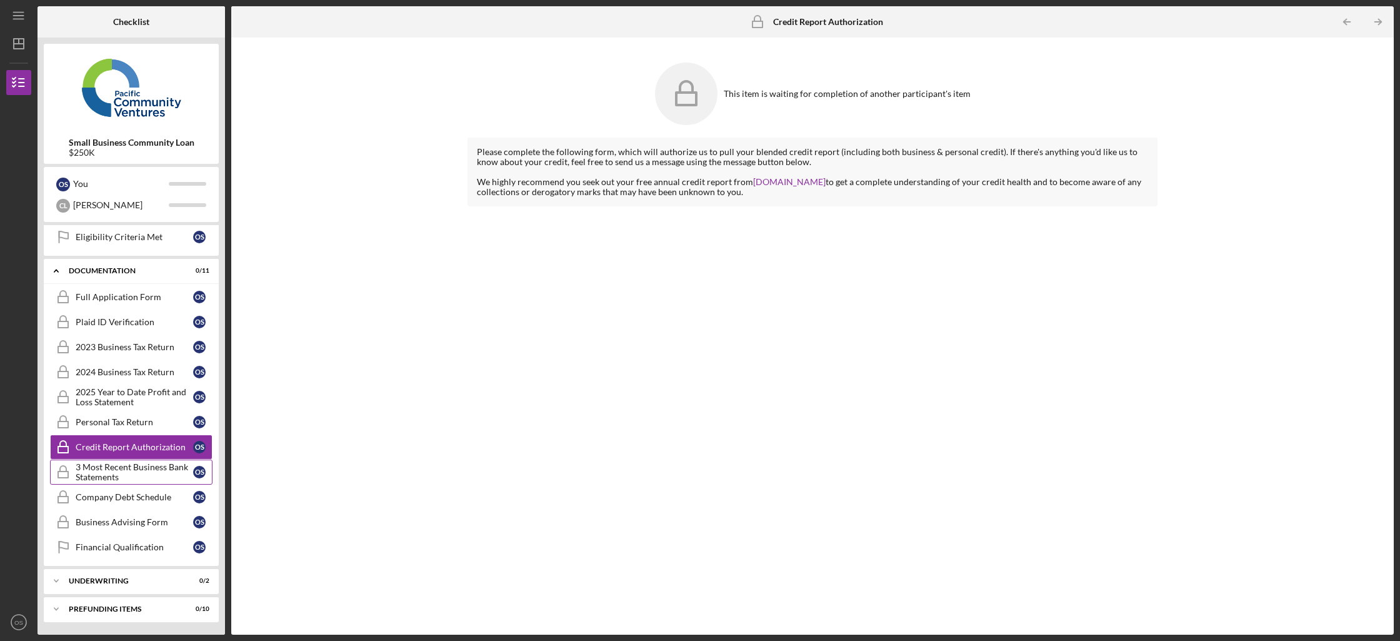
click at [117, 461] on link "3 Most Recent Business Bank Statements 3 Most Recent Business Bank Statements O…" at bounding box center [131, 471] width 162 height 25
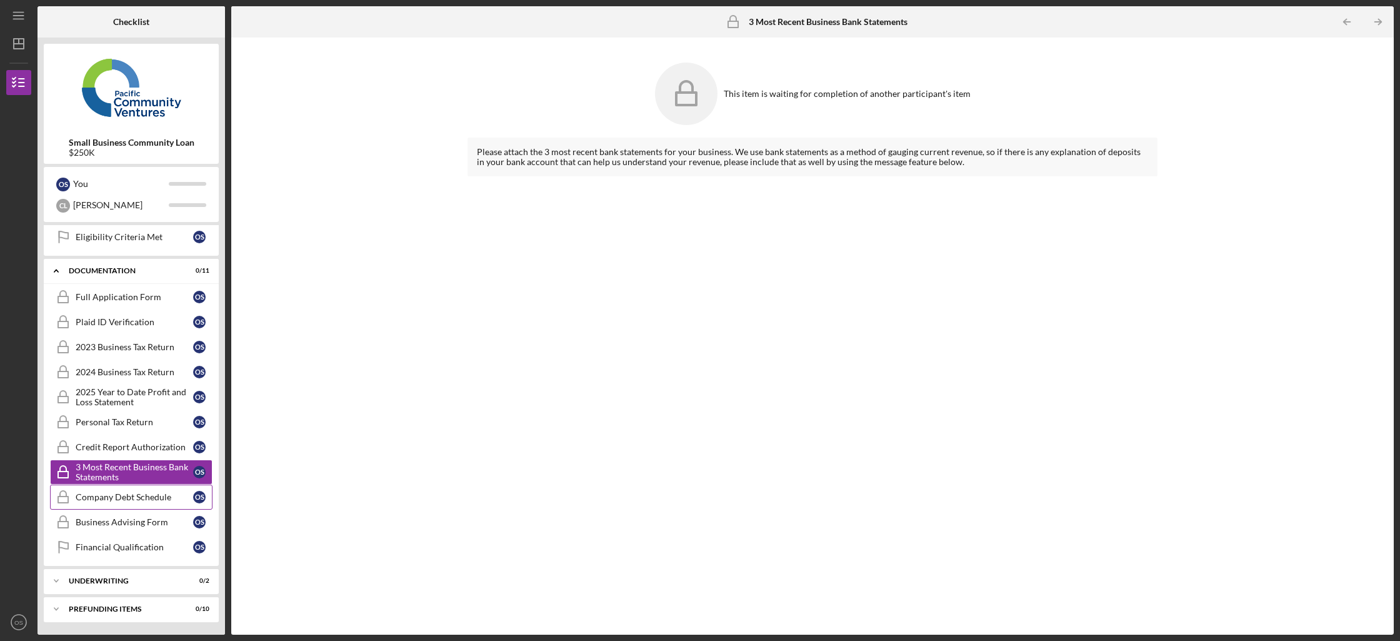
click at [102, 507] on link "Company Debt Schedule Company Debt Schedule O S" at bounding box center [131, 496] width 162 height 25
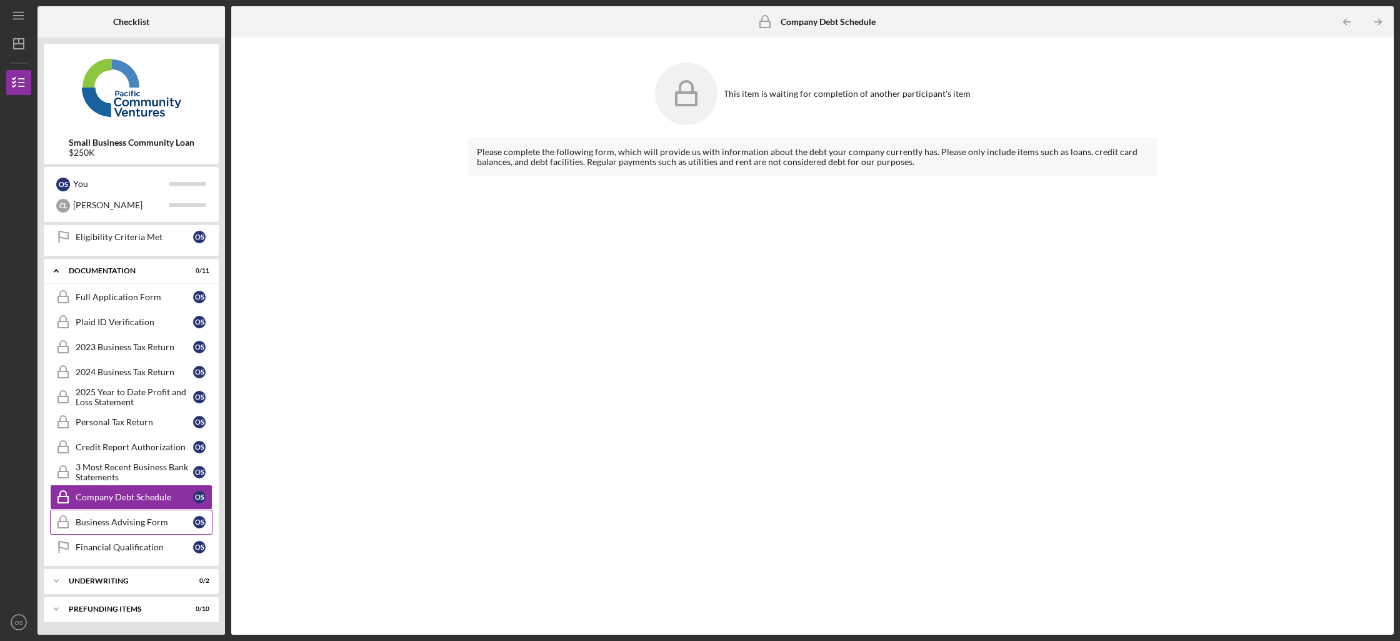
click at [95, 523] on div "Business Advising Form" at bounding box center [134, 522] width 117 height 10
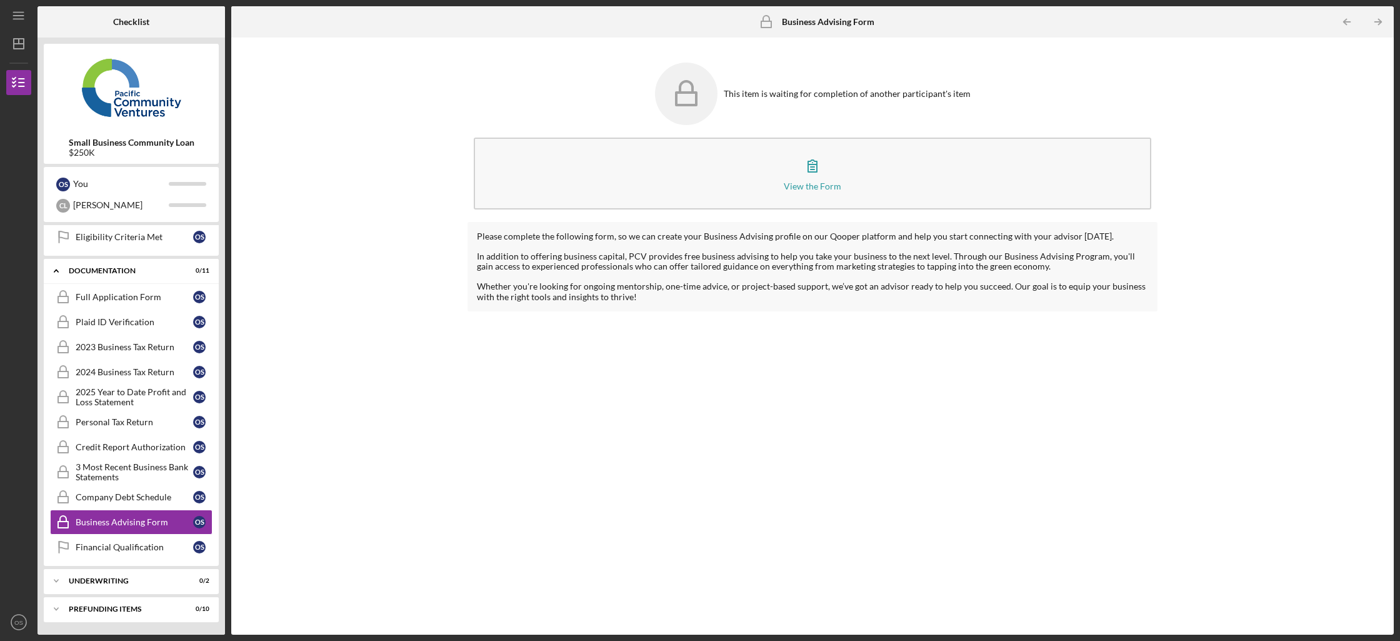
click at [83, 562] on div "Full Application Form Full Application Form O S Plaid ID Verification Plaid ID …" at bounding box center [131, 424] width 175 height 281
click at [146, 292] on div "Full Application Form" at bounding box center [134, 297] width 117 height 10
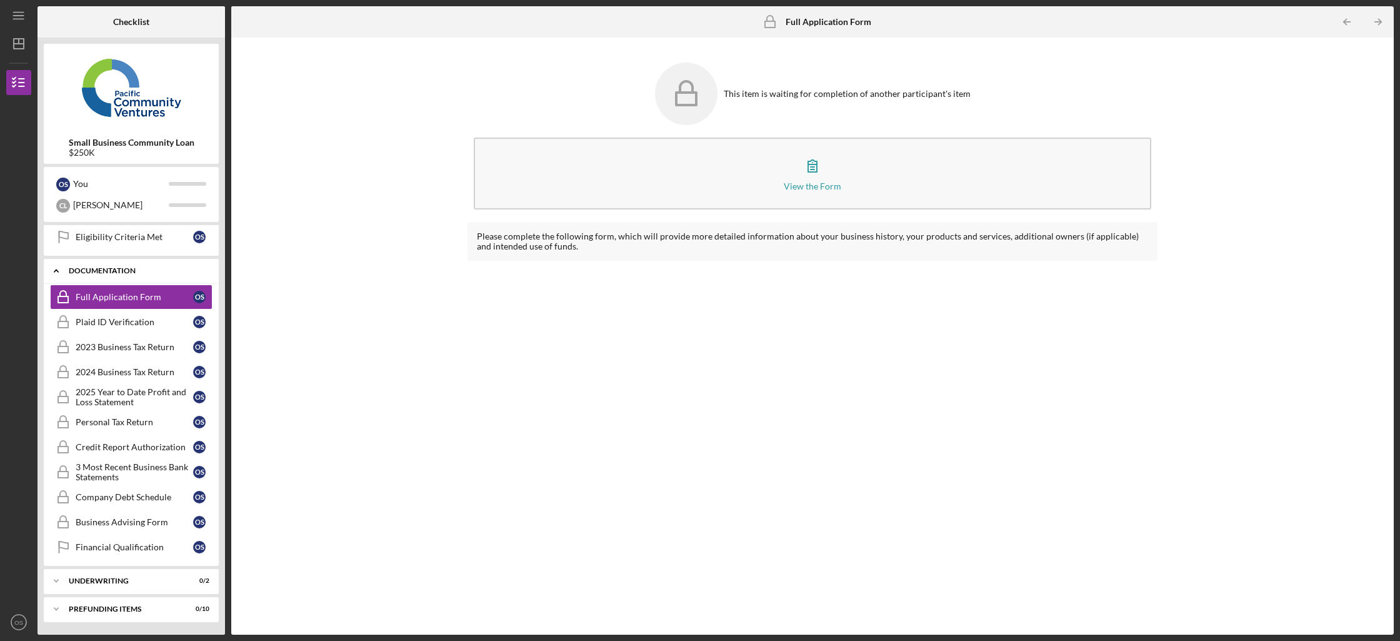
click at [134, 267] on div "Documentation" at bounding box center [136, 270] width 134 height 7
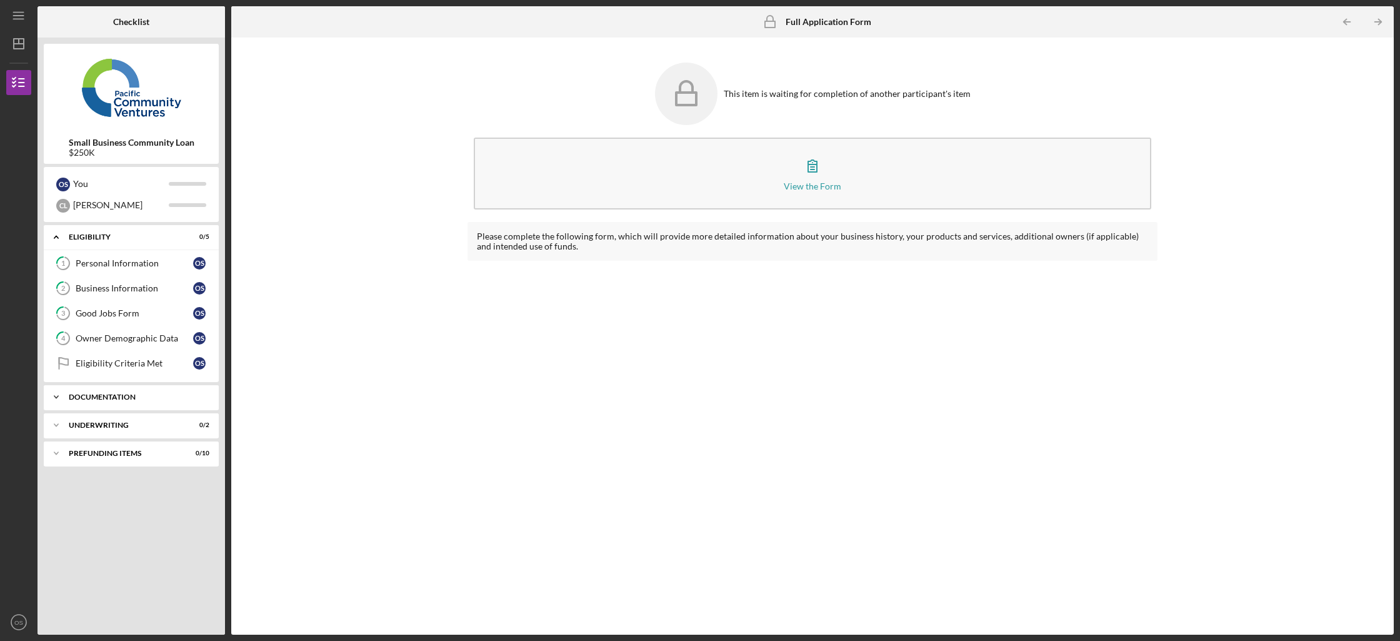
click at [150, 400] on div "Documentation" at bounding box center [136, 396] width 134 height 7
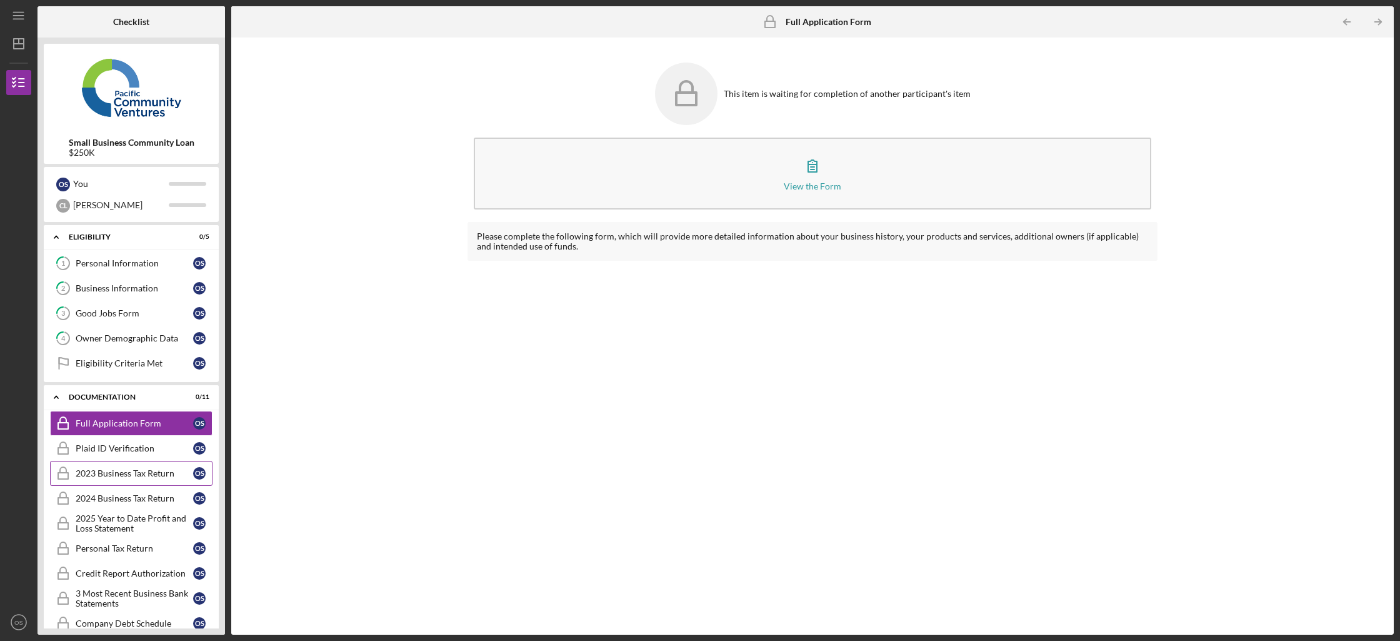
scroll to position [126, 0]
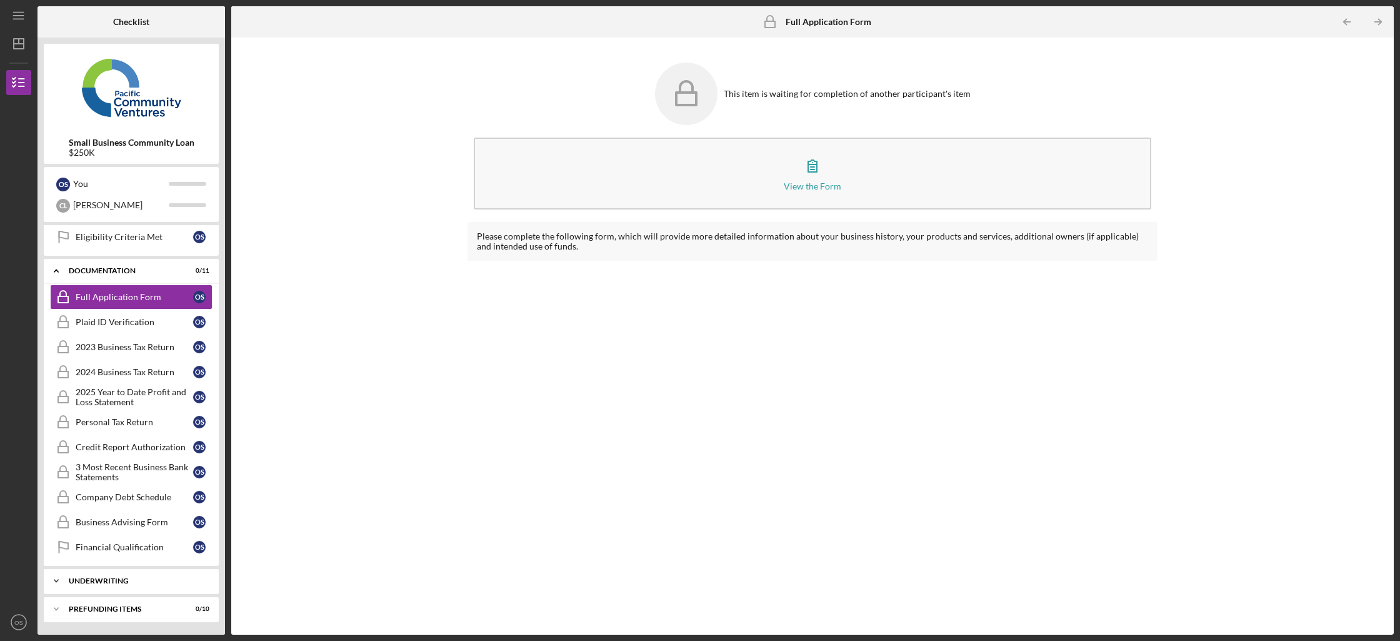
click at [107, 582] on div "Underwriting" at bounding box center [136, 580] width 134 height 7
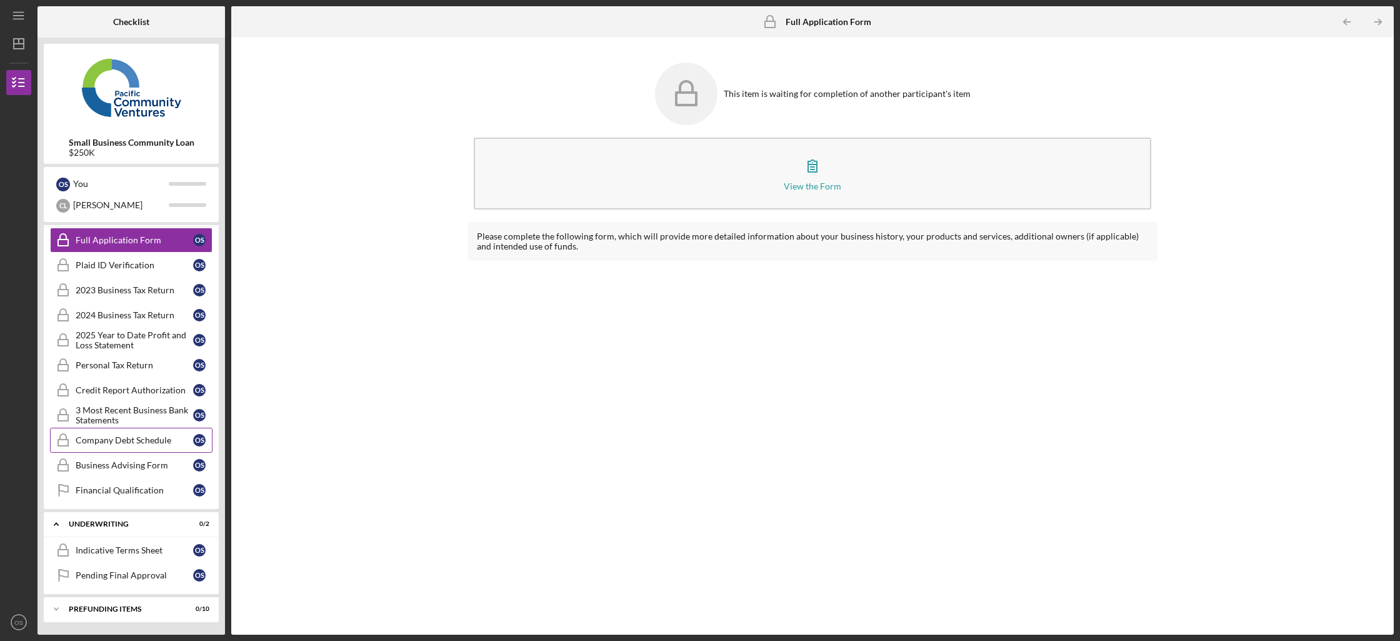
scroll to position [0, 0]
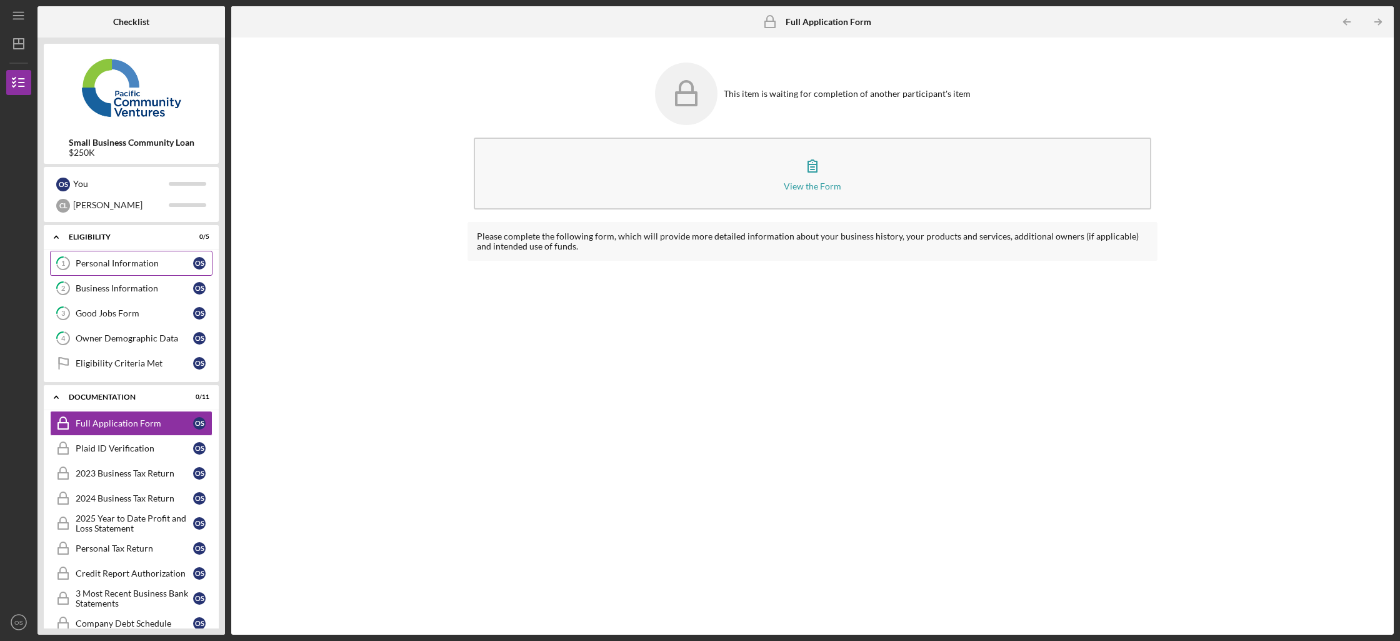
click at [178, 256] on link "1 Personal Information O S" at bounding box center [131, 263] width 162 height 25
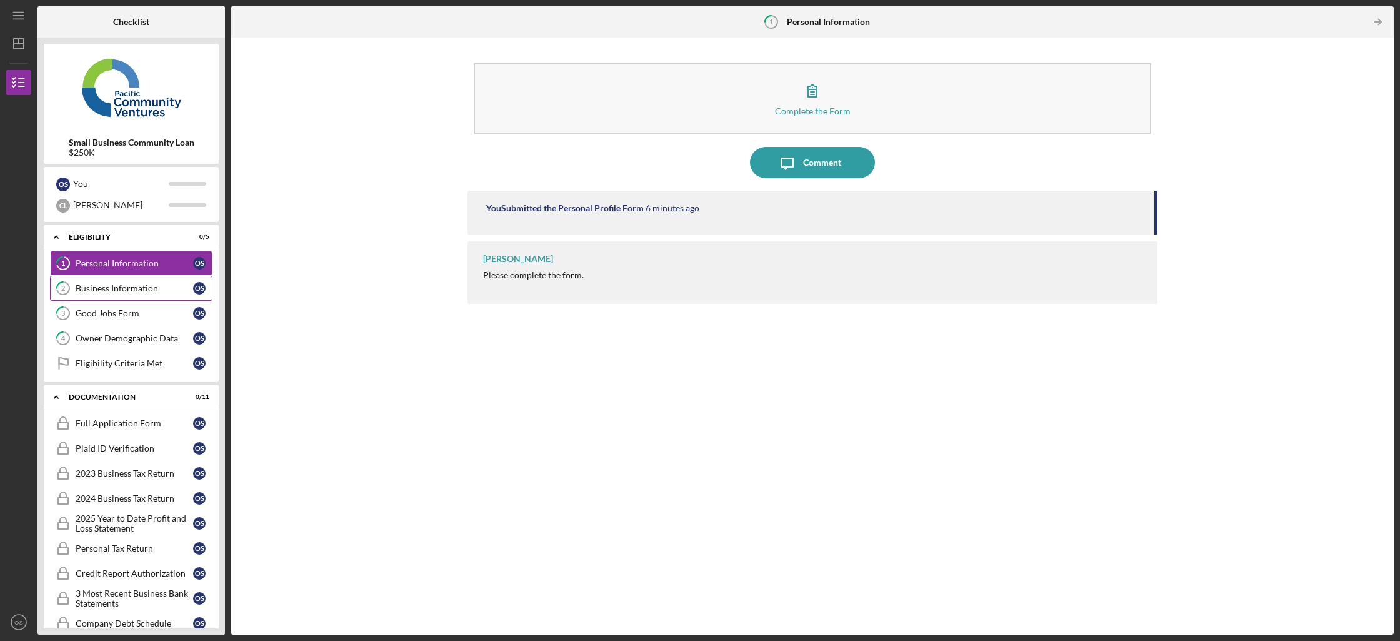
click at [137, 293] on link "2 Business Information O S" at bounding box center [131, 288] width 162 height 25
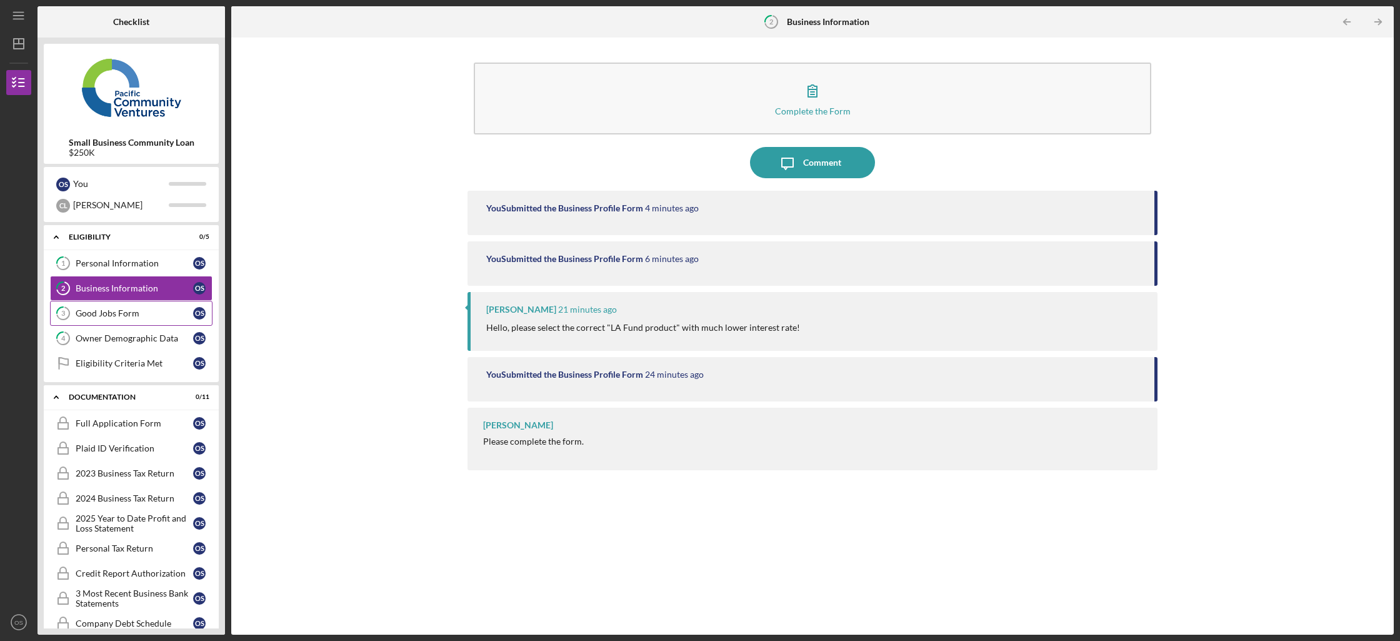
click at [138, 319] on link "3 Good Jobs Form O S" at bounding box center [131, 313] width 162 height 25
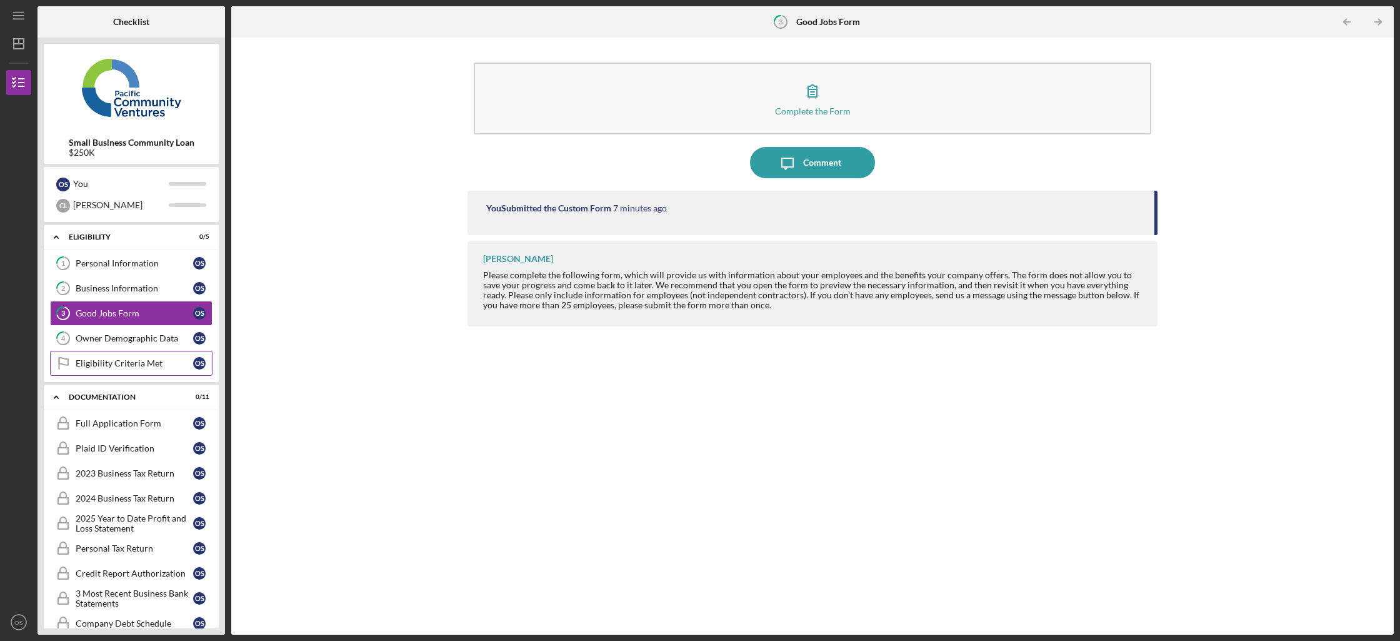
click at [139, 353] on link "Eligibility Criteria Met Eligibility Criteria Met O S" at bounding box center [131, 363] width 162 height 25
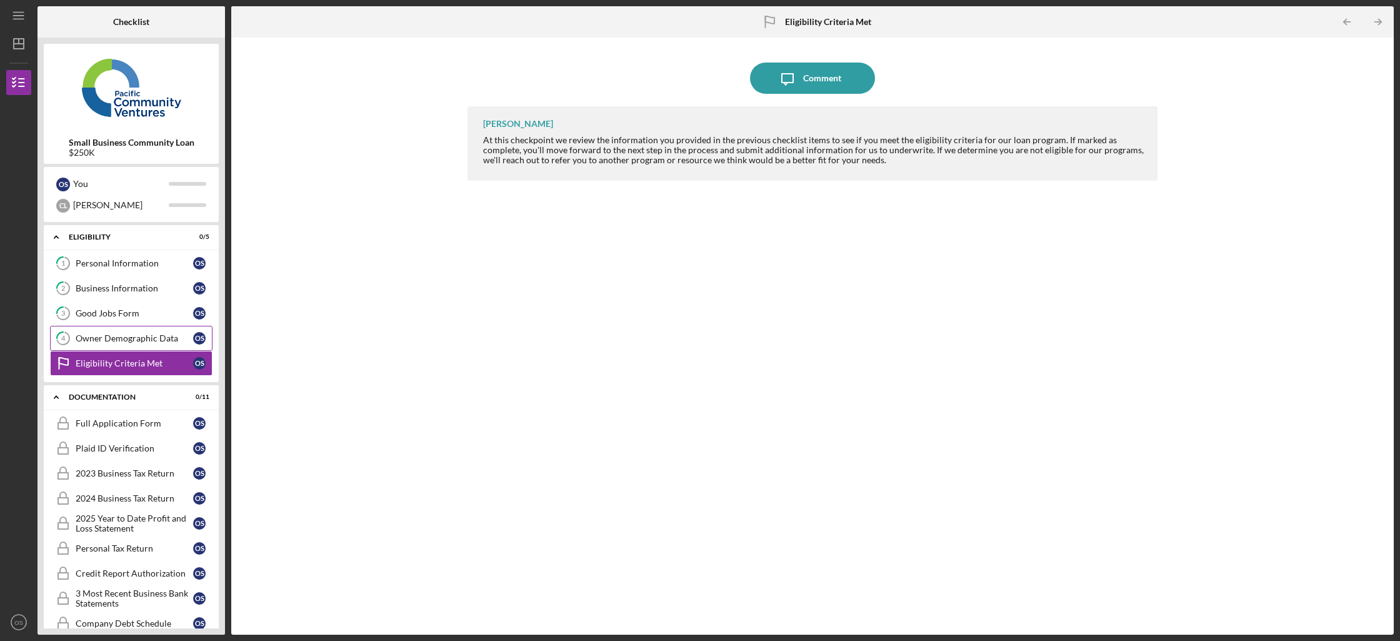
click at [139, 347] on link "4 Owner Demographic Data O S" at bounding box center [131, 338] width 162 height 25
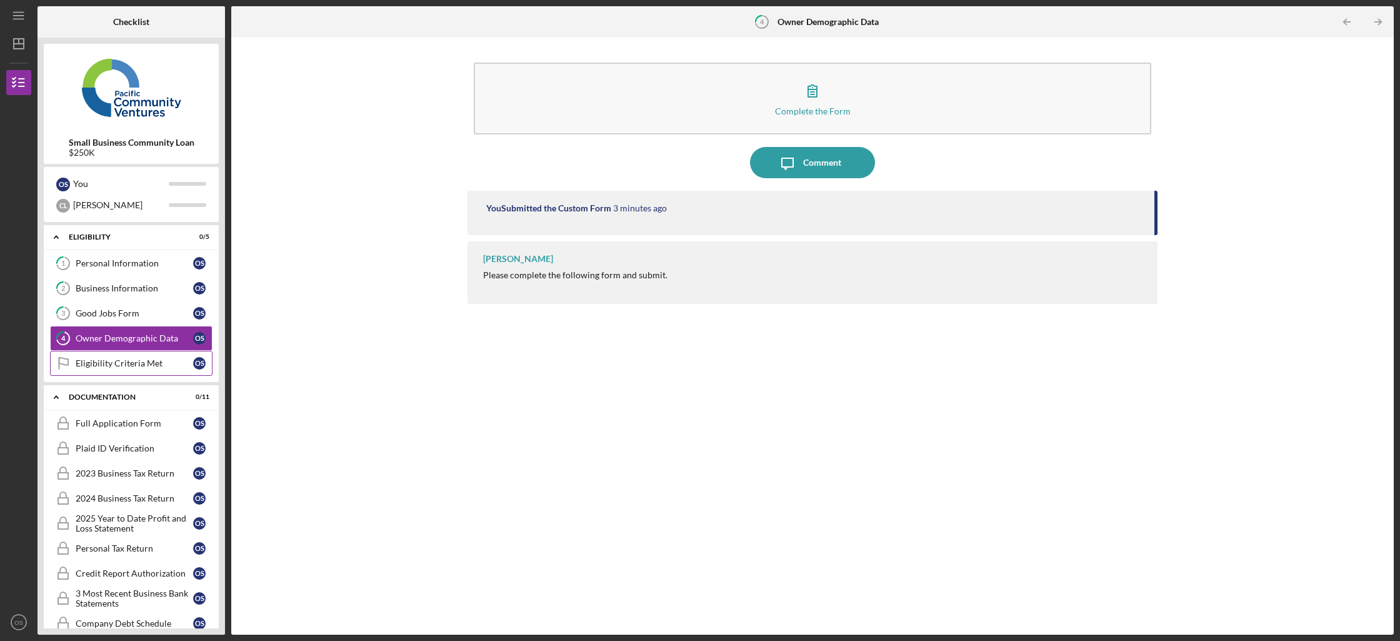
click at [141, 355] on link "Eligibility Criteria Met Eligibility Criteria Met O S" at bounding box center [131, 363] width 162 height 25
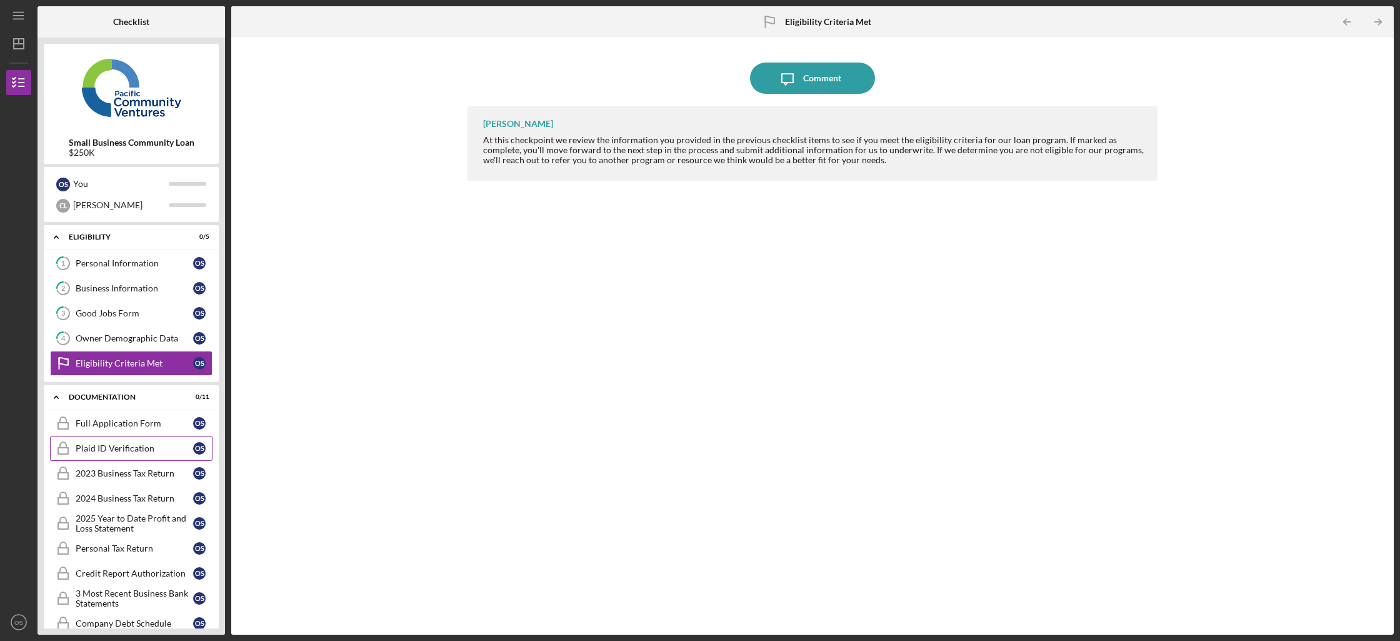
scroll to position [155, 0]
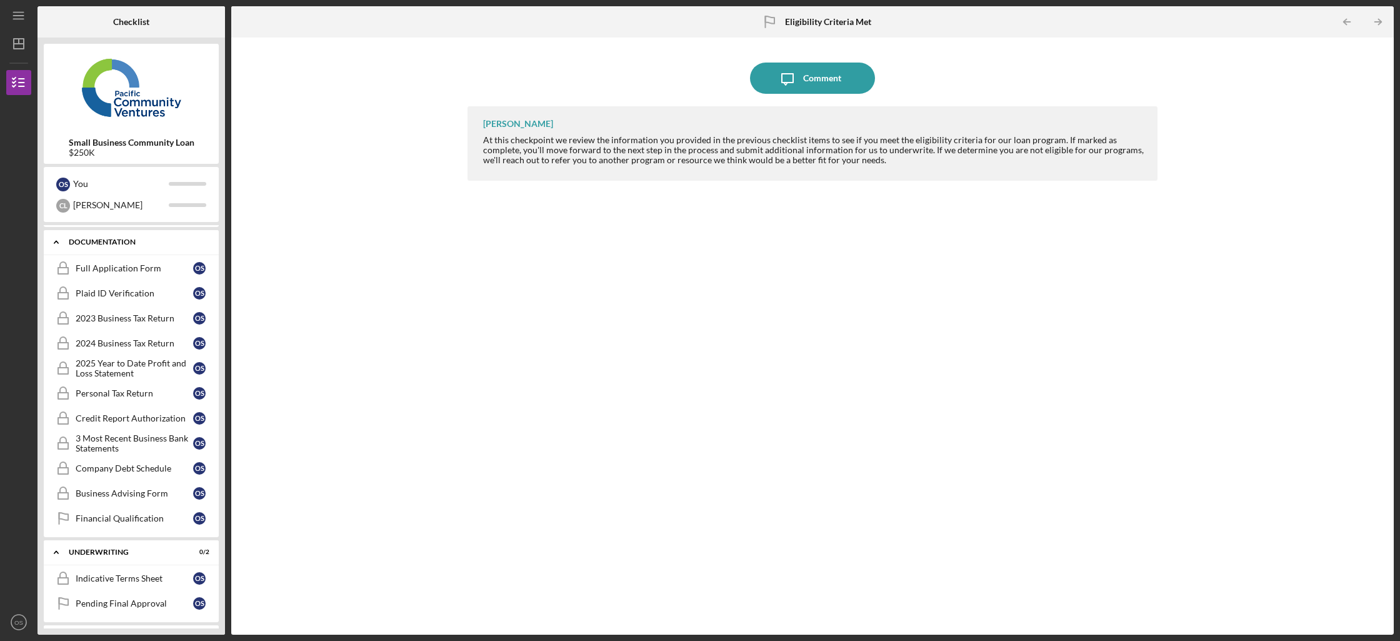
click at [142, 232] on div "Icon/Expander Documentation 0 / 11" at bounding box center [131, 242] width 175 height 26
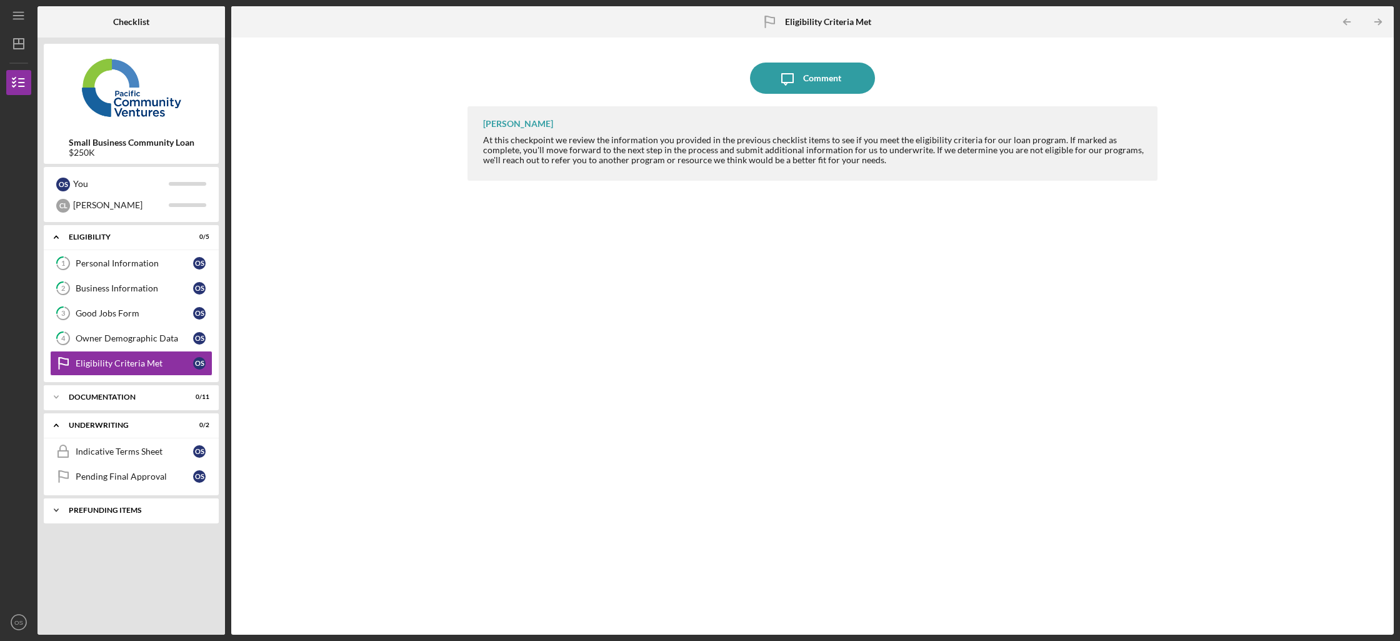
click at [129, 504] on div "Icon/Expander Prefunding Items 0 / 10" at bounding box center [131, 509] width 175 height 25
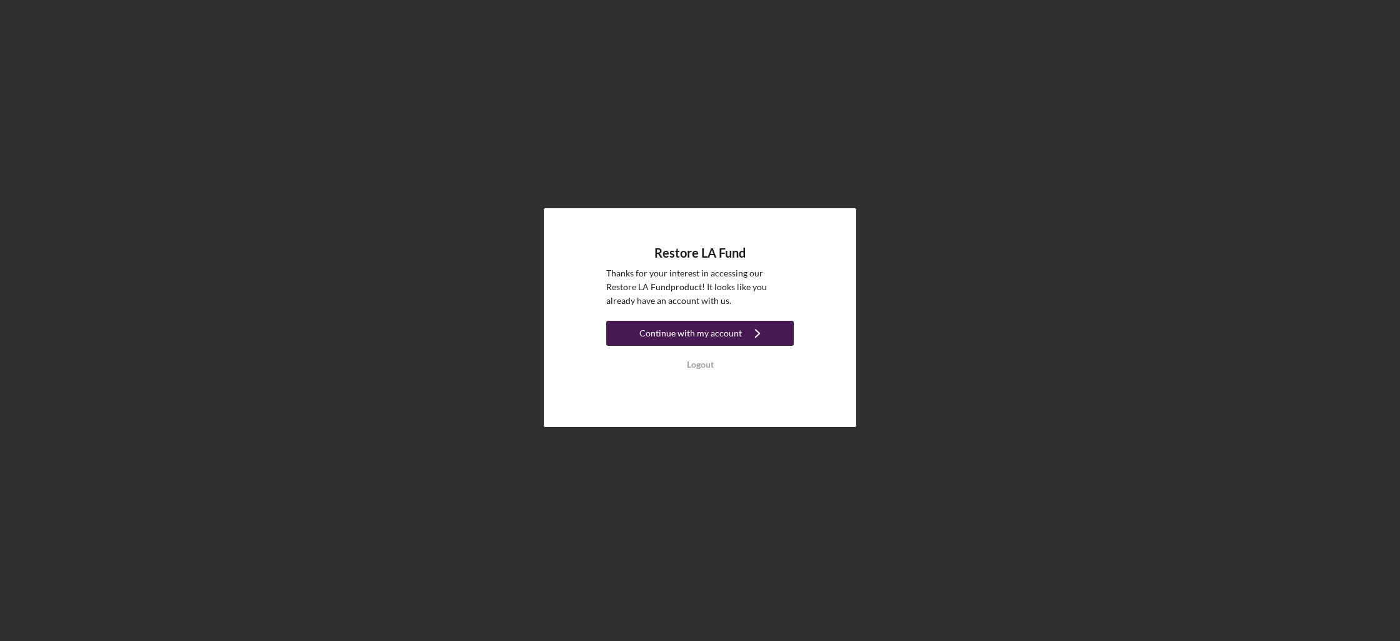
click at [688, 326] on div "Continue with my account" at bounding box center [690, 333] width 102 height 25
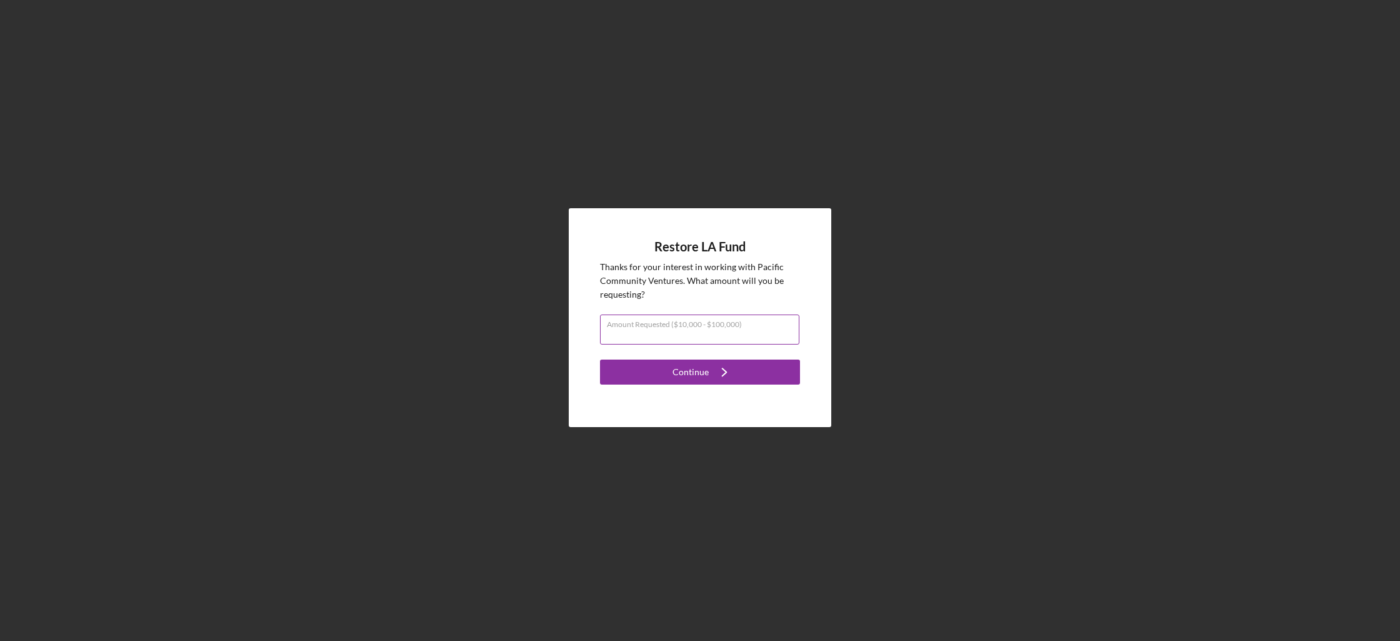
click at [700, 336] on input "Amount Requested ($10,000 - $100,000)" at bounding box center [699, 329] width 199 height 30
type input "$100,000"
click at [747, 367] on button "Continue Icon/Navigate" at bounding box center [700, 371] width 200 height 25
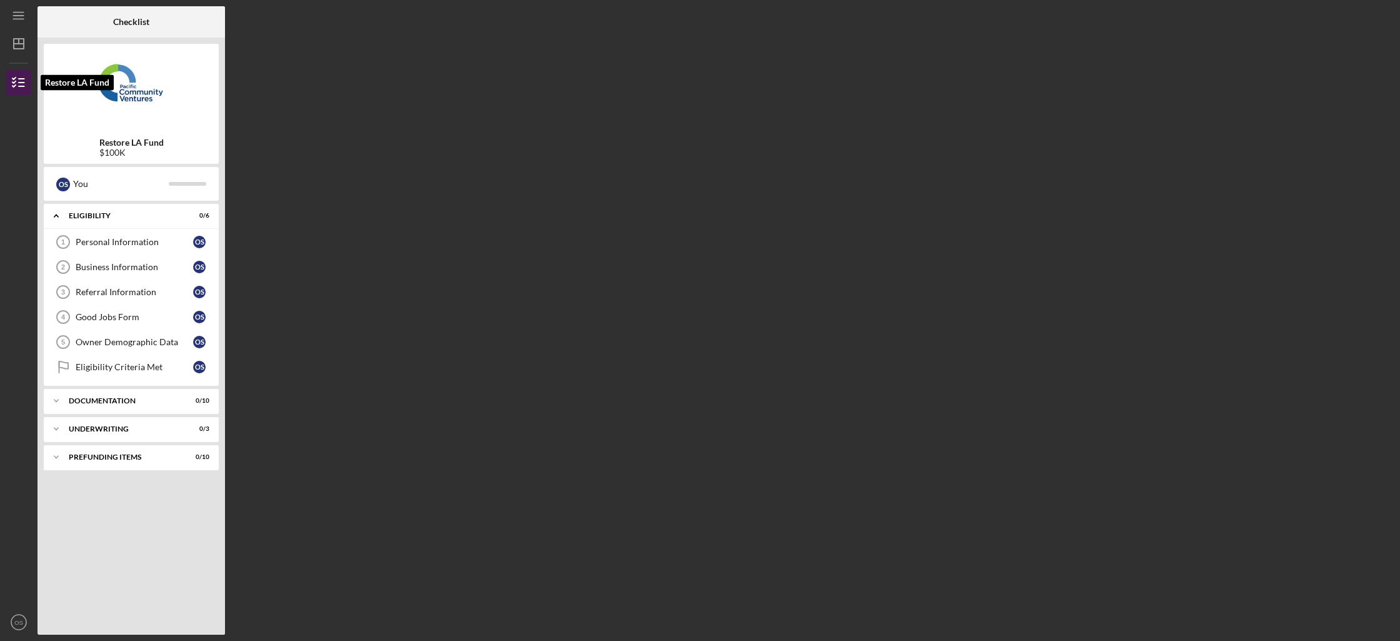
click at [7, 86] on icon "button" at bounding box center [18, 82] width 31 height 31
click at [17, 44] on icon "Icon/Dashboard" at bounding box center [18, 43] width 31 height 31
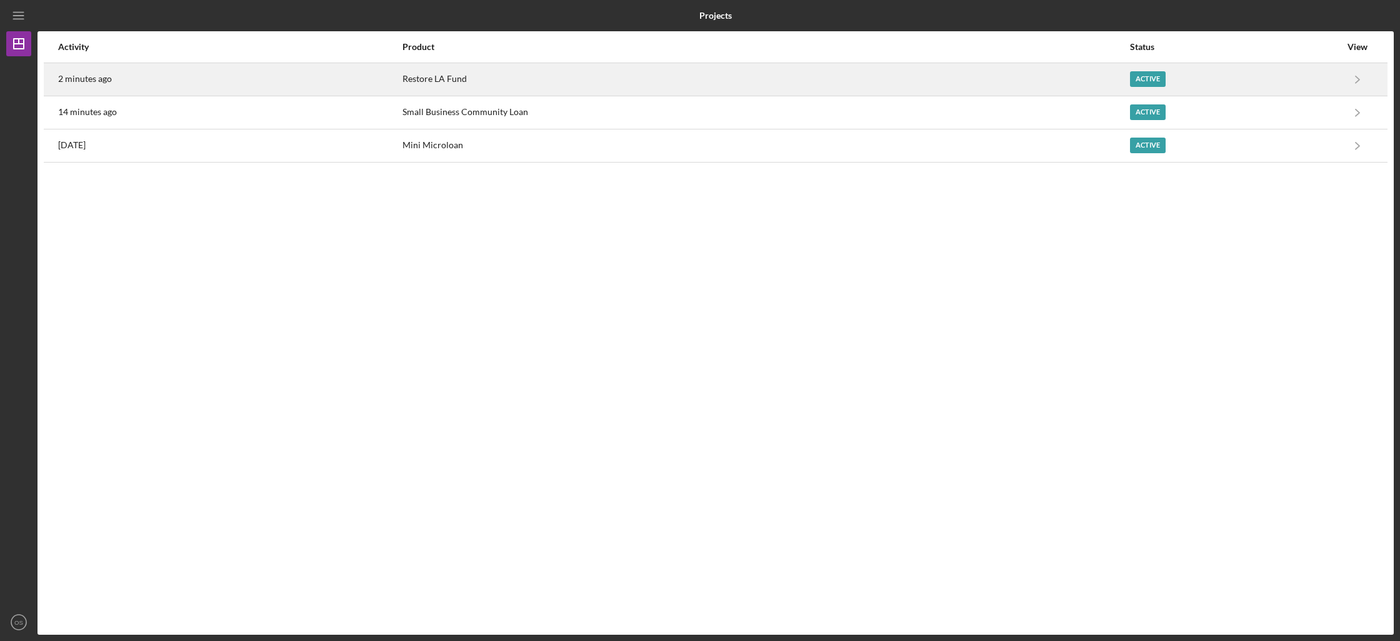
click at [802, 77] on div "Restore LA Fund" at bounding box center [765, 79] width 727 height 31
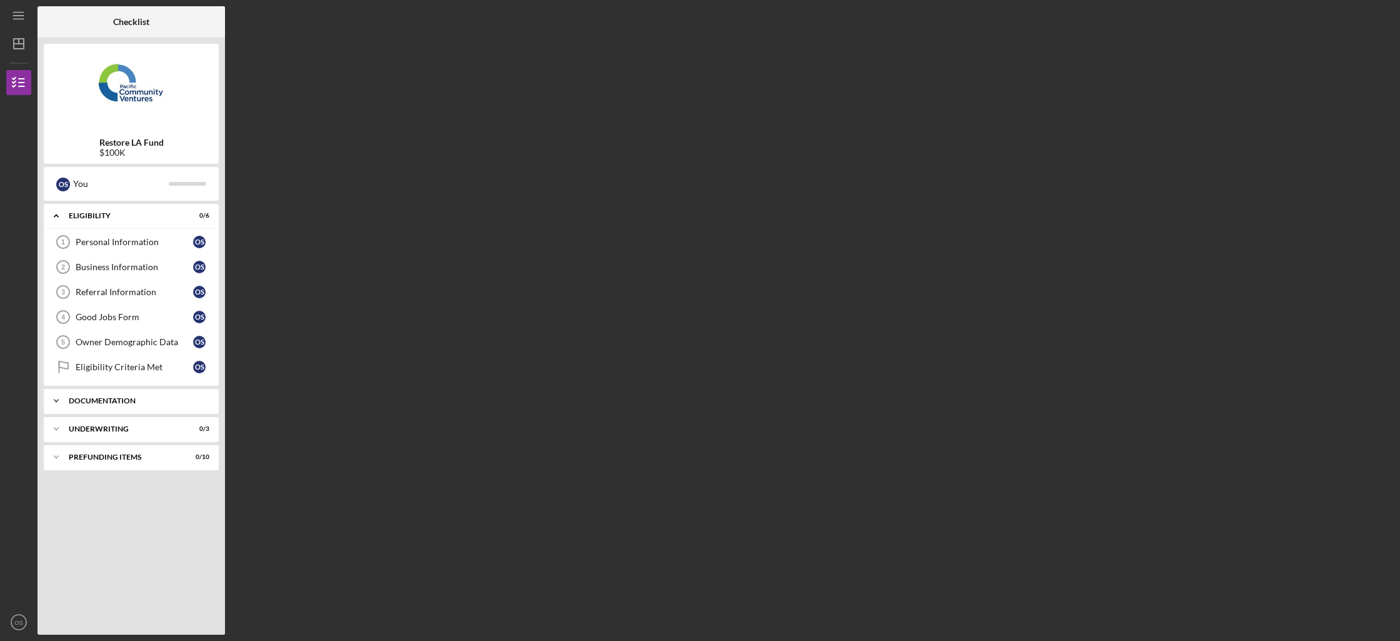
click at [171, 399] on div "Documentation" at bounding box center [136, 400] width 134 height 7
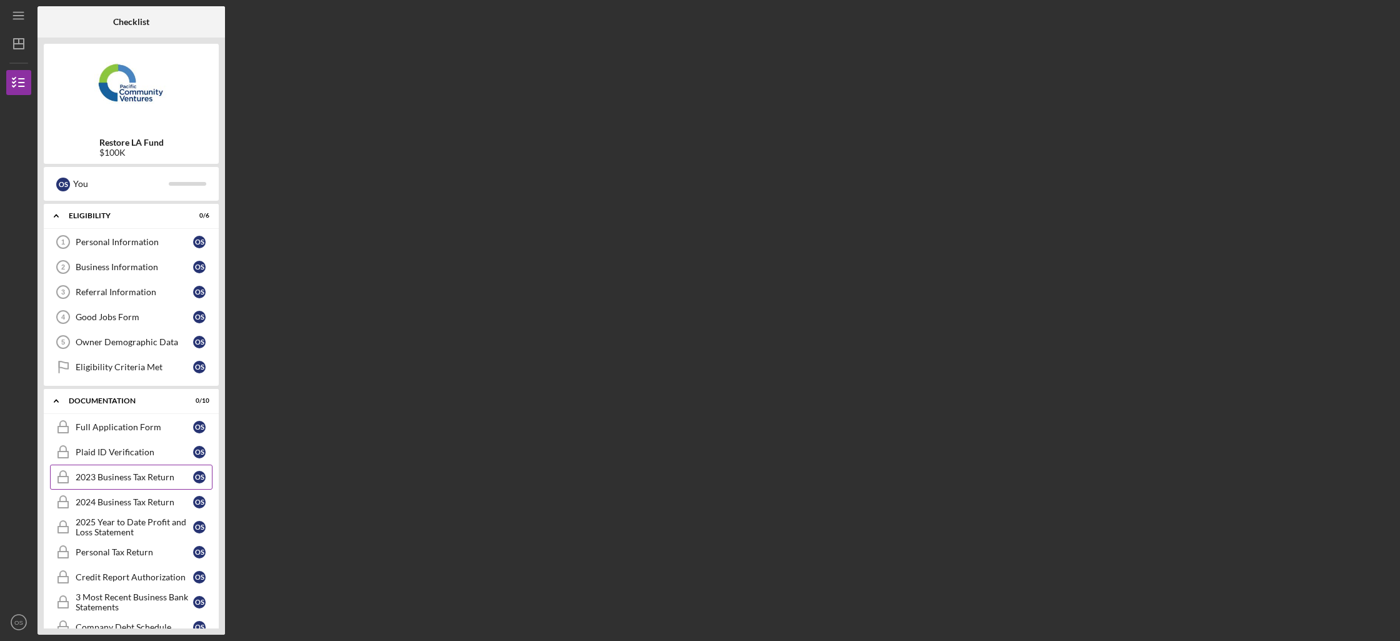
scroll to position [105, 0]
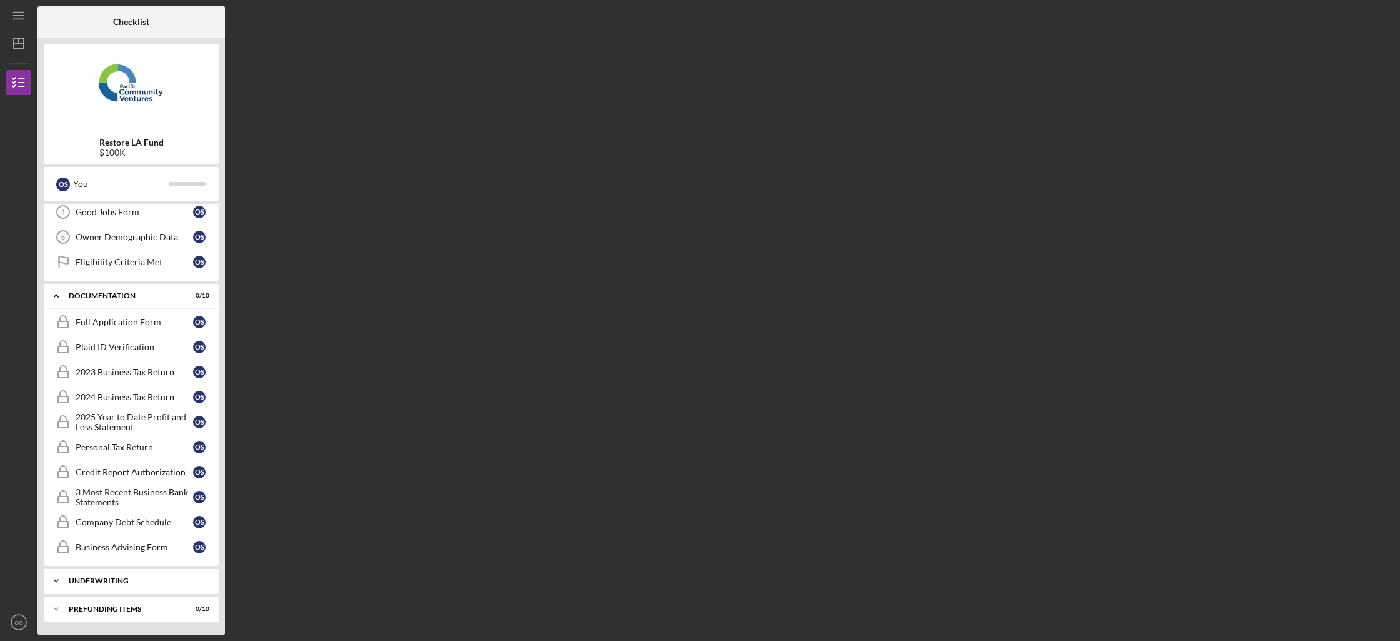
click at [100, 573] on div "Icon/Expander Underwriting 0 / 3" at bounding box center [131, 580] width 175 height 25
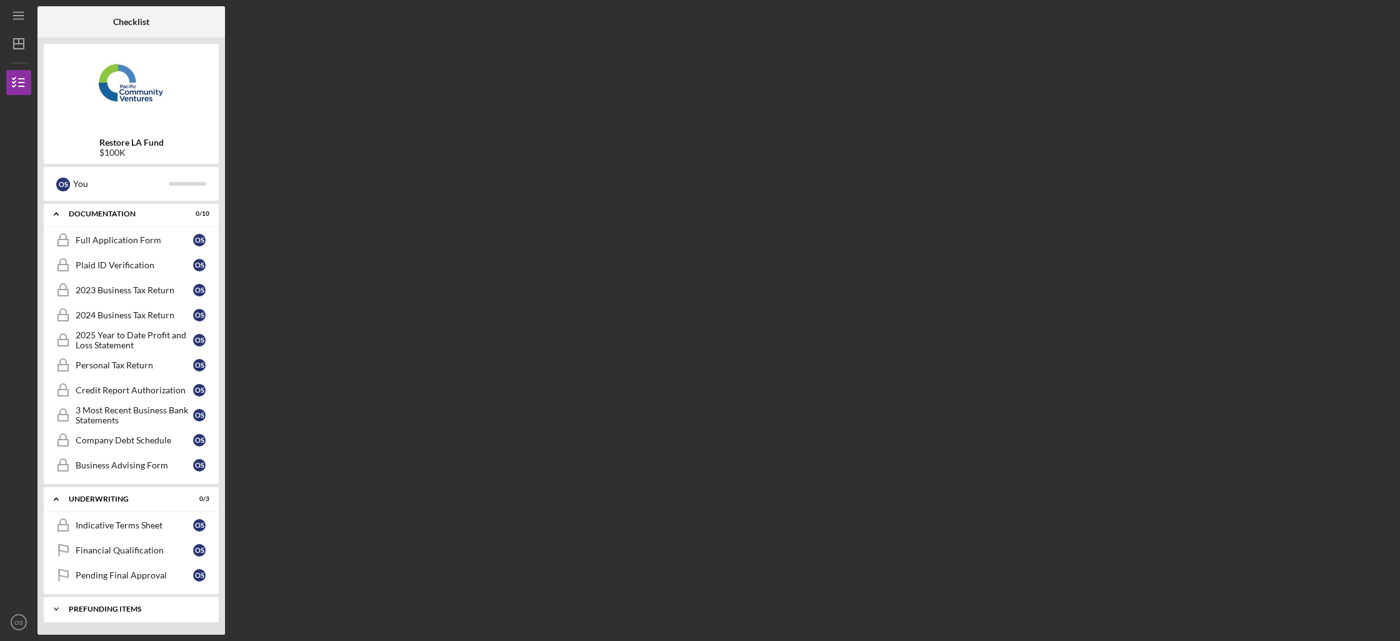
click at [92, 606] on div "Prefunding Items" at bounding box center [136, 608] width 134 height 7
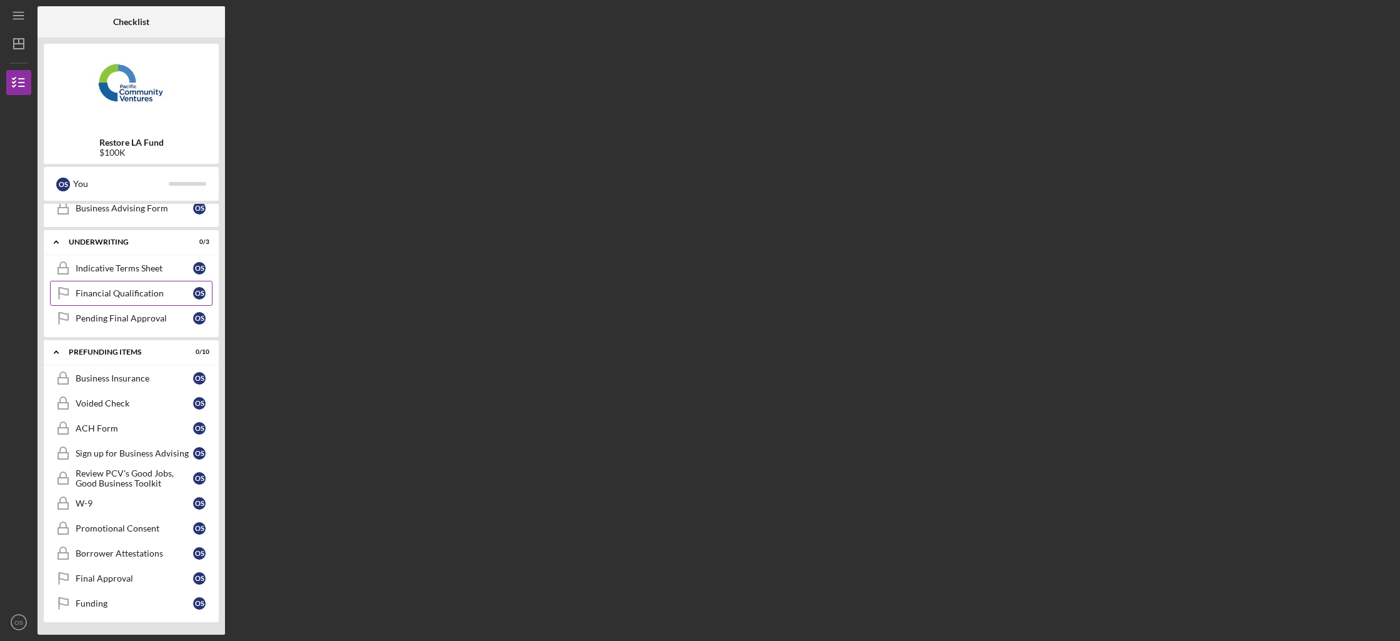
scroll to position [0, 0]
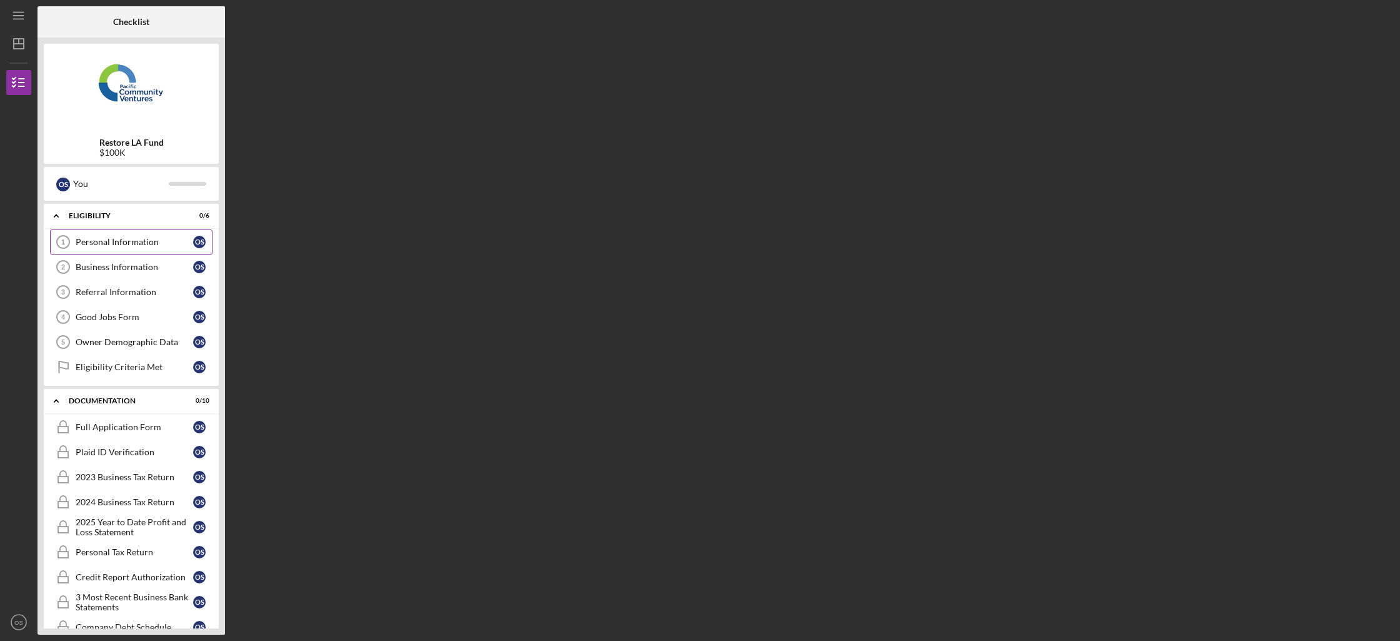
click at [148, 251] on link "Personal Information 1 Personal Information O S" at bounding box center [131, 241] width 162 height 25
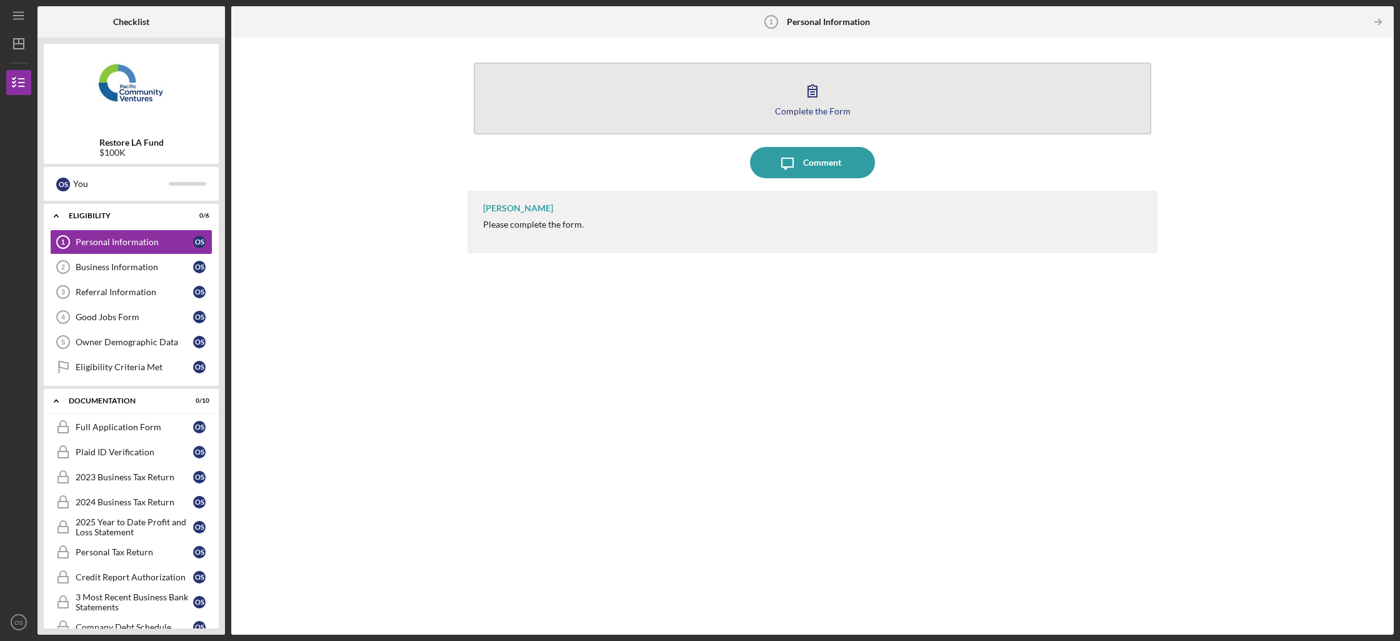
click at [838, 106] on div "Complete the Form" at bounding box center [813, 110] width 76 height 9
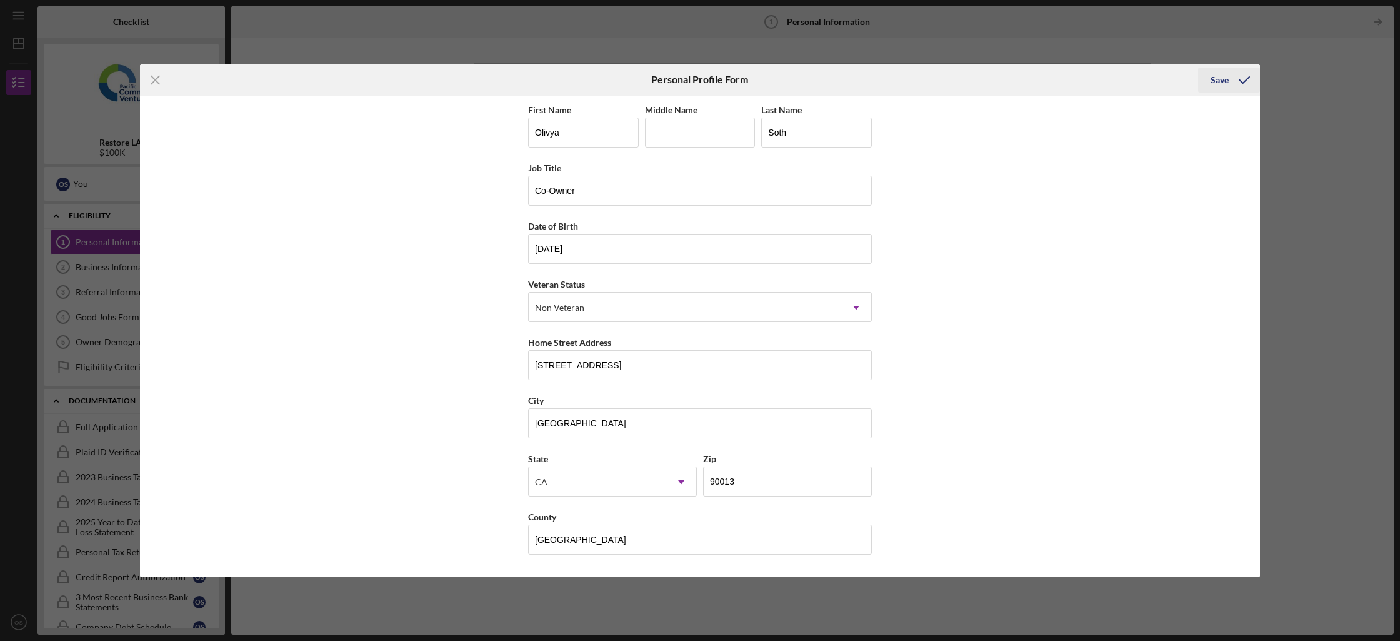
click at [1224, 75] on div "Save" at bounding box center [1220, 79] width 18 height 25
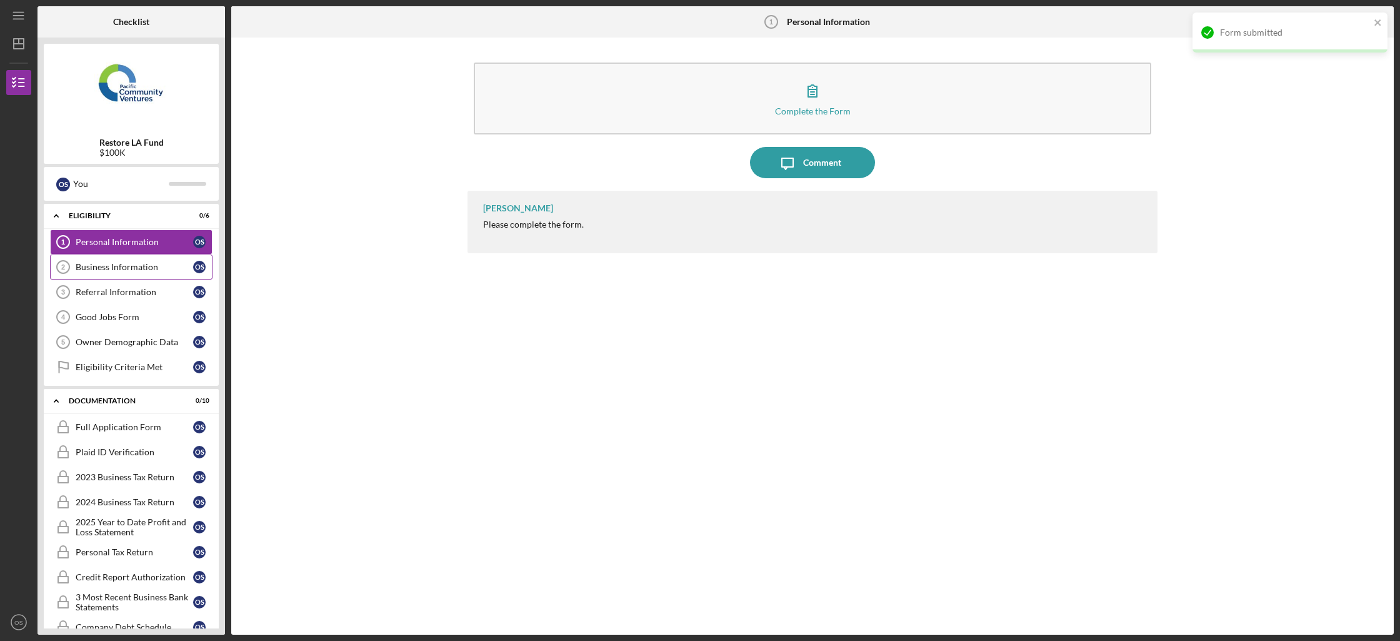
click at [133, 272] on link "Business Information 2 Business Information O S" at bounding box center [131, 266] width 162 height 25
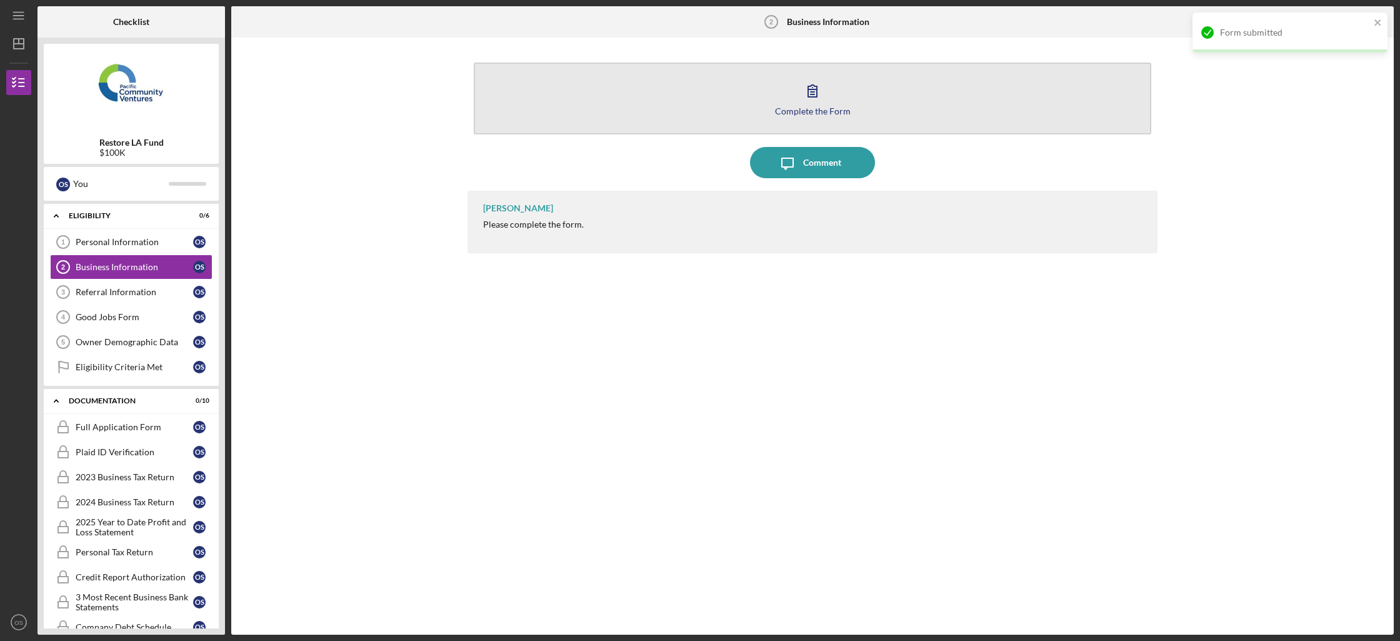
click at [717, 111] on button "Complete the Form Form" at bounding box center [812, 98] width 677 height 72
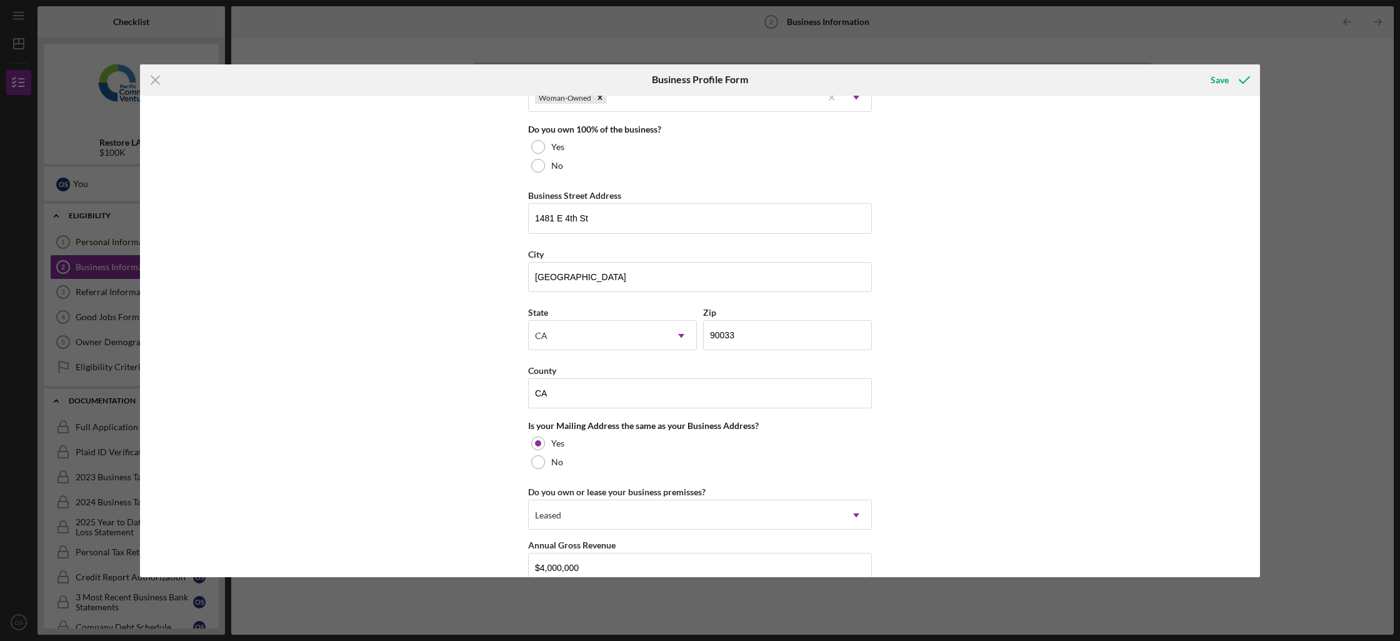
scroll to position [655, 0]
click at [556, 165] on label "No" at bounding box center [557, 166] width 12 height 10
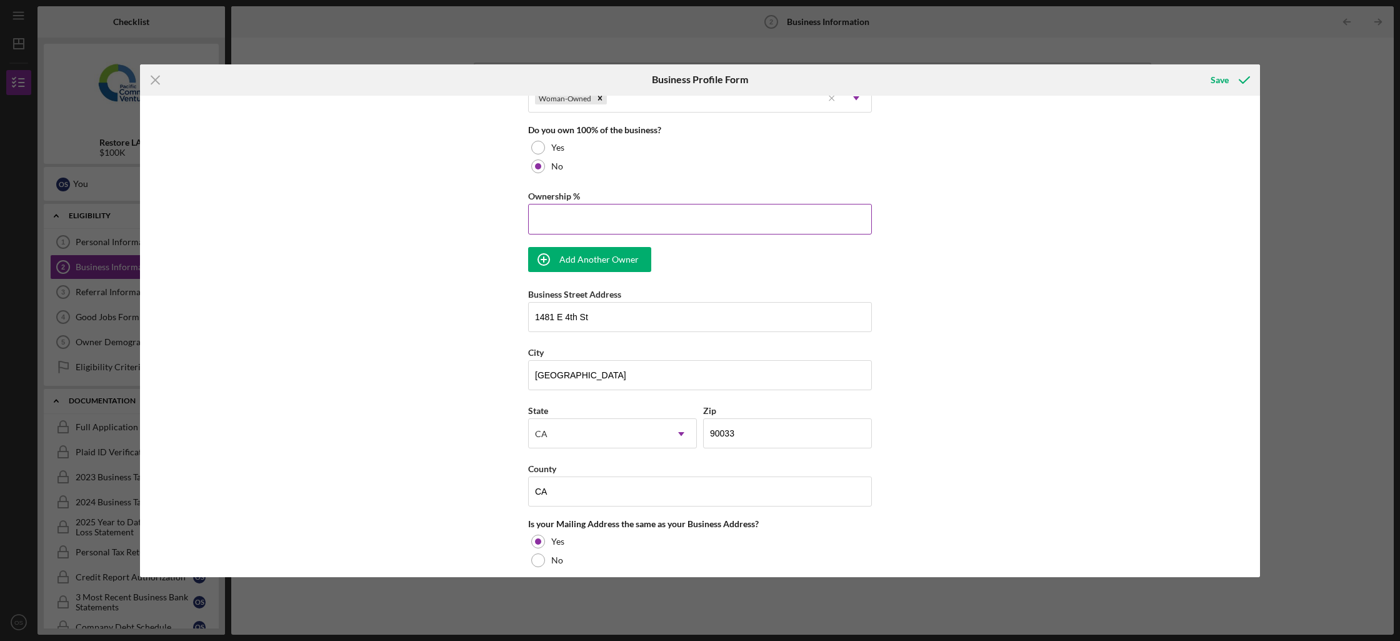
click at [570, 209] on input "Ownership %" at bounding box center [700, 219] width 344 height 30
type input "50.00%"
click at [596, 263] on div "Add Another Owner" at bounding box center [598, 259] width 79 height 25
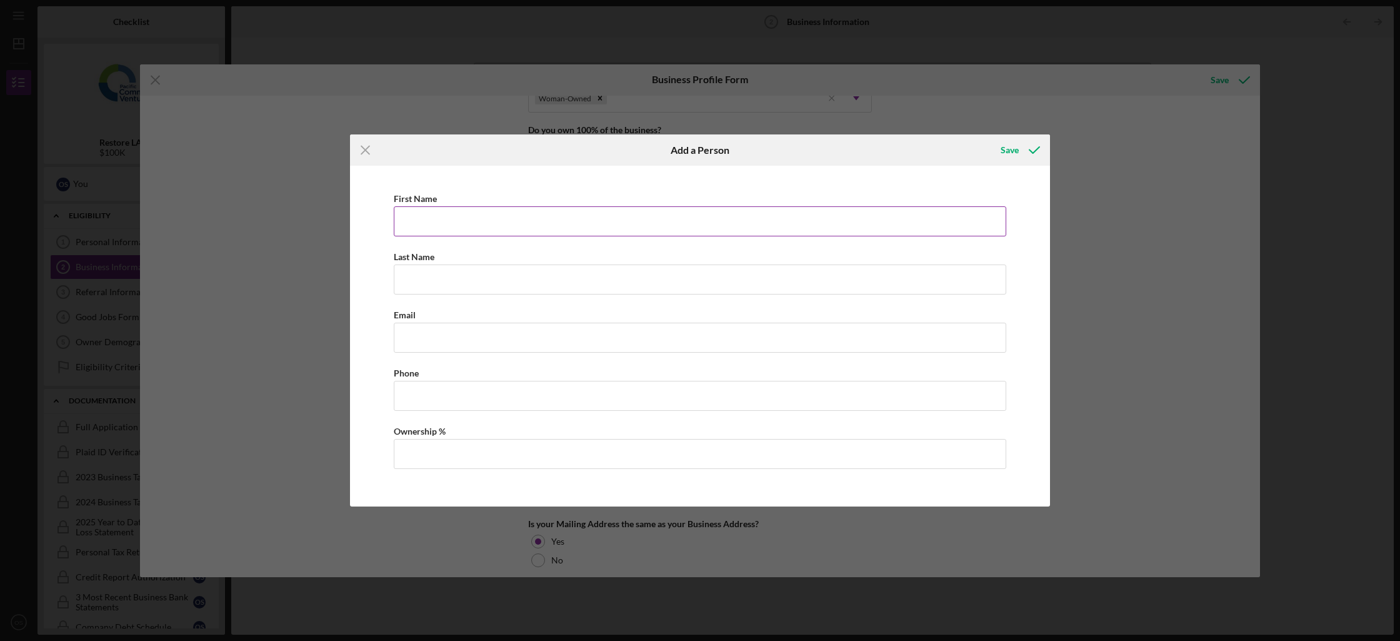
click at [589, 224] on input "First Name" at bounding box center [700, 221] width 612 height 30
type input "[PERSON_NAME]"
type input "Ly"
type input "[PERSON_NAME][EMAIL_ADDRESS][DOMAIN_NAME]"
type input "[PHONE_NUMBER]"
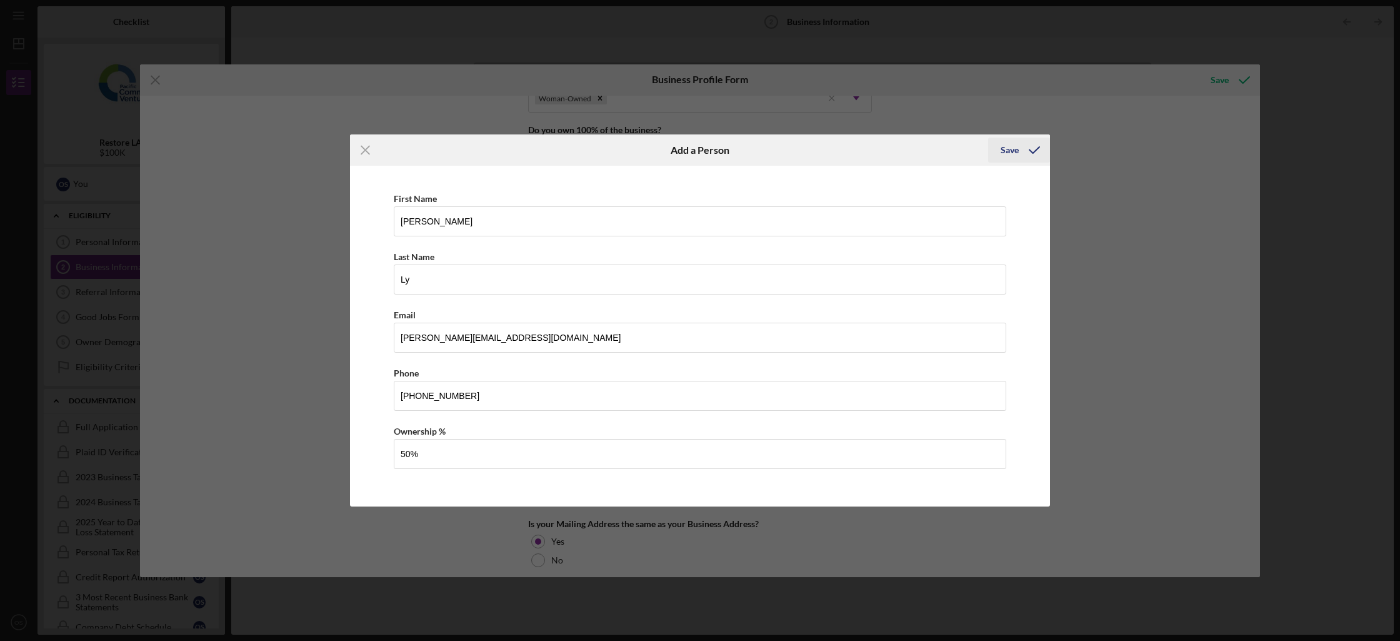
type input "50.00%"
click at [1034, 149] on icon "button" at bounding box center [1034, 149] width 31 height 31
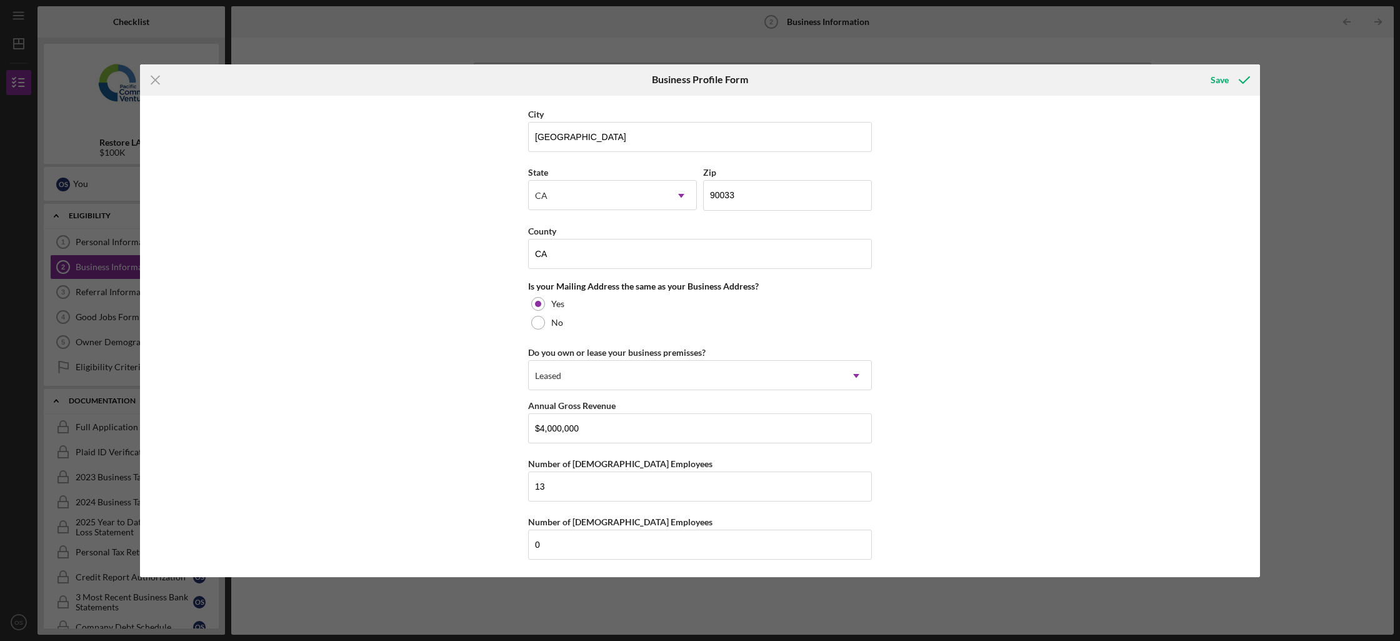
scroll to position [972, 0]
click at [1219, 84] on div "Save" at bounding box center [1220, 79] width 18 height 25
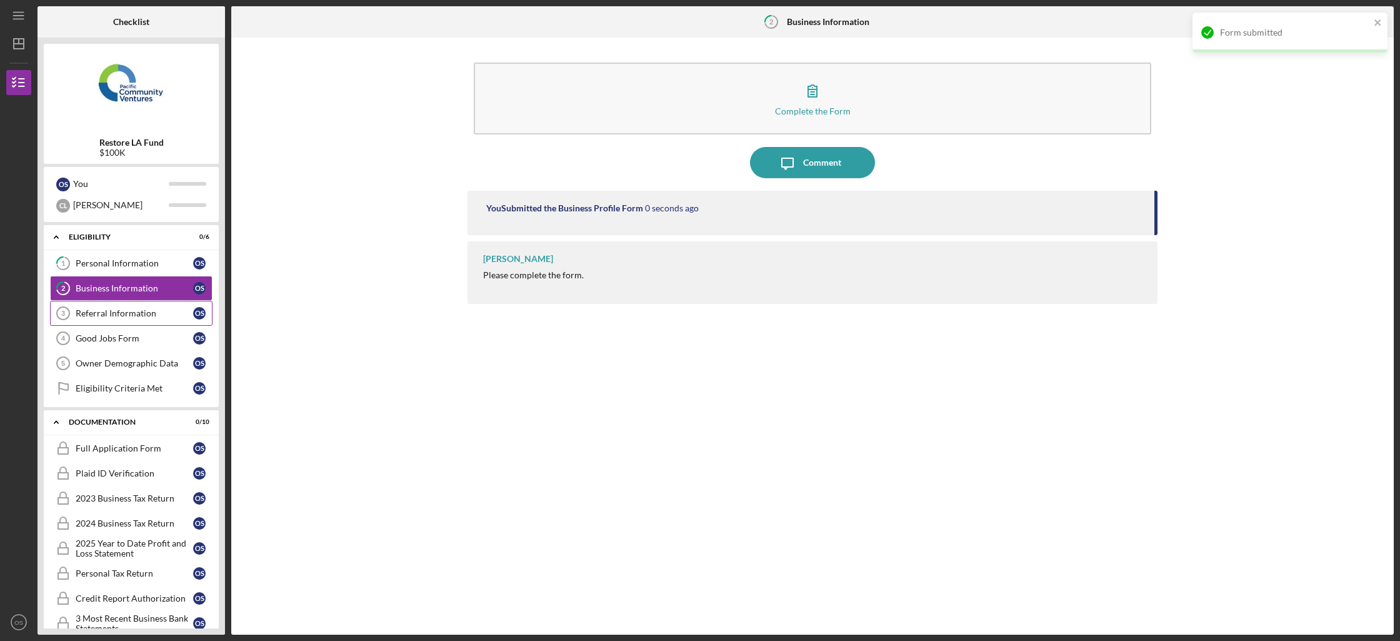
click at [94, 308] on div "Referral Information" at bounding box center [134, 313] width 117 height 10
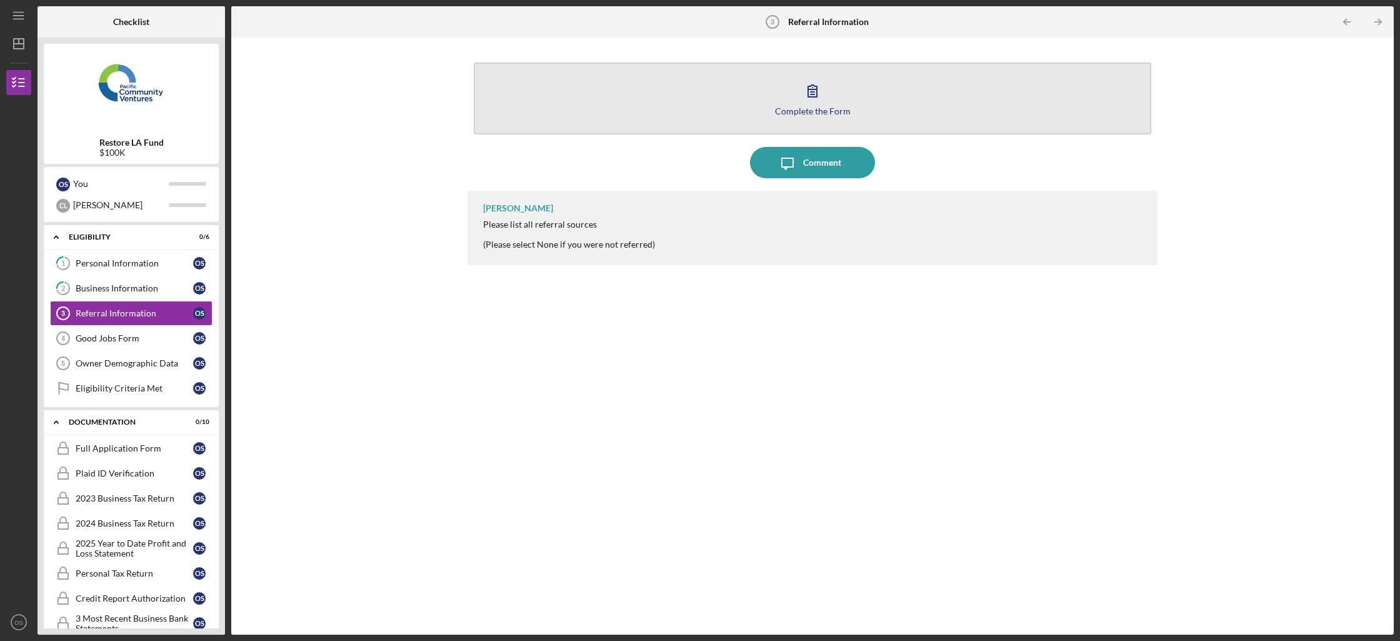
click at [832, 98] on button "Complete the Form Form" at bounding box center [812, 98] width 677 height 72
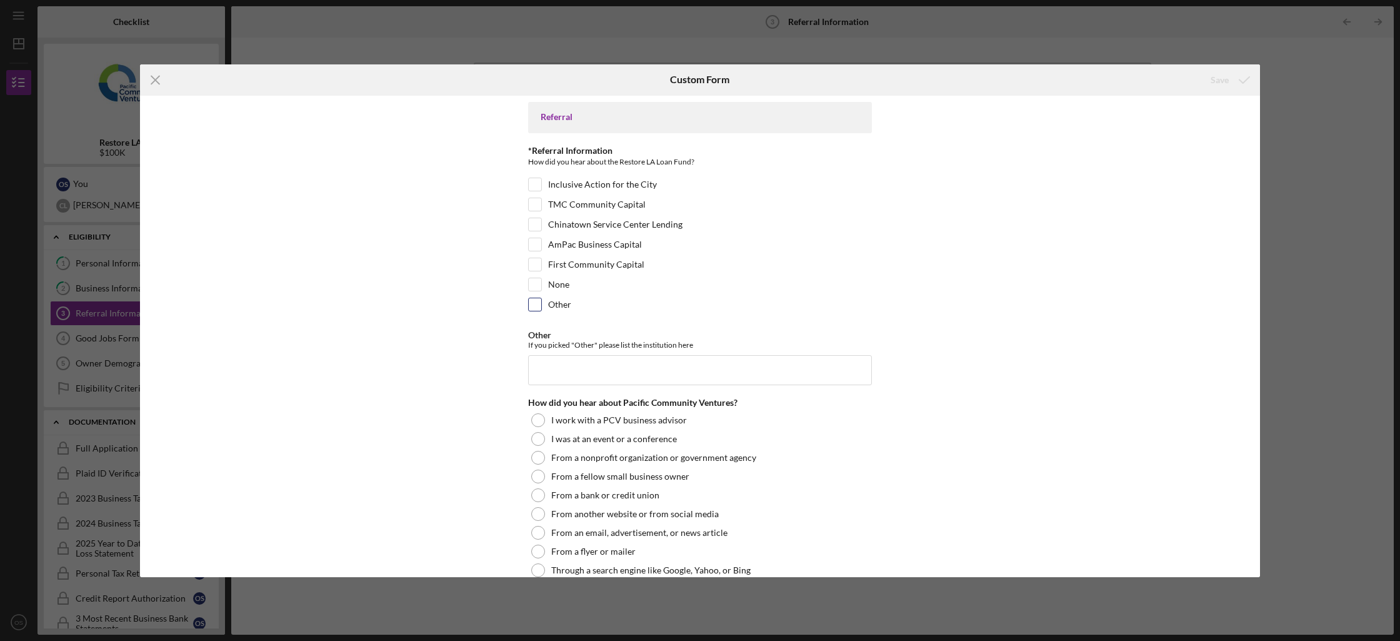
click at [631, 307] on div "Other" at bounding box center [700, 307] width 344 height 20
click at [571, 309] on div "Other" at bounding box center [700, 307] width 344 height 20
click at [562, 308] on label "Other" at bounding box center [559, 304] width 23 height 12
click at [541, 308] on input "Other" at bounding box center [535, 304] width 12 height 12
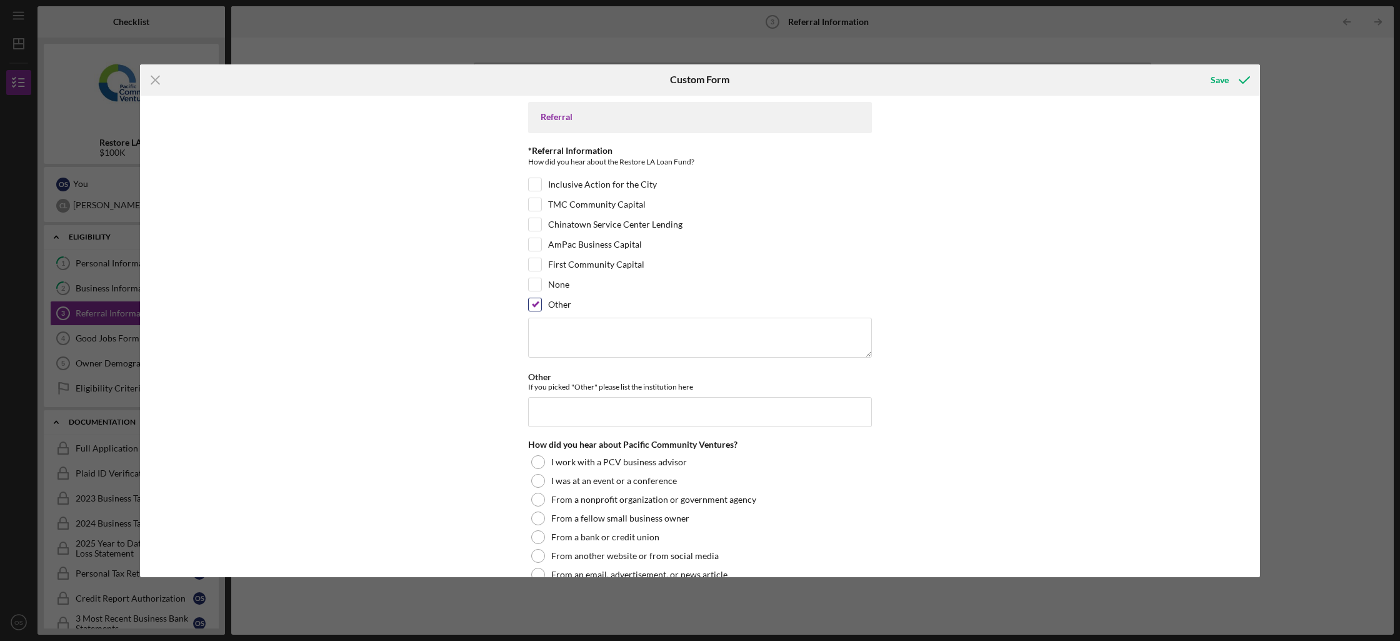
click at [530, 299] on input "Other" at bounding box center [535, 304] width 12 height 12
checkbox input "false"
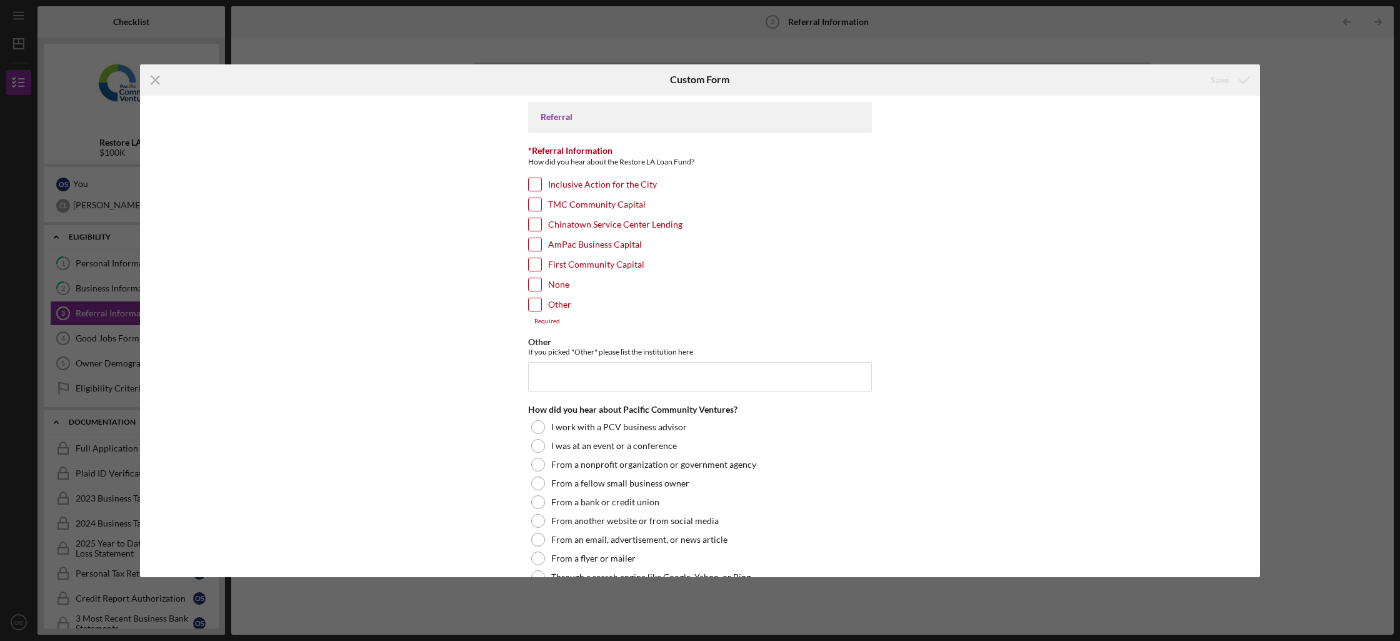
click at [531, 224] on input "Chinatown Service Center Lending" at bounding box center [535, 224] width 12 height 12
checkbox input "true"
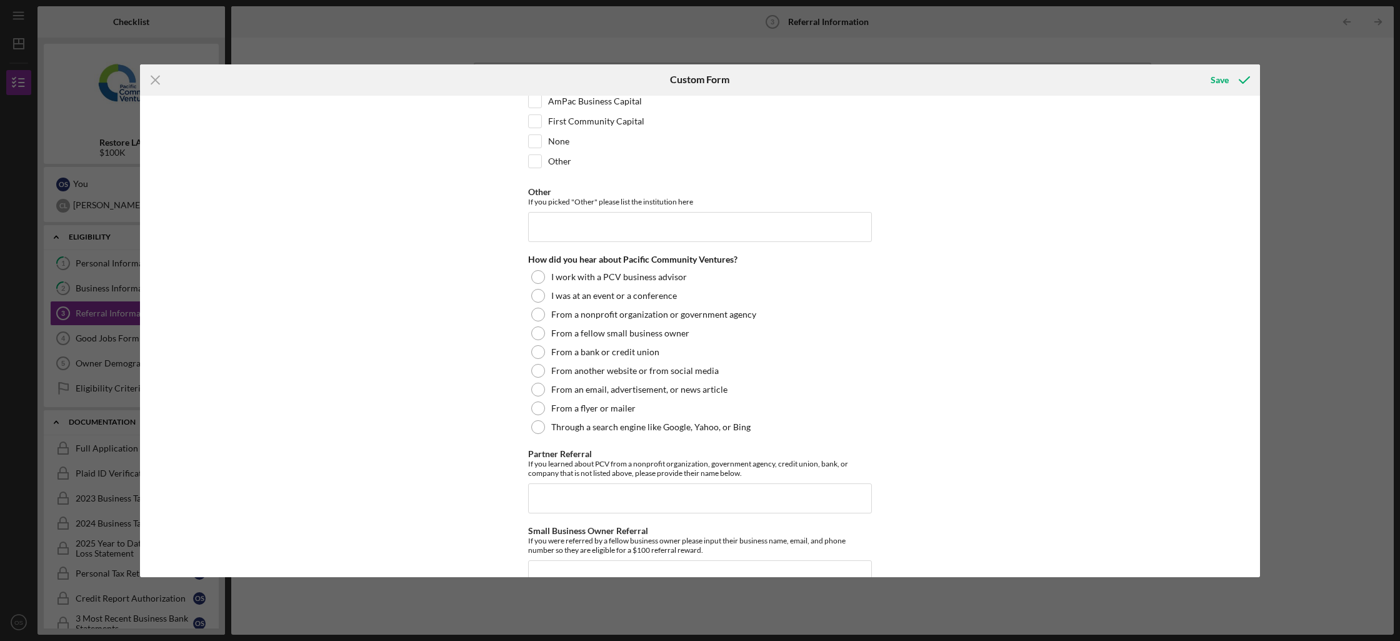
scroll to position [146, 0]
click at [718, 424] on label "Through a search engine like Google, Yahoo, or Bing" at bounding box center [650, 424] width 199 height 10
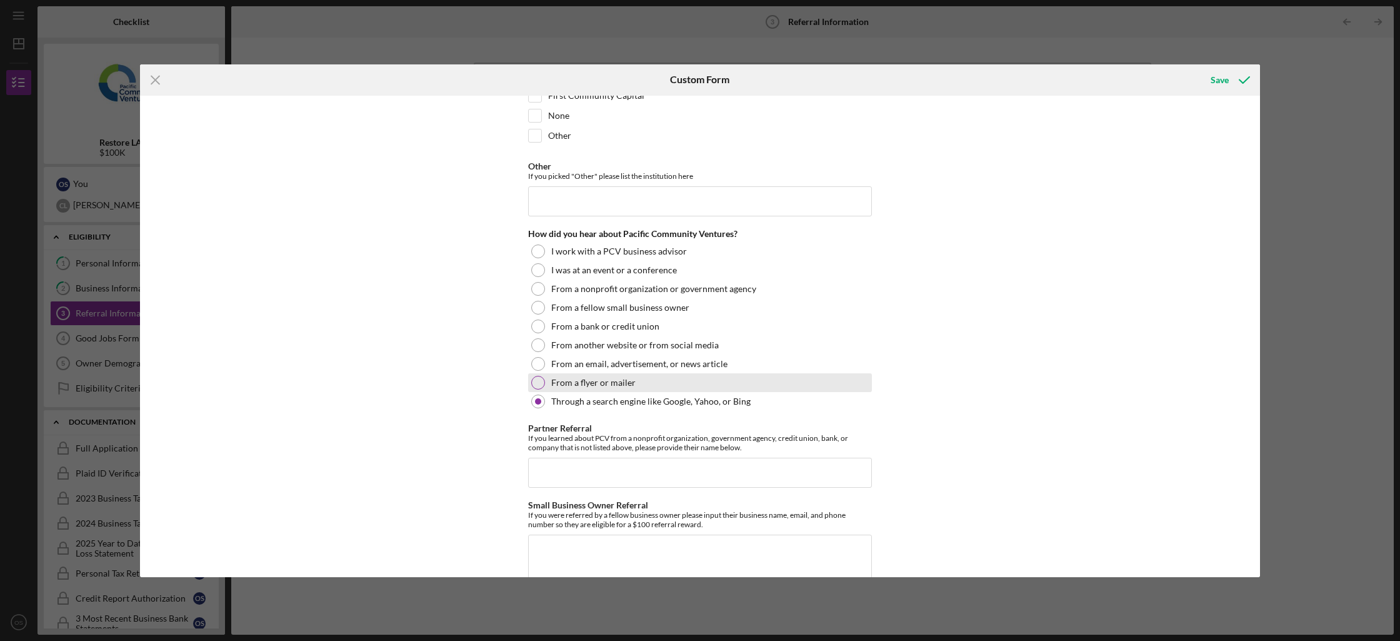
scroll to position [207, 0]
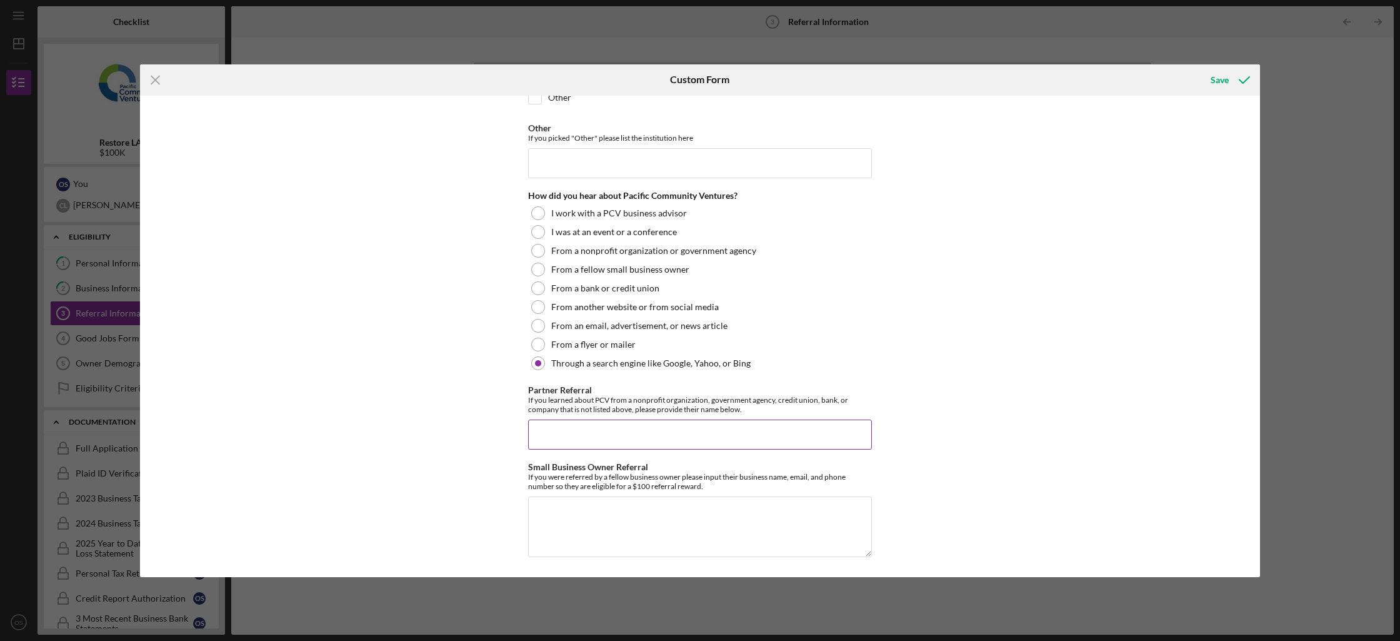
click at [663, 436] on input "Partner Referral" at bounding box center [700, 434] width 344 height 30
paste input "Asian Pacific Islander Small Business Program WBC"
type input "Asian Pacific Islander Small Business Program WBC"
click at [1219, 76] on div "Save" at bounding box center [1220, 79] width 18 height 25
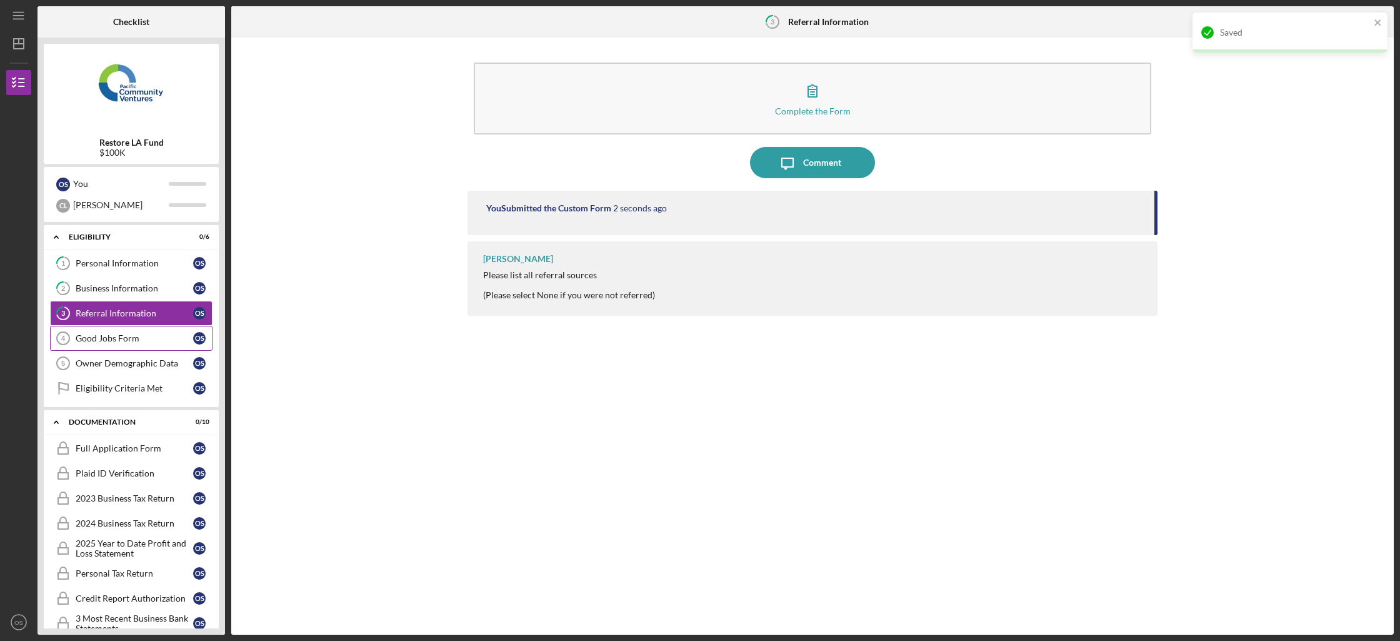
click at [106, 334] on div "Good Jobs Form" at bounding box center [134, 338] width 117 height 10
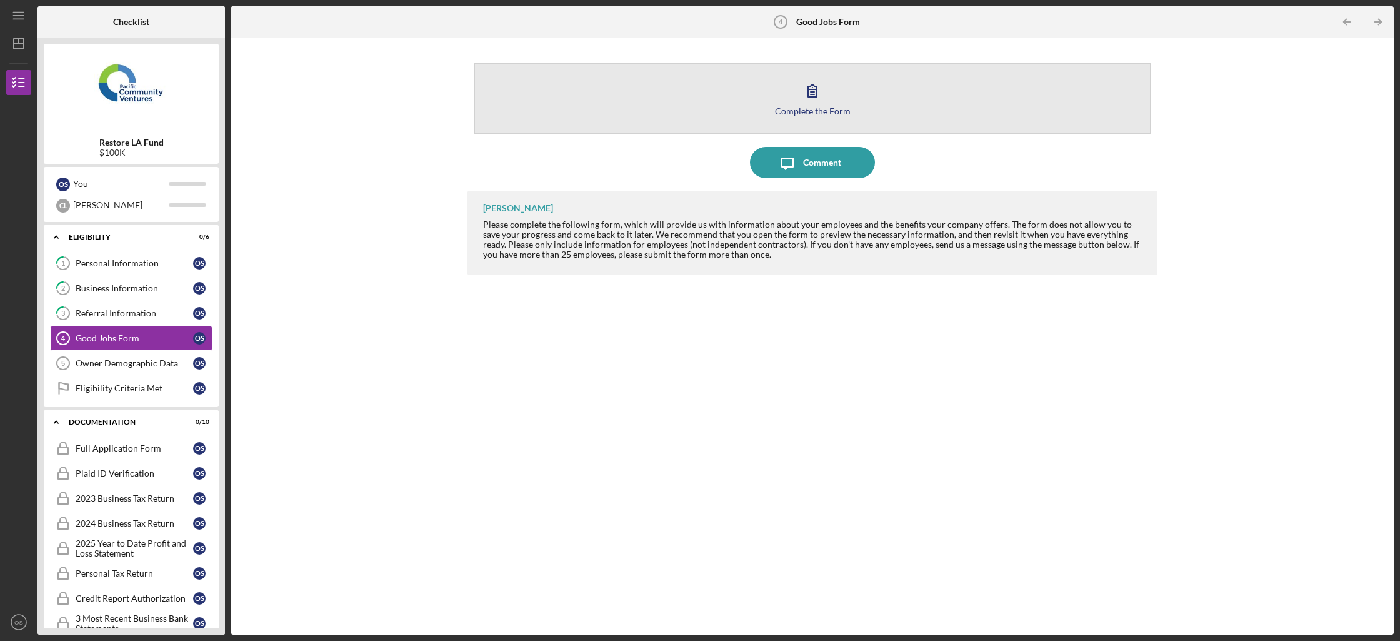
click at [872, 96] on button "Complete the Form Form" at bounding box center [812, 98] width 677 height 72
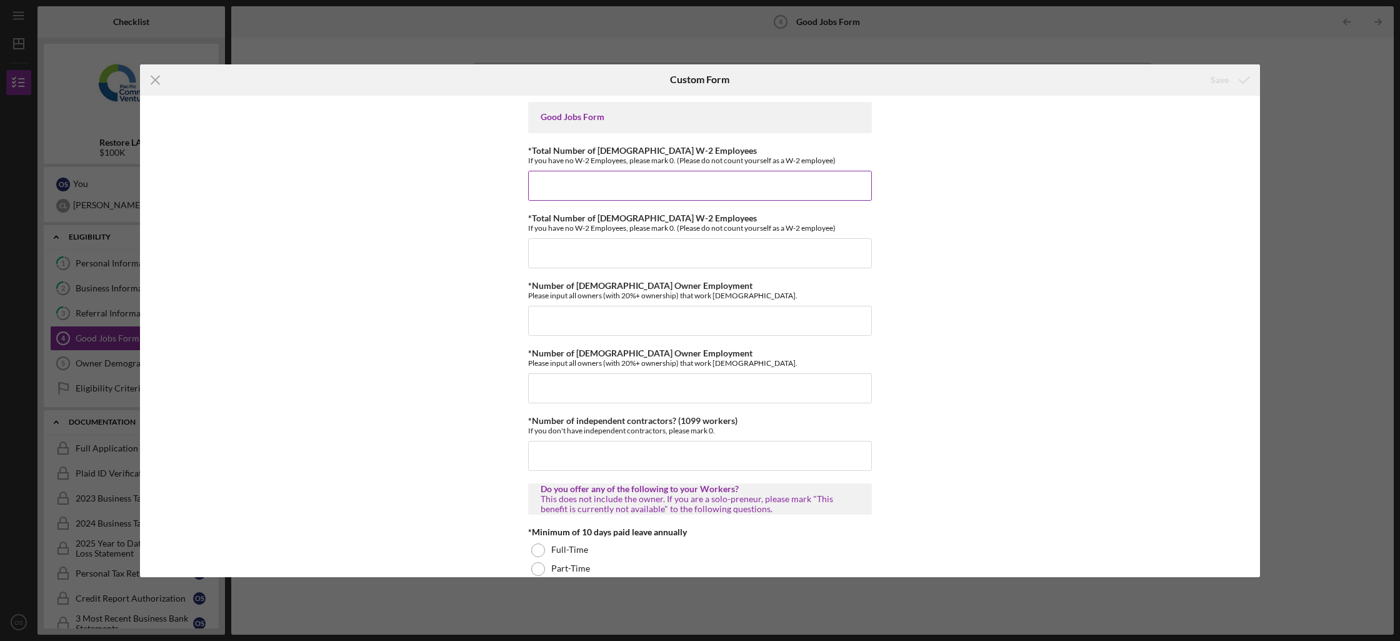
click at [704, 194] on input "*Total Number of [DEMOGRAPHIC_DATA] W-2 Employees" at bounding box center [700, 186] width 344 height 30
type input "13"
click at [727, 244] on input "*Total Number of [DEMOGRAPHIC_DATA] W-2 Employees" at bounding box center [700, 253] width 344 height 30
type input "0"
click at [691, 310] on input "*Number of [DEMOGRAPHIC_DATA] Owner Employment" at bounding box center [700, 321] width 344 height 30
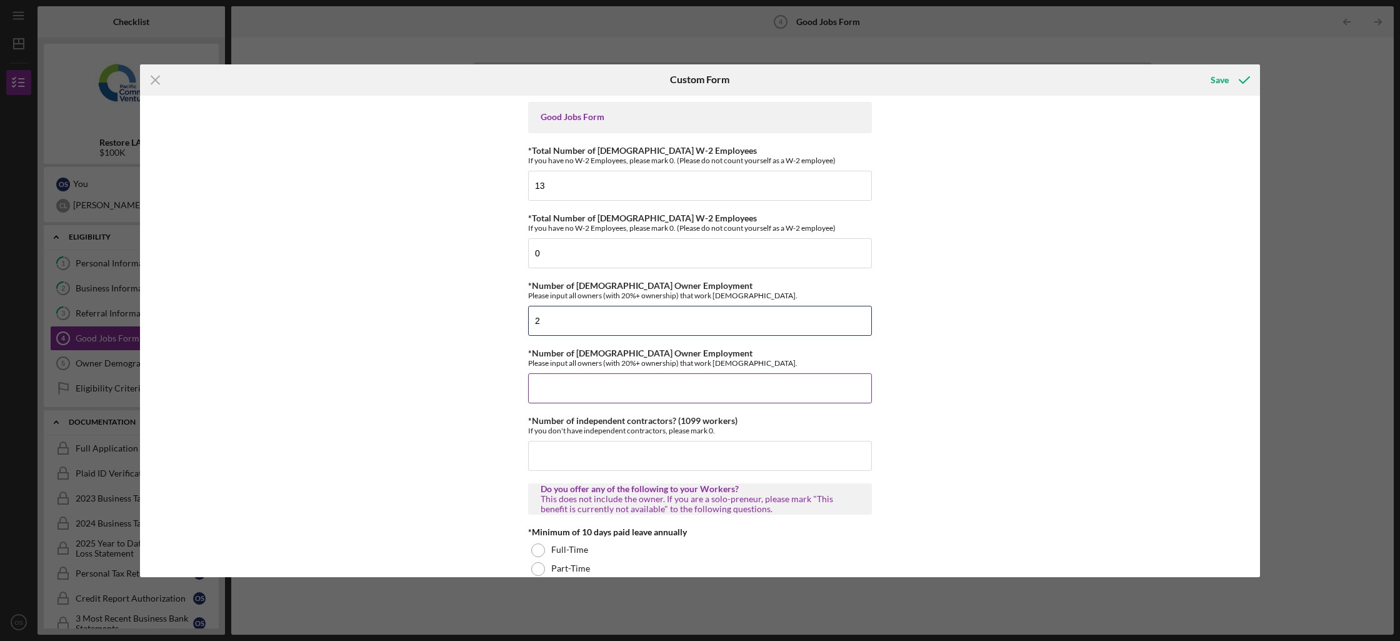
type input "2"
click at [669, 376] on input "*Number of [DEMOGRAPHIC_DATA] Owner Employment" at bounding box center [700, 388] width 344 height 30
type input "9"
type input "0"
click at [672, 457] on input "*Number of independent contractors? (1099 workers)" at bounding box center [700, 456] width 344 height 30
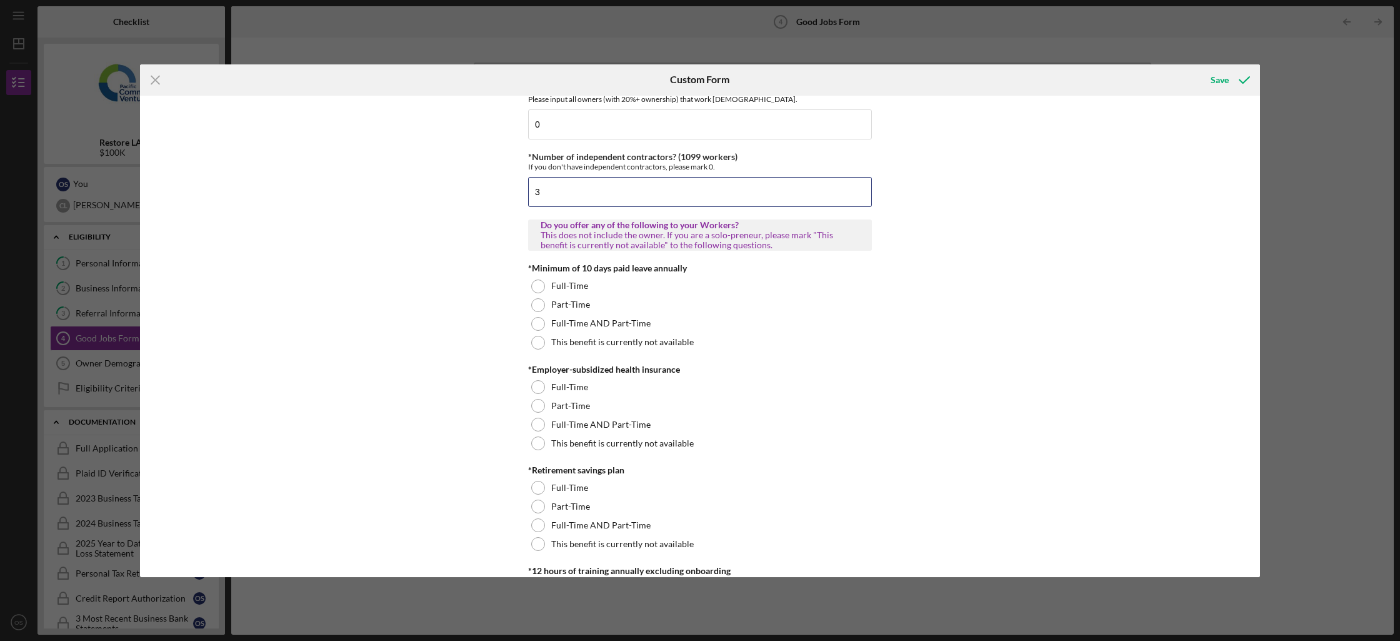
scroll to position [280, 0]
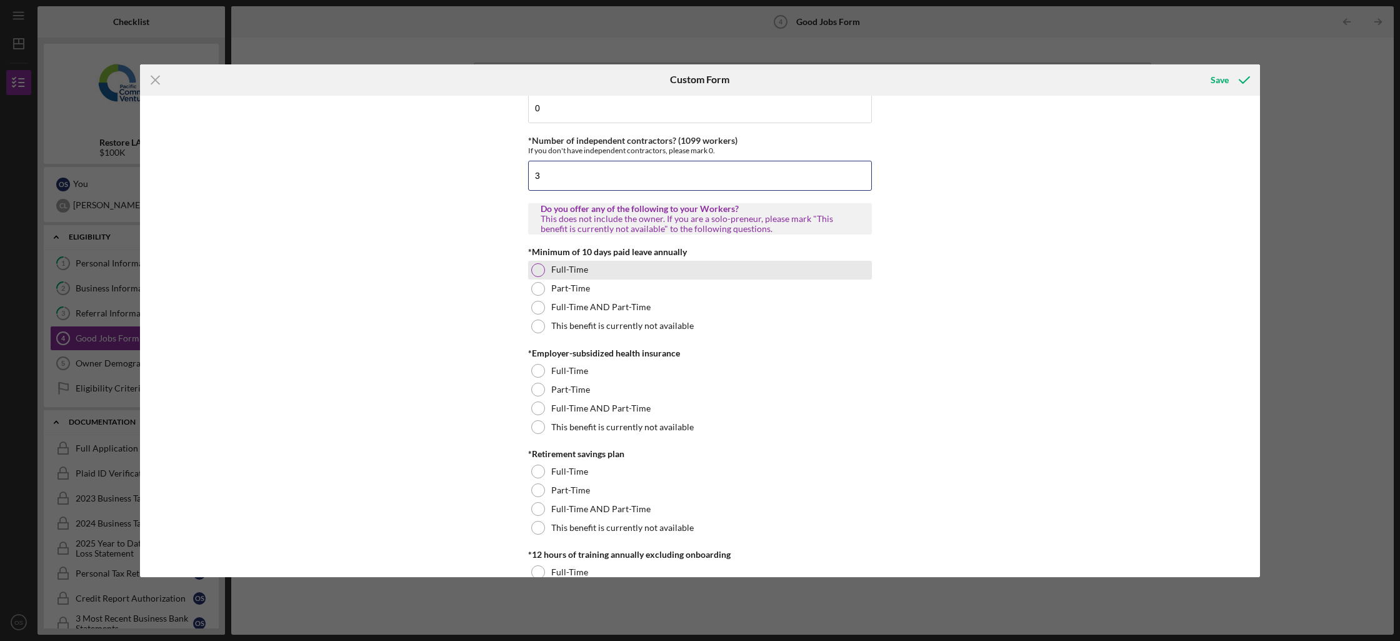
type input "3"
click at [572, 269] on label "Full-Time" at bounding box center [569, 269] width 37 height 10
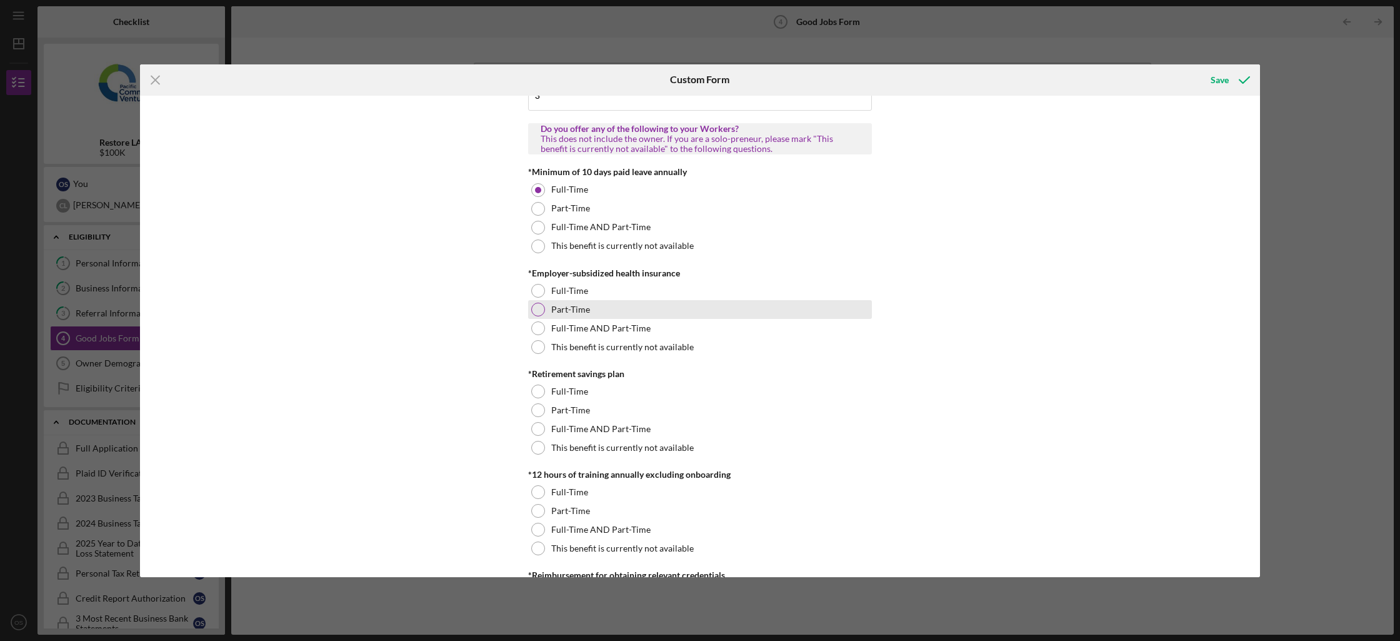
scroll to position [391, 0]
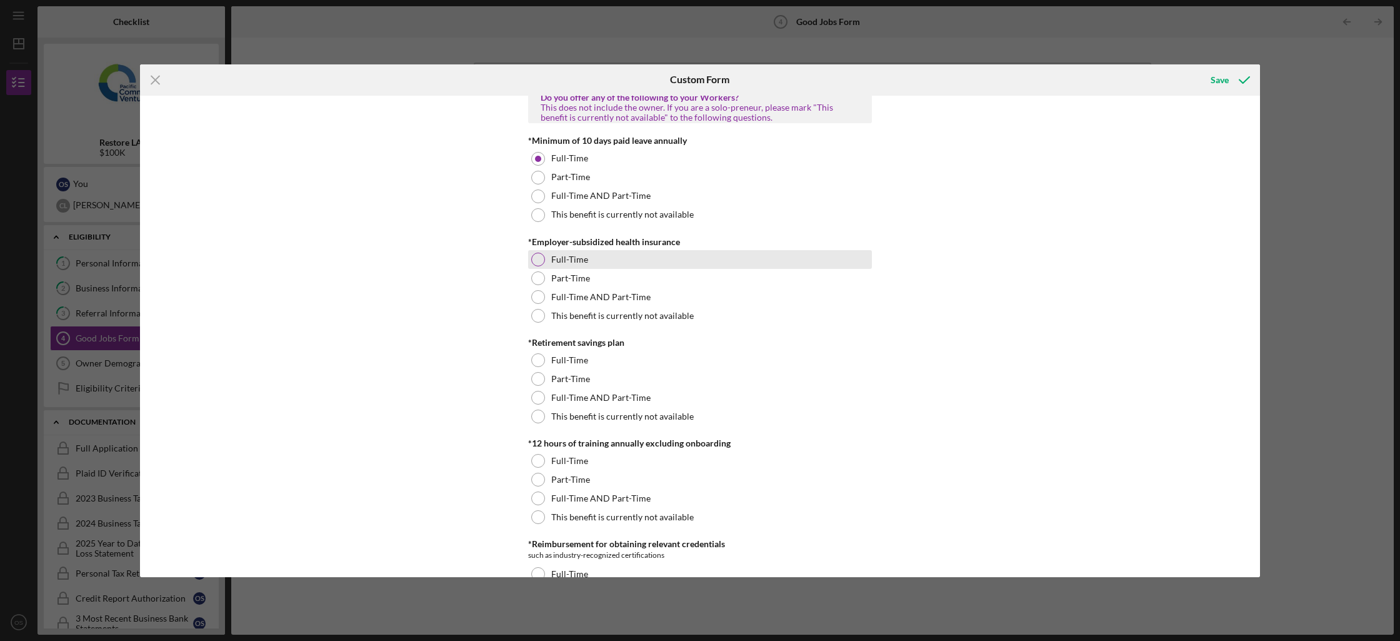
click at [644, 259] on div "Full-Time" at bounding box center [700, 259] width 344 height 19
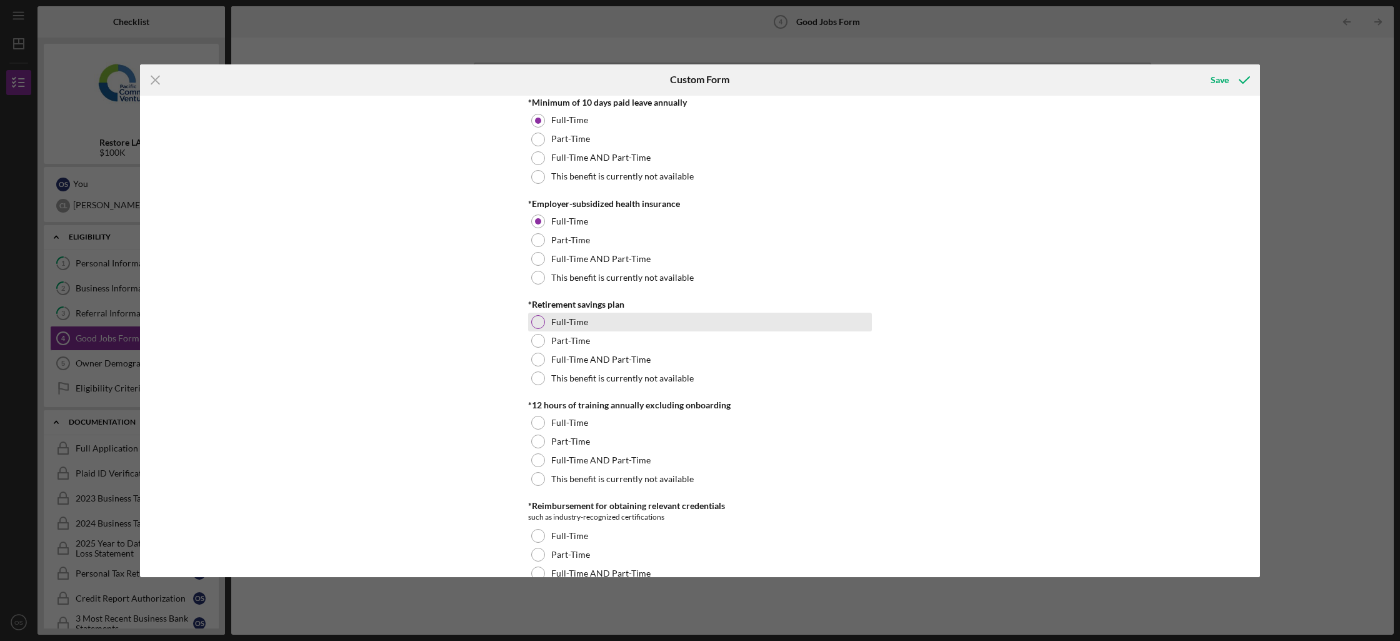
click at [602, 319] on div "Full-Time" at bounding box center [700, 321] width 344 height 19
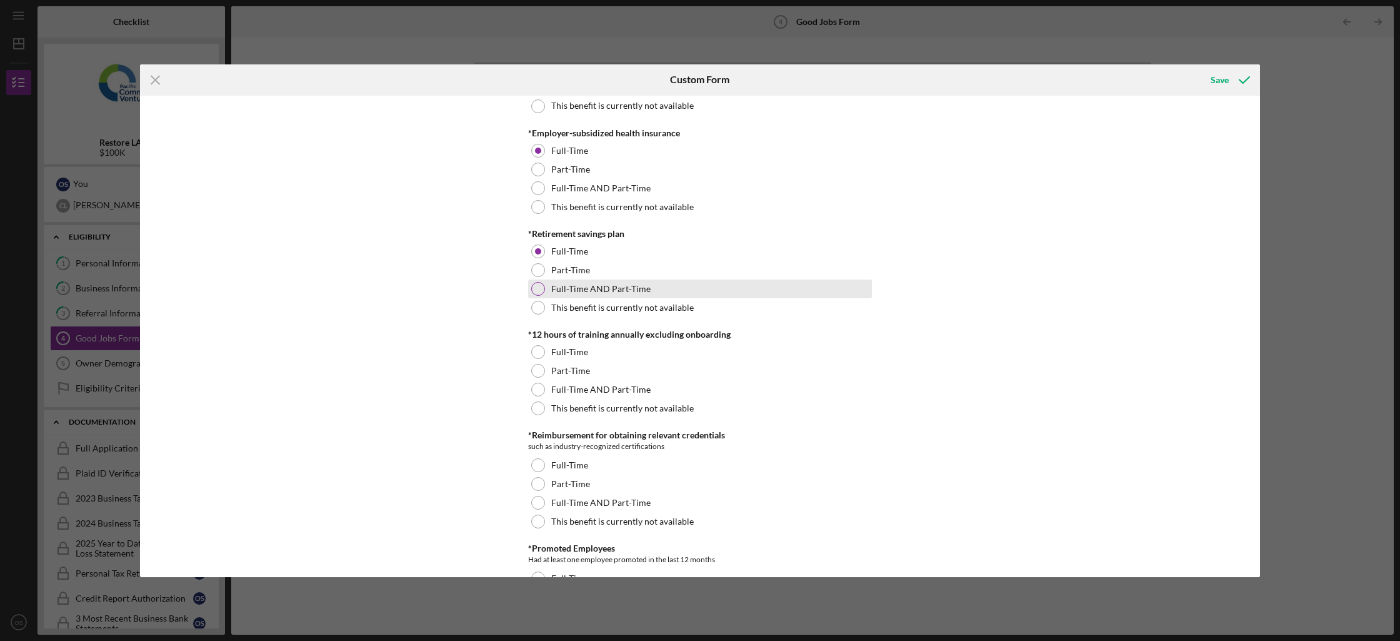
scroll to position [602, 0]
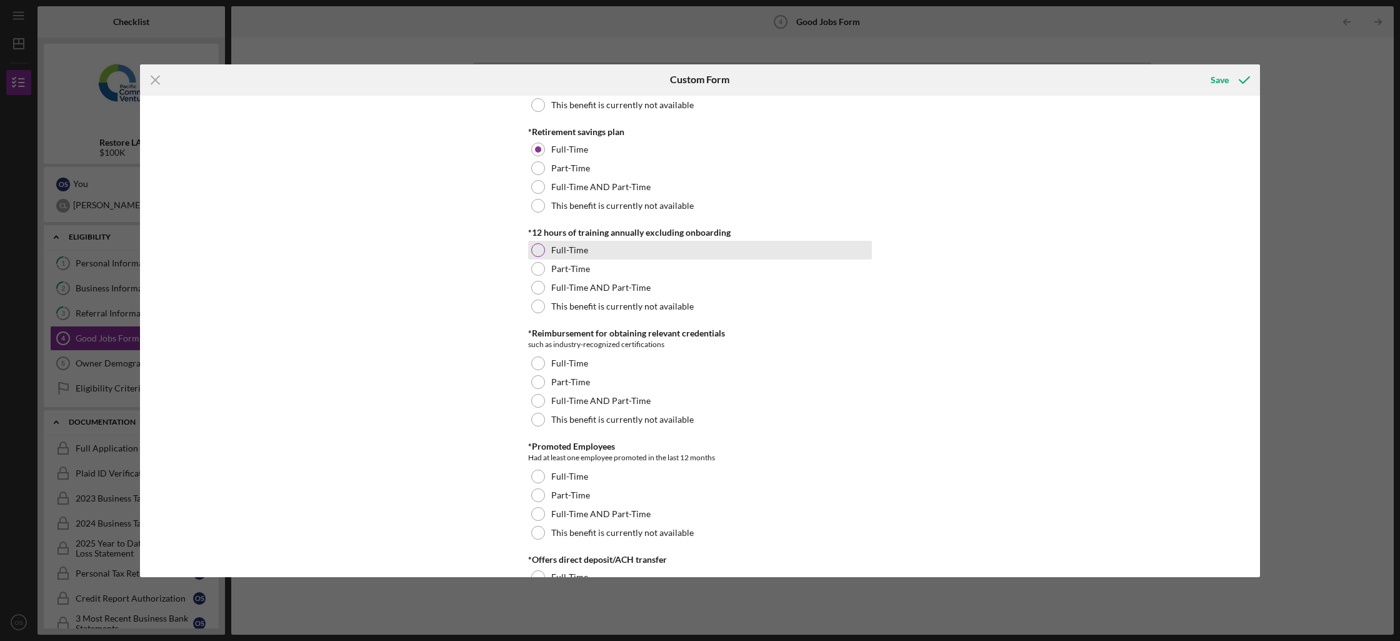
click at [621, 249] on div "Full-Time" at bounding box center [700, 250] width 344 height 19
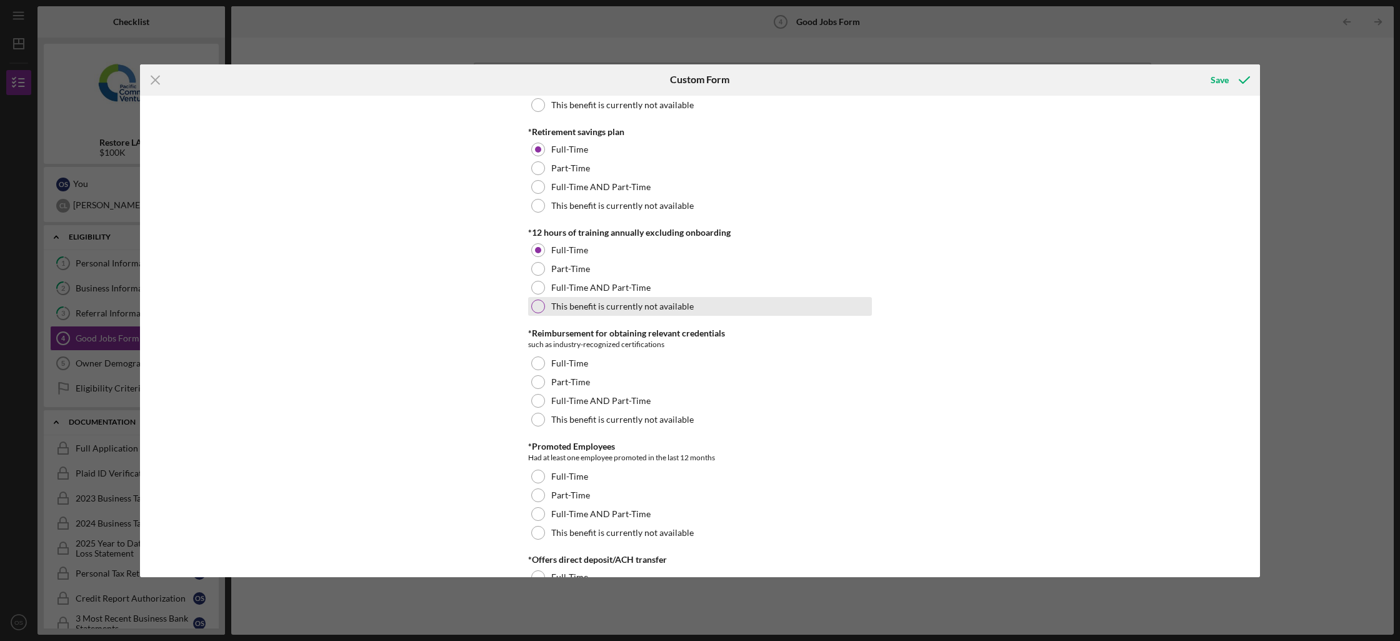
scroll to position [628, 0]
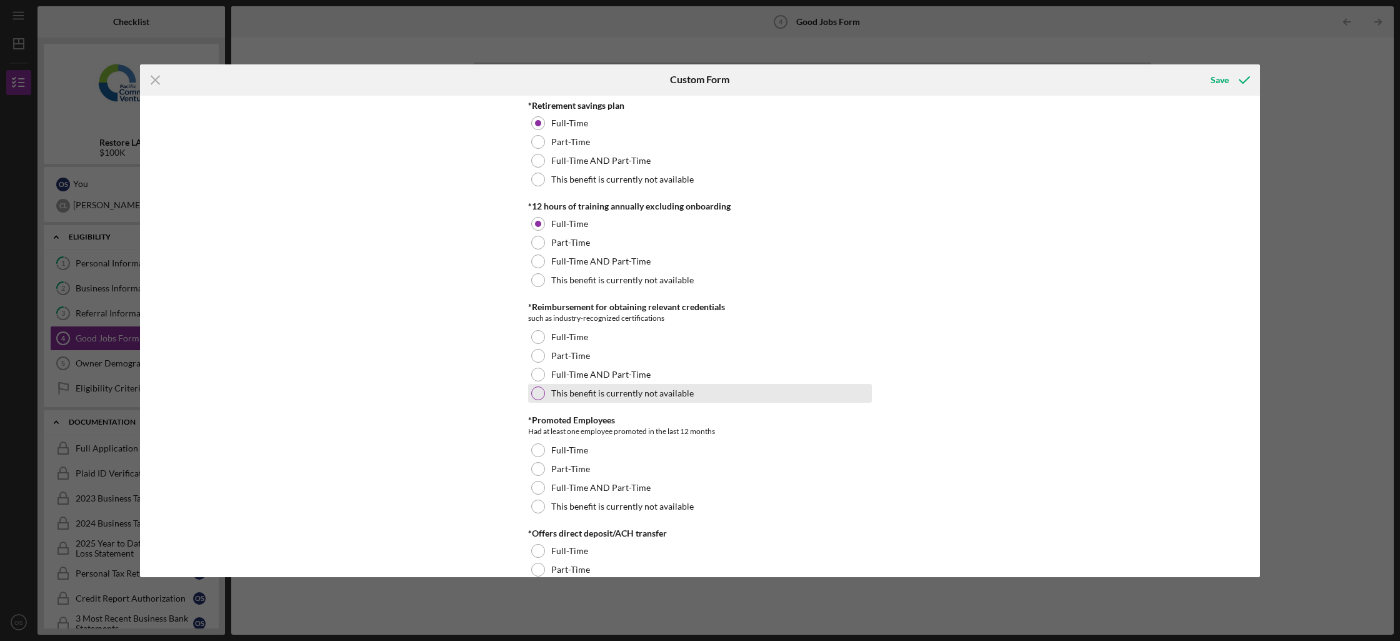
click at [602, 392] on label "This benefit is currently not available" at bounding box center [622, 393] width 142 height 10
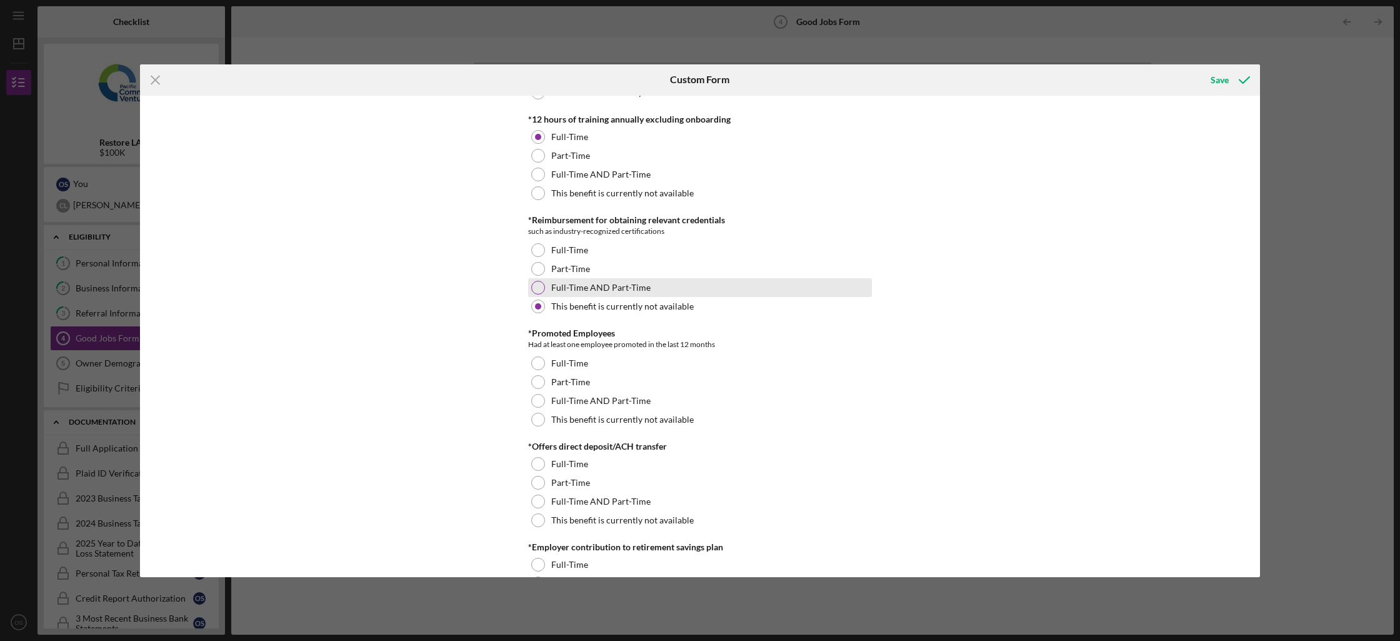
scroll to position [745, 0]
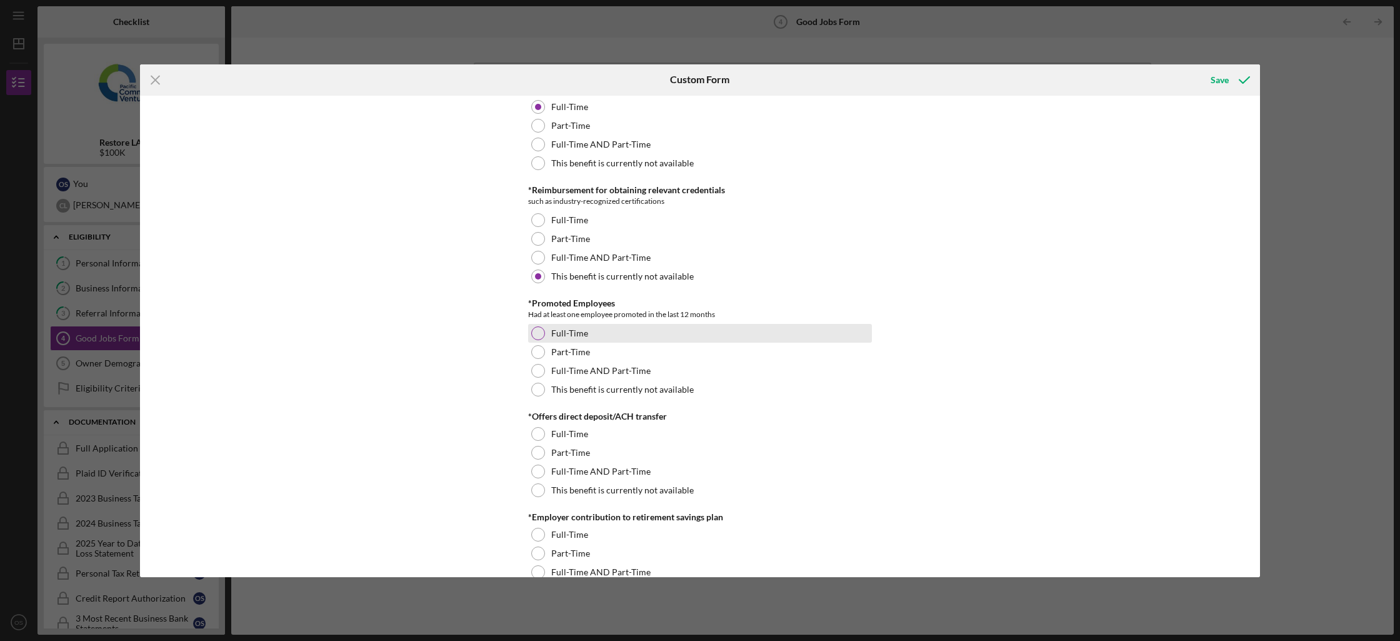
click at [579, 336] on label "Full-Time" at bounding box center [569, 333] width 37 height 10
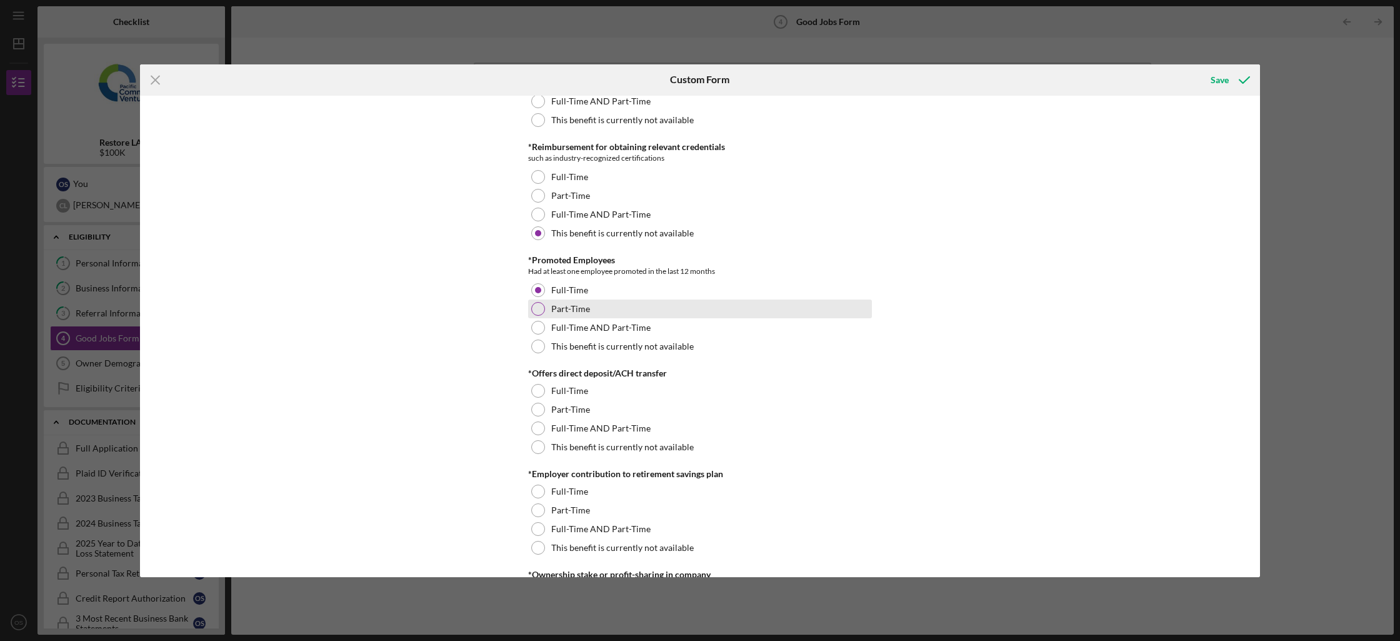
scroll to position [789, 0]
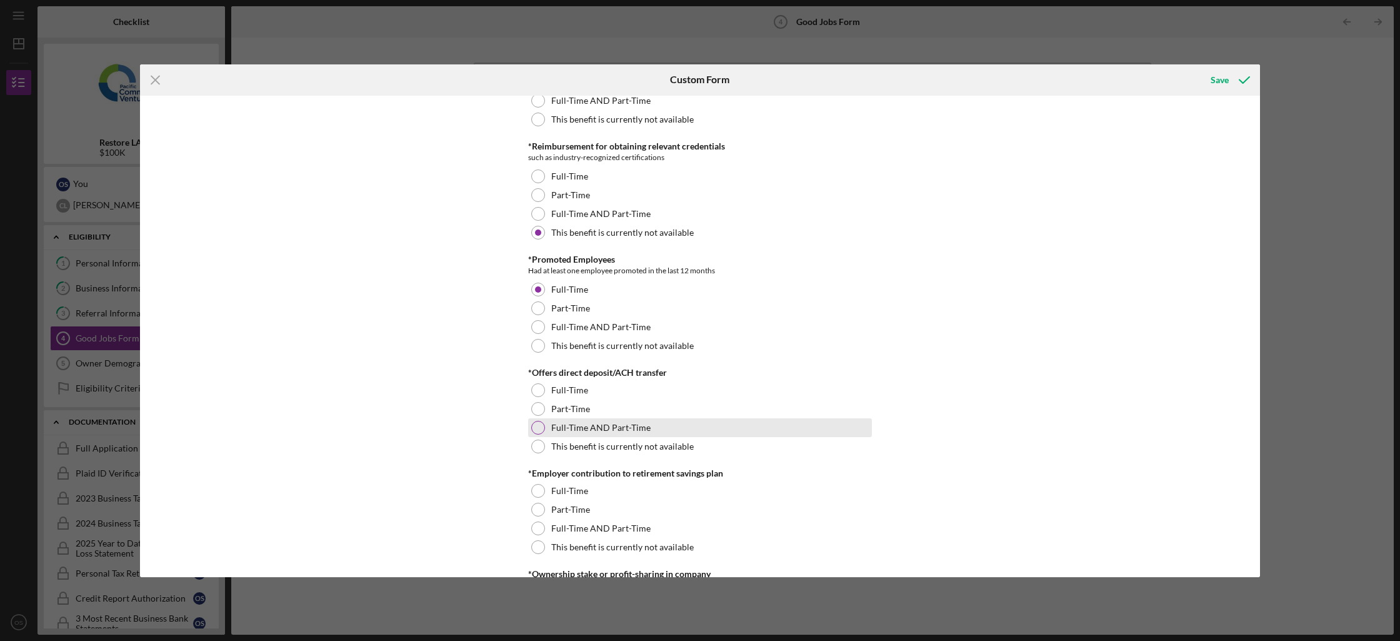
click at [606, 421] on div "Full-Time AND Part-Time" at bounding box center [700, 427] width 344 height 19
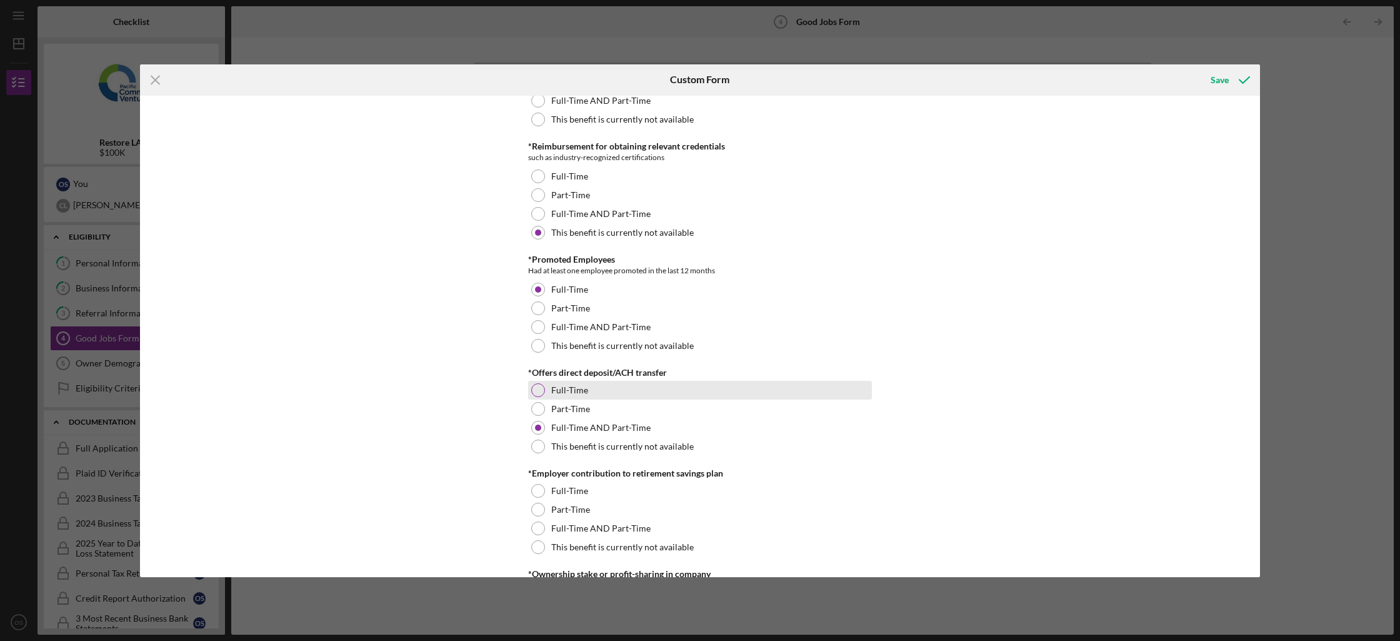
scroll to position [964, 0]
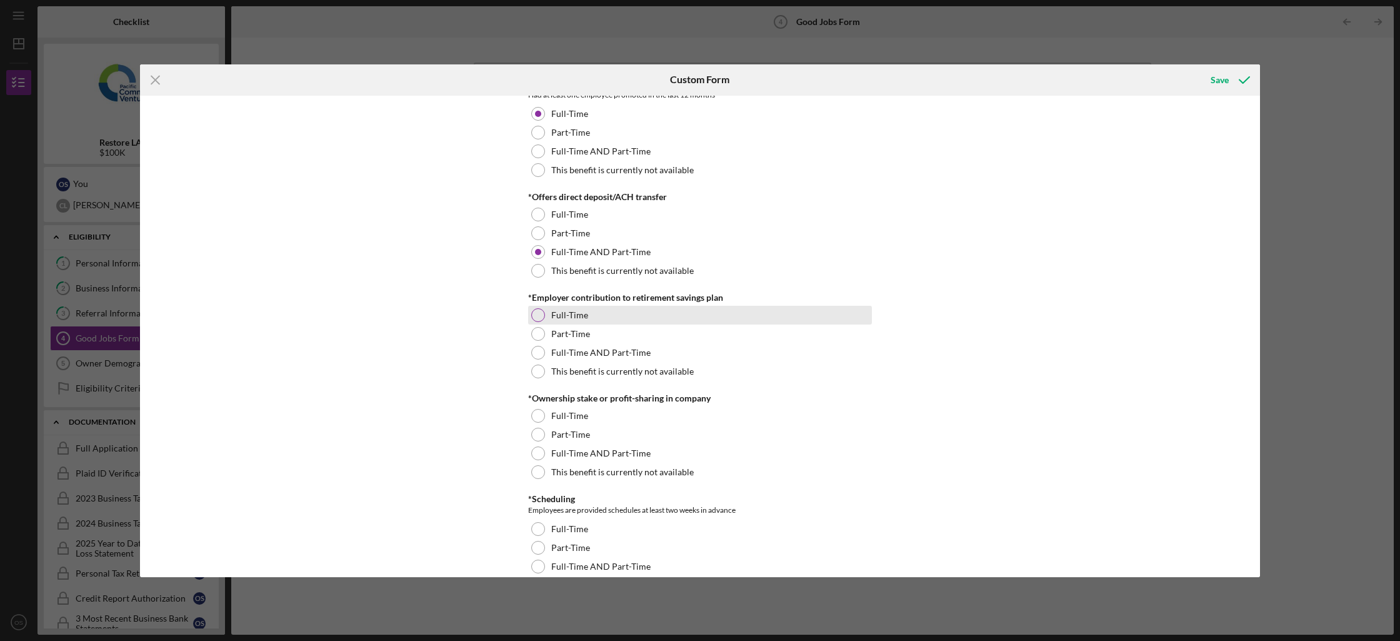
click at [592, 321] on div "Full-Time" at bounding box center [700, 315] width 344 height 19
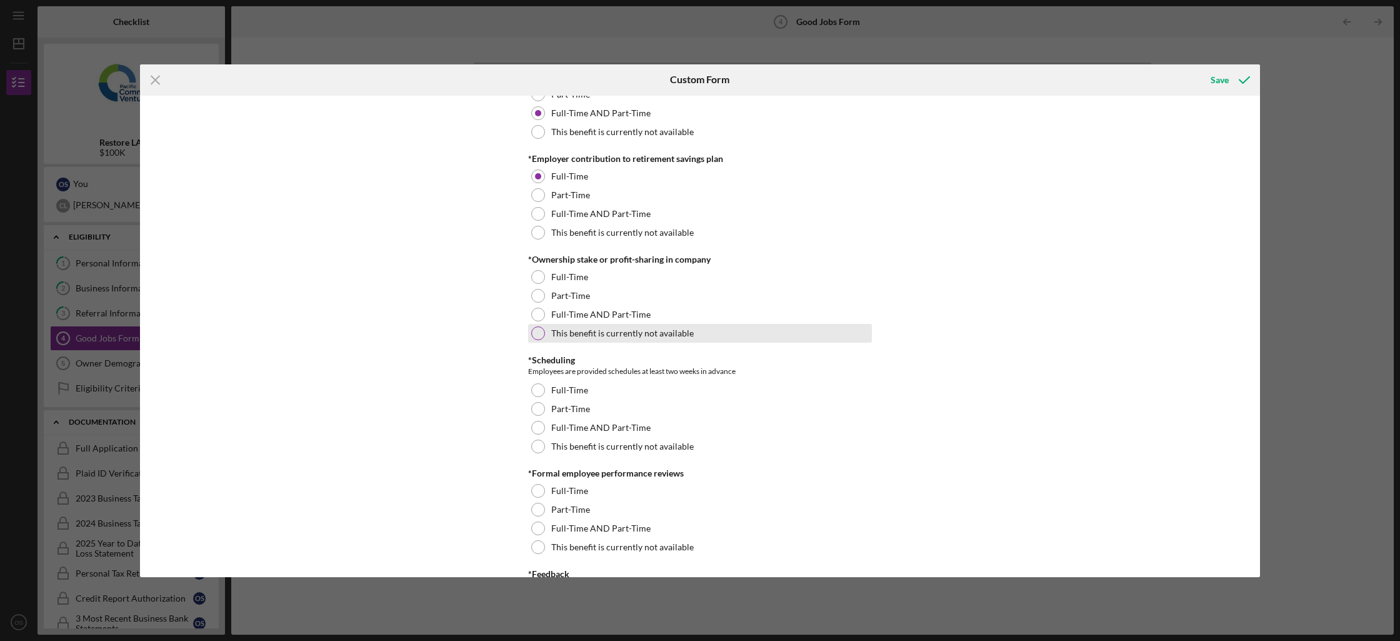
click at [666, 334] on label "This benefit is currently not available" at bounding box center [622, 333] width 142 height 10
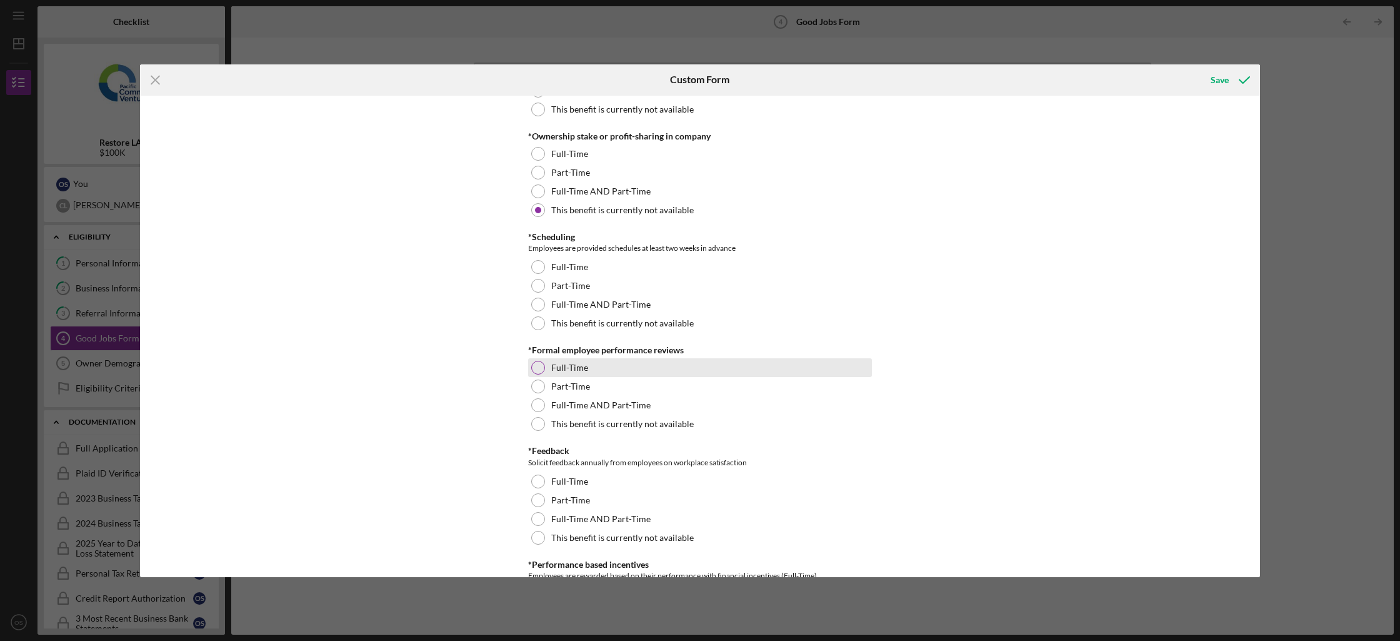
scroll to position [1253, 0]
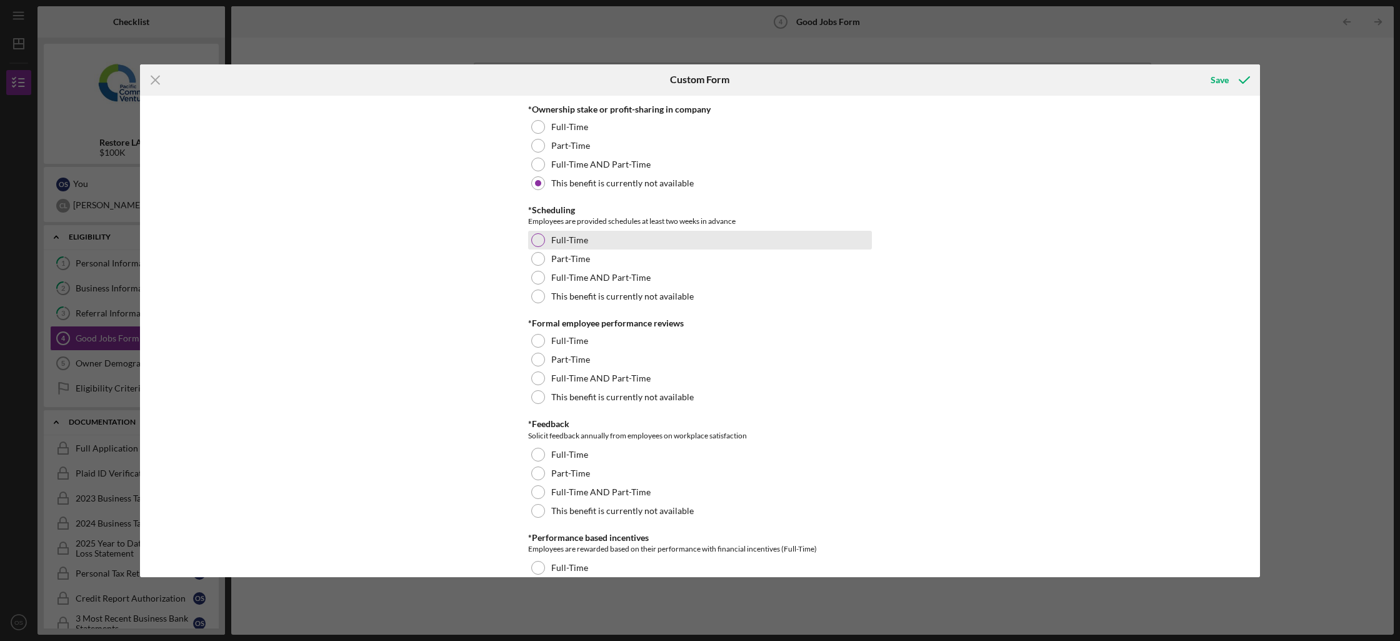
click at [634, 233] on div "Full-Time" at bounding box center [700, 240] width 344 height 19
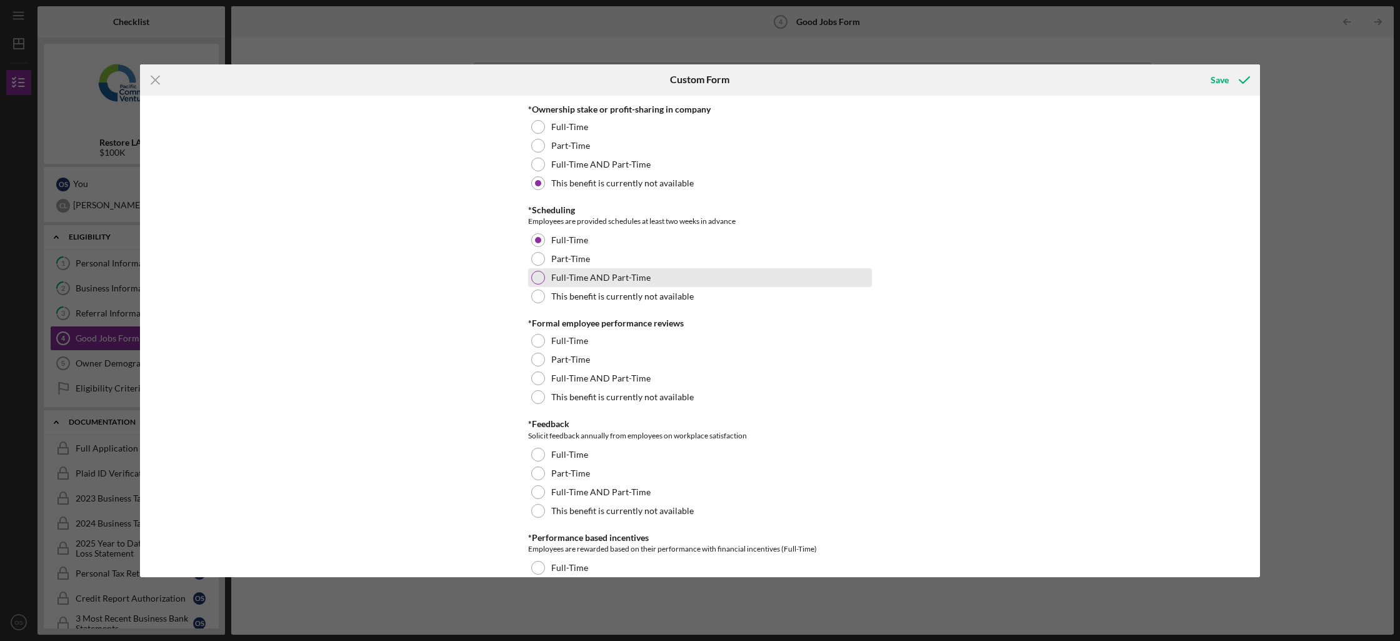
click at [646, 276] on div "Full-Time AND Part-Time" at bounding box center [700, 277] width 344 height 19
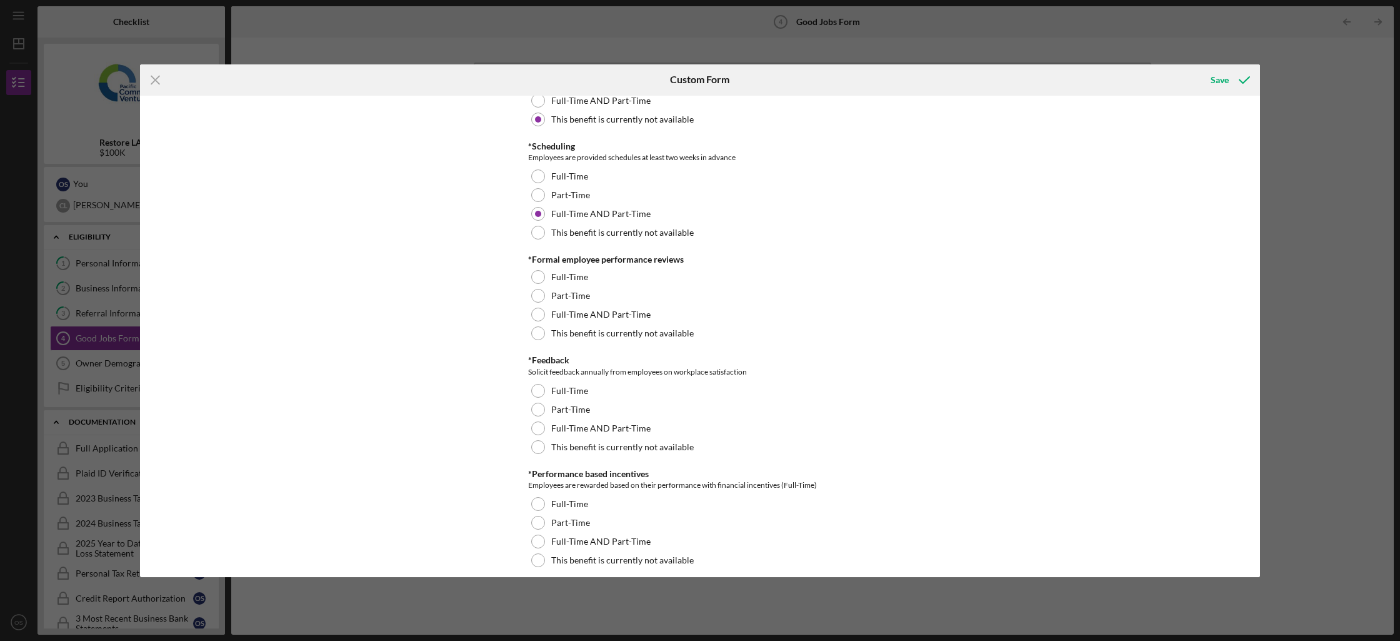
scroll to position [1317, 0]
click at [655, 320] on div "Full-Time AND Part-Time" at bounding box center [700, 313] width 344 height 19
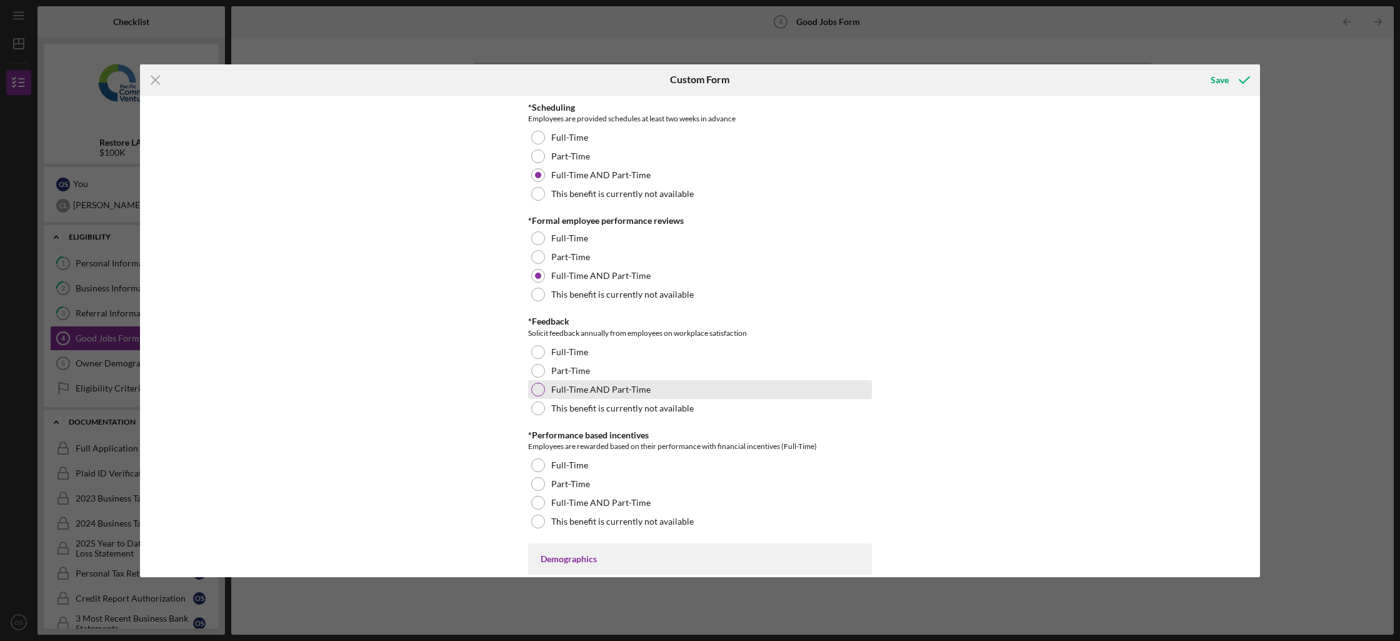
click at [644, 396] on div "Full-Time AND Part-Time" at bounding box center [700, 389] width 344 height 19
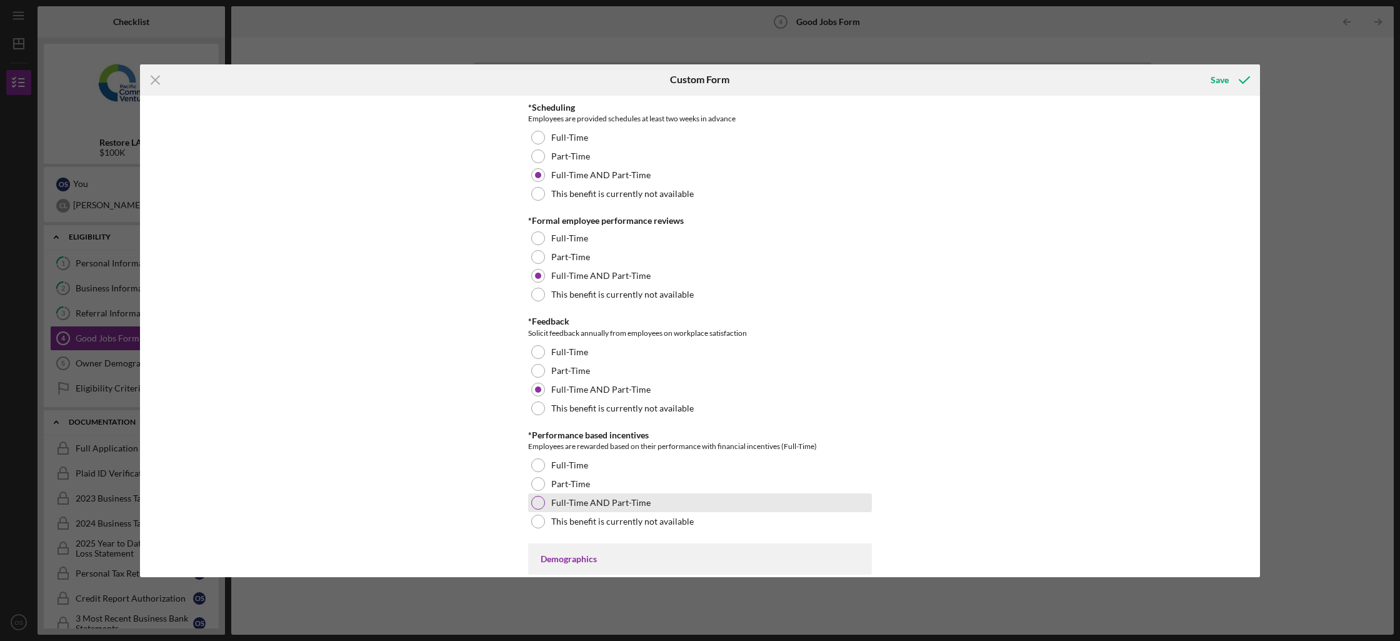
click at [577, 501] on label "Full-Time AND Part-Time" at bounding box center [600, 502] width 99 height 10
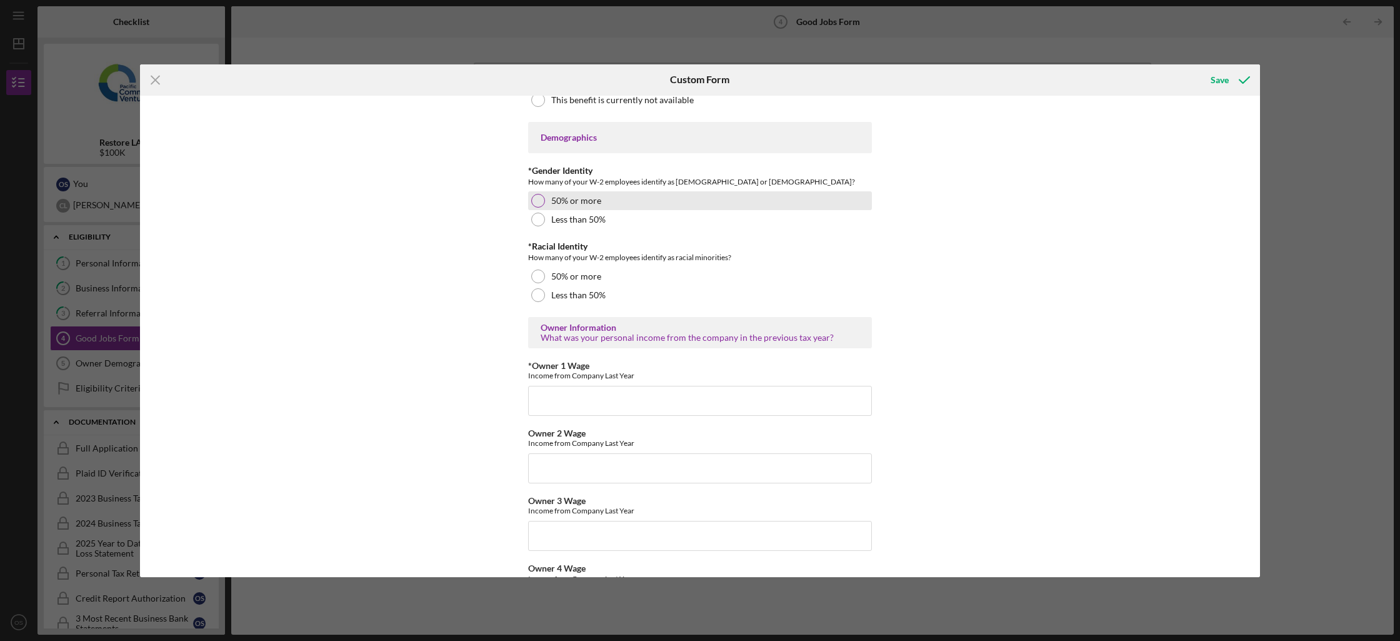
scroll to position [1776, 0]
click at [566, 207] on div "50% or more" at bounding box center [700, 201] width 344 height 19
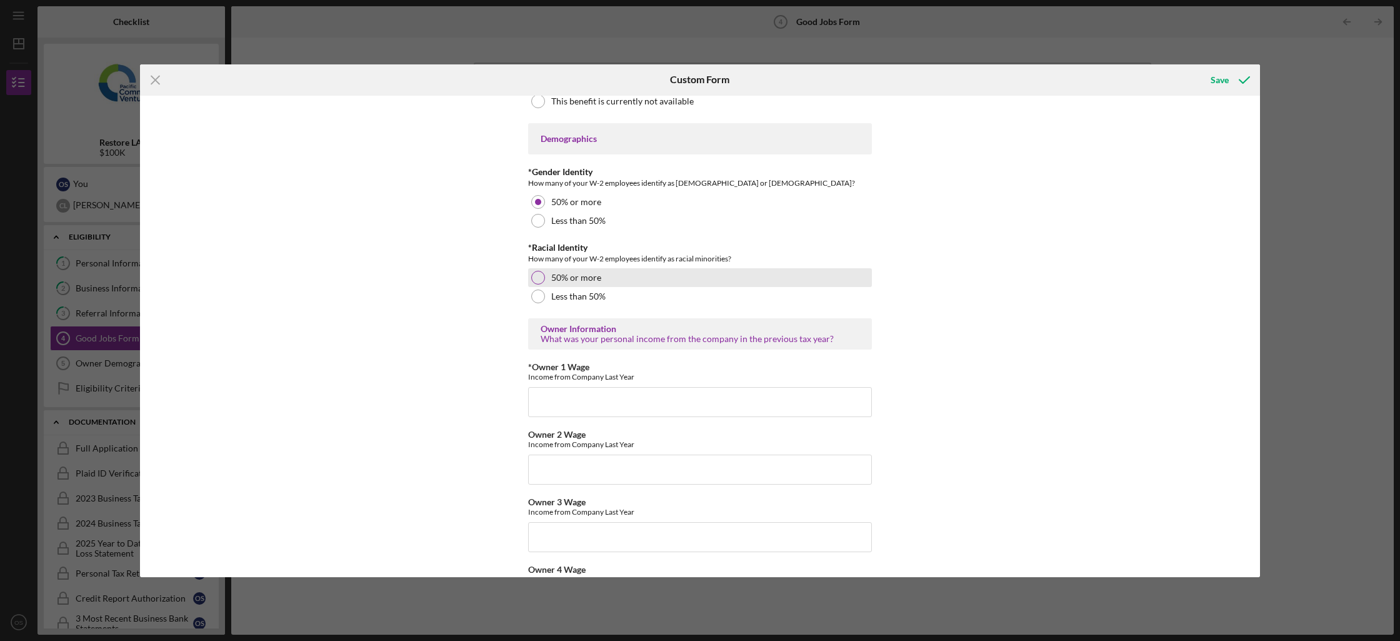
click at [594, 274] on label "50% or more" at bounding box center [576, 277] width 50 height 10
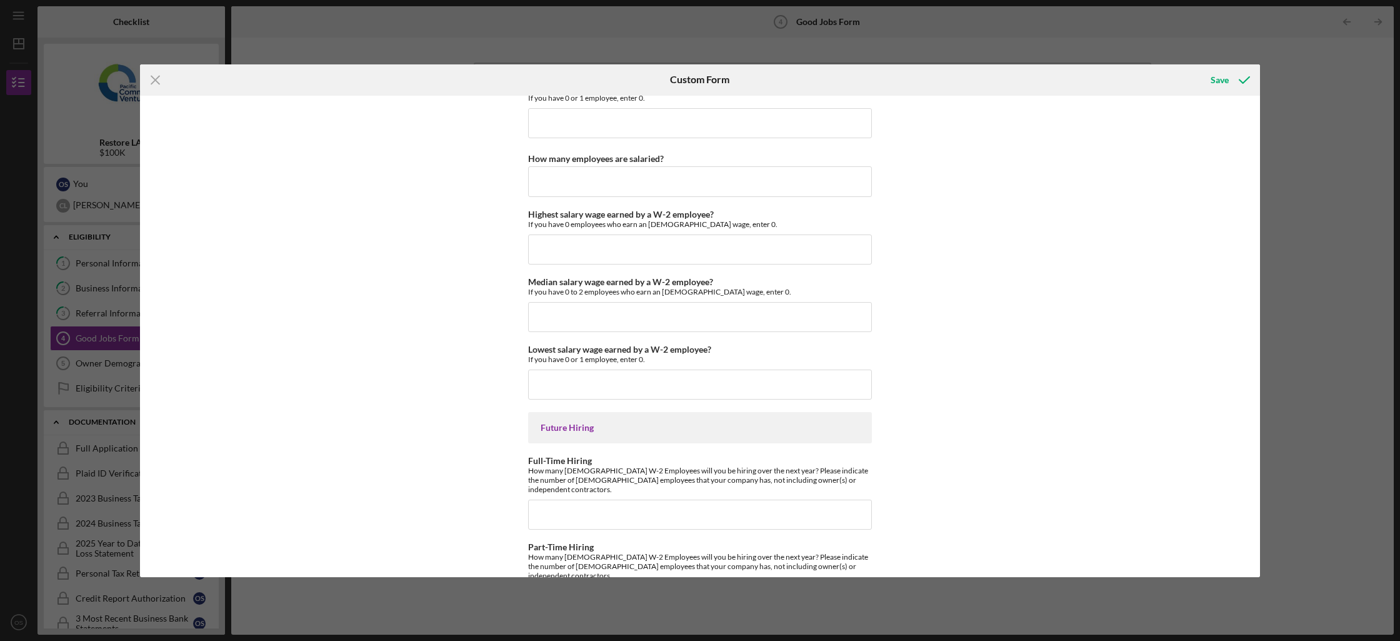
scroll to position [2669, 0]
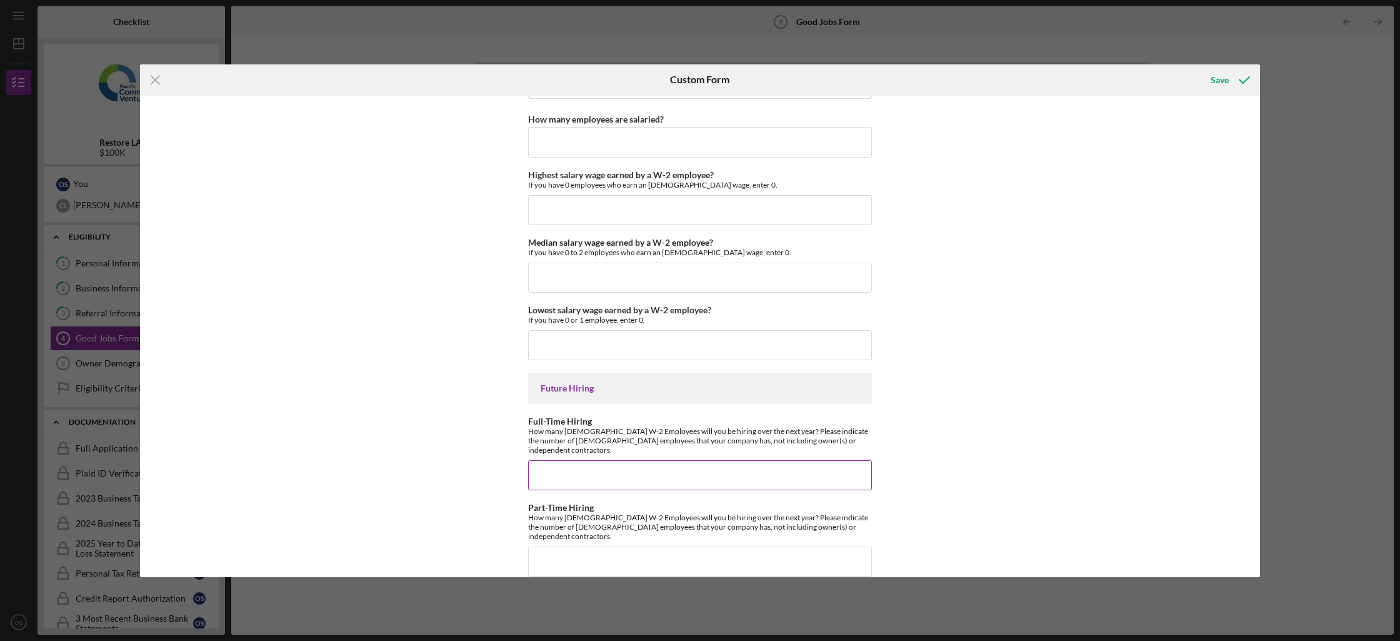
click at [806, 460] on input "Full-Time Hiring" at bounding box center [700, 475] width 344 height 30
type input "1"
click at [718, 549] on input "Part-Time Hiring" at bounding box center [700, 561] width 344 height 30
type input "0"
click at [714, 337] on input "Lowest salary wage earned by a W-2 employee?" at bounding box center [700, 345] width 344 height 30
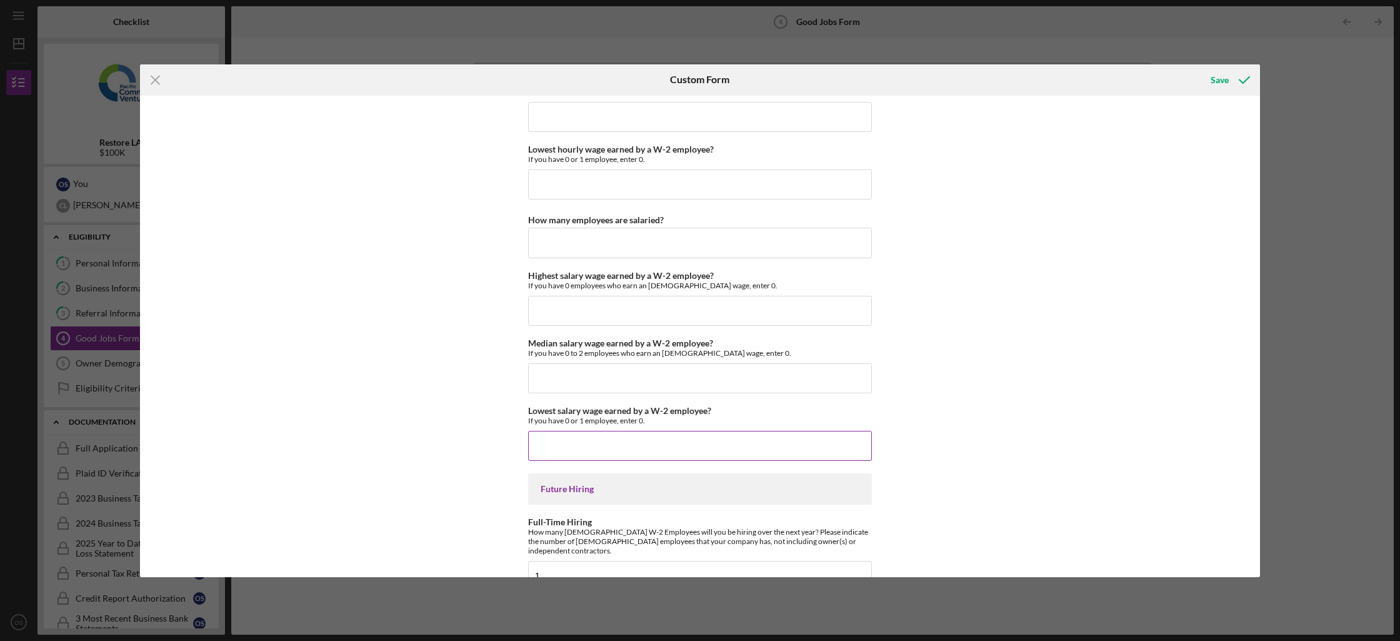
scroll to position [2567, 0]
type input "$19"
click at [729, 389] on input "Median salary wage earned by a W-2 employee?" at bounding box center [700, 379] width 344 height 30
type input "$21"
click at [733, 324] on input "Highest salary wage earned by a W-2 employee?" at bounding box center [700, 312] width 344 height 30
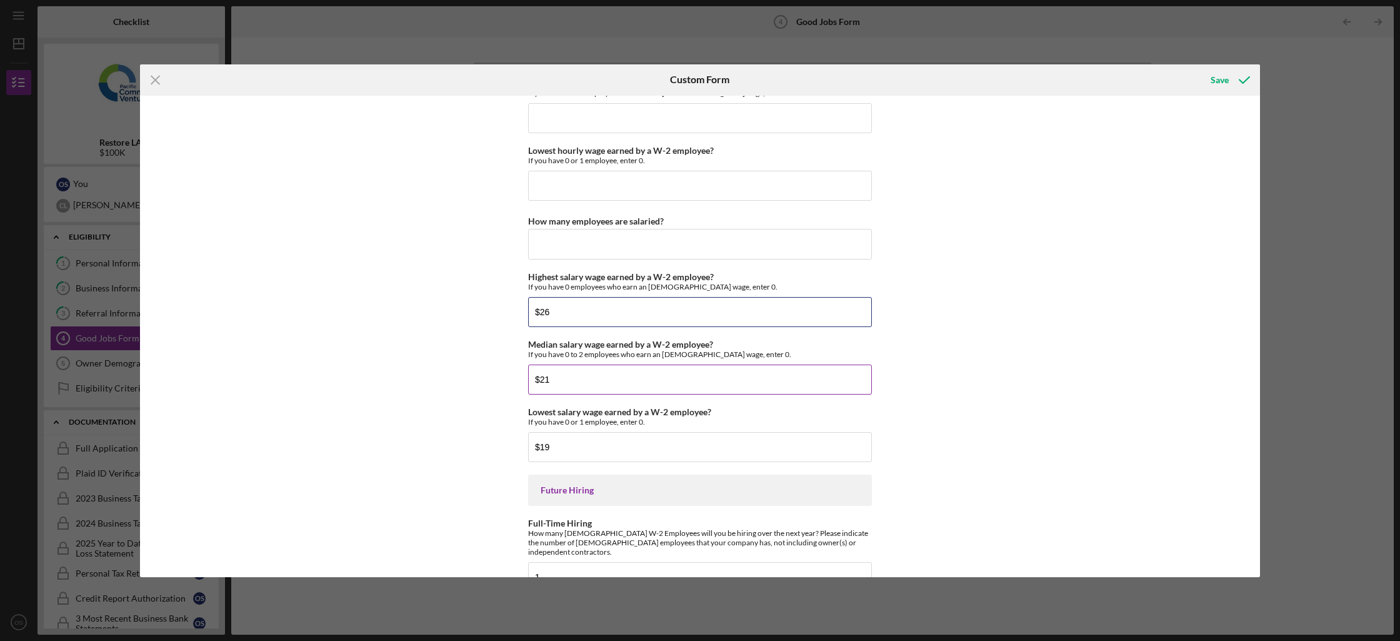
type input "$26"
click at [862, 344] on div "Median salary wage earned by a W-2 employee? If you have 0 to 2 employees who e…" at bounding box center [700, 348] width 344 height 19
click at [794, 382] on input "$21" at bounding box center [700, 379] width 344 height 30
type input "$22"
click at [822, 240] on input "How many employees are salaried?" at bounding box center [700, 244] width 344 height 30
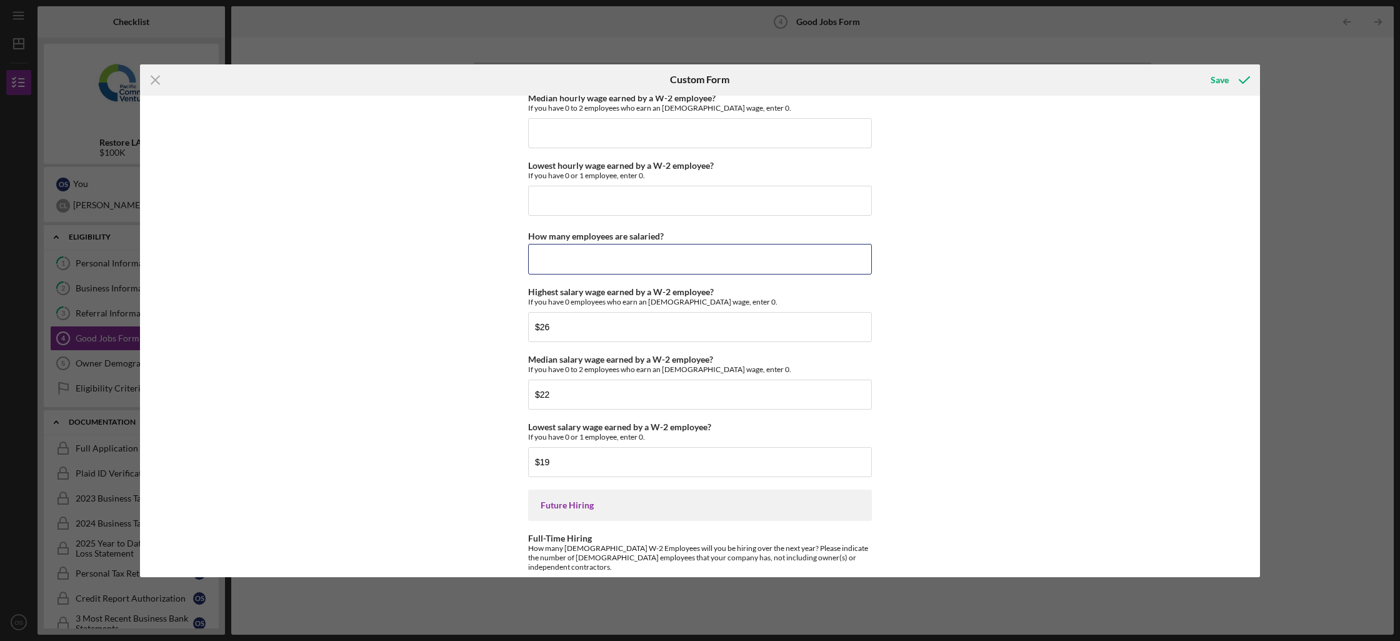
scroll to position [2529, 0]
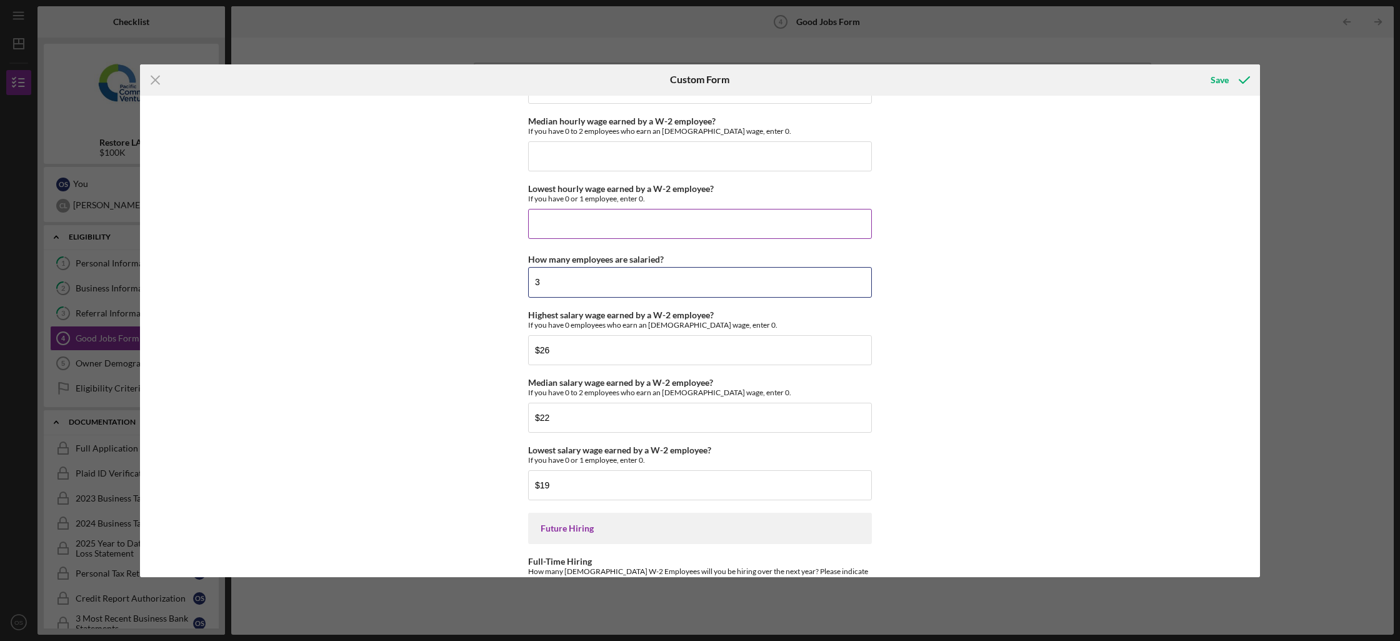
type input "3"
click at [771, 228] on input "Lowest hourly wage earned by a W-2 employee?" at bounding box center [700, 224] width 344 height 30
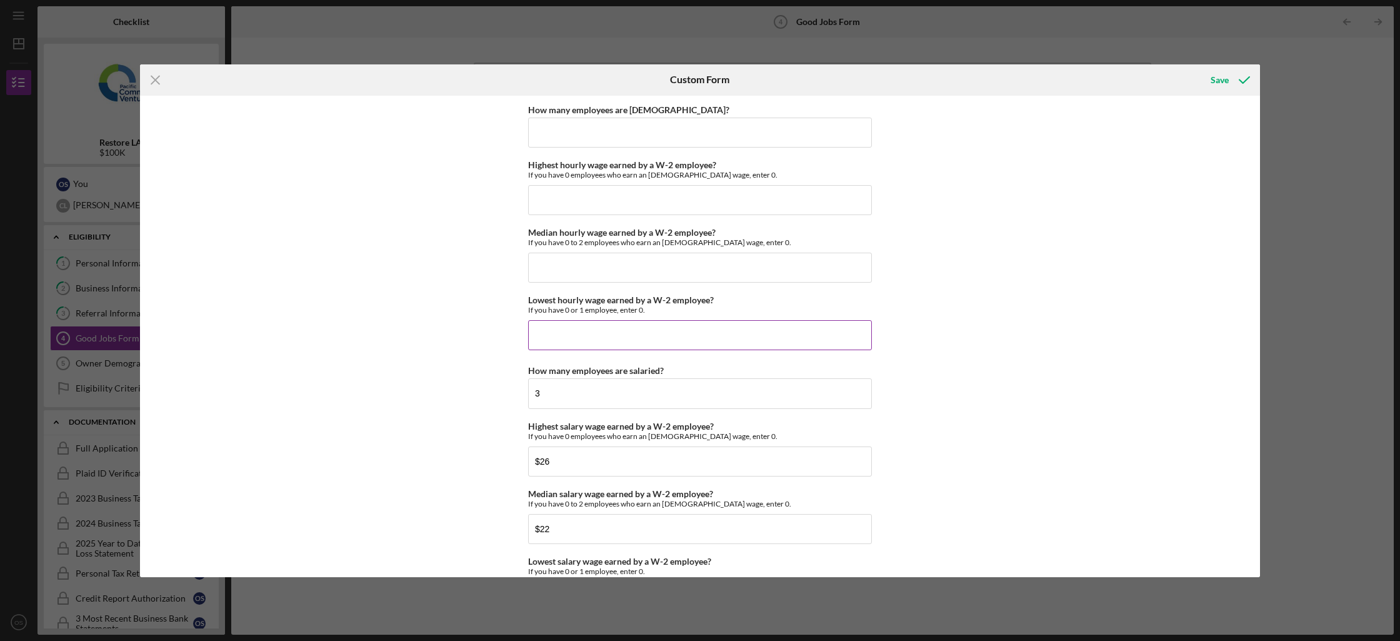
scroll to position [2417, 0]
click at [682, 209] on input "Highest hourly wage earned by a W-2 employee?" at bounding box center [700, 201] width 344 height 30
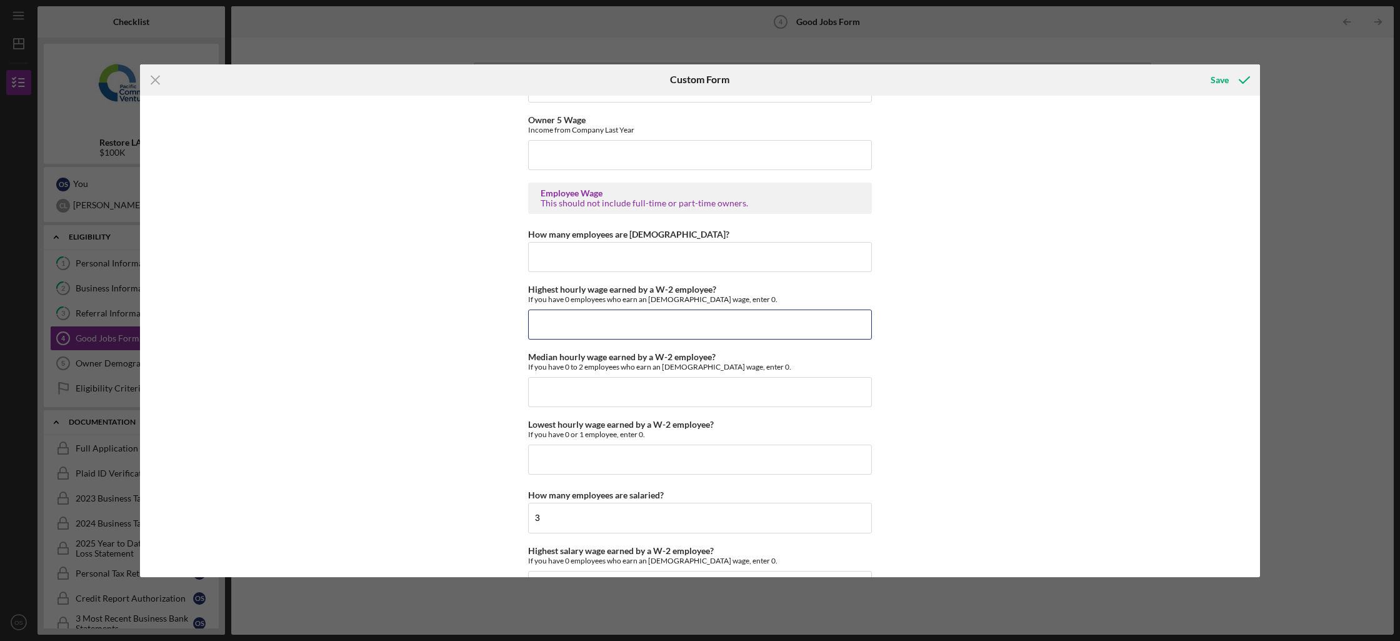
scroll to position [2293, 0]
click at [839, 255] on input "How many employees are [DEMOGRAPHIC_DATA]?" at bounding box center [700, 257] width 344 height 30
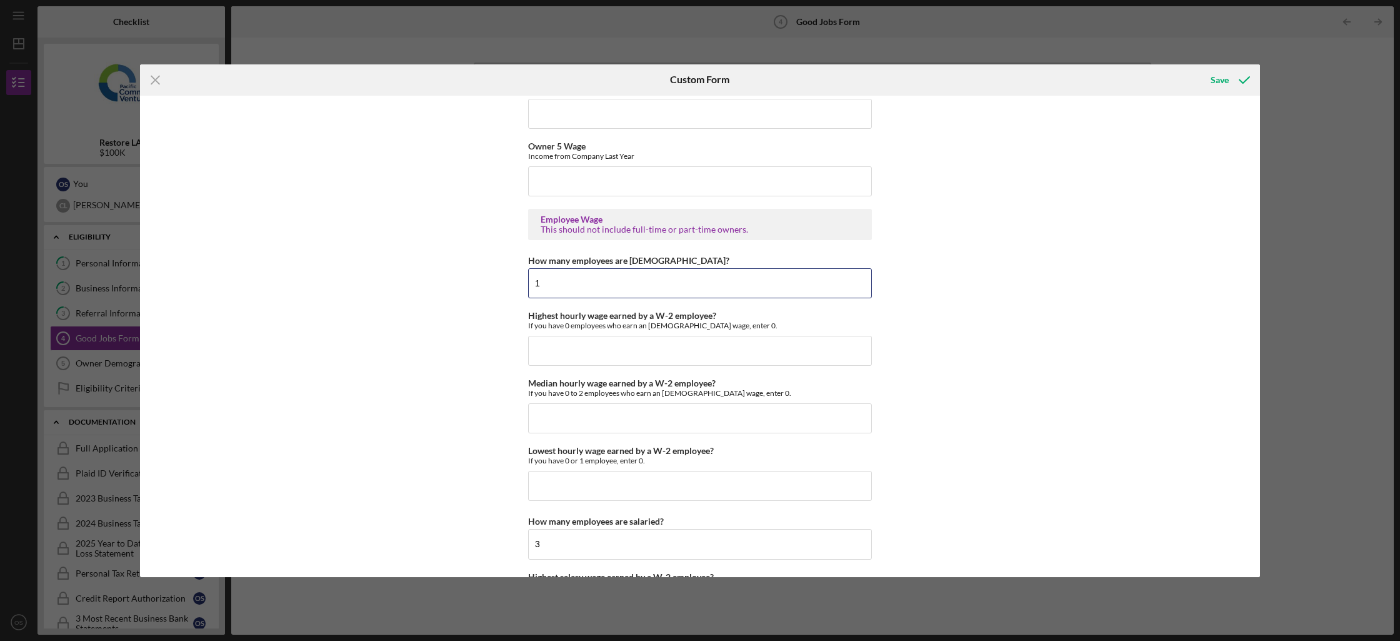
scroll to position [2267, 0]
type input "10"
click at [940, 251] on div "Good Jobs Form *Total Number of Full-Time W-2 Employees If you have no W-2 Empl…" at bounding box center [700, 336] width 1120 height 481
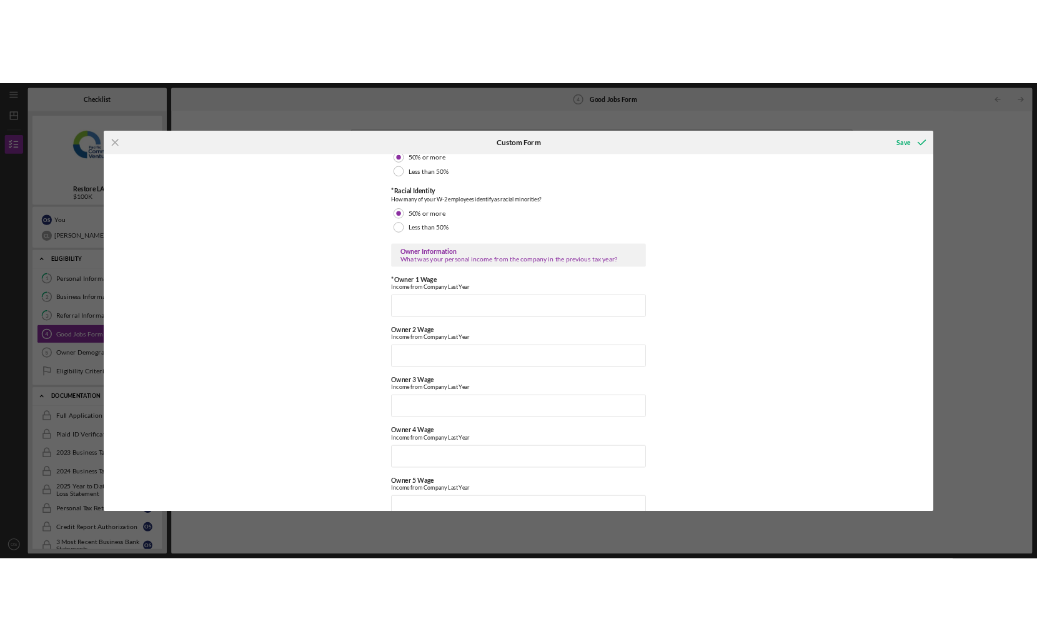
scroll to position [1881, 0]
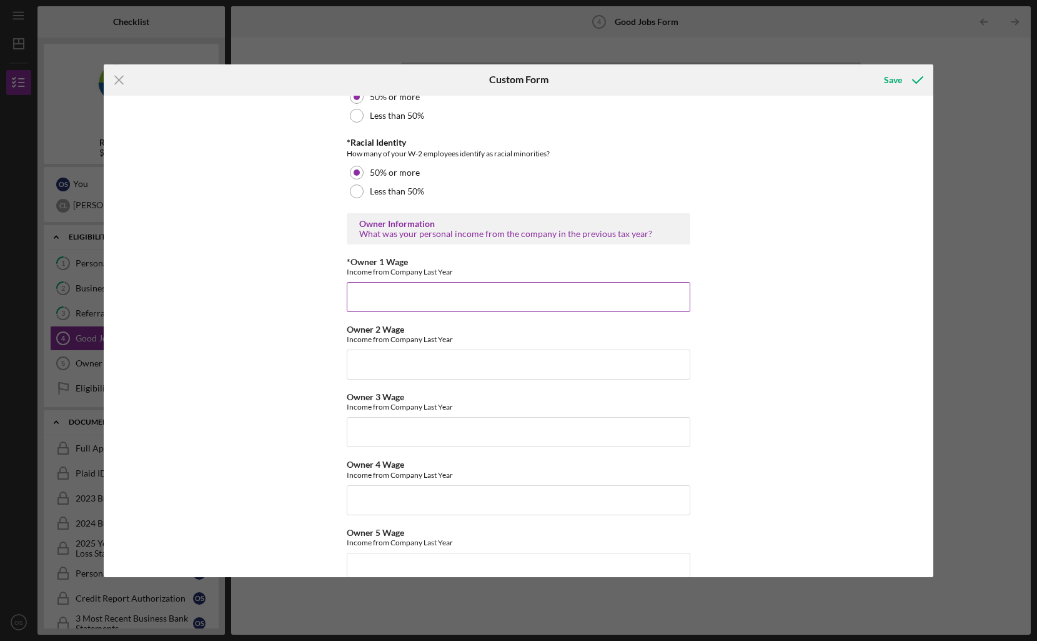
click at [379, 300] on input "*Owner 1 Wage" at bounding box center [519, 297] width 344 height 30
click at [409, 362] on input "Owner 2 Wage" at bounding box center [519, 364] width 344 height 30
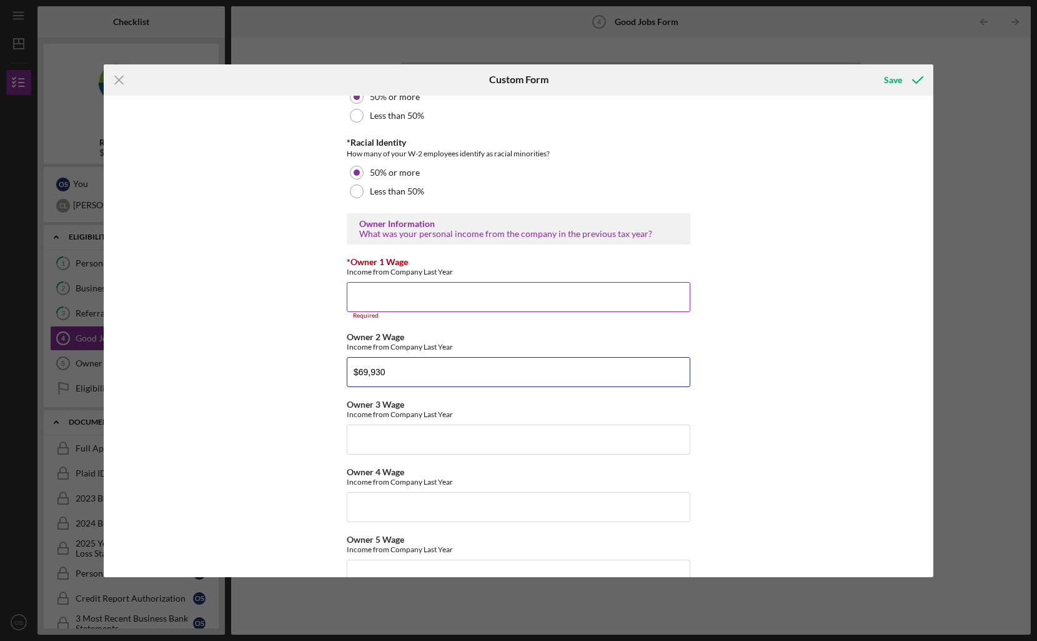
type input "$69,930"
click at [423, 289] on input "*Owner 1 Wage" at bounding box center [519, 297] width 344 height 30
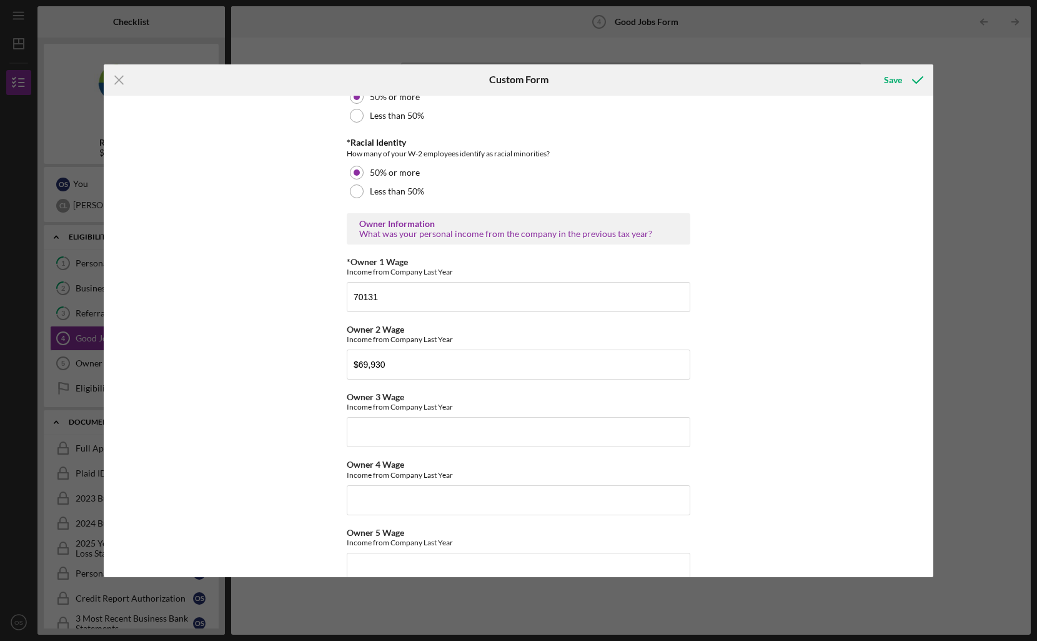
click at [722, 322] on div "Good Jobs Form *Total Number of Full-Time W-2 Employees If you have no W-2 Empl…" at bounding box center [519, 336] width 830 height 481
click at [356, 286] on input "70131" at bounding box center [519, 297] width 344 height 30
type input "$70131"
click at [816, 347] on div "Good Jobs Form *Total Number of Full-Time W-2 Employees If you have no W-2 Empl…" at bounding box center [519, 336] width 830 height 481
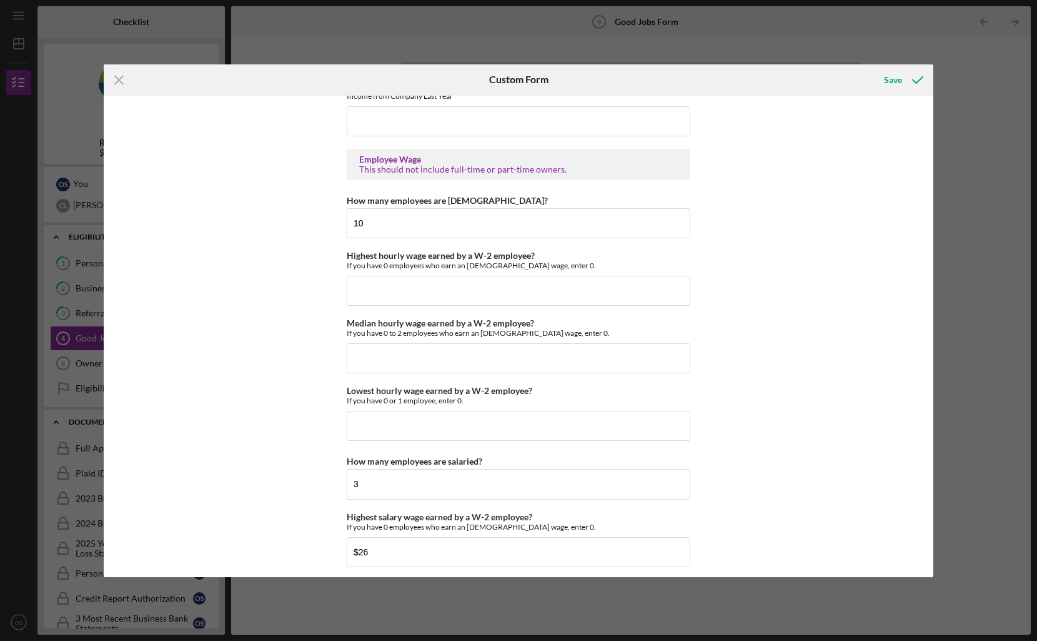
scroll to position [2394, 0]
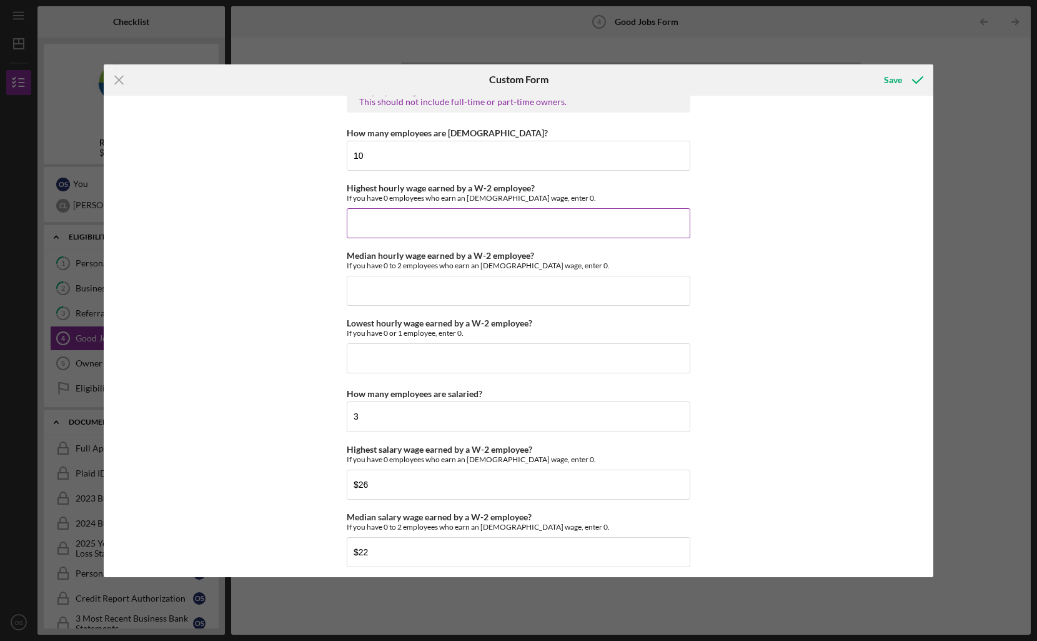
click at [610, 231] on input "Highest hourly wage earned by a W-2 employee?" at bounding box center [519, 223] width 344 height 30
type input "$26"
click at [523, 284] on input "Median hourly wage earned by a W-2 employee?" at bounding box center [519, 291] width 344 height 30
type input "$22"
click at [539, 356] on input "Lowest hourly wage earned by a W-2 employee?" at bounding box center [519, 358] width 344 height 30
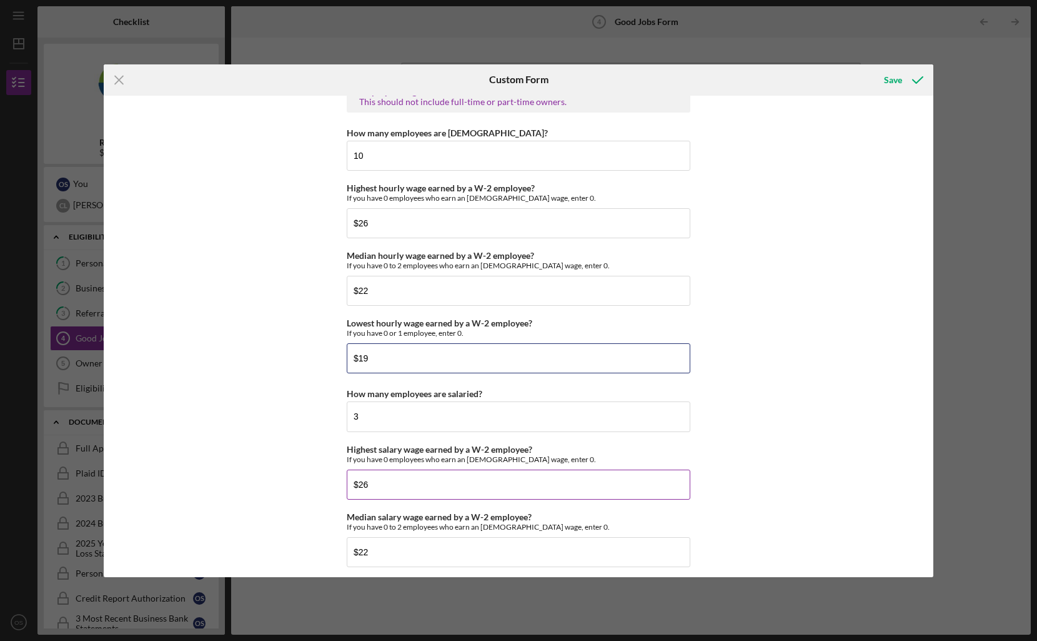
type input "$19"
click at [580, 477] on input "$26" at bounding box center [519, 484] width 344 height 30
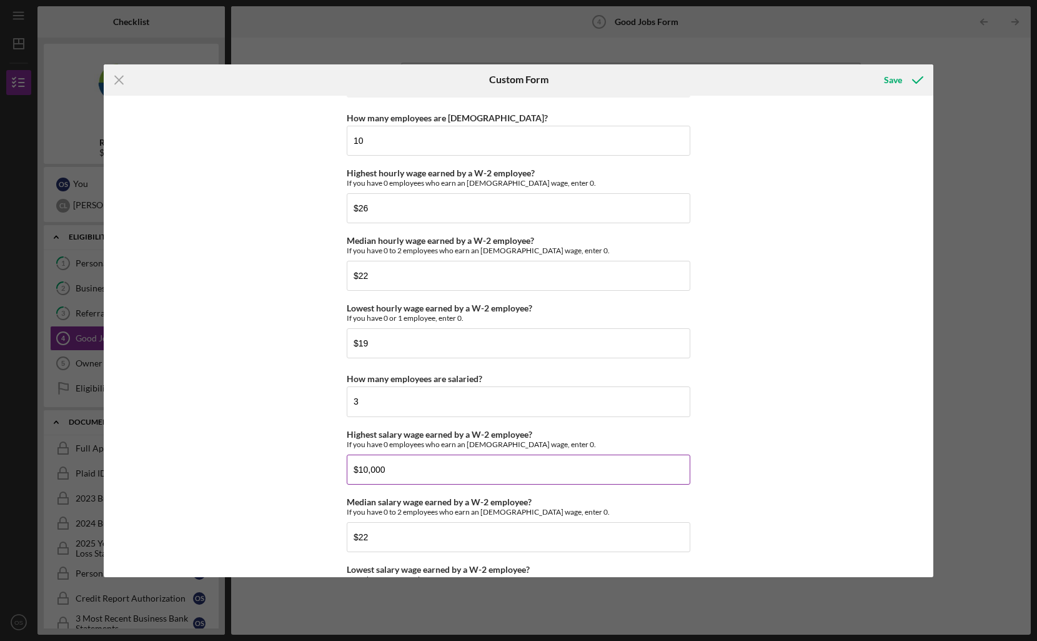
scroll to position [2432, 0]
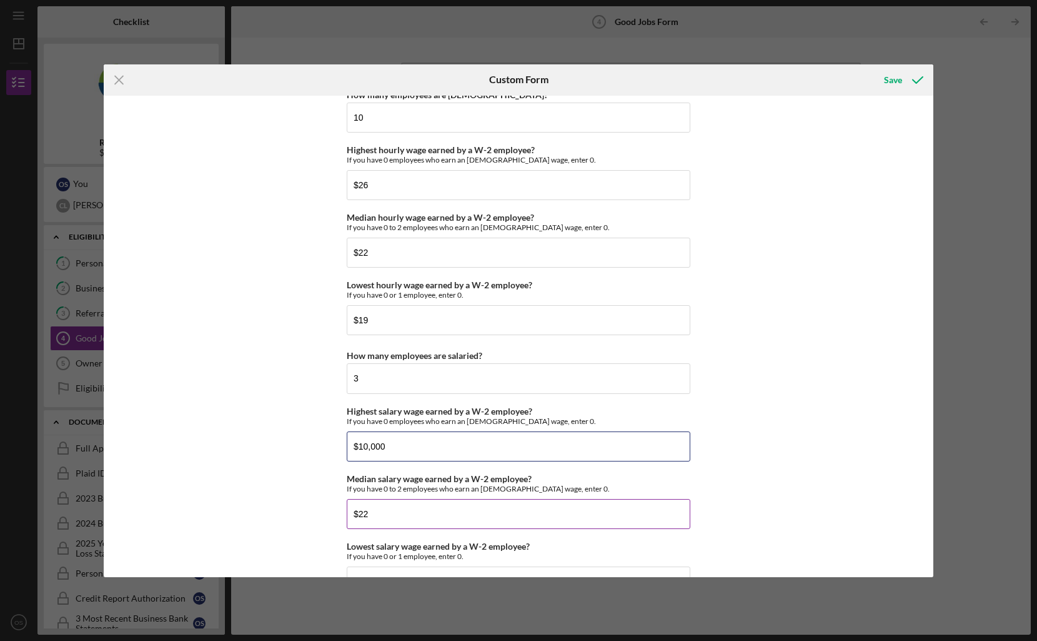
type input "$10,000"
click at [557, 514] on input "$22" at bounding box center [519, 514] width 344 height 30
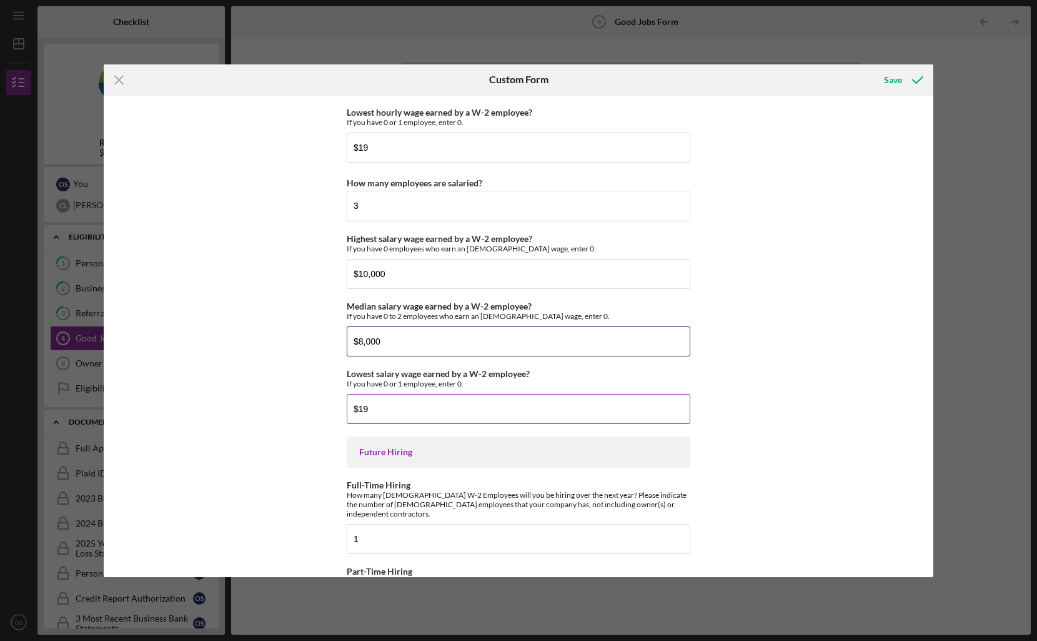
type input "$8,000"
click at [561, 412] on input "$19" at bounding box center [519, 409] width 344 height 30
click at [498, 414] on input "$19" at bounding box center [519, 409] width 344 height 30
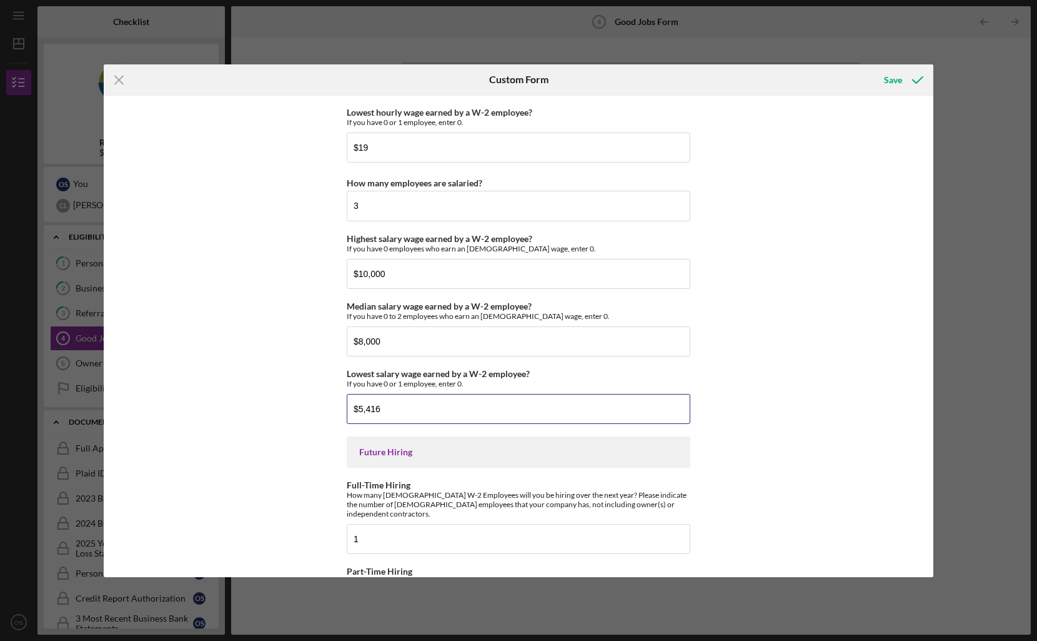
type input "$5,416"
click at [727, 416] on div "Good Jobs Form *Total Number of Full-Time W-2 Employees If you have no W-2 Empl…" at bounding box center [519, 336] width 830 height 481
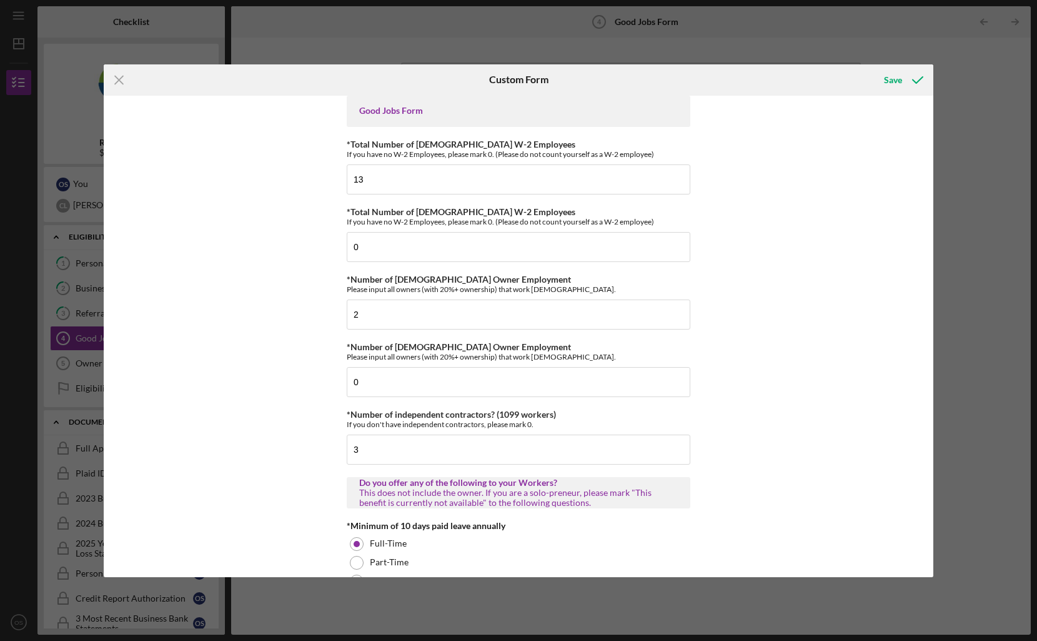
scroll to position [0, 0]
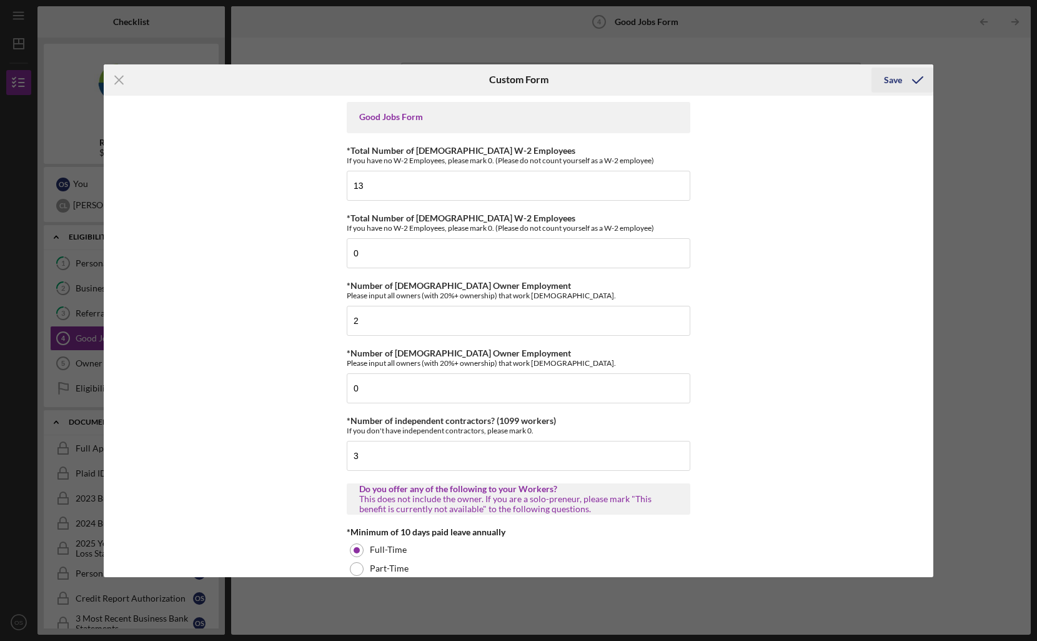
click at [902, 81] on icon "submit" at bounding box center [917, 79] width 31 height 31
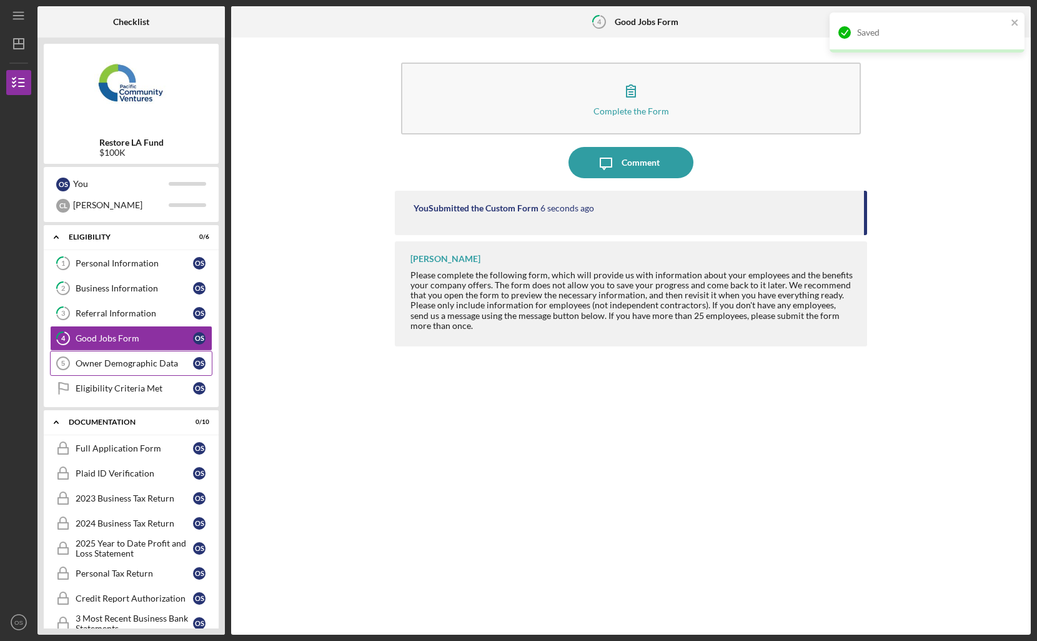
click at [179, 361] on div "Owner Demographic Data" at bounding box center [134, 363] width 117 height 10
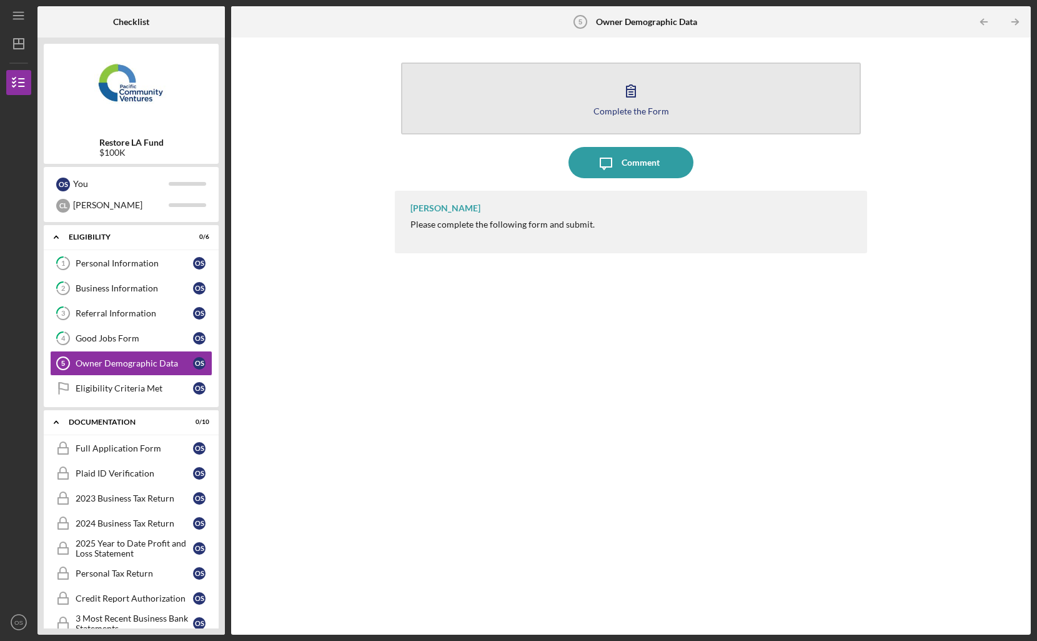
click at [629, 102] on icon "button" at bounding box center [631, 90] width 31 height 31
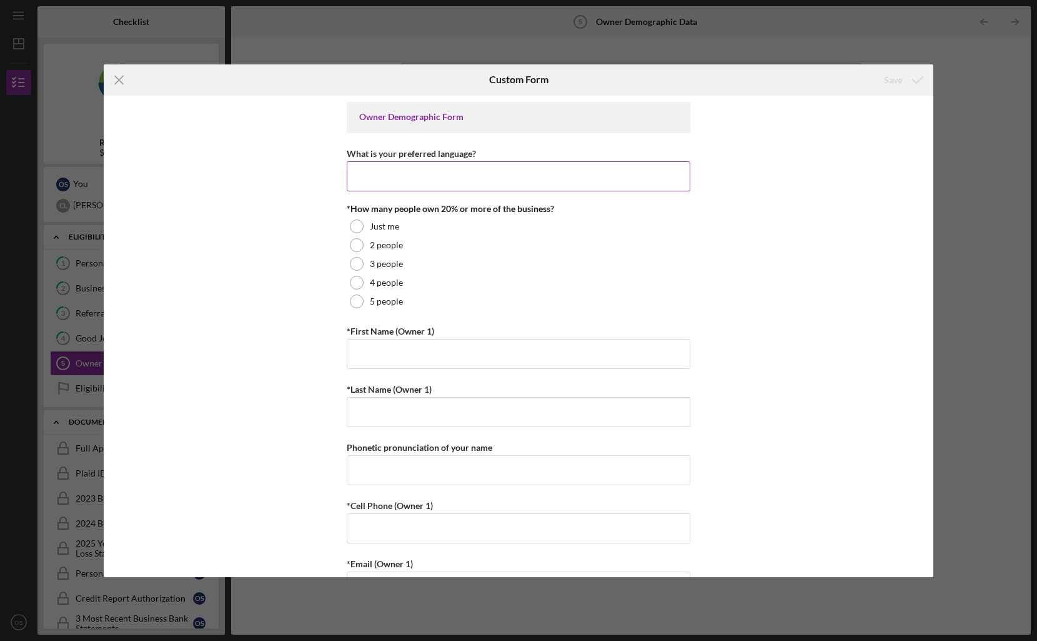
click at [585, 178] on input "What is your preferred language?" at bounding box center [519, 176] width 344 height 30
type input "English"
click at [407, 248] on div "2 people" at bounding box center [519, 245] width 344 height 19
click at [479, 363] on input "*First Name (Owner 1)" at bounding box center [519, 354] width 344 height 30
type input "Olivya"
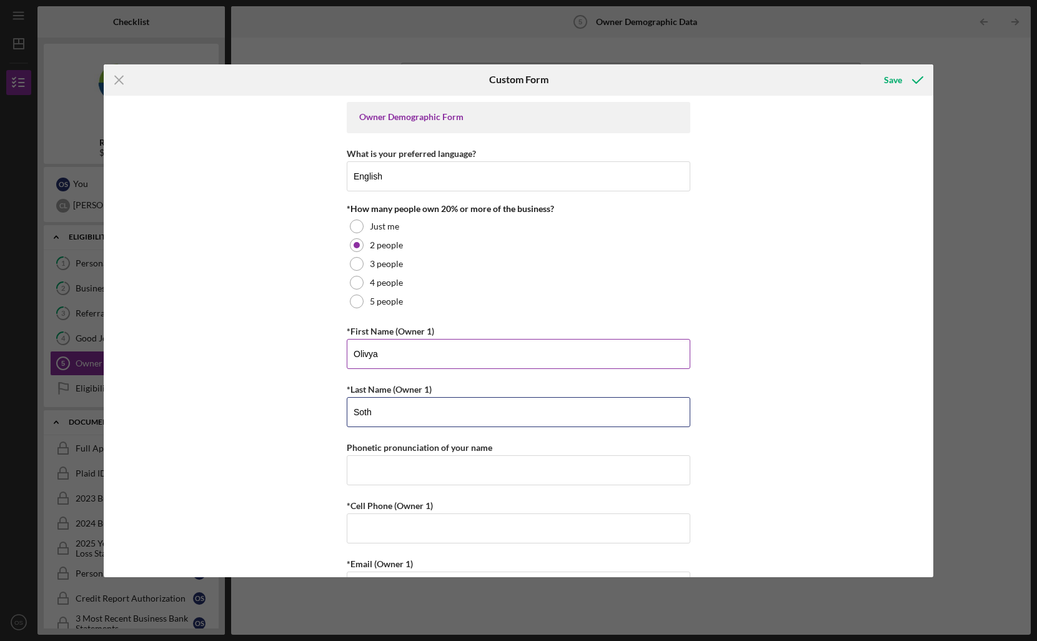
type input "Soth"
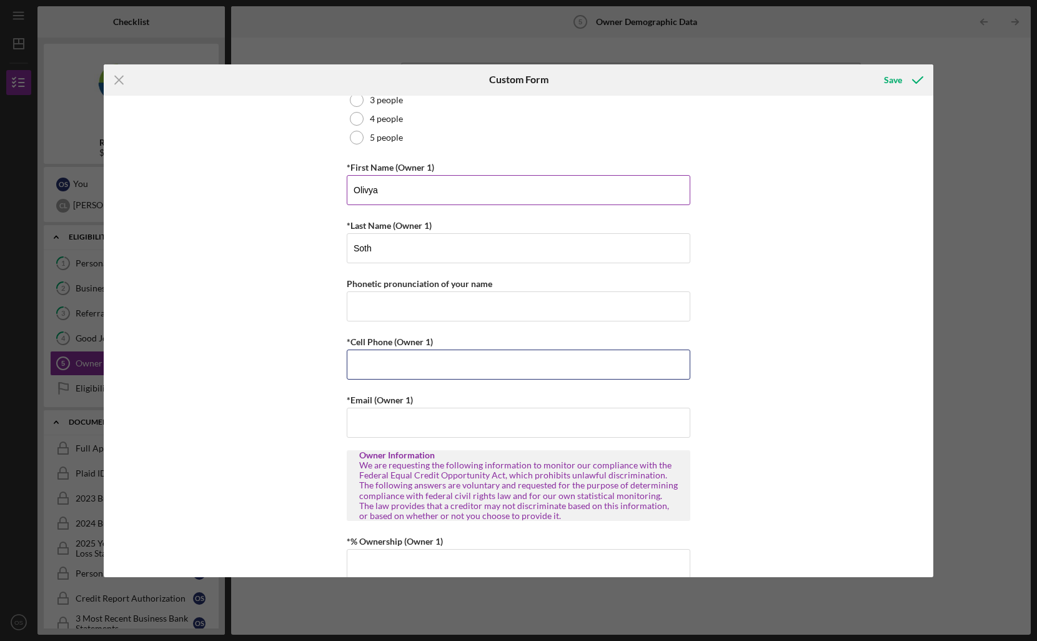
scroll to position [241, 0]
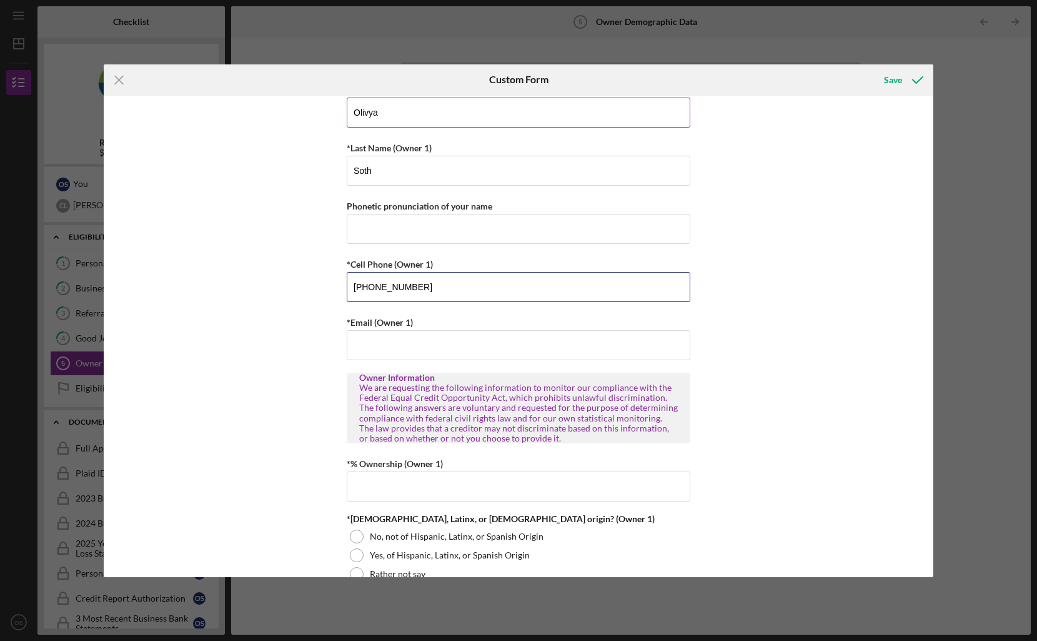
type input "[PHONE_NUMBER]"
type input "[EMAIL_ADDRESS][DOMAIN_NAME]"
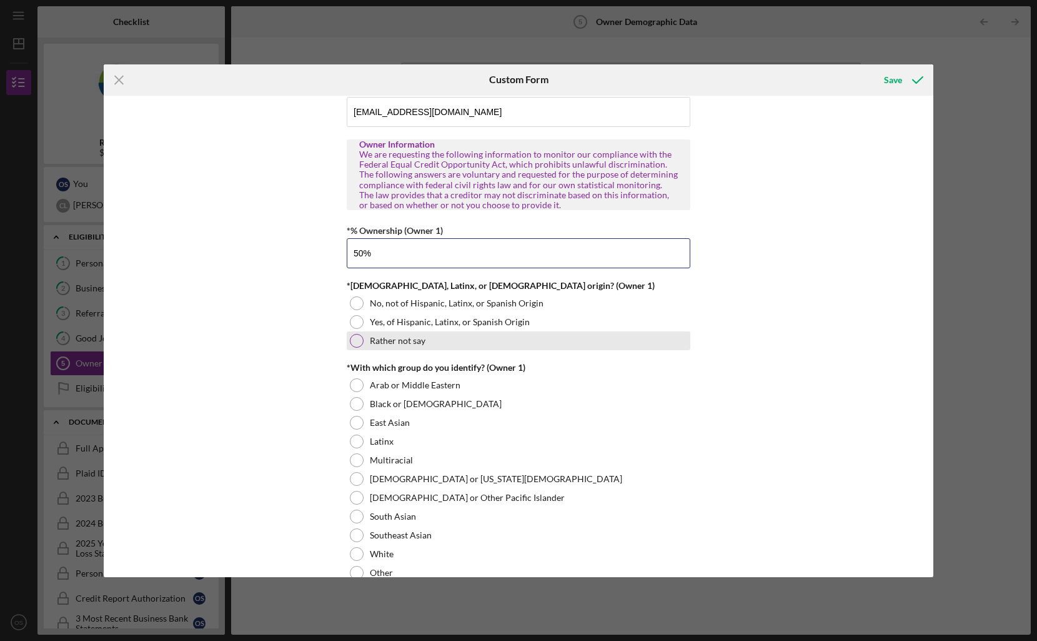
scroll to position [489, 0]
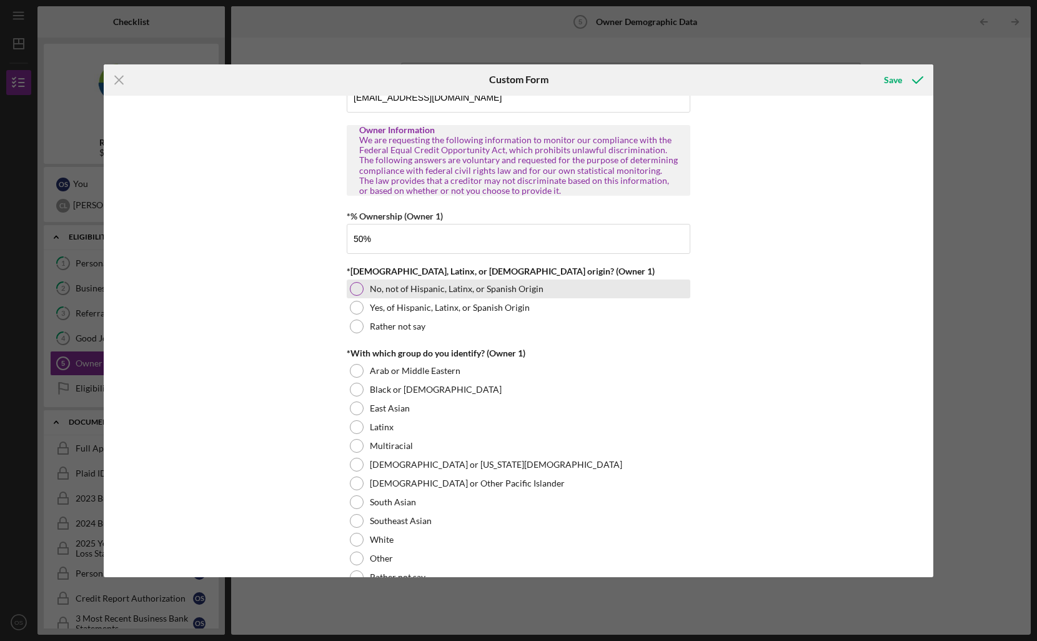
type input "50.00000%"
click at [438, 289] on label "No, not of Hispanic, Latinx, or Spanish Origin" at bounding box center [457, 289] width 174 height 10
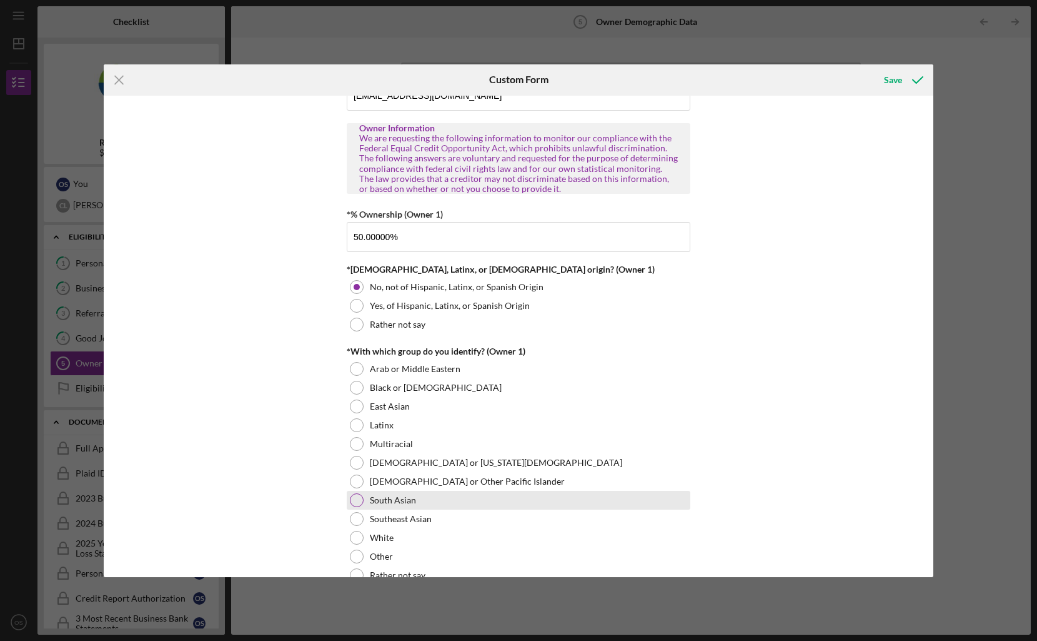
scroll to position [491, 0]
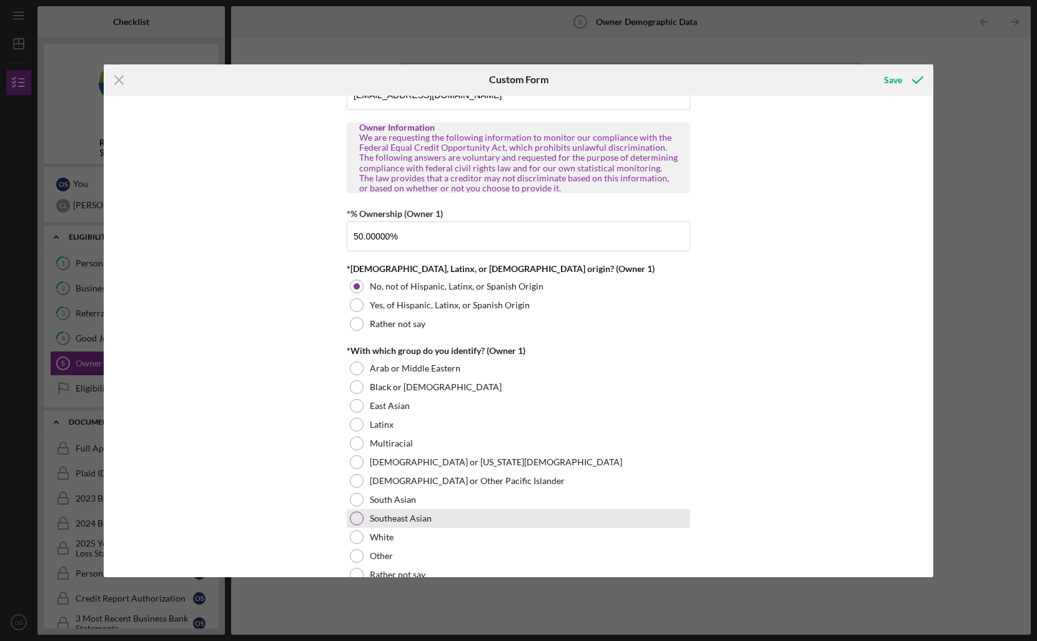
click at [442, 516] on div "Southeast Asian" at bounding box center [519, 518] width 344 height 19
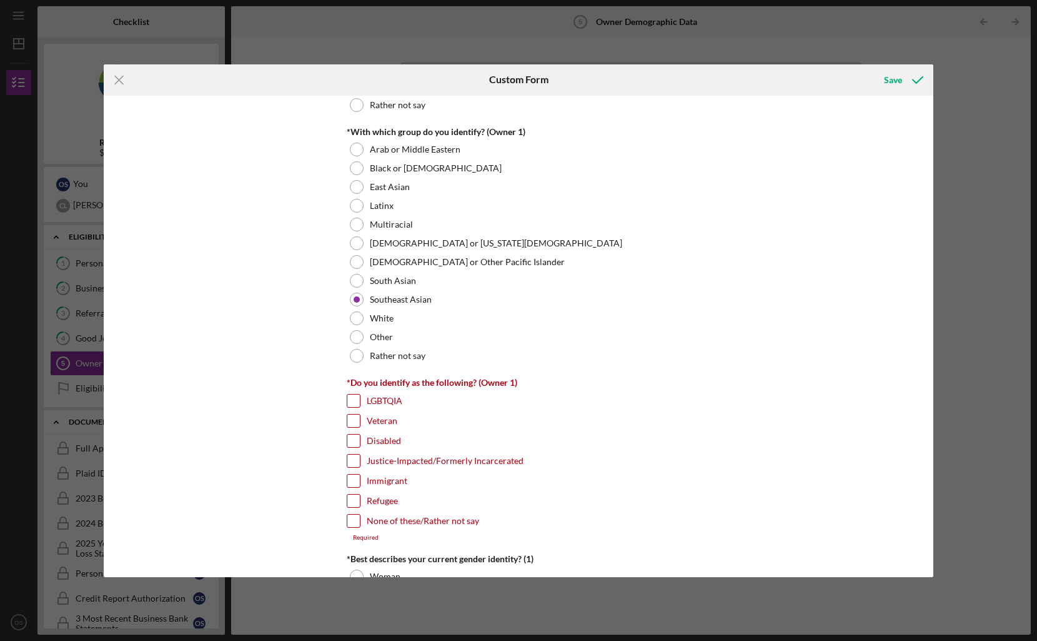
scroll to position [711, 0]
click at [433, 521] on label "None of these/Rather not say" at bounding box center [423, 519] width 112 height 12
click at [360, 521] on input "None of these/Rather not say" at bounding box center [353, 519] width 12 height 12
checkbox input "true"
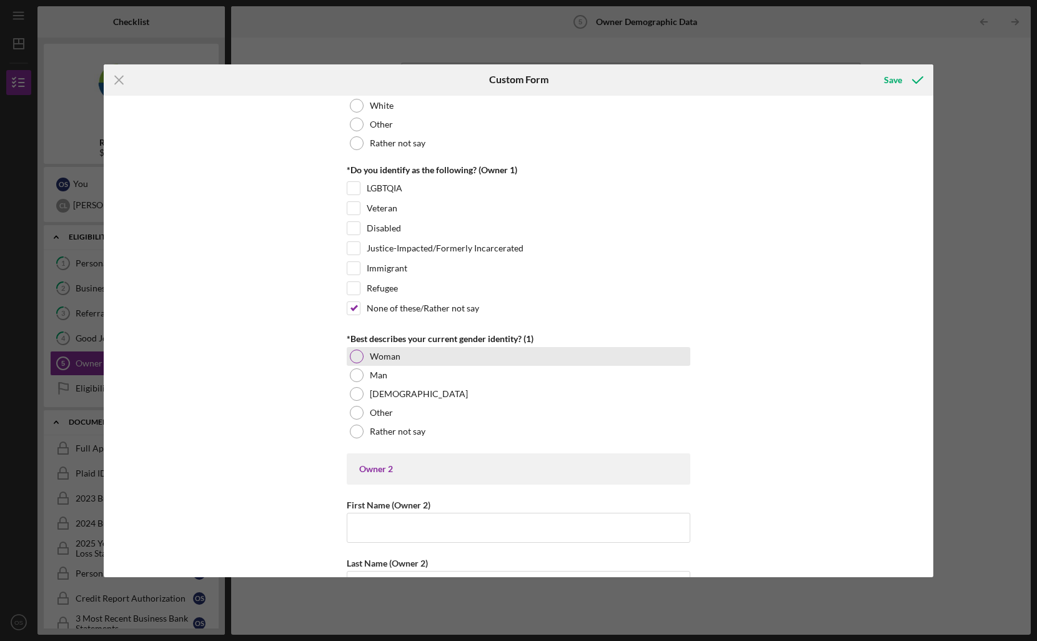
click at [433, 361] on div "Woman" at bounding box center [519, 356] width 344 height 19
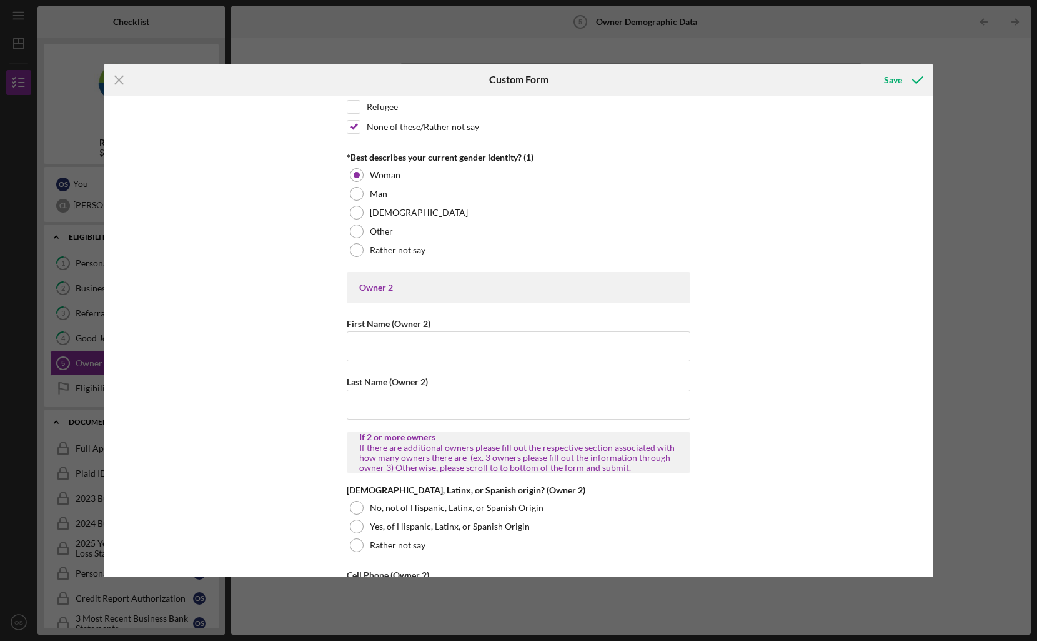
scroll to position [1107, 0]
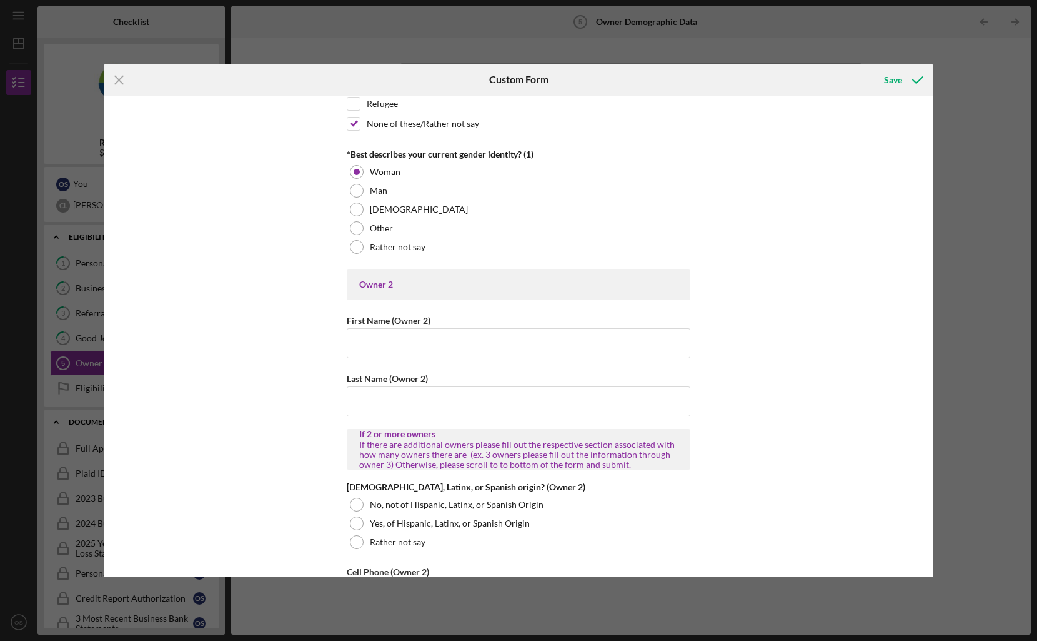
click at [539, 344] on input "First Name (Owner 2)" at bounding box center [519, 343] width 344 height 30
type input "[PERSON_NAME]"
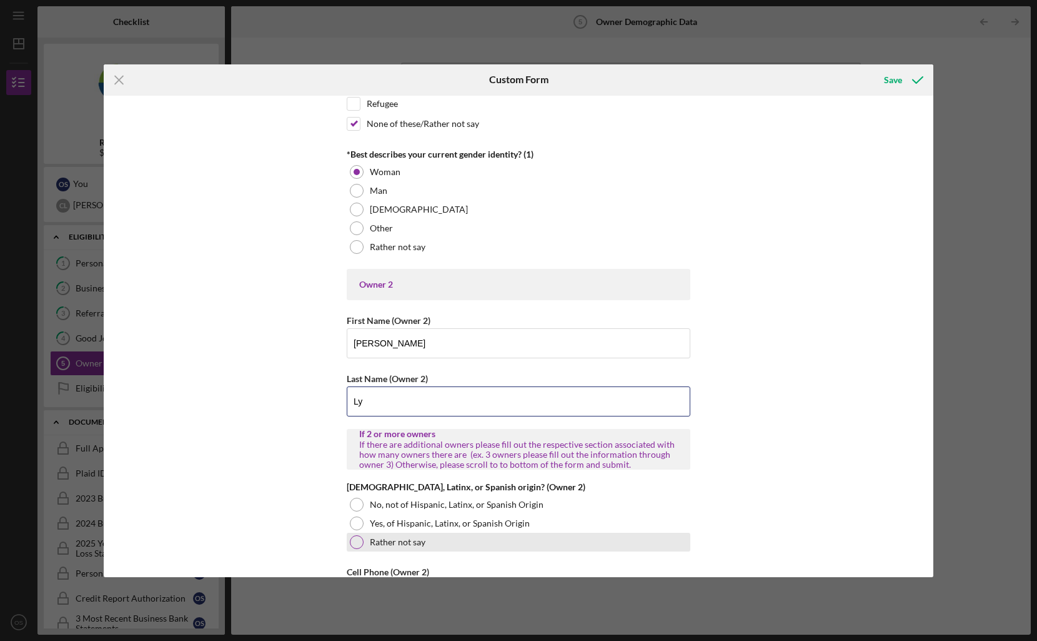
type input "Ly"
click at [406, 533] on div "Rather not say" at bounding box center [519, 541] width 344 height 19
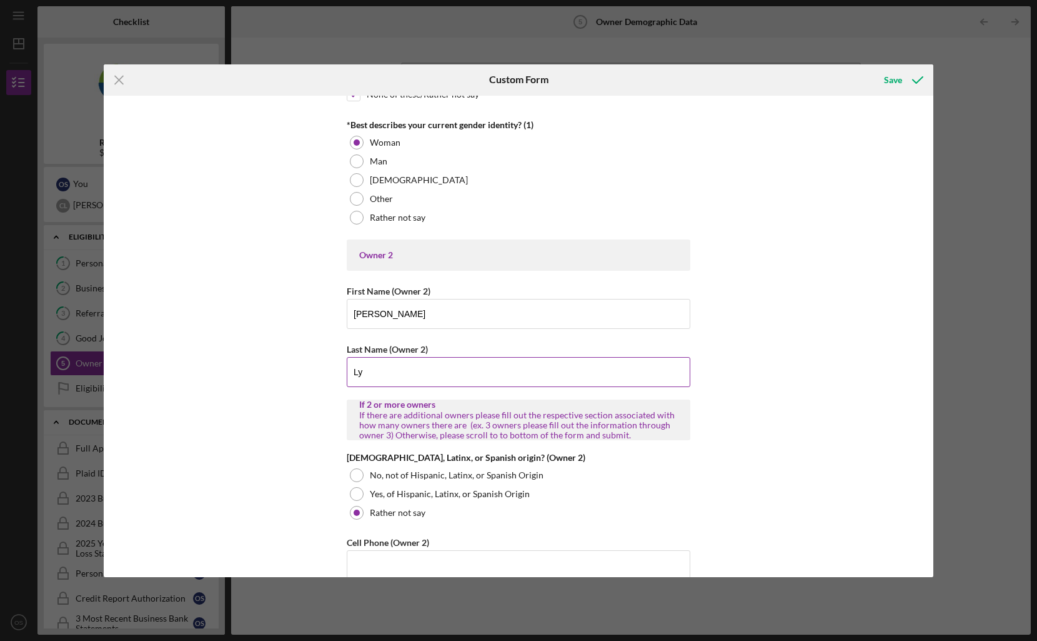
scroll to position [1139, 0]
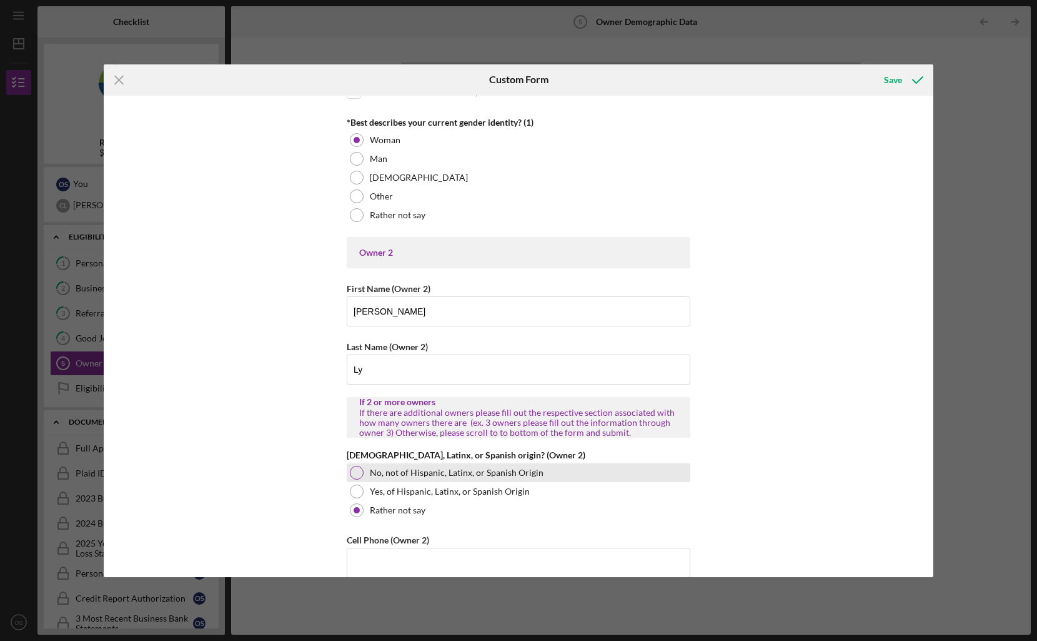
click at [514, 464] on div "No, not of Hispanic, Latinx, or Spanish Origin" at bounding box center [519, 472] width 344 height 19
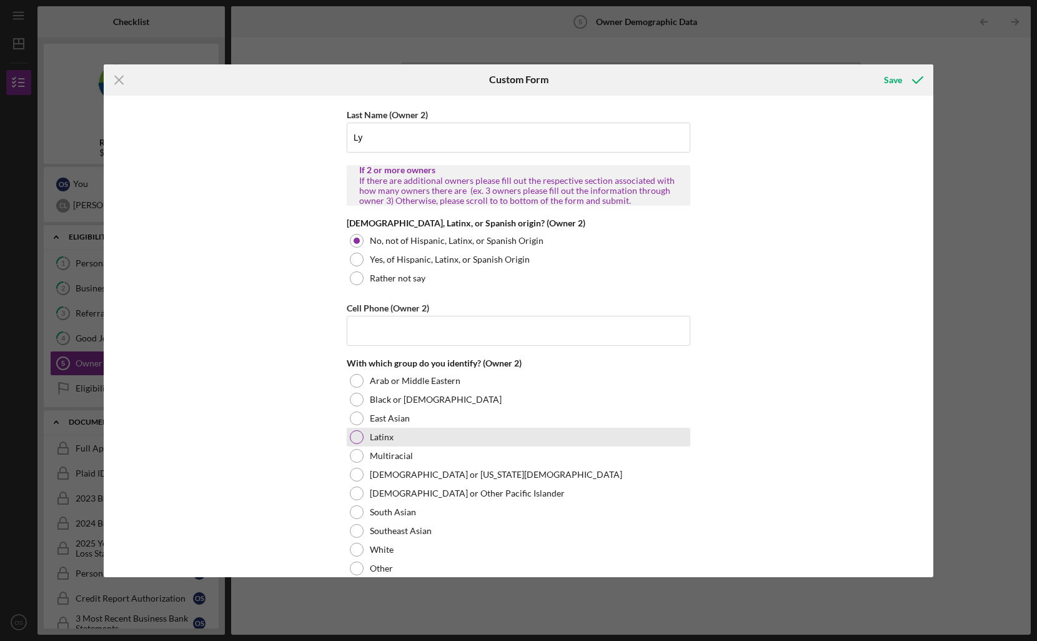
scroll to position [1390, 0]
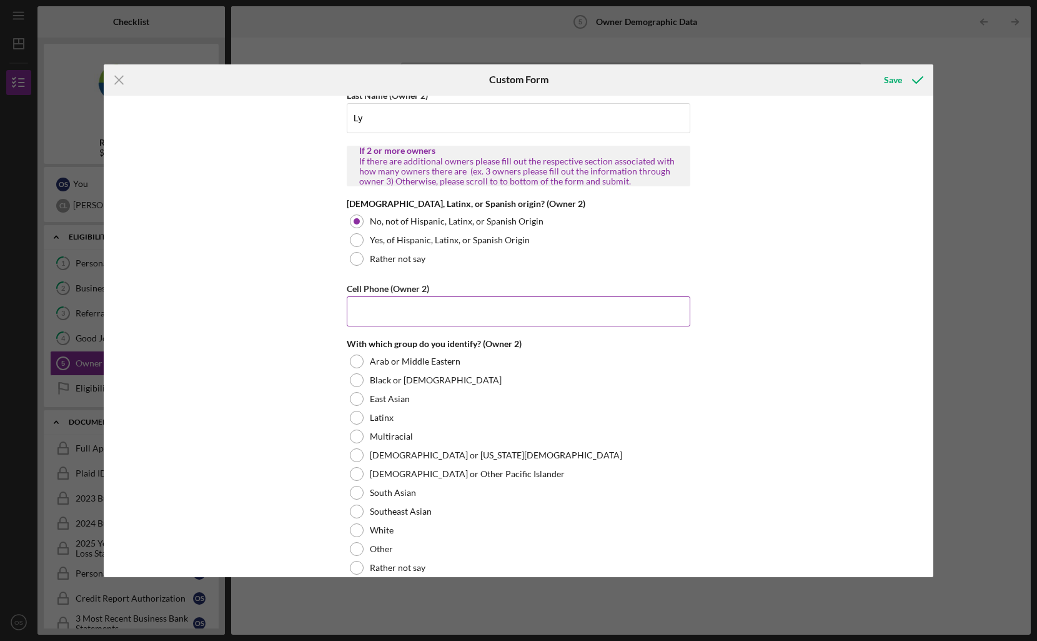
click at [577, 294] on div "Cell Phone (Owner 2)" at bounding box center [519, 289] width 344 height 16
click at [584, 302] on input "Cell Phone (Owner 2)" at bounding box center [519, 311] width 344 height 30
type input "[PHONE_NUMBER]"
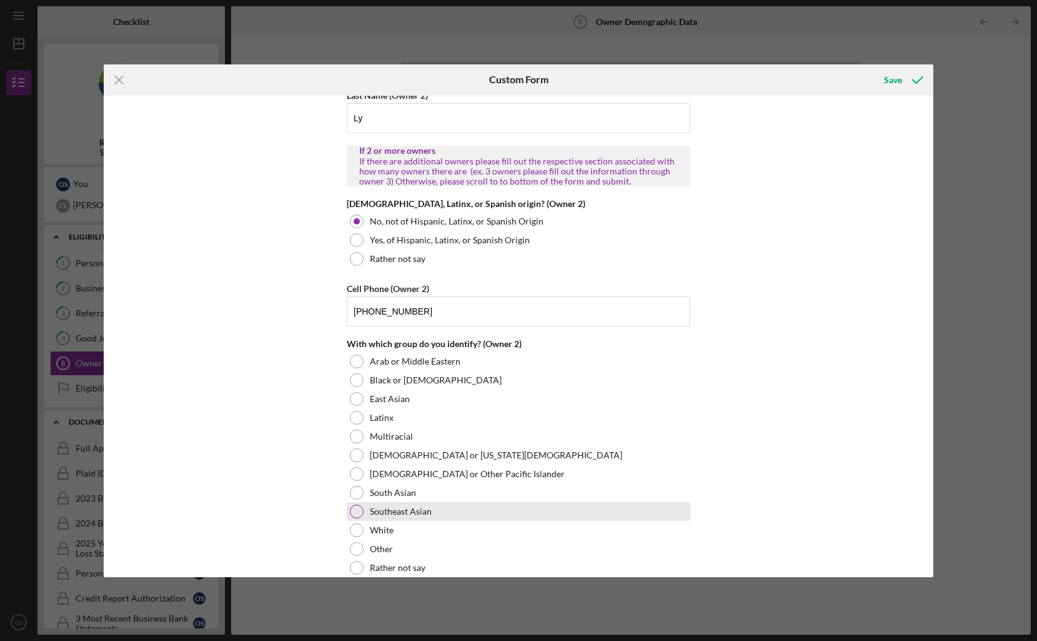
click at [522, 512] on div "Southeast Asian" at bounding box center [519, 511] width 344 height 19
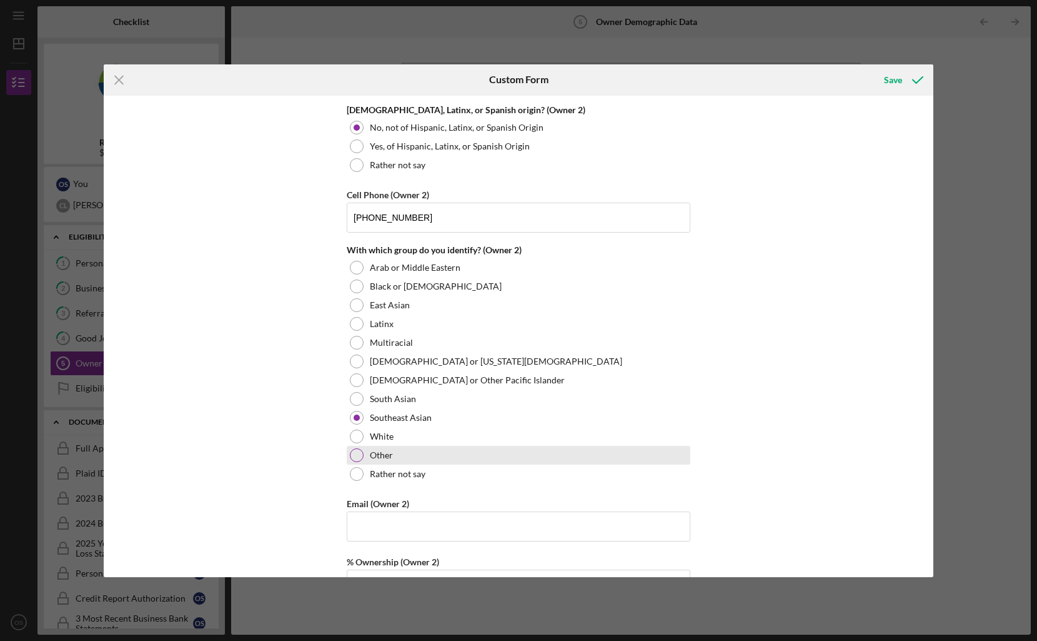
scroll to position [1487, 0]
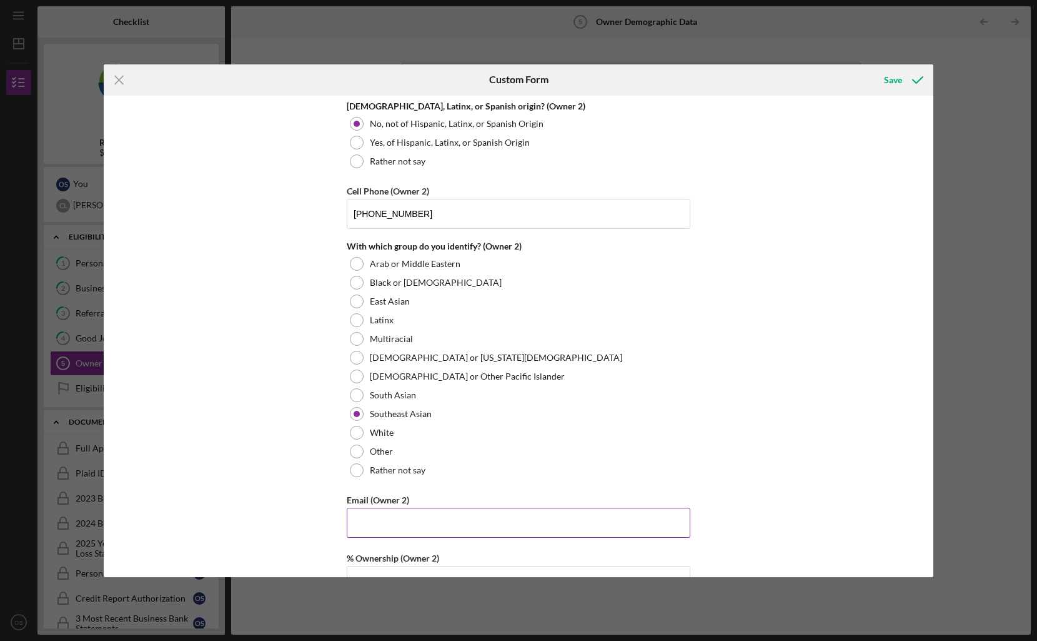
click at [508, 526] on input "Email (Owner 2)" at bounding box center [519, 522] width 344 height 30
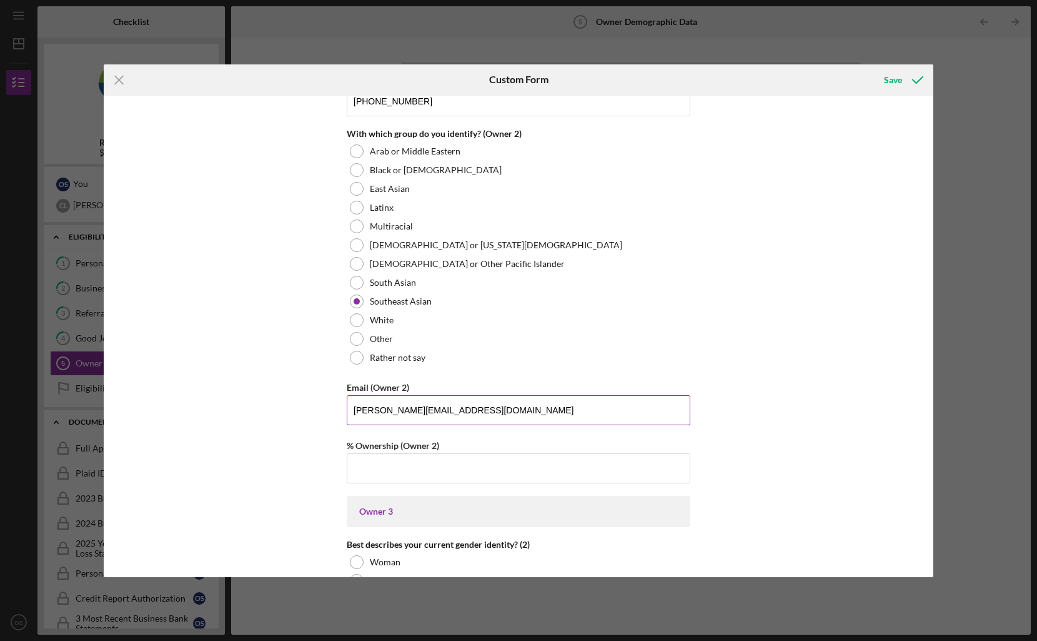
scroll to position [1691, 0]
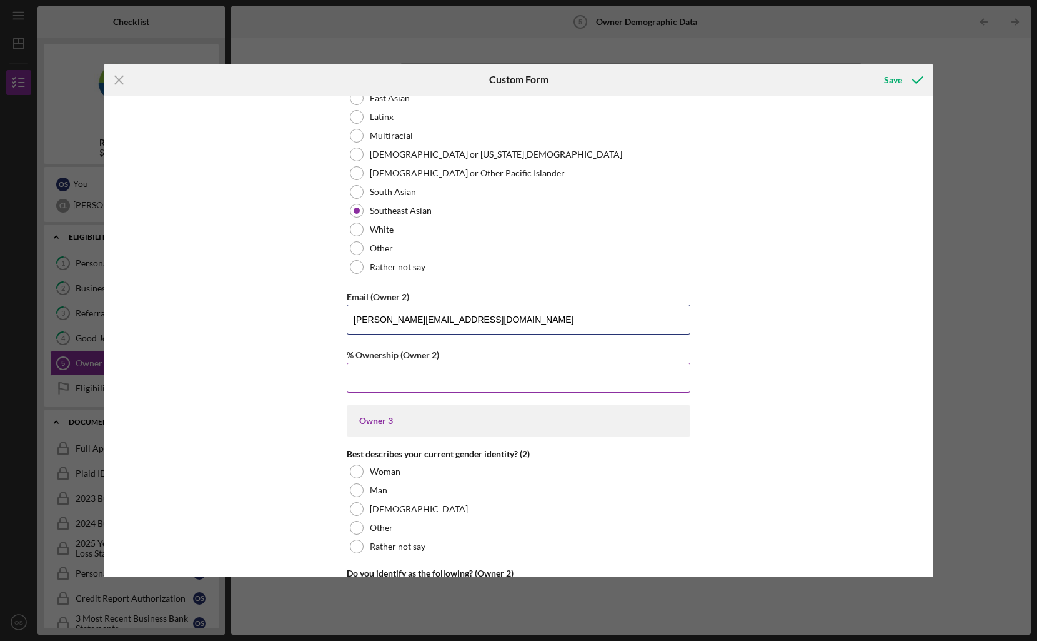
type input "[PERSON_NAME][EMAIL_ADDRESS][DOMAIN_NAME]"
click at [577, 384] on input "% Ownership (Owner 2)" at bounding box center [519, 377] width 344 height 30
type input "50.00000%"
click at [717, 393] on div "Owner Demographic Form What is your preferred language? English *How many peopl…" at bounding box center [519, 336] width 830 height 481
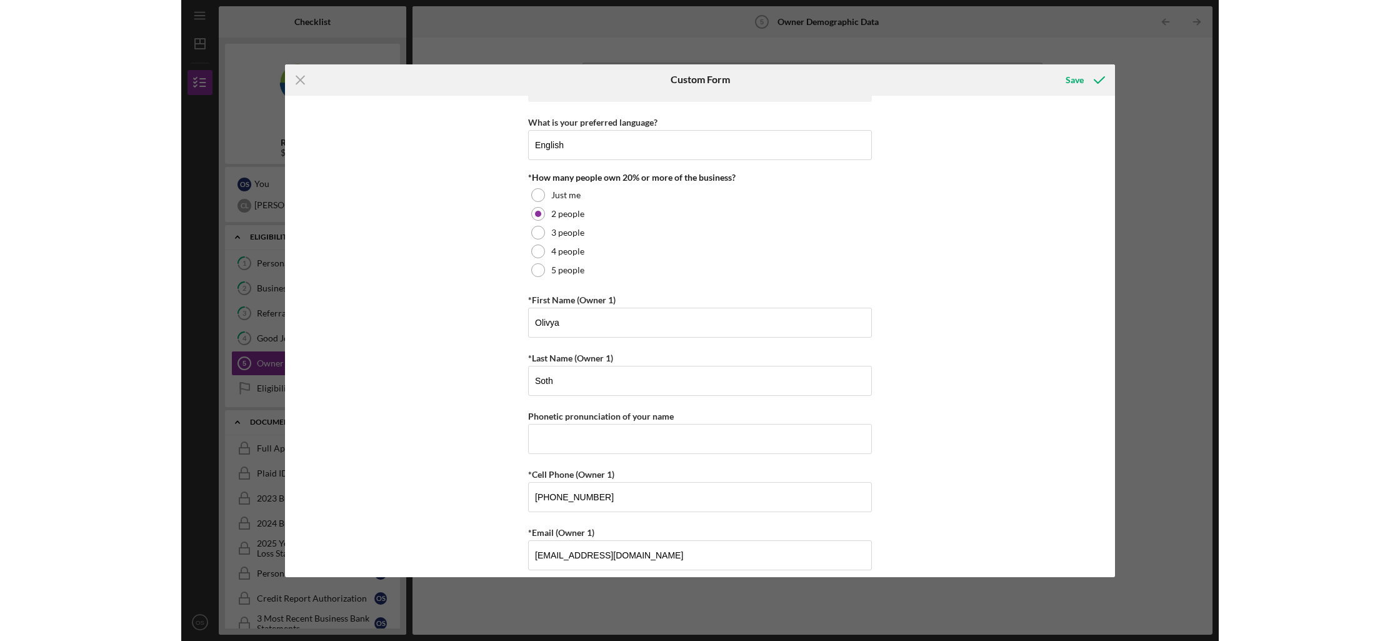
scroll to position [0, 0]
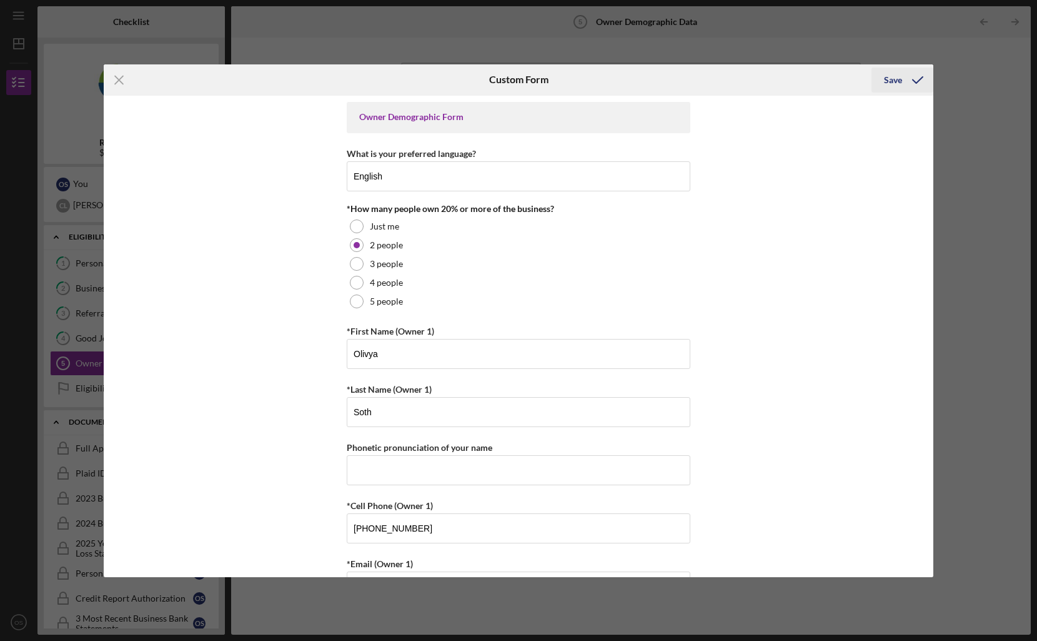
click at [917, 83] on icon "submit" at bounding box center [917, 79] width 31 height 31
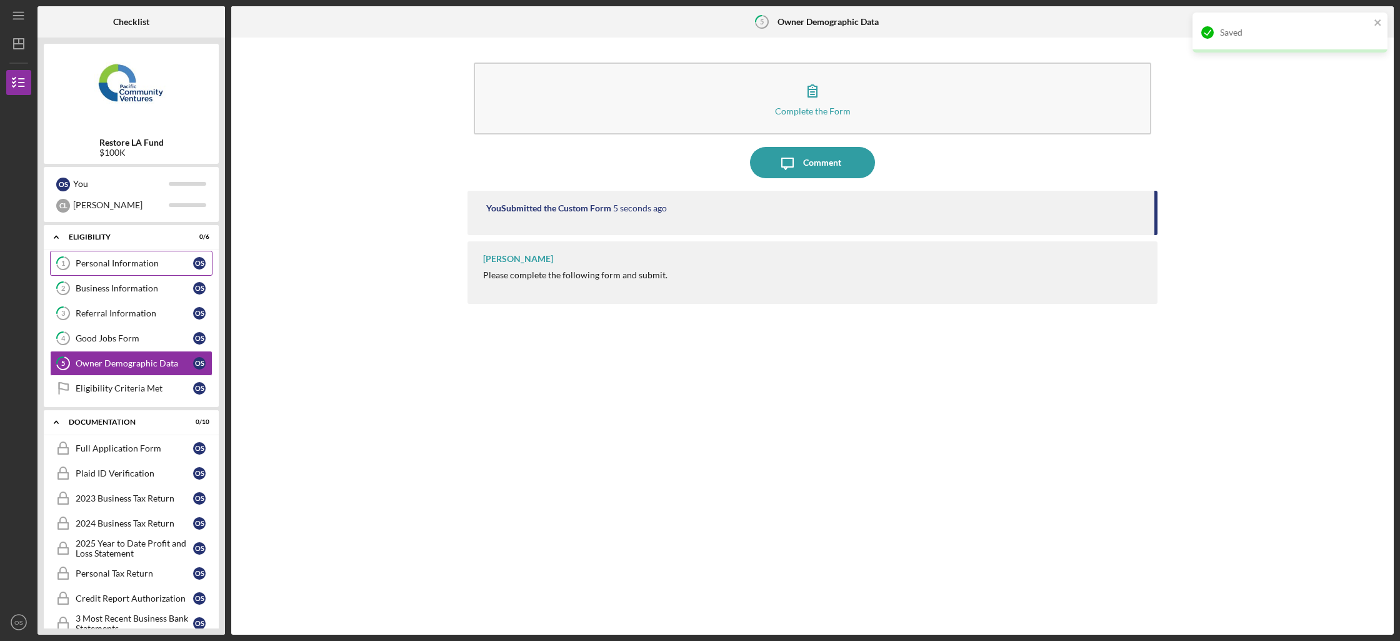
click at [131, 270] on link "1 Personal Information O S" at bounding box center [131, 263] width 162 height 25
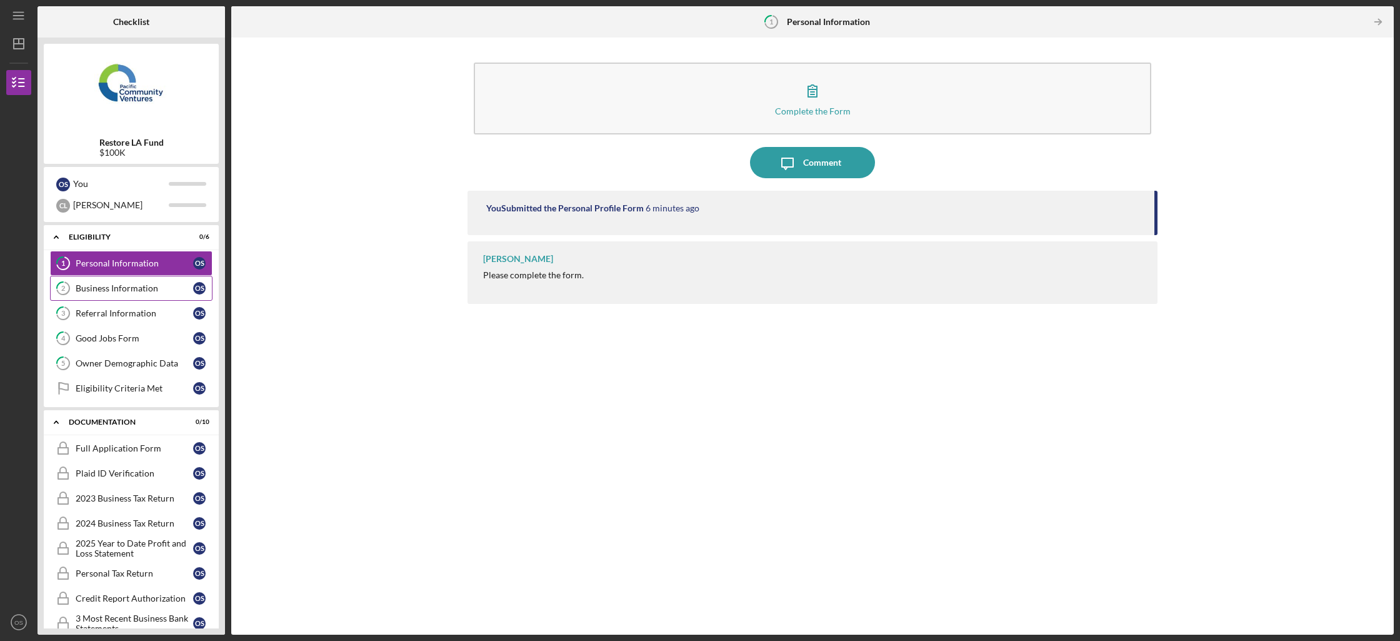
click at [134, 279] on link "2 Business Information O S" at bounding box center [131, 288] width 162 height 25
click at [131, 306] on link "3 Referral Information O S" at bounding box center [131, 313] width 162 height 25
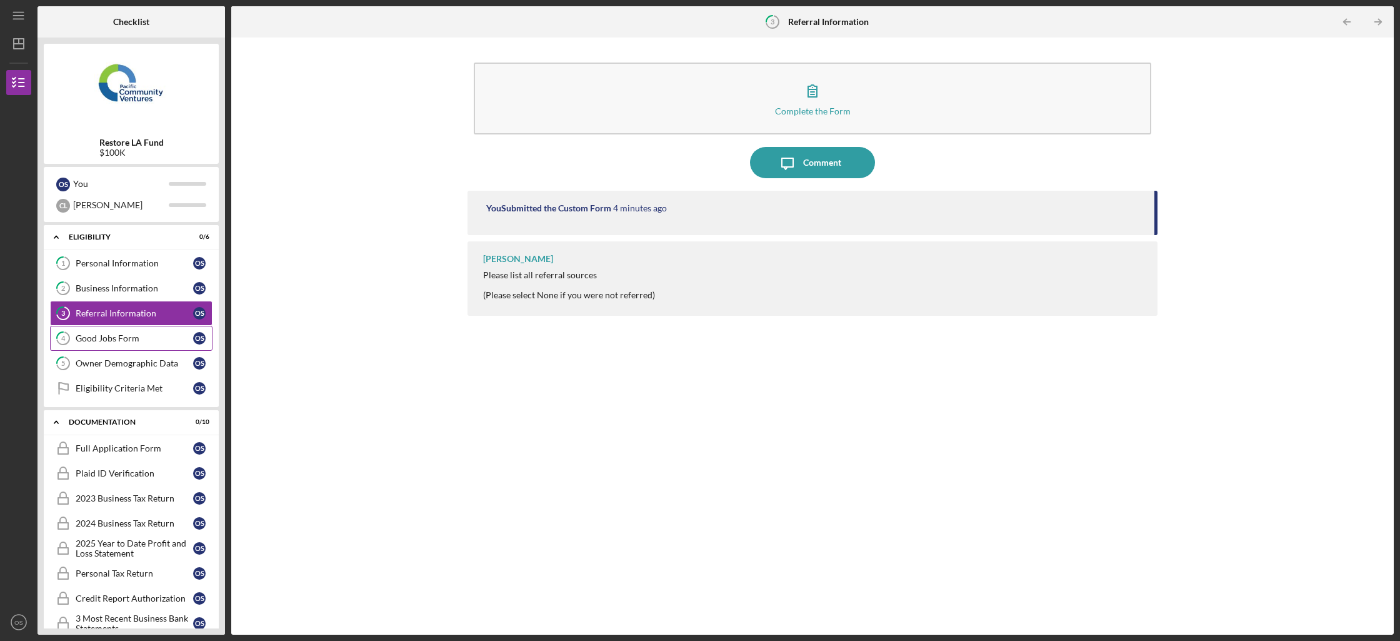
click at [136, 343] on link "4 Good Jobs Form O S" at bounding box center [131, 338] width 162 height 25
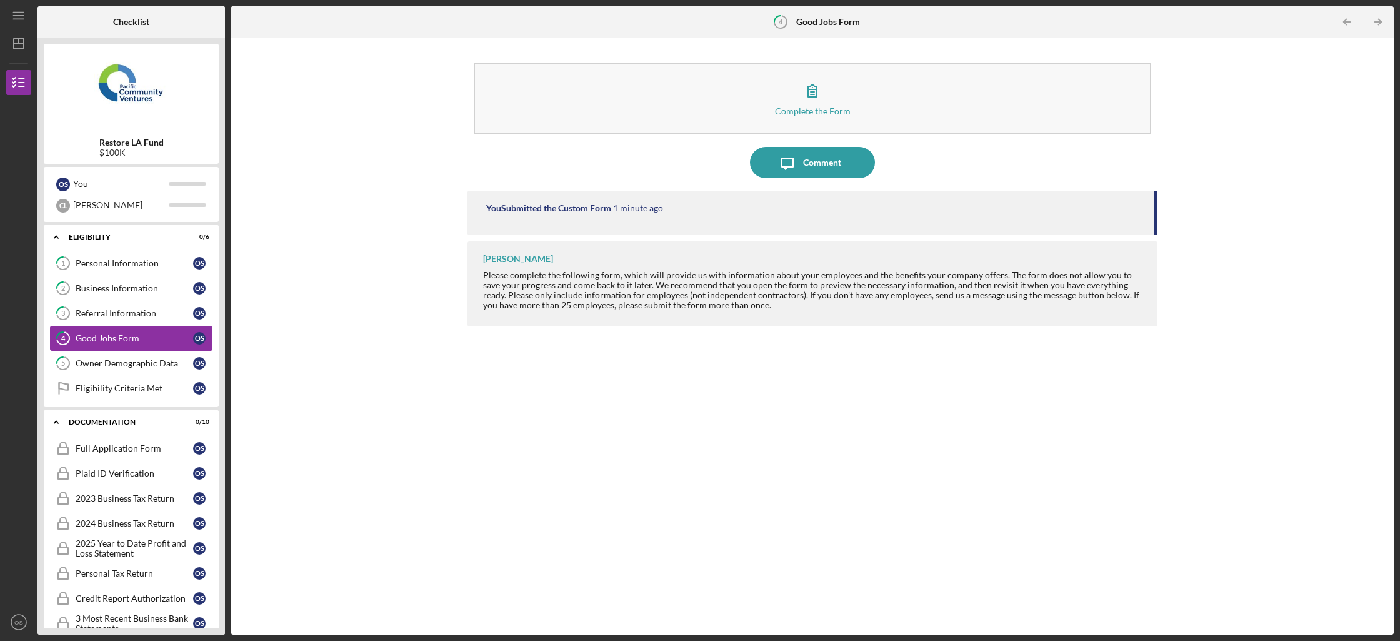
click at [141, 327] on link "4 Good Jobs Form O S" at bounding box center [131, 338] width 162 height 25
click at [149, 304] on link "3 Referral Information O S" at bounding box center [131, 313] width 162 height 25
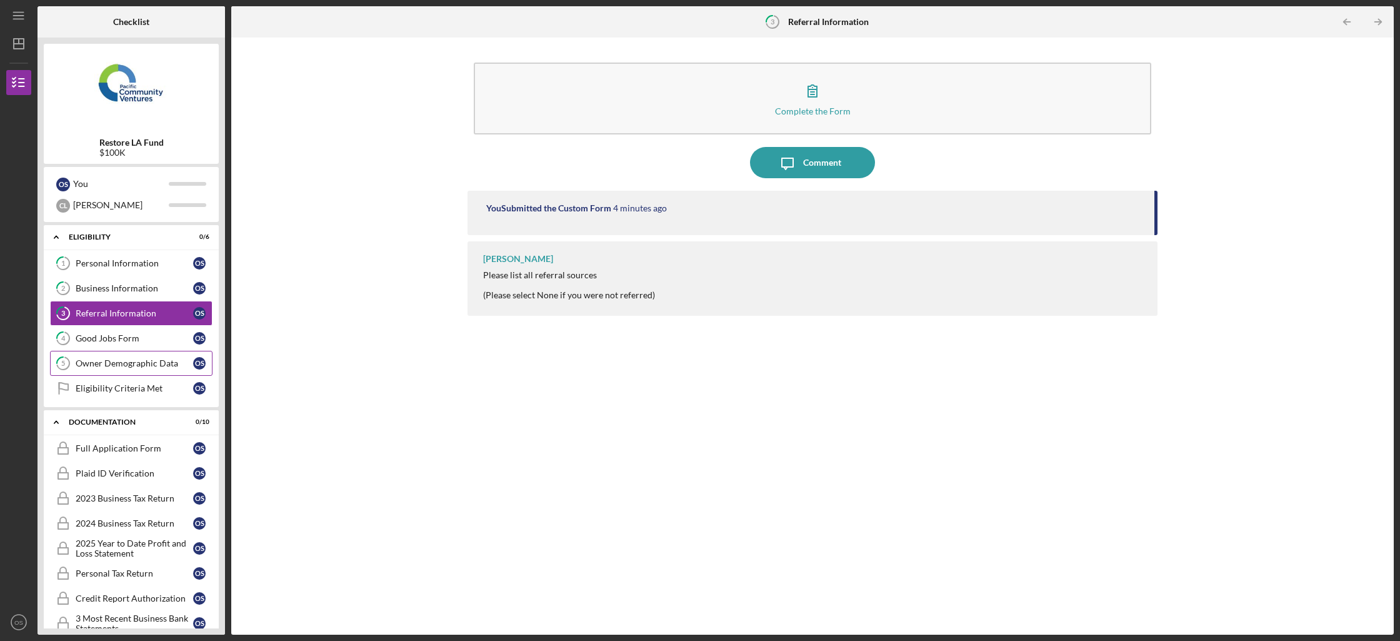
click at [149, 352] on link "5 Owner Demographic Data O S" at bounding box center [131, 363] width 162 height 25
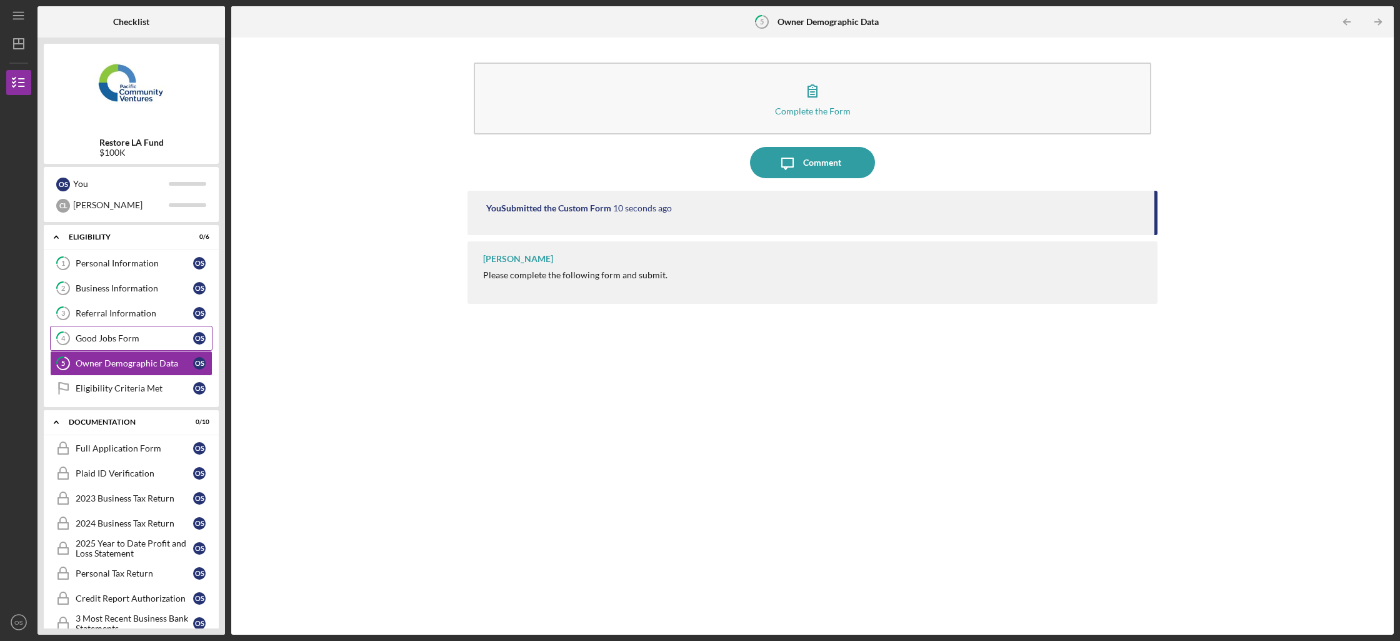
click at [148, 339] on div "Good Jobs Form" at bounding box center [134, 338] width 117 height 10
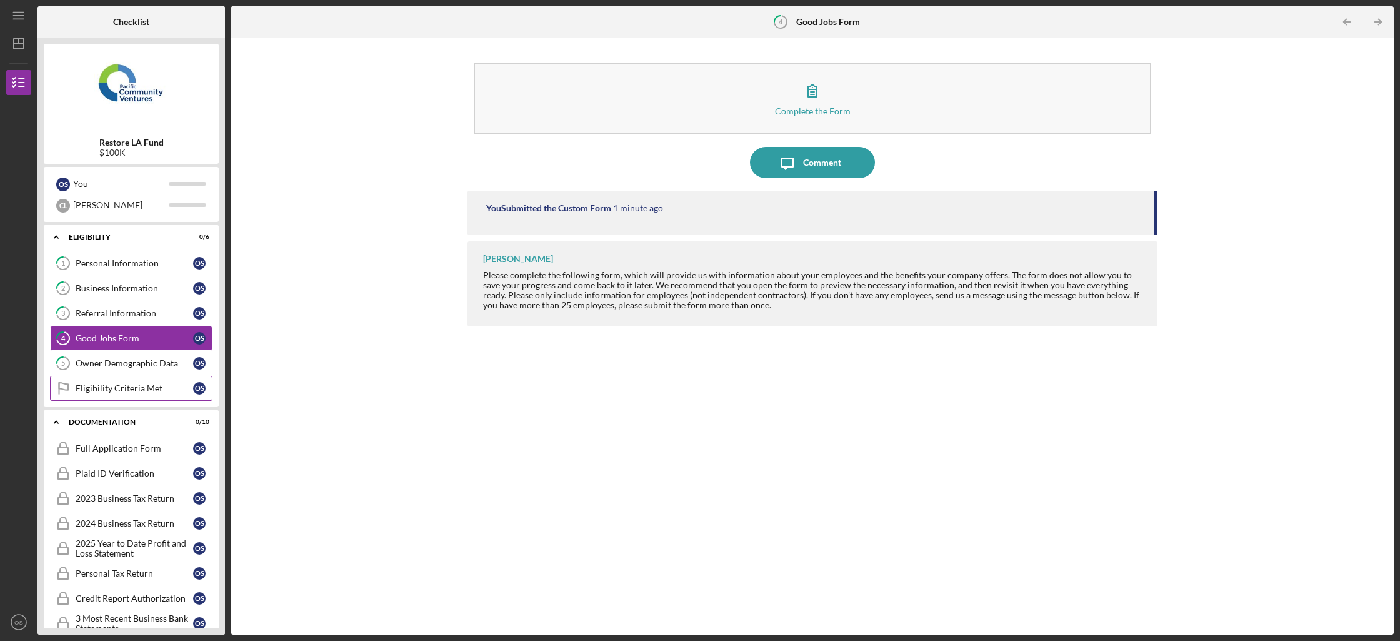
click at [144, 382] on link "Eligibility Criteria Met Eligibility Criteria Met O S" at bounding box center [131, 388] width 162 height 25
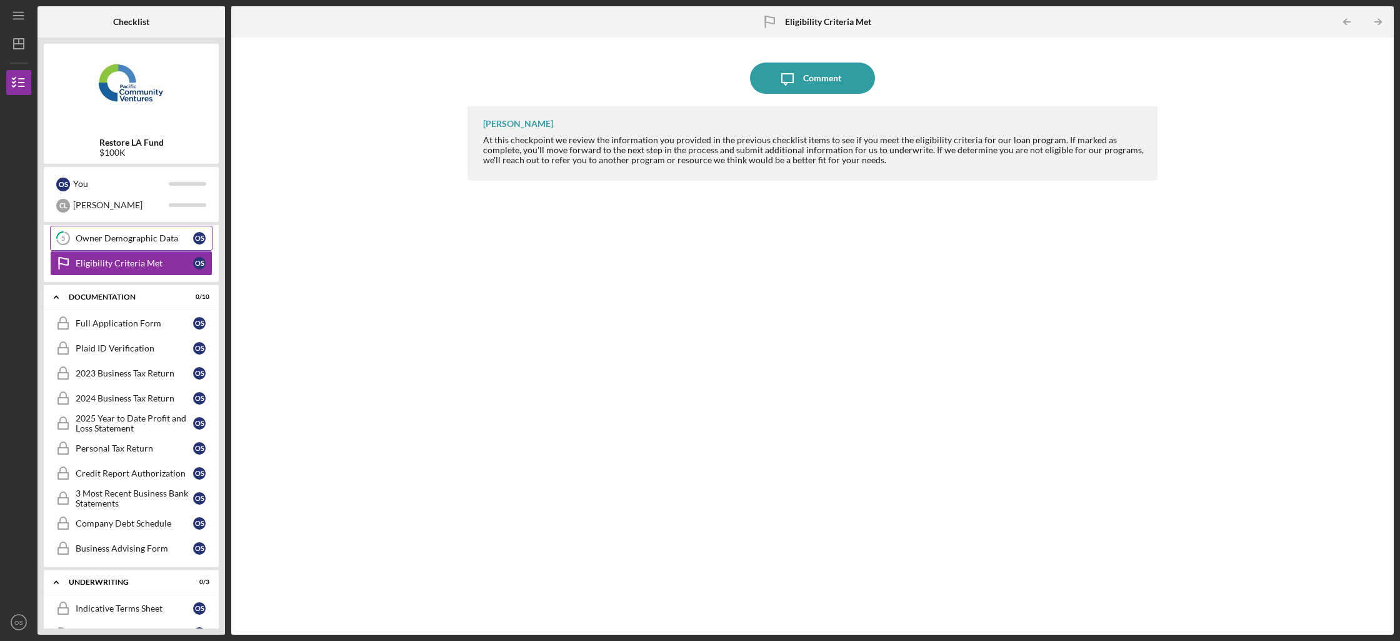
scroll to position [199, 0]
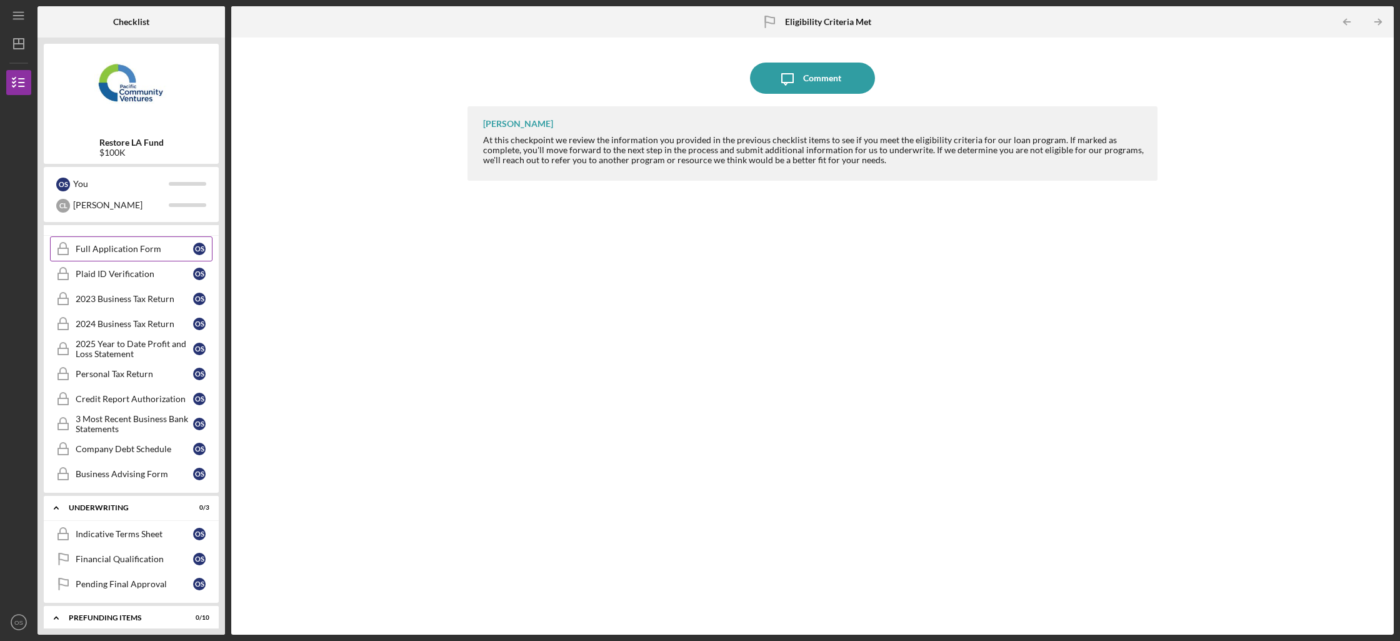
click at [167, 240] on link "Full Application Form Full Application Form O S" at bounding box center [131, 248] width 162 height 25
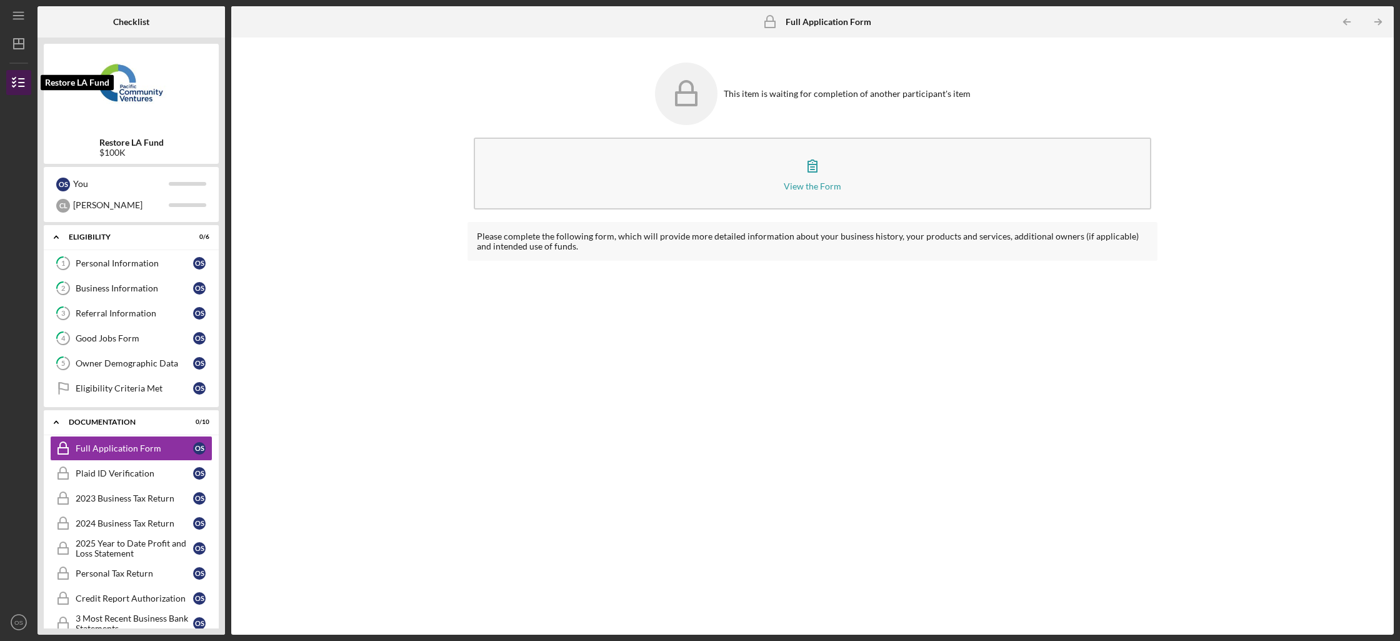
click at [11, 87] on icon "button" at bounding box center [18, 82] width 31 height 31
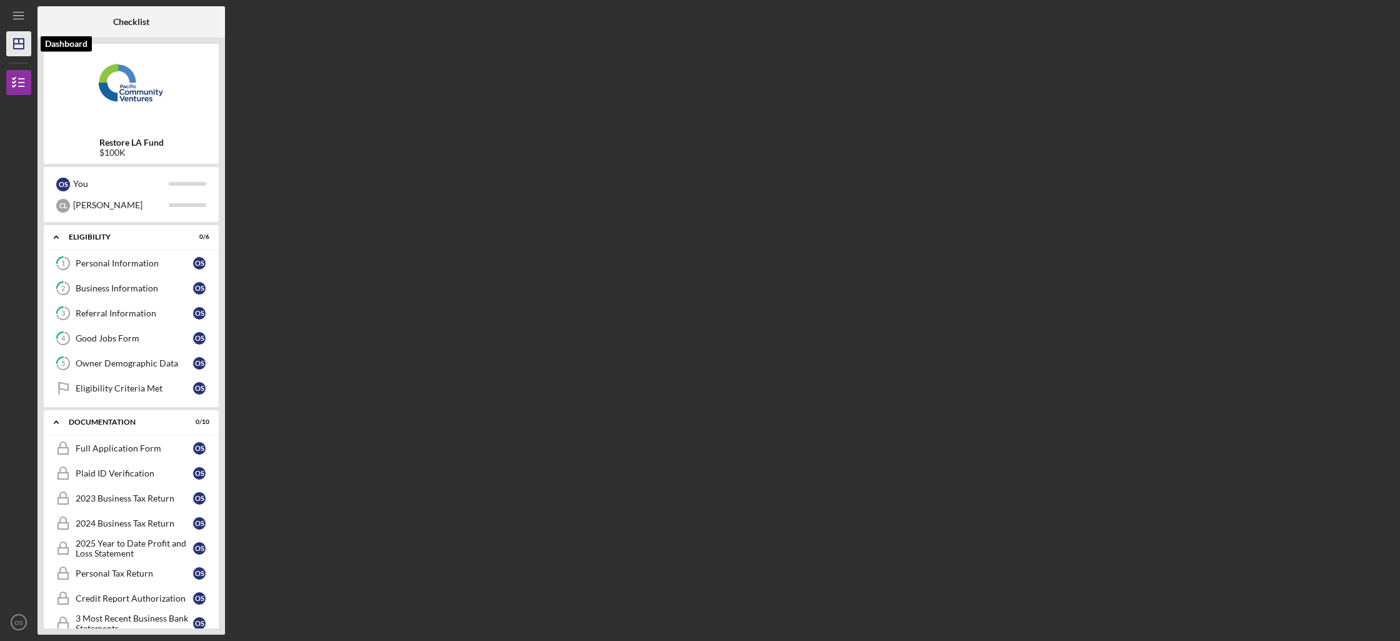
click at [19, 55] on icon "Icon/Dashboard" at bounding box center [18, 43] width 31 height 31
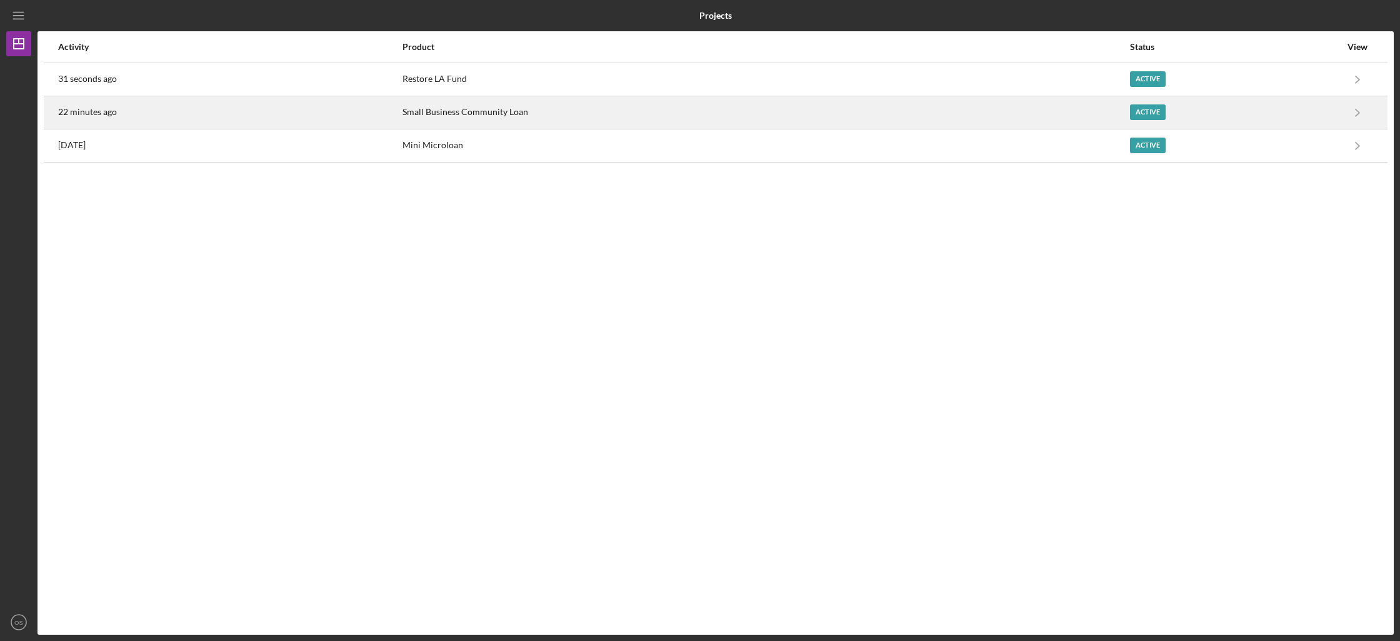
click at [328, 111] on div "22 minutes ago" at bounding box center [229, 112] width 343 height 31
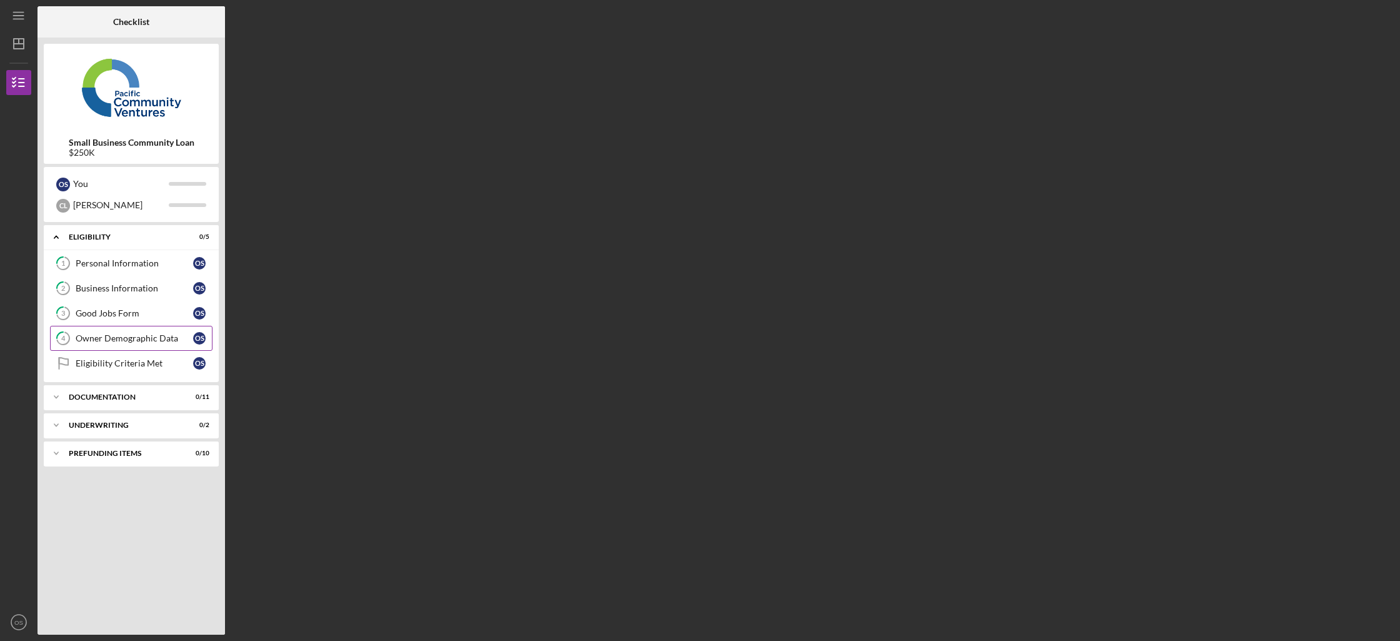
click at [139, 348] on link "4 Owner Demographic Data O S" at bounding box center [131, 338] width 162 height 25
